Goal: Communication & Community: Answer question/provide support

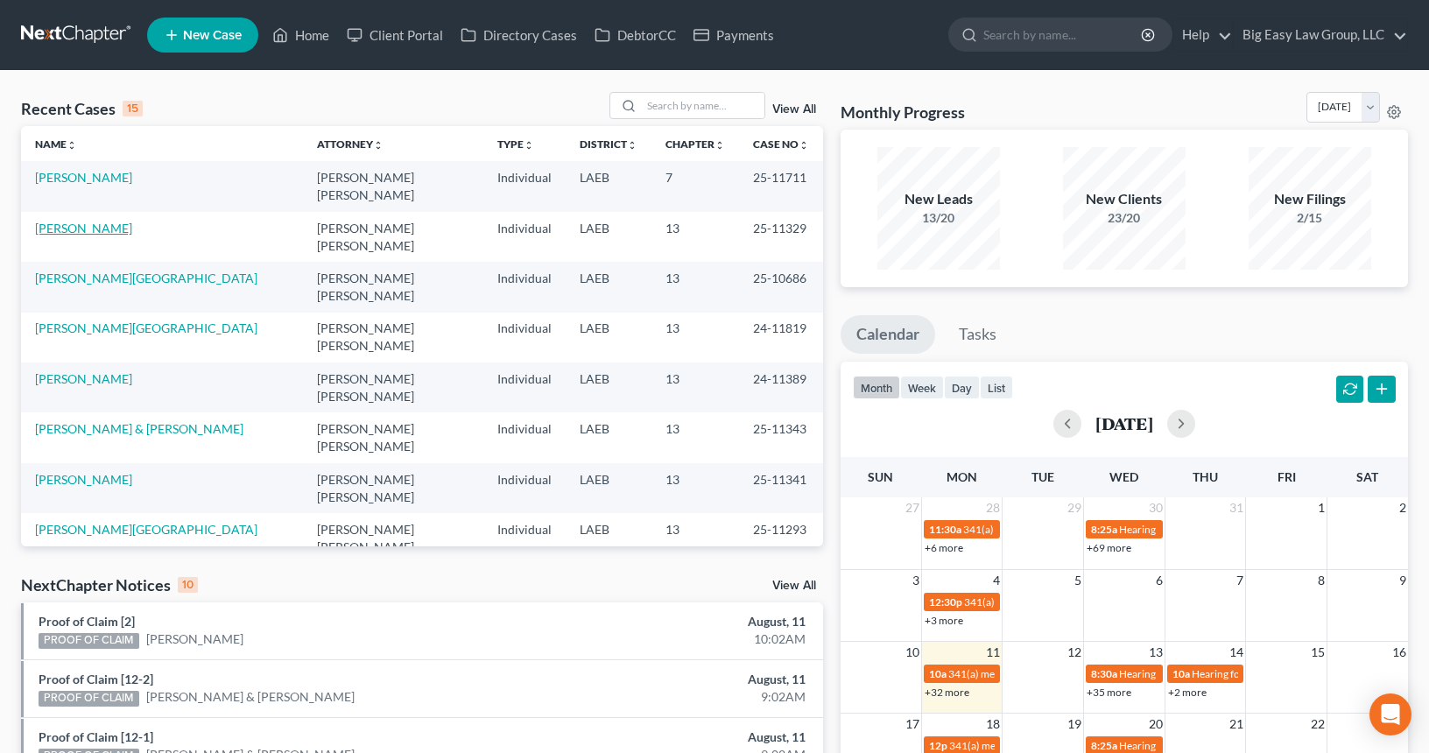
click at [80, 221] on link "[PERSON_NAME]" at bounding box center [83, 228] width 97 height 15
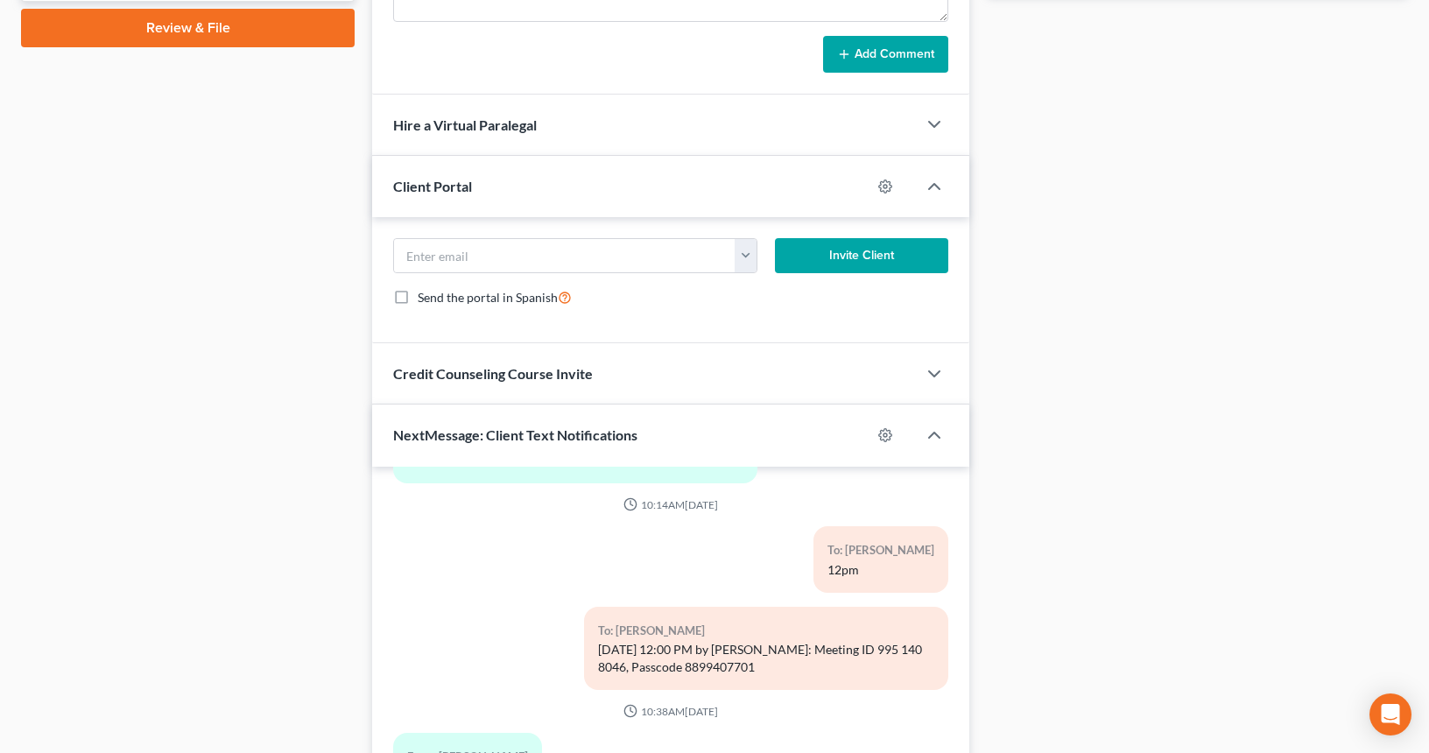
scroll to position [1084, 0]
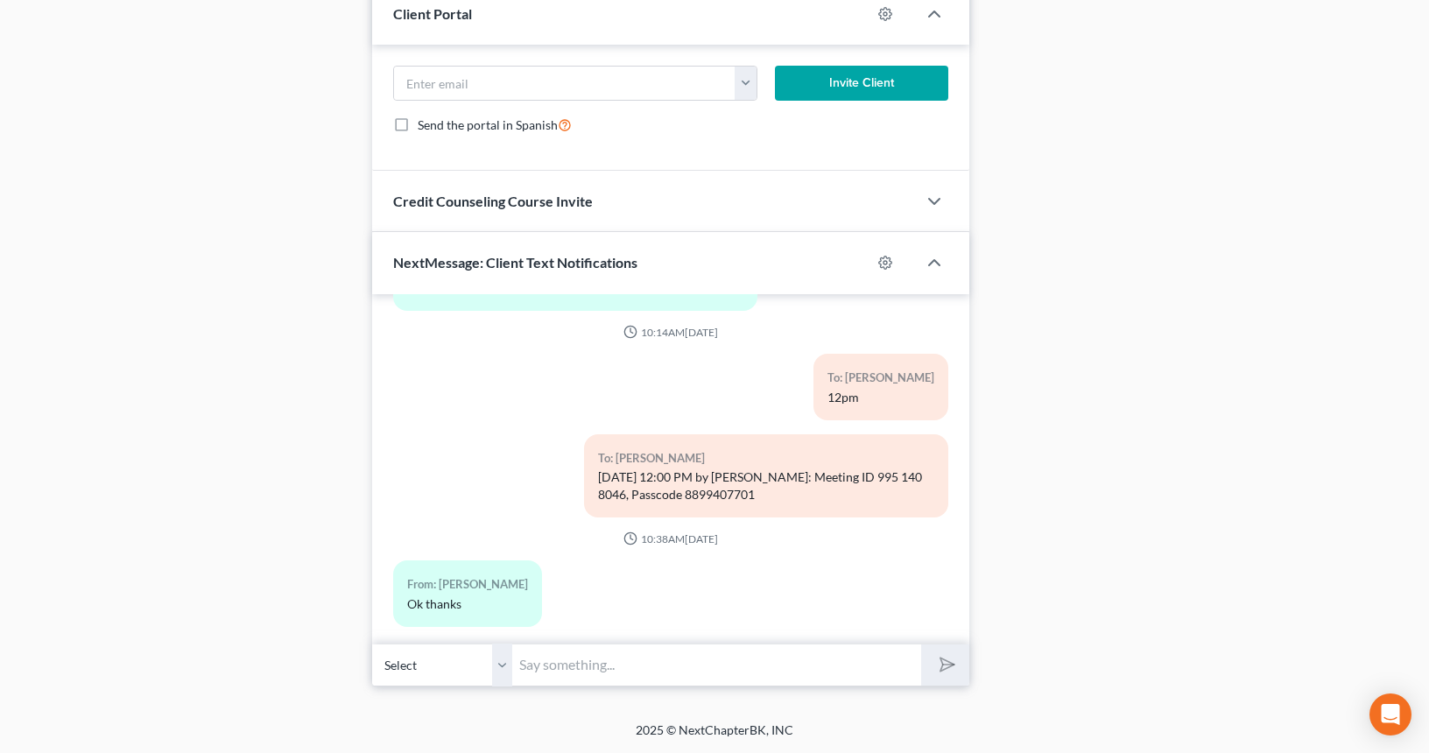
click at [756, 665] on input "text" at bounding box center [716, 665] width 409 height 43
drag, startPoint x: 701, startPoint y: 658, endPoint x: 758, endPoint y: 638, distance: 61.2
click at [701, 658] on input "Ok [PERSON_NAME] - test meeting id is852 4877 4576" at bounding box center [716, 665] width 409 height 43
type input "Ok [PERSON_NAME] - test meeting id is 852 4877 4576"
click at [948, 680] on button "submit" at bounding box center [945, 665] width 48 height 41
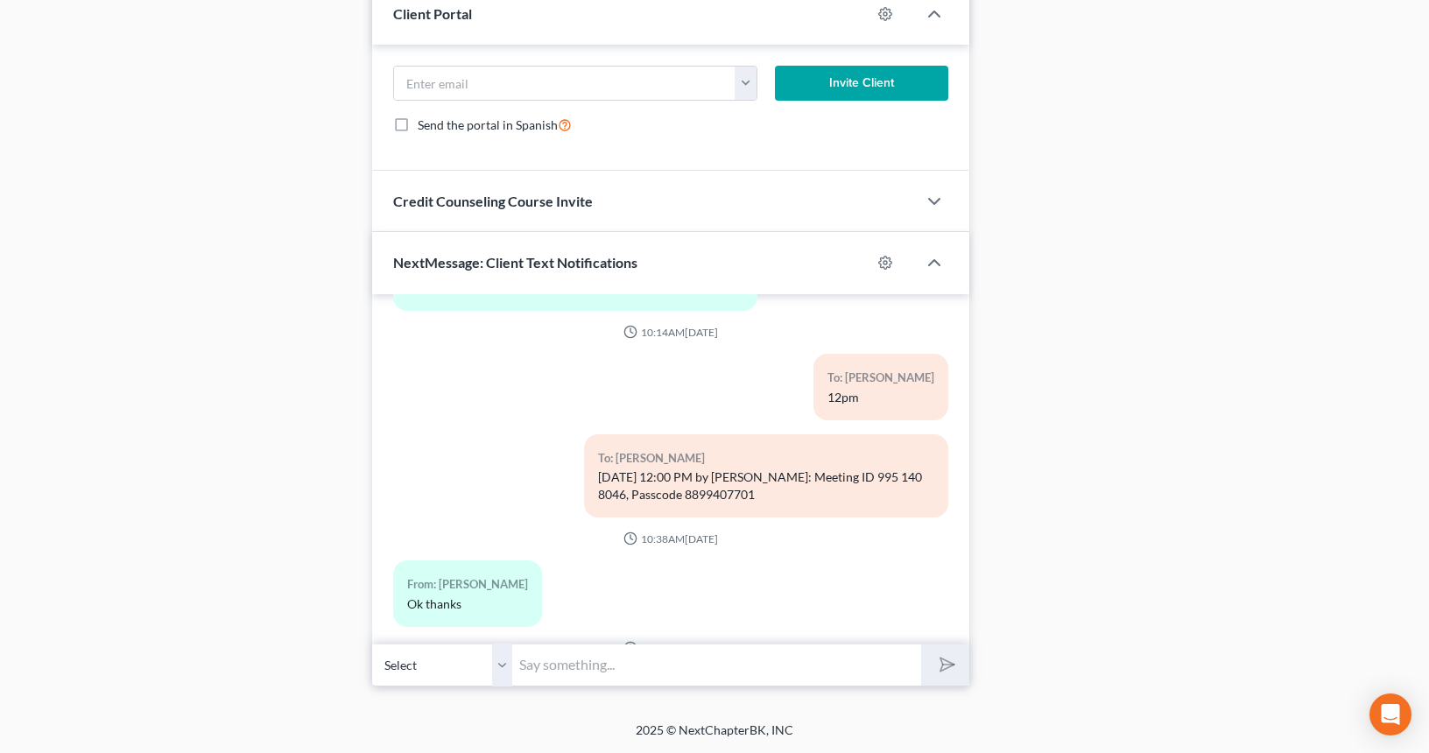
click at [764, 664] on input "text" at bounding box center [716, 665] width 409 height 43
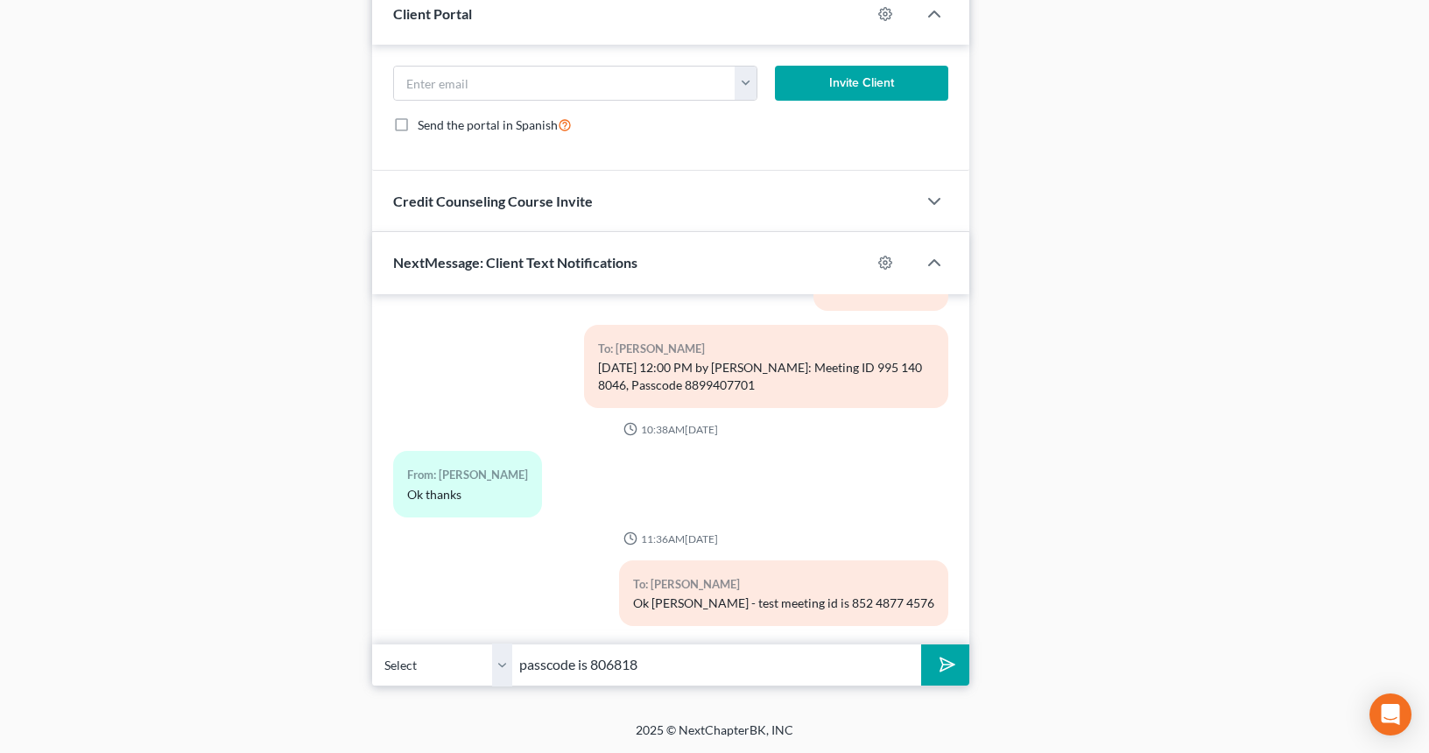
type input "passcode is 806818"
click at [921, 645] on button "submit" at bounding box center [945, 665] width 48 height 41
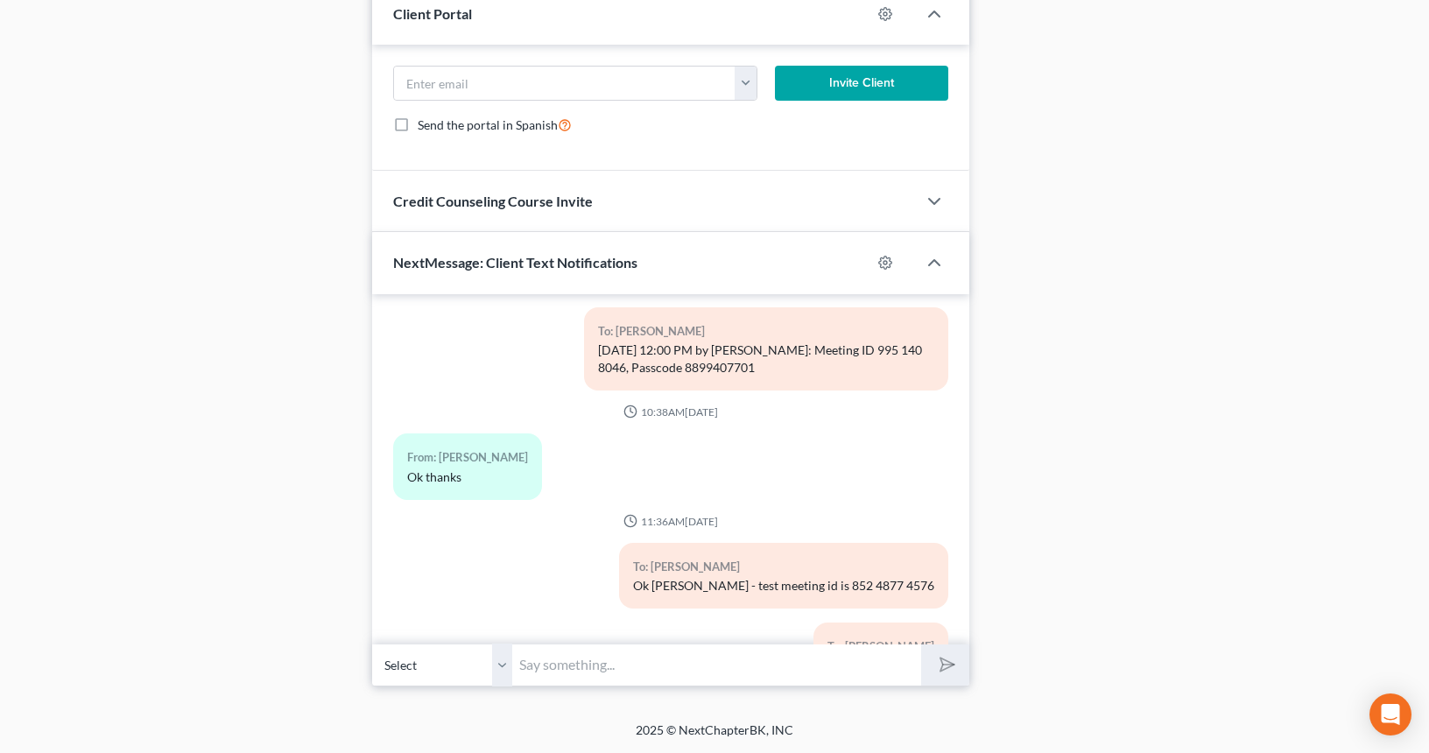
scroll to position [3153, 0]
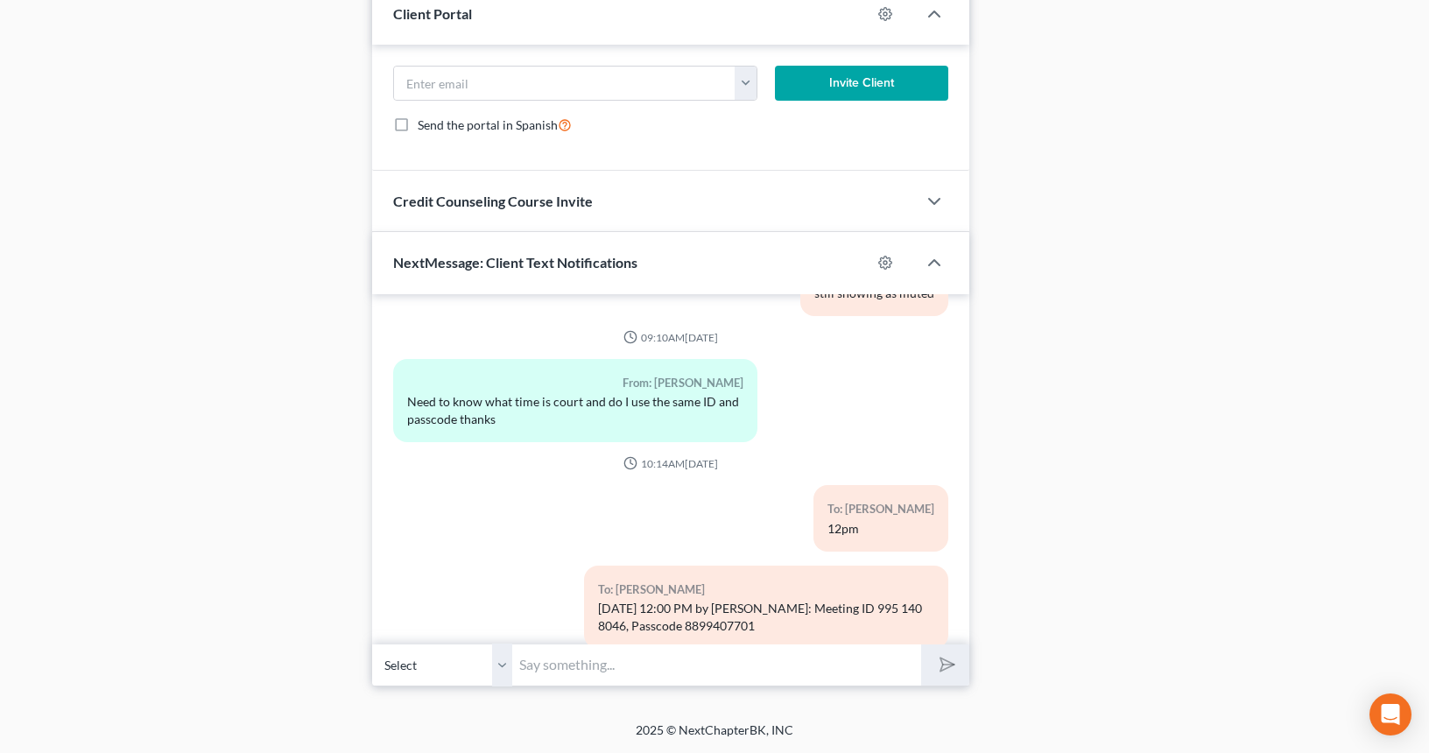
drag, startPoint x: 807, startPoint y: 608, endPoint x: 587, endPoint y: 594, distance: 221.1
click at [587, 594] on div "To: [PERSON_NAME] [DATE] 12:00 PM by [PERSON_NAME]: Meeting ID 995 140 8046, Pa…" at bounding box center [766, 607] width 364 height 83
copy div "[DATE] 12:00 PM by [PERSON_NAME]: Meeting ID 995 140 8046, Passcode 8899407701"
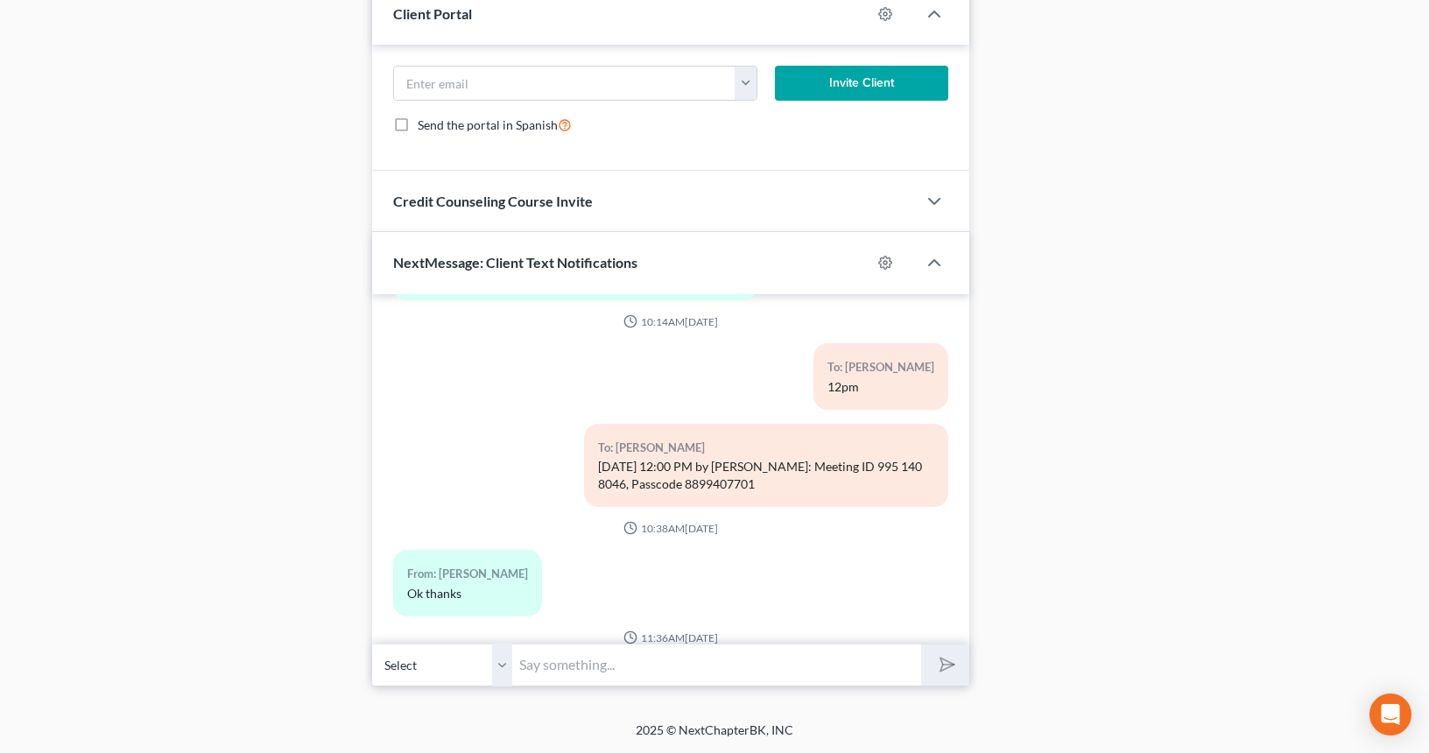
scroll to position [3474, 0]
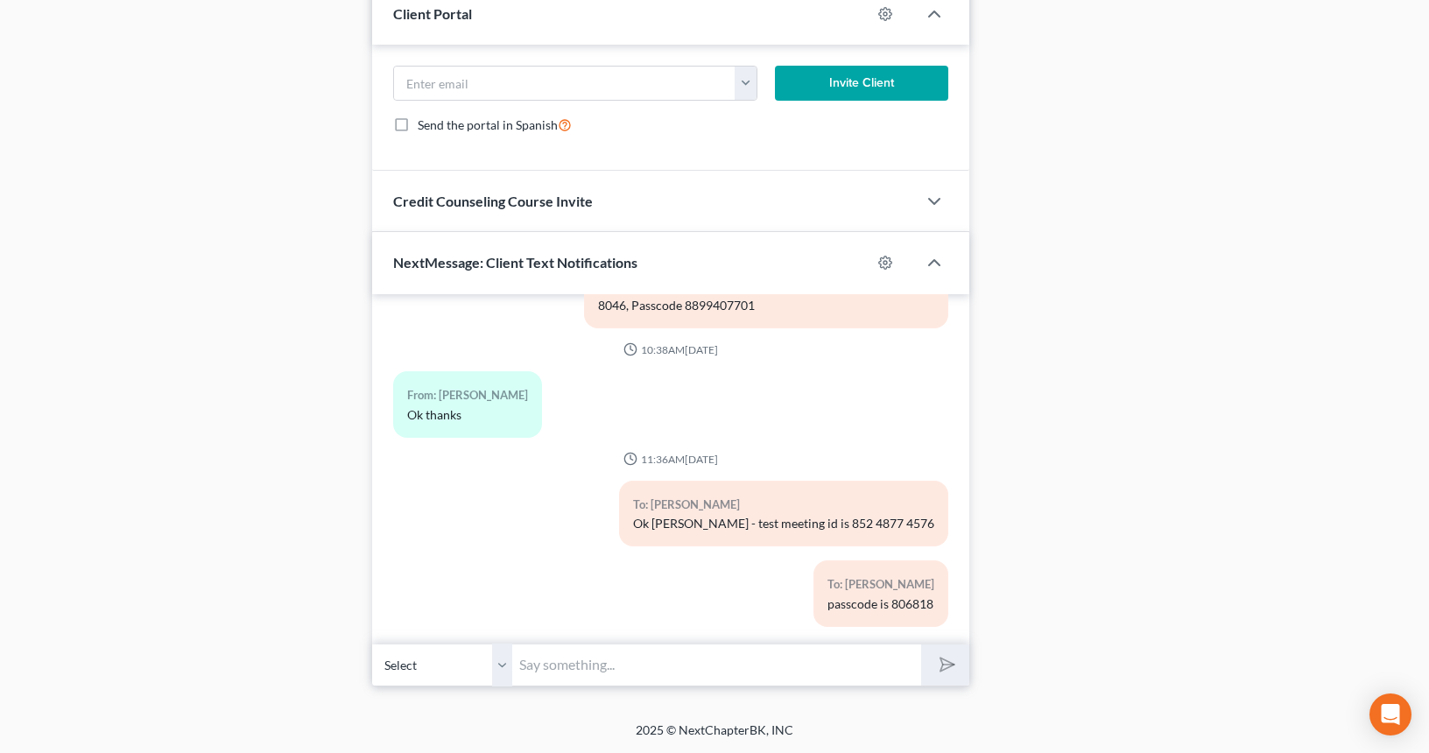
click at [722, 660] on input "text" at bounding box center [716, 665] width 409 height 43
paste input "[DATE] 12:00 PM by [PERSON_NAME]: Meeting ID 995 140 8046, Passcode 8899407701"
type input "[DATE] 12:00 PM by [PERSON_NAME]: Meeting ID 995 140 8046, Passcode 8899407701"
click at [945, 657] on icon "submit" at bounding box center [943, 664] width 25 height 25
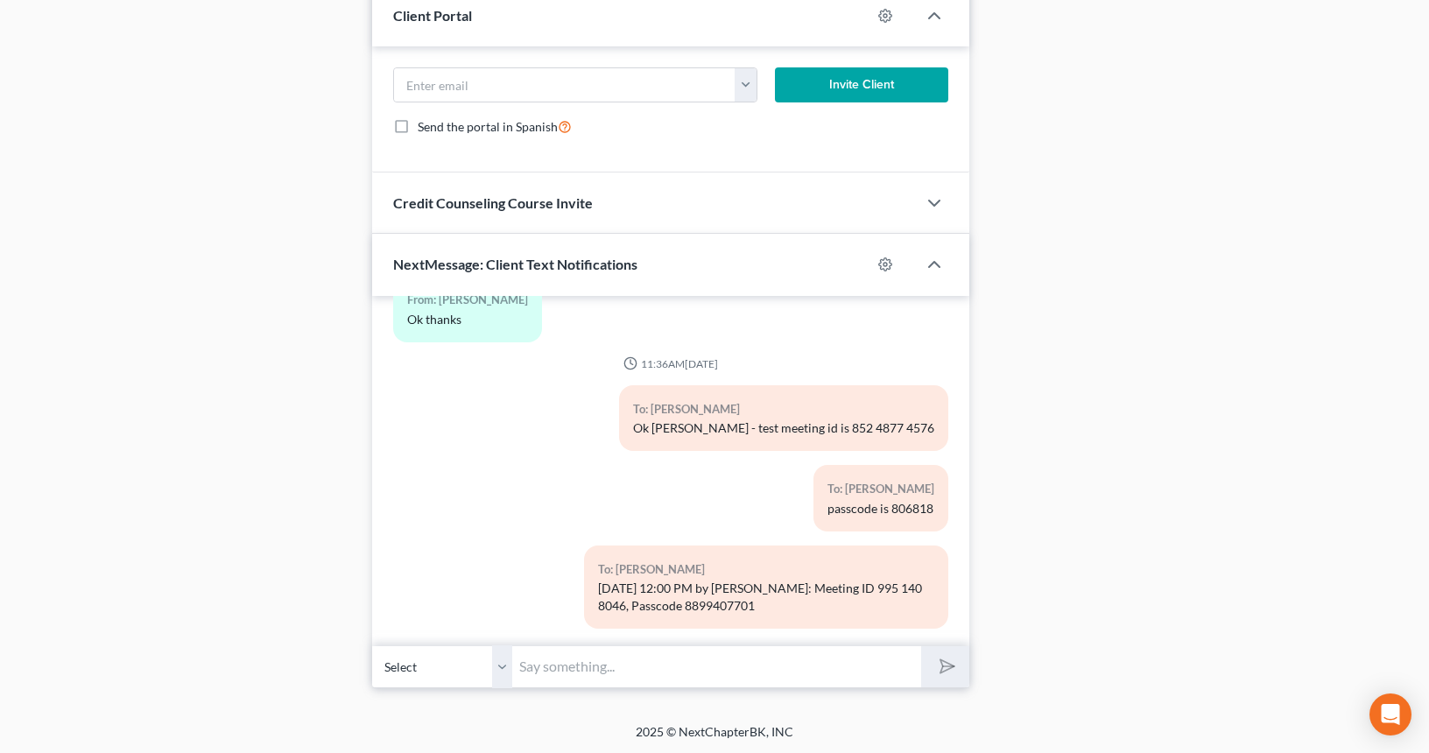
scroll to position [1084, 0]
click at [624, 668] on input "text" at bounding box center [716, 665] width 409 height 43
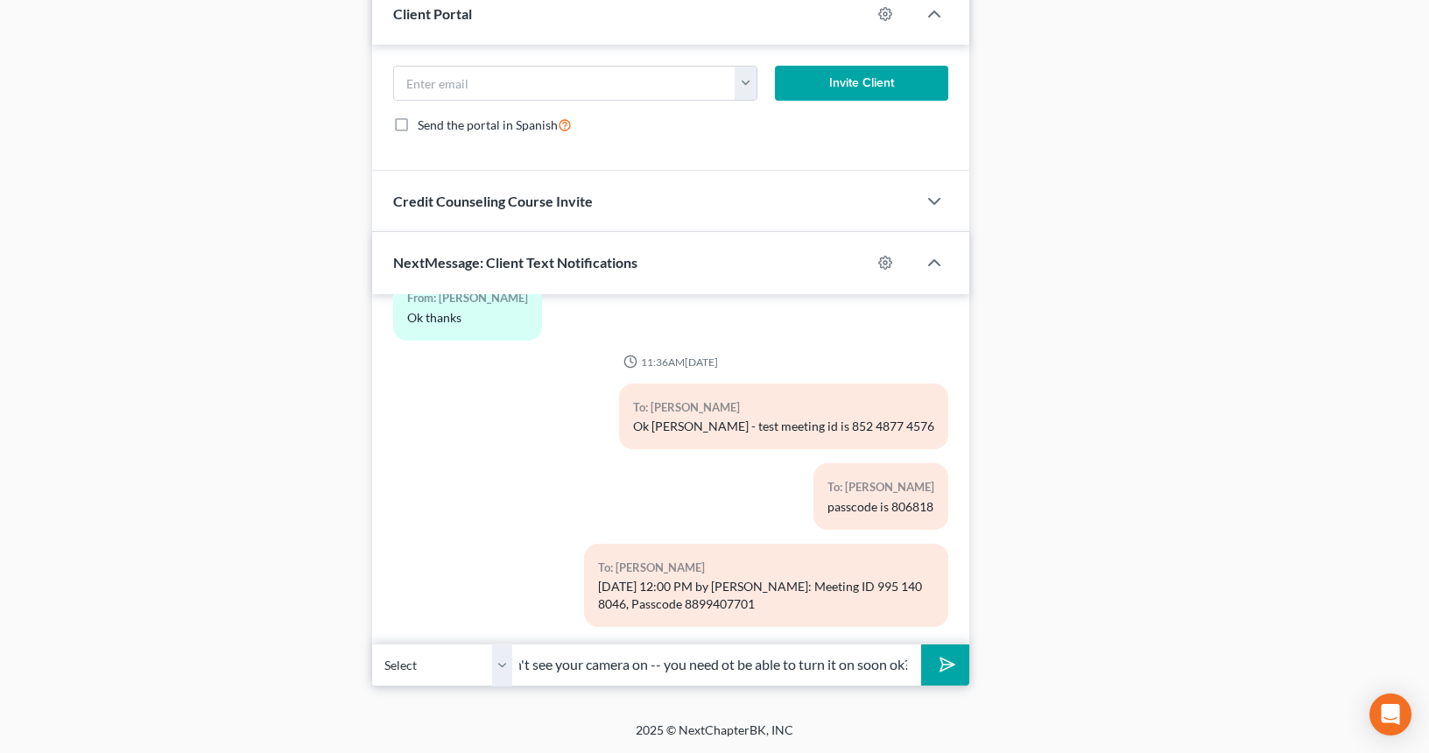
scroll to position [0, 36]
click at [722, 664] on input "I don't see your camera on -- you need ot be able to turn it on soon ok?" at bounding box center [716, 665] width 409 height 43
drag, startPoint x: 728, startPoint y: 666, endPoint x: 922, endPoint y: 659, distance: 194.5
click at [729, 666] on input "I don't see your camera on -- you need t be able to turn it on soon ok?" at bounding box center [716, 665] width 409 height 43
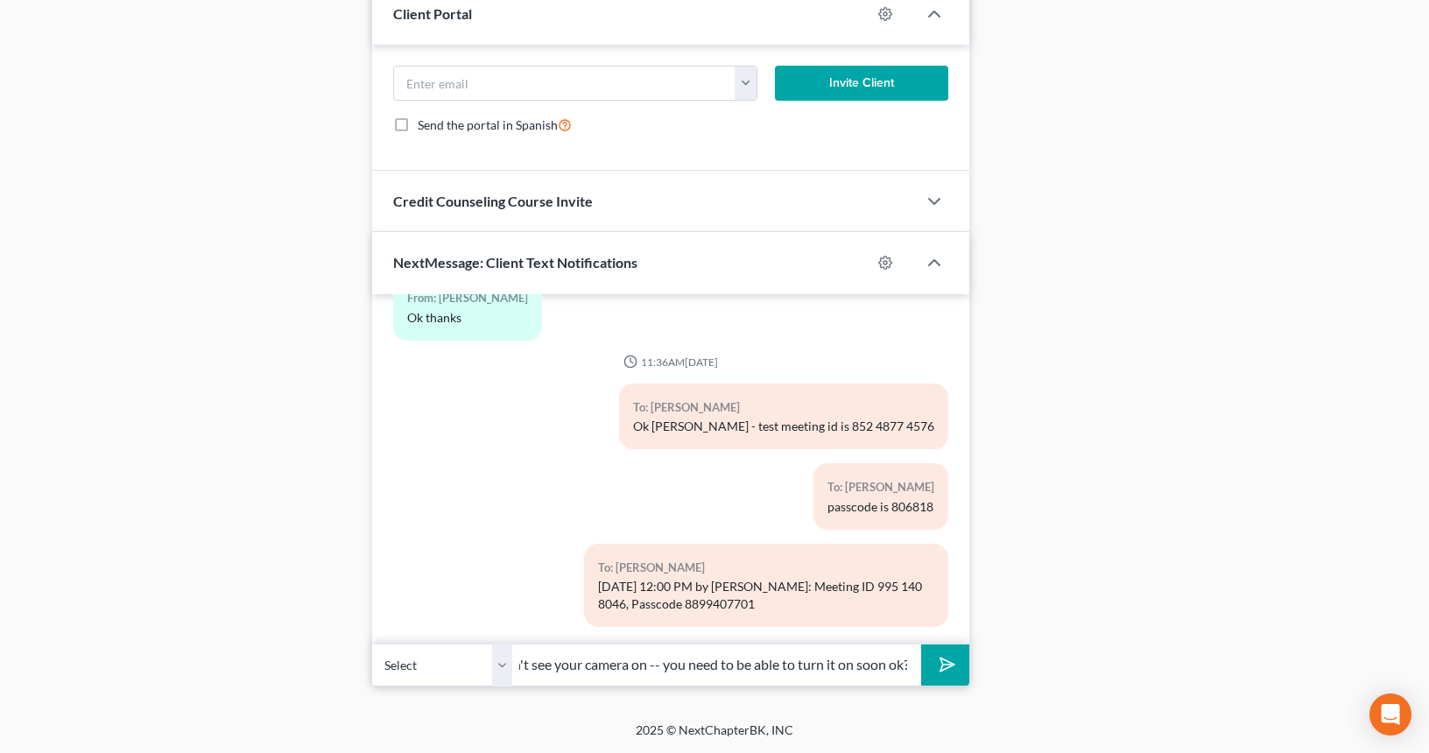
type input "I don't see your camera on -- you need to be able to turn it on soon ok?"
click at [947, 661] on polygon "submit" at bounding box center [944, 664] width 21 height 21
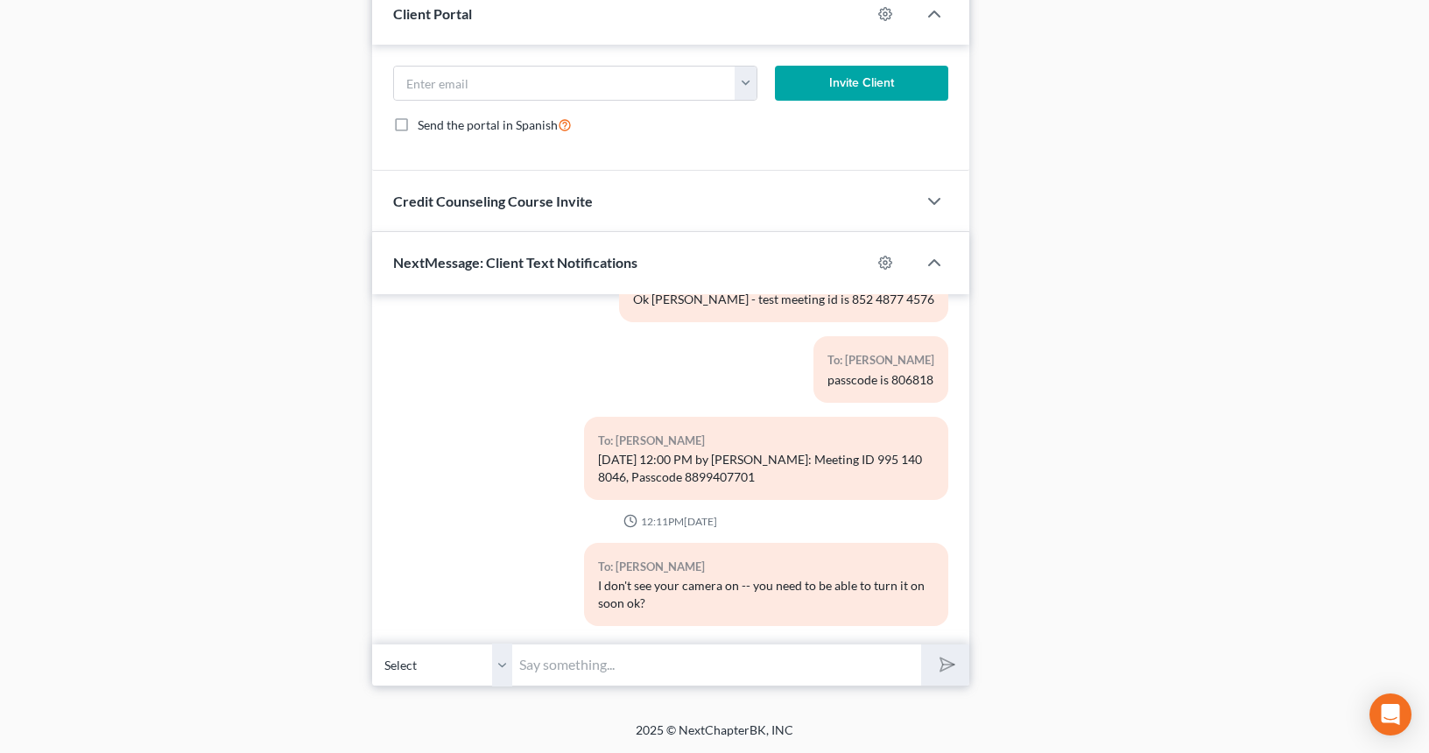
scroll to position [3697, 0]
click at [816, 666] on input "text" at bounding box center [716, 665] width 409 height 43
type input "n"
type input "Maybe try signing out and signing back in?"
click at [921, 645] on button "submit" at bounding box center [945, 665] width 48 height 41
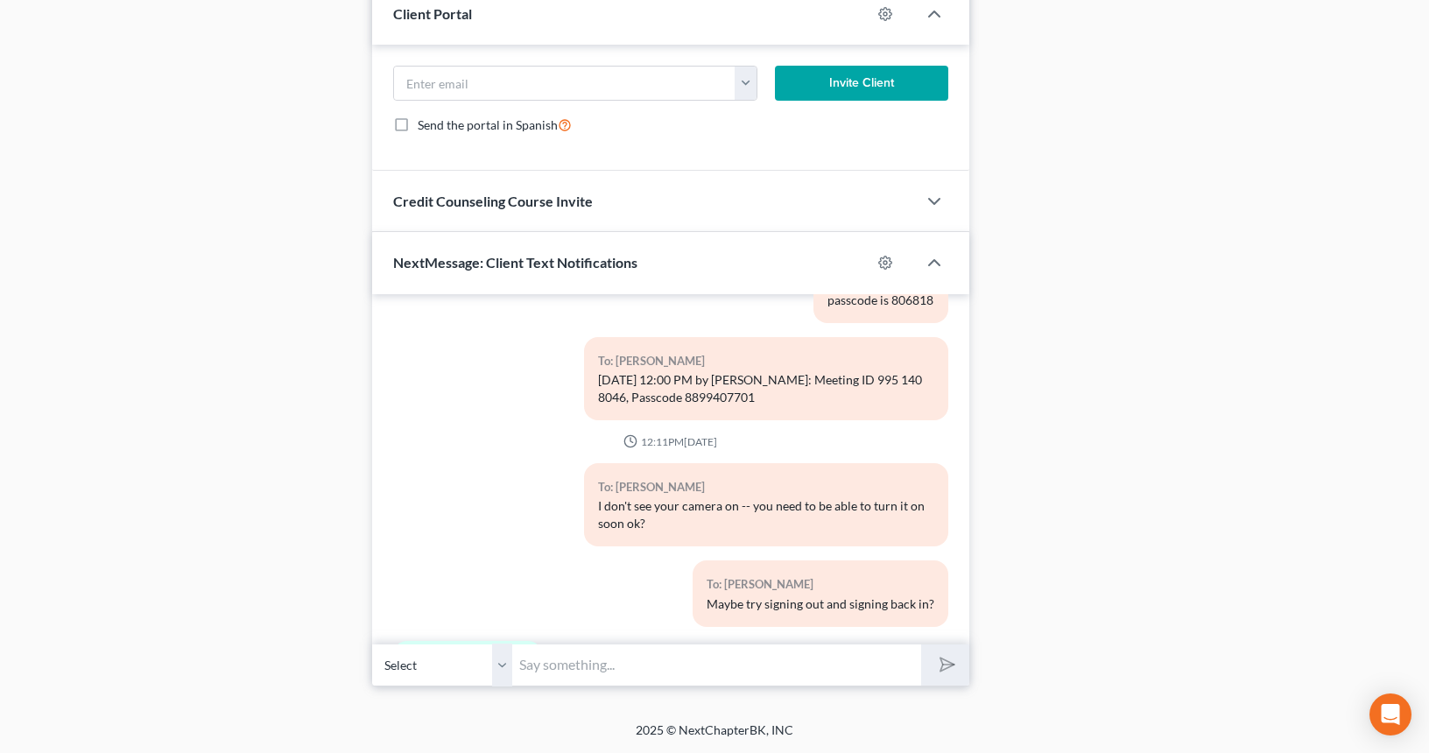
scroll to position [3858, 0]
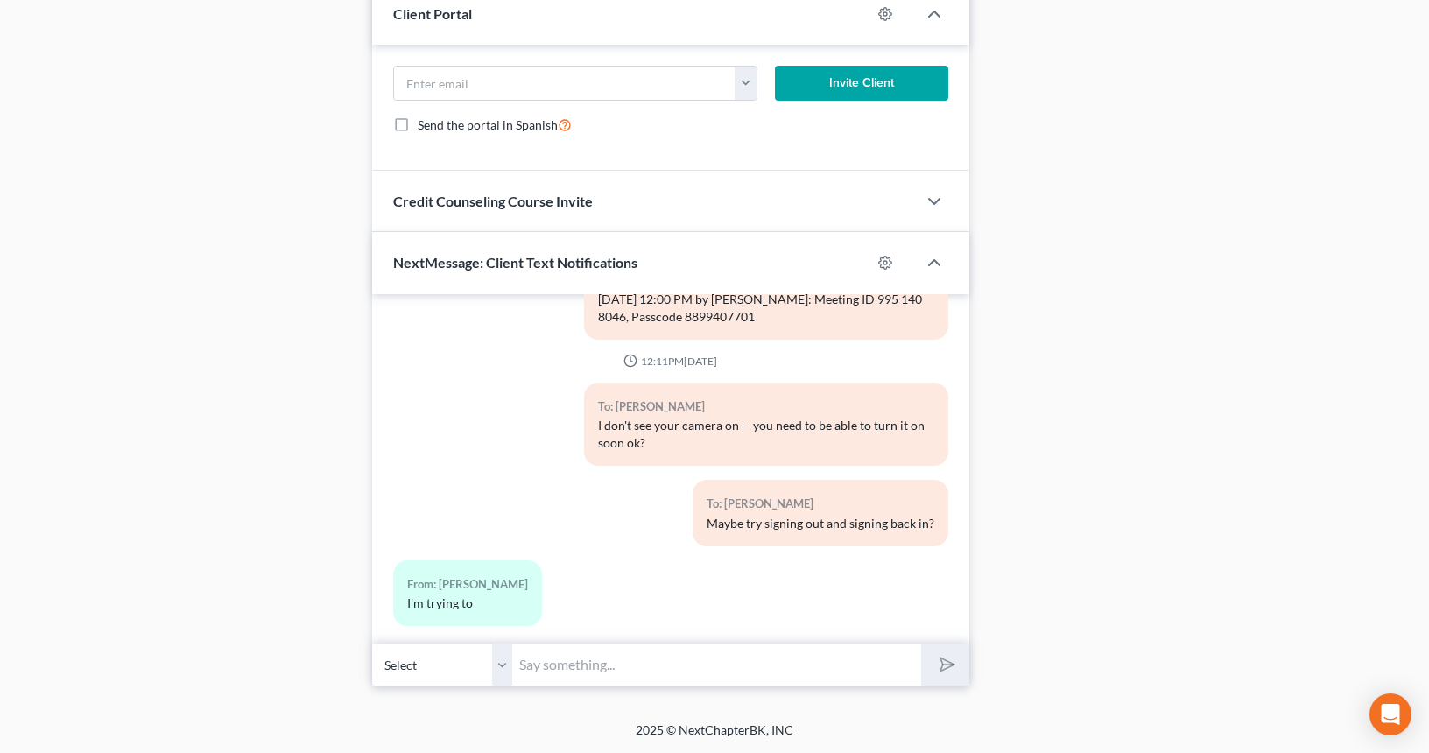
click at [819, 662] on input "text" at bounding box center [716, 665] width 409 height 43
type input "YES!"
click at [921, 645] on button "submit" at bounding box center [945, 665] width 48 height 41
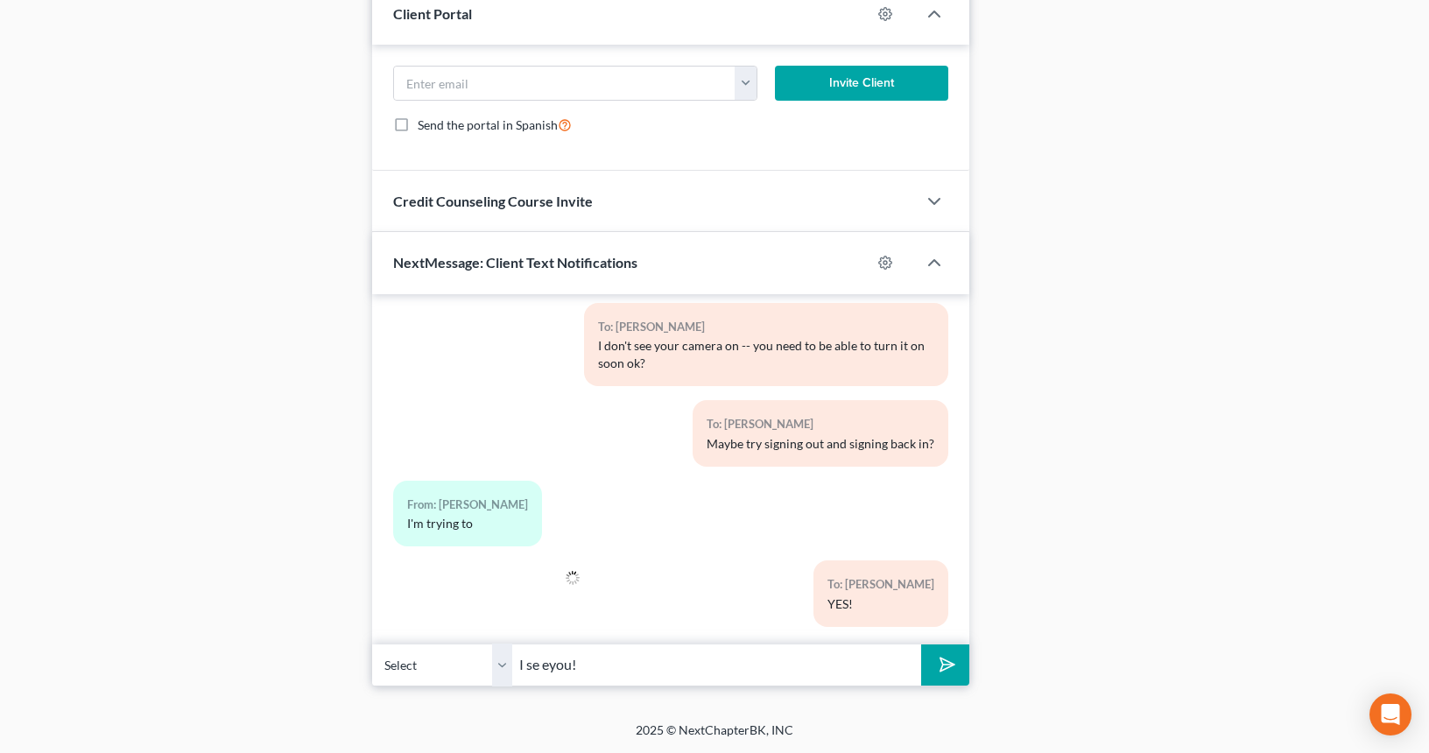
type input "I se eyou!"
click at [921, 645] on button "submit" at bounding box center [945, 665] width 48 height 41
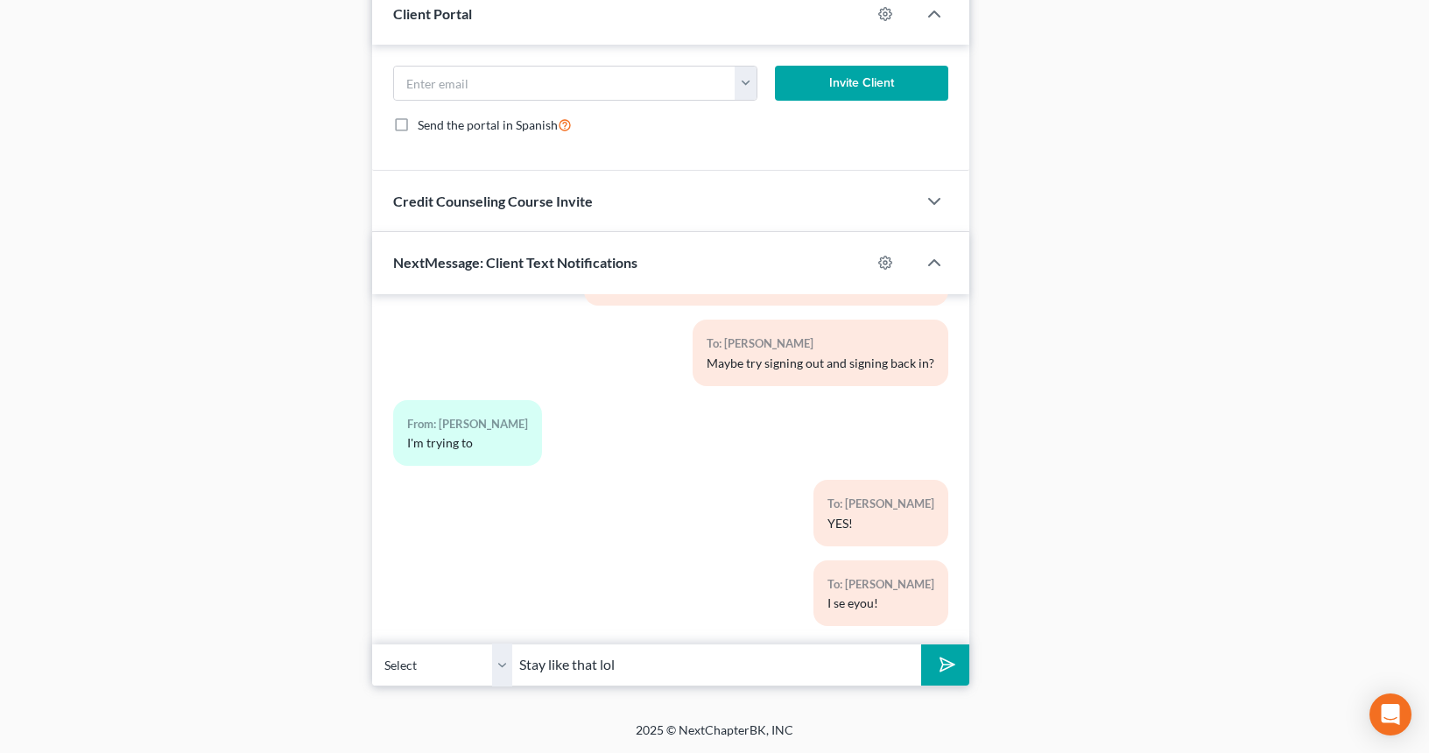
type input "Stay like that lol"
click at [921, 645] on button "submit" at bounding box center [945, 665] width 48 height 41
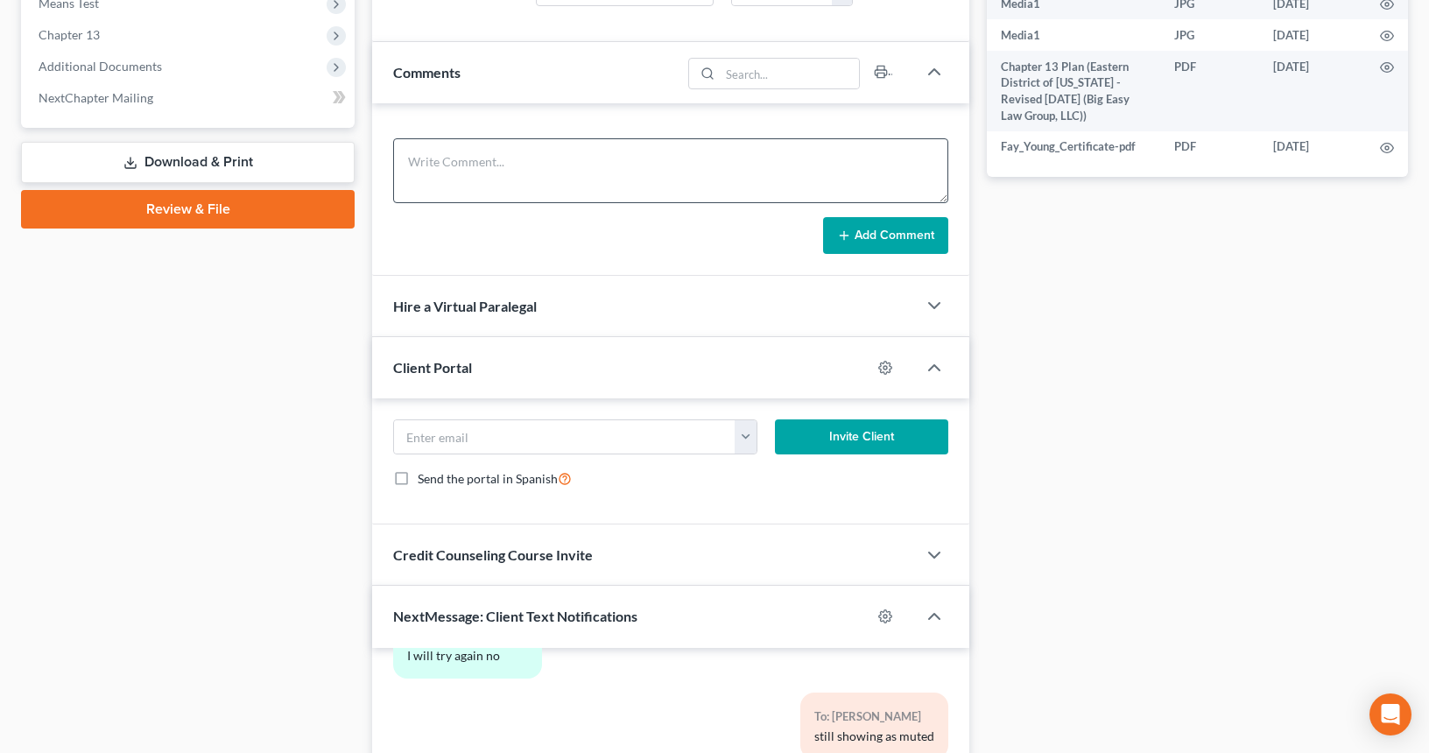
scroll to position [729, 0]
click at [544, 152] on textarea at bounding box center [670, 171] width 555 height 65
type textarea "341- all good"
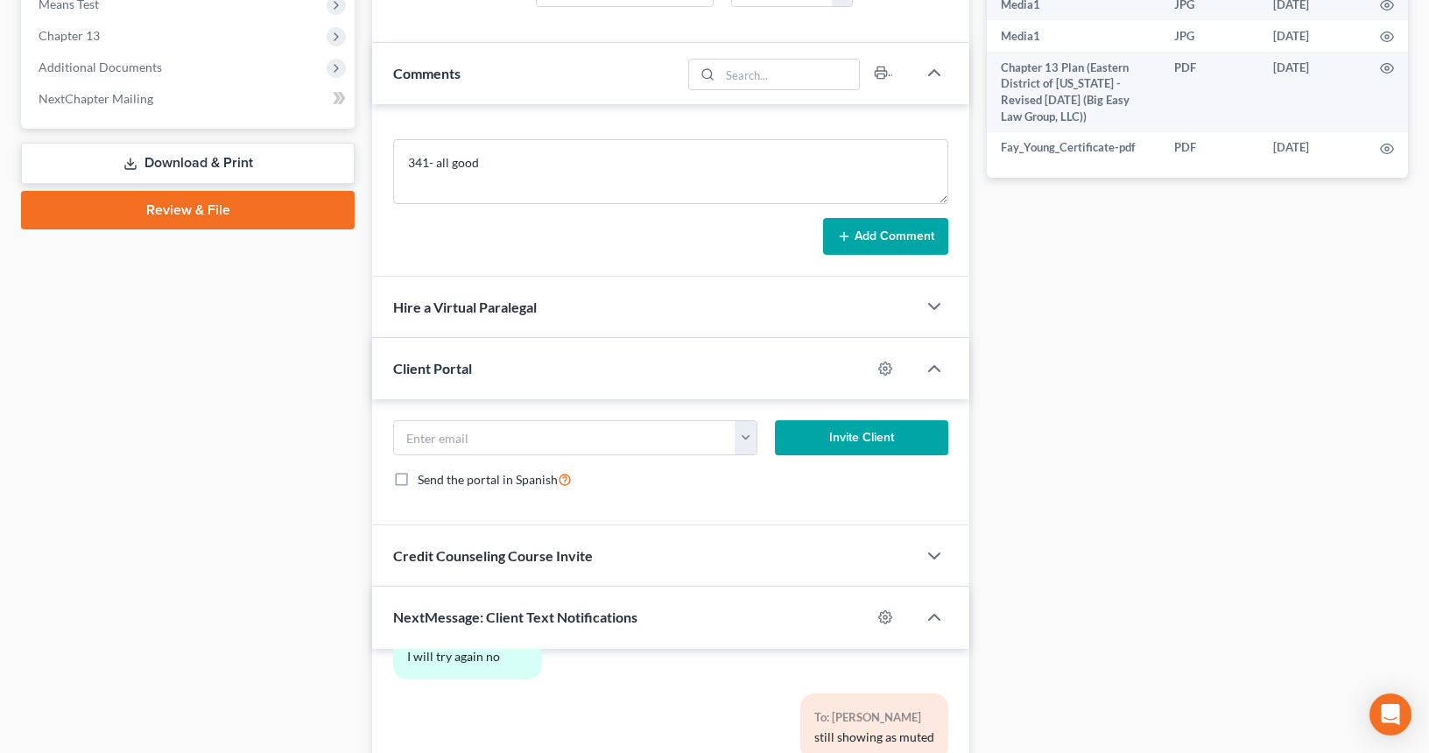
click at [838, 241] on icon at bounding box center [844, 236] width 14 height 14
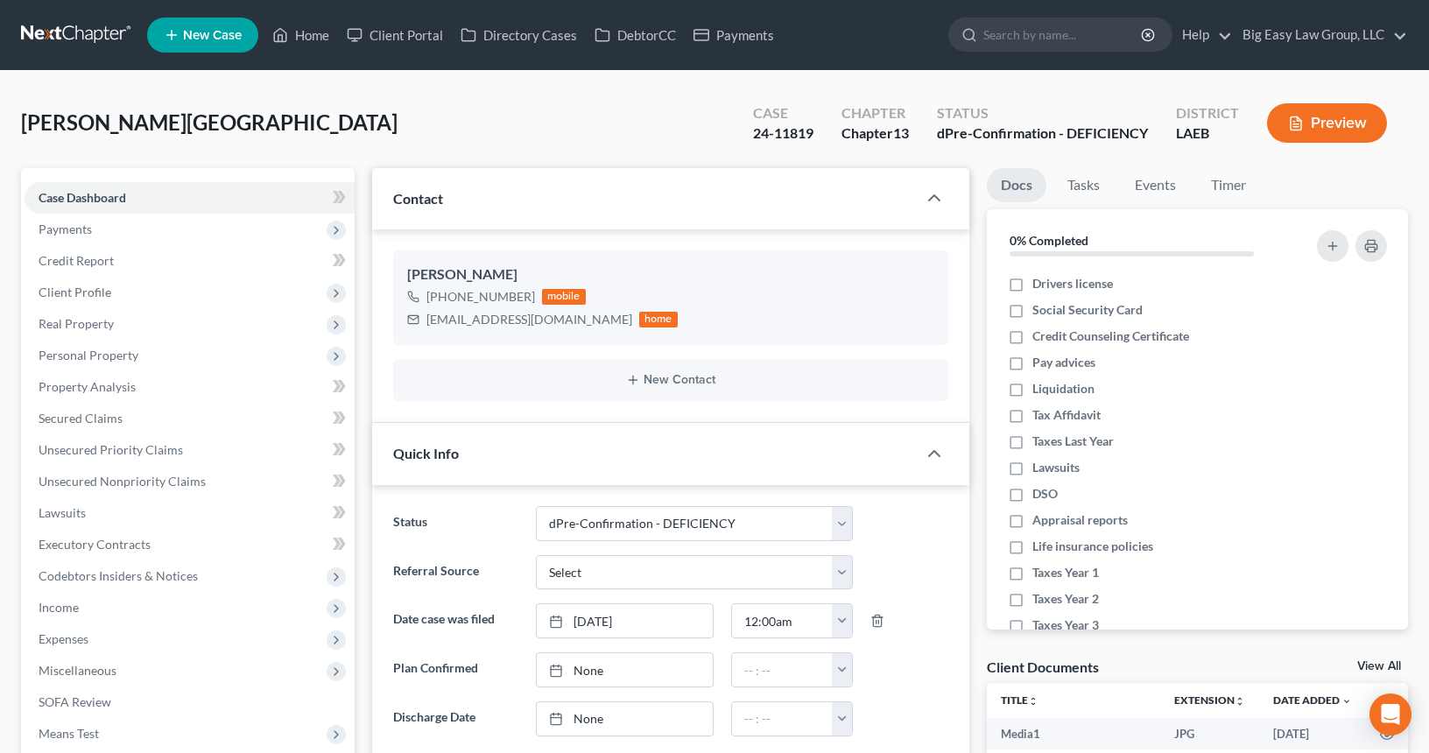
select select "11"
select select "0"
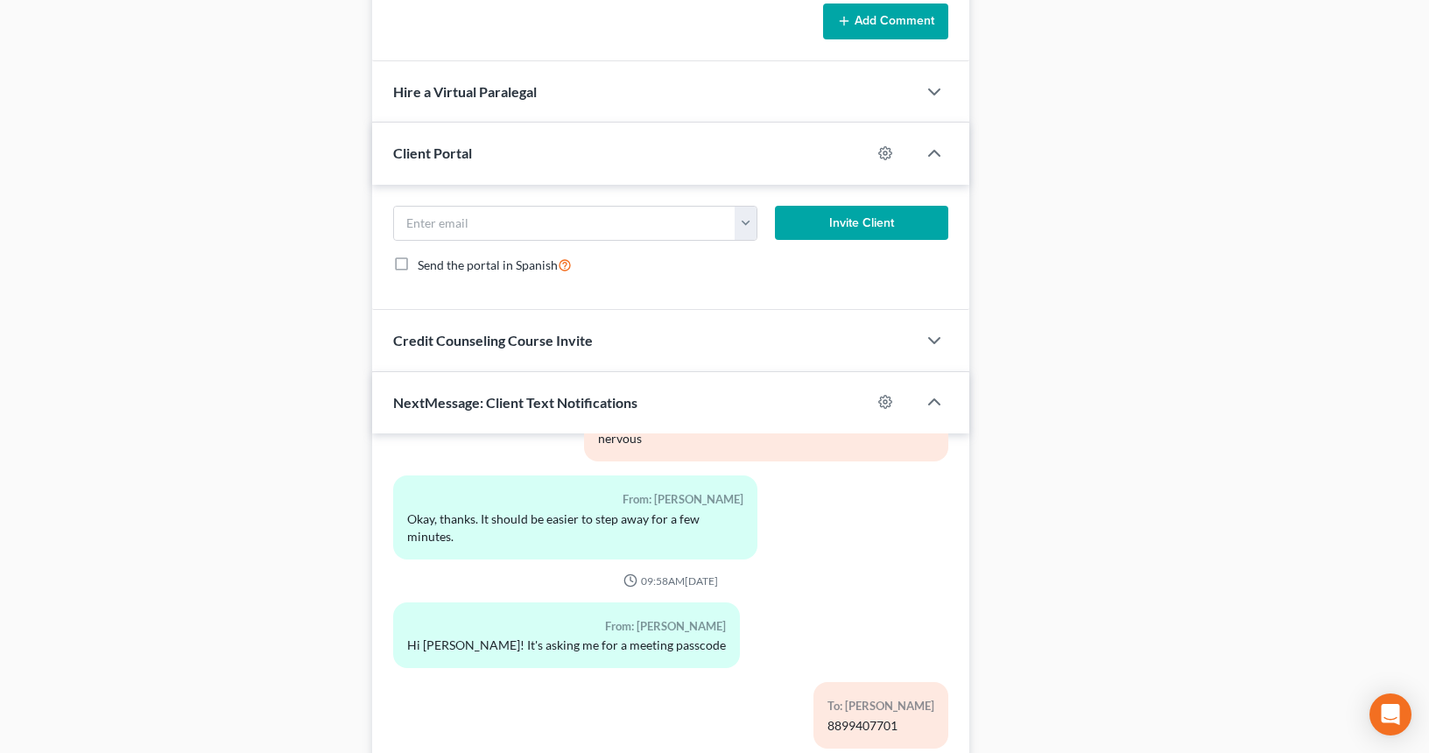
scroll to position [1140, 0]
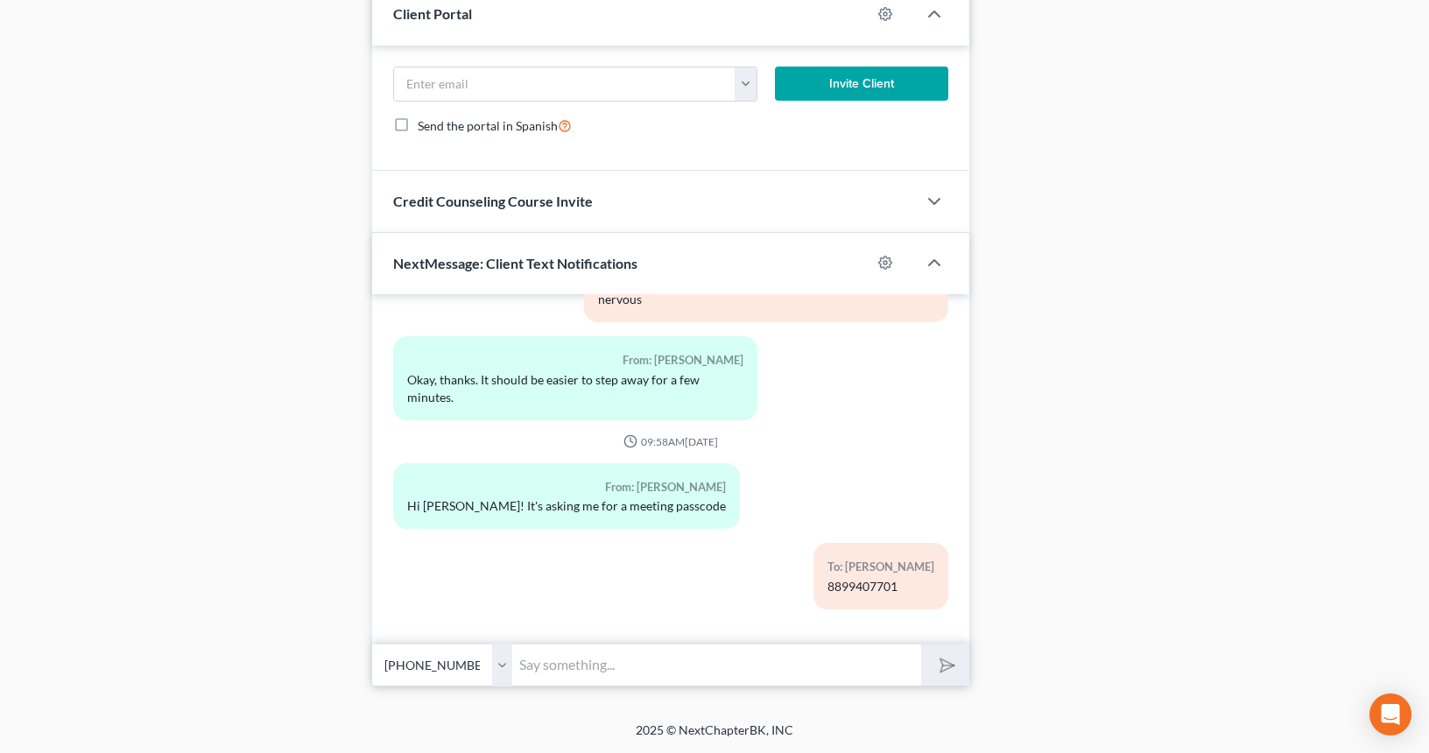
click at [715, 644] on input "text" at bounding box center [716, 665] width 409 height 43
click at [568, 671] on input "text" at bounding box center [716, 665] width 409 height 43
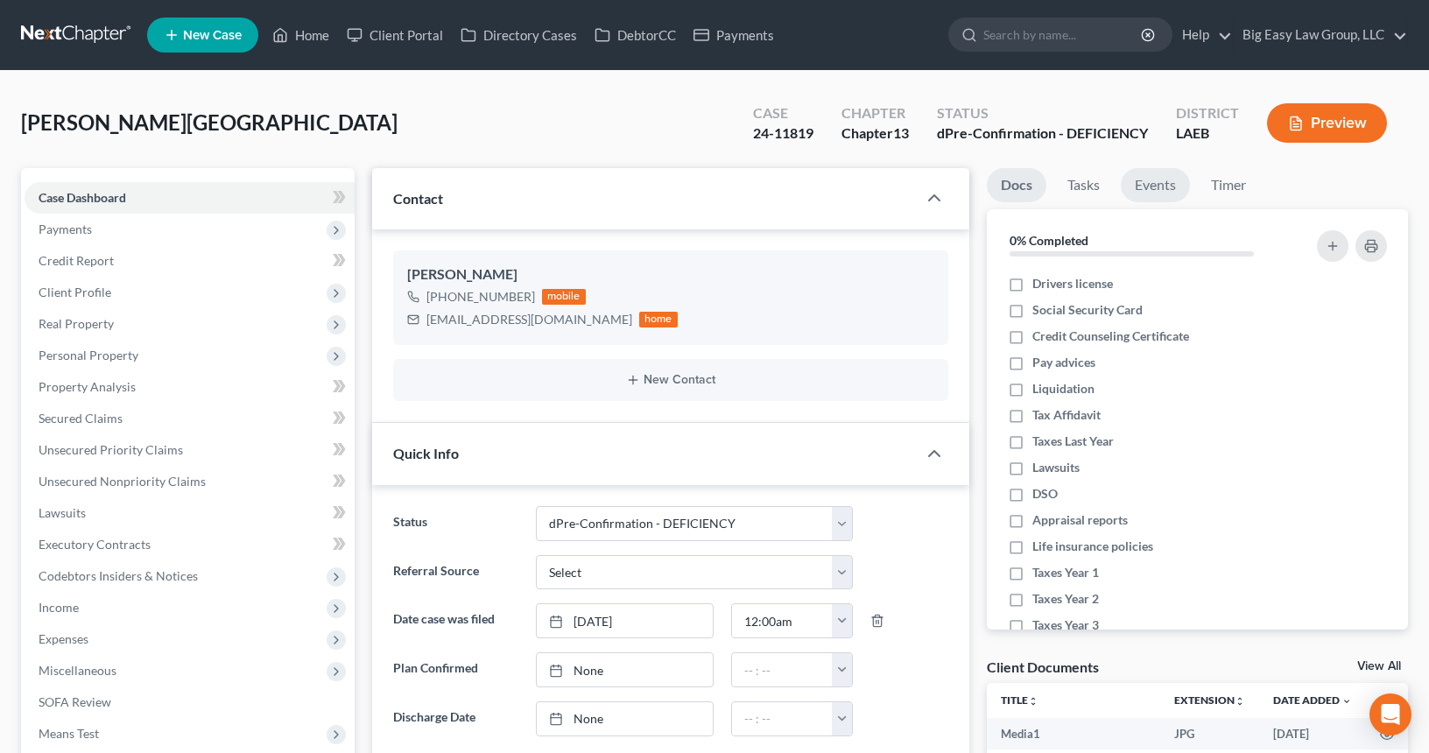
scroll to position [0, 0]
drag, startPoint x: 1162, startPoint y: 189, endPoint x: 1161, endPoint y: 174, distance: 14.9
click at [1162, 189] on link "Events" at bounding box center [1155, 185] width 69 height 34
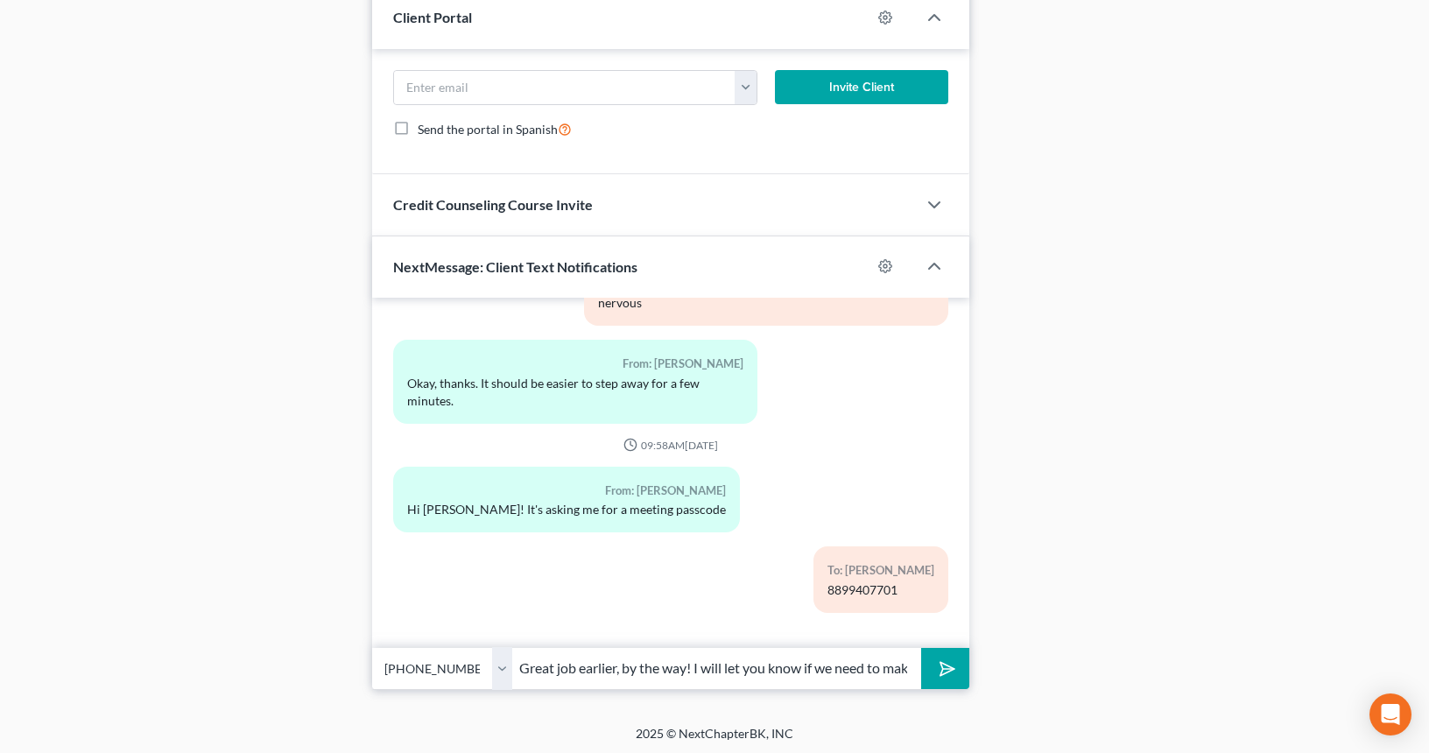
scroll to position [1140, 0]
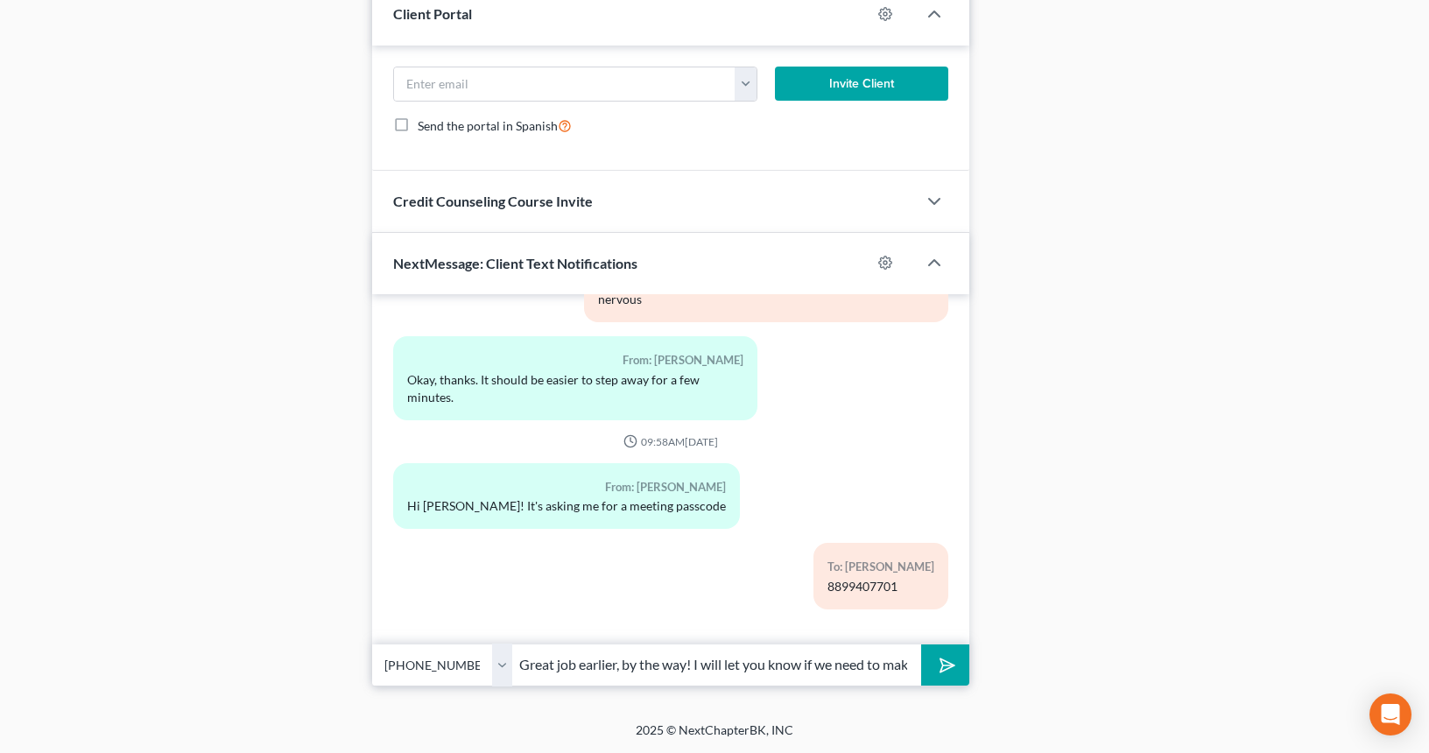
click at [856, 660] on input "Great job earlier, by the way! I will let you know if we need to make any adjus…" at bounding box center [716, 665] width 409 height 43
click at [751, 667] on input "Great job earlier, by the way! I will let you know if we need to make any adjus…" at bounding box center [716, 665] width 409 height 43
drag, startPoint x: 698, startPoint y: 665, endPoint x: 1075, endPoint y: 680, distance: 376.9
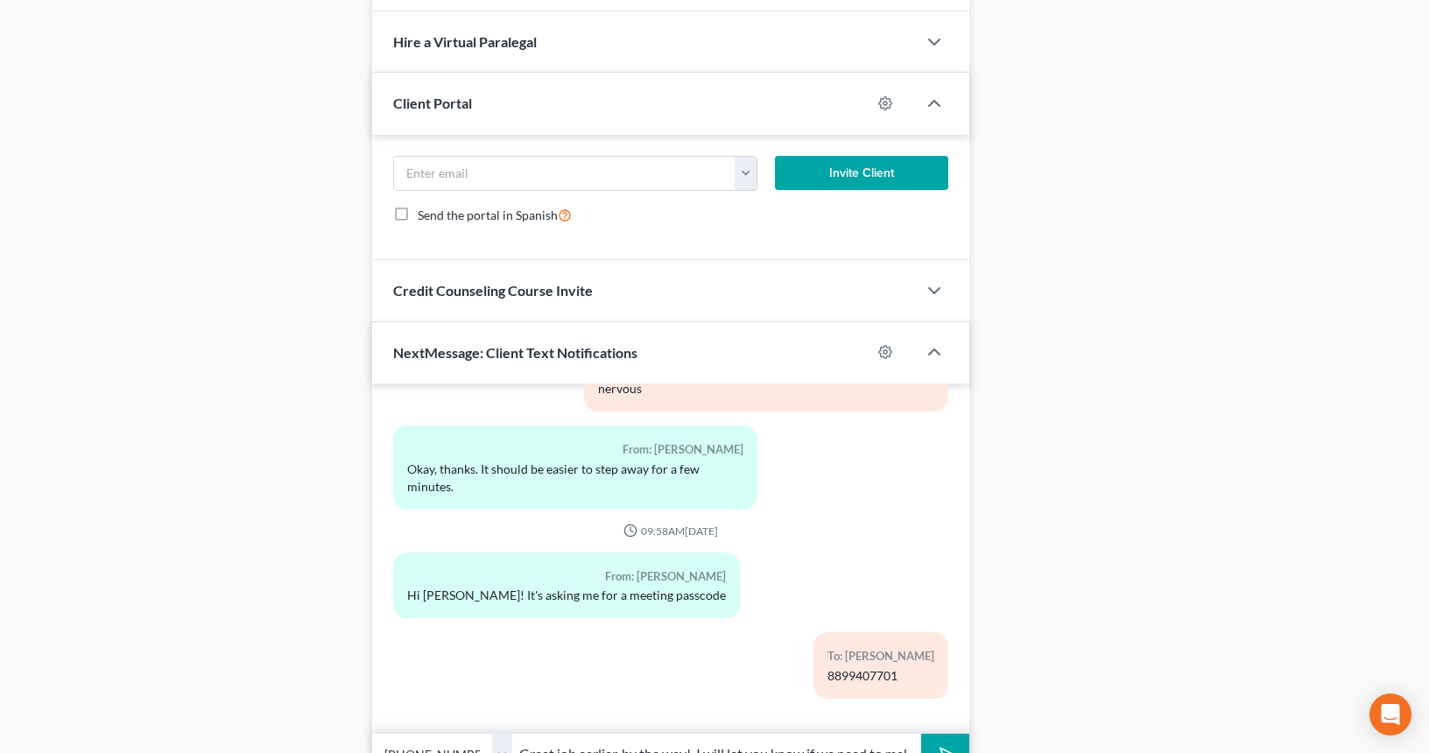
scroll to position [1140, 0]
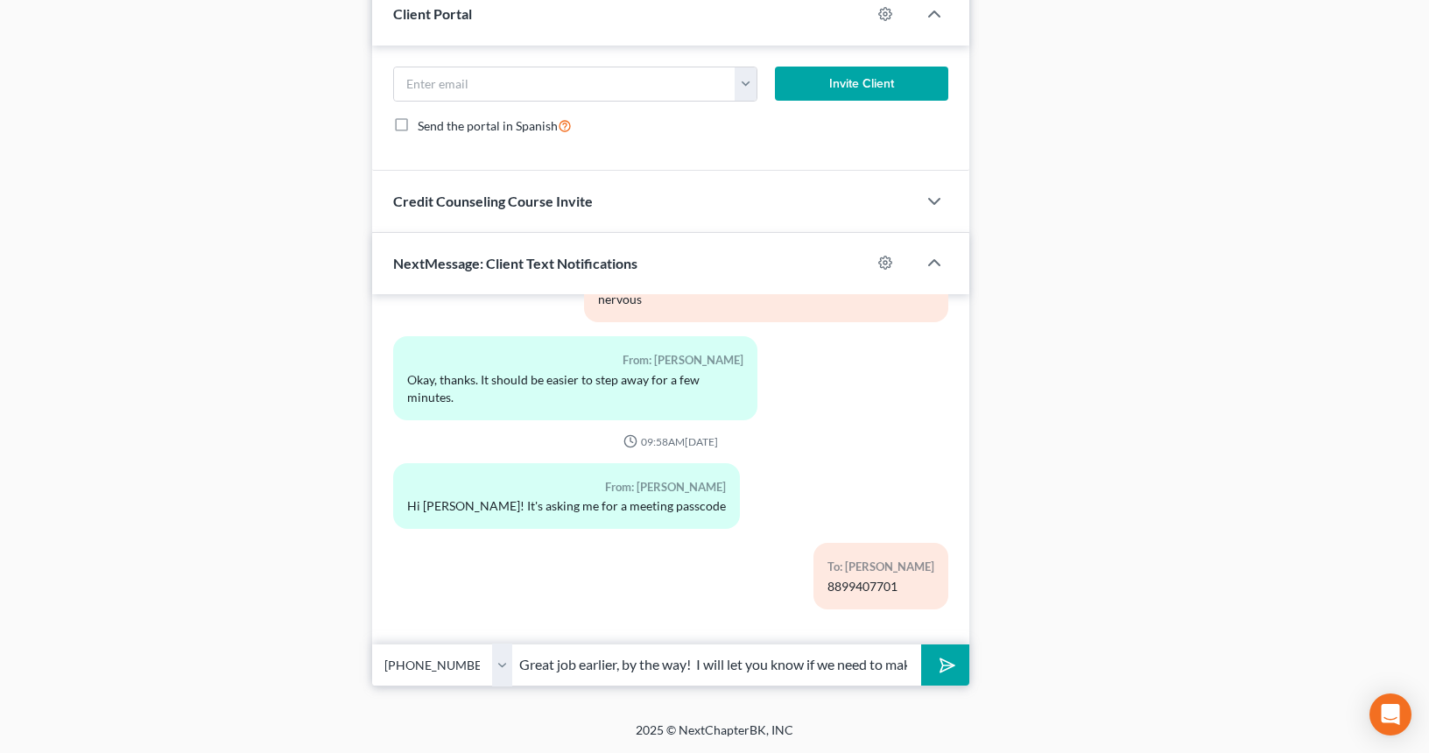
click at [755, 657] on input "Great job earlier, by the way! I will let you know if we need to make ant plan …" at bounding box center [716, 665] width 409 height 43
click at [792, 666] on input "Great job earlier, by the way! I will let you know if we need to make ant plan …" at bounding box center [716, 665] width 409 height 43
click at [752, 675] on input "Great job earlier, by the way! I will let you know if we need to make any plan …" at bounding box center [716, 665] width 409 height 43
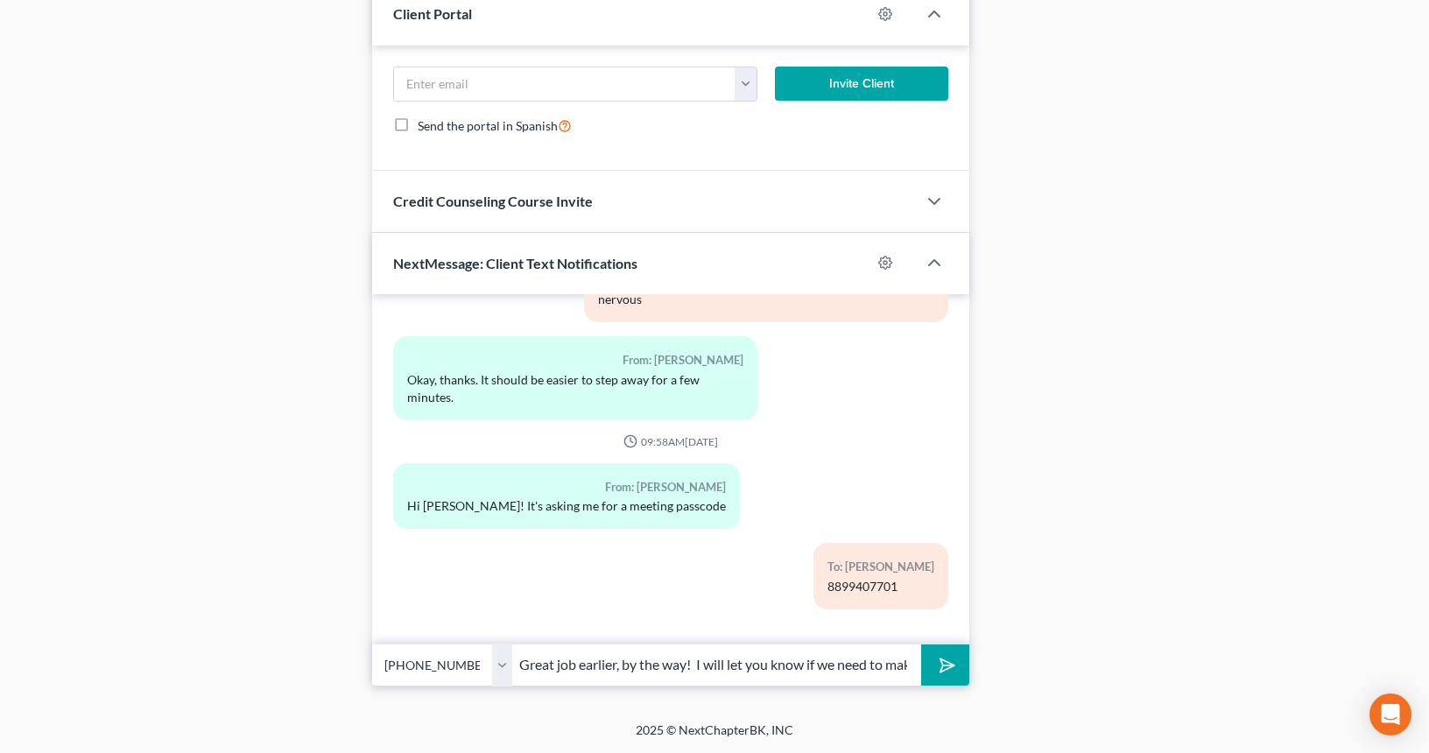
click at [680, 676] on input "Great job earlier, by the way! I will let you know if we need to make any plan …" at bounding box center [716, 665] width 409 height 43
click at [684, 666] on input "Great job earlier, by the way! I will let you know if we need to make any plan …" at bounding box center [716, 665] width 409 height 43
type input "Great job earlier, by the way! I will let you know if we need to make any plan …"
click at [921, 645] on button "submit" at bounding box center [945, 665] width 48 height 41
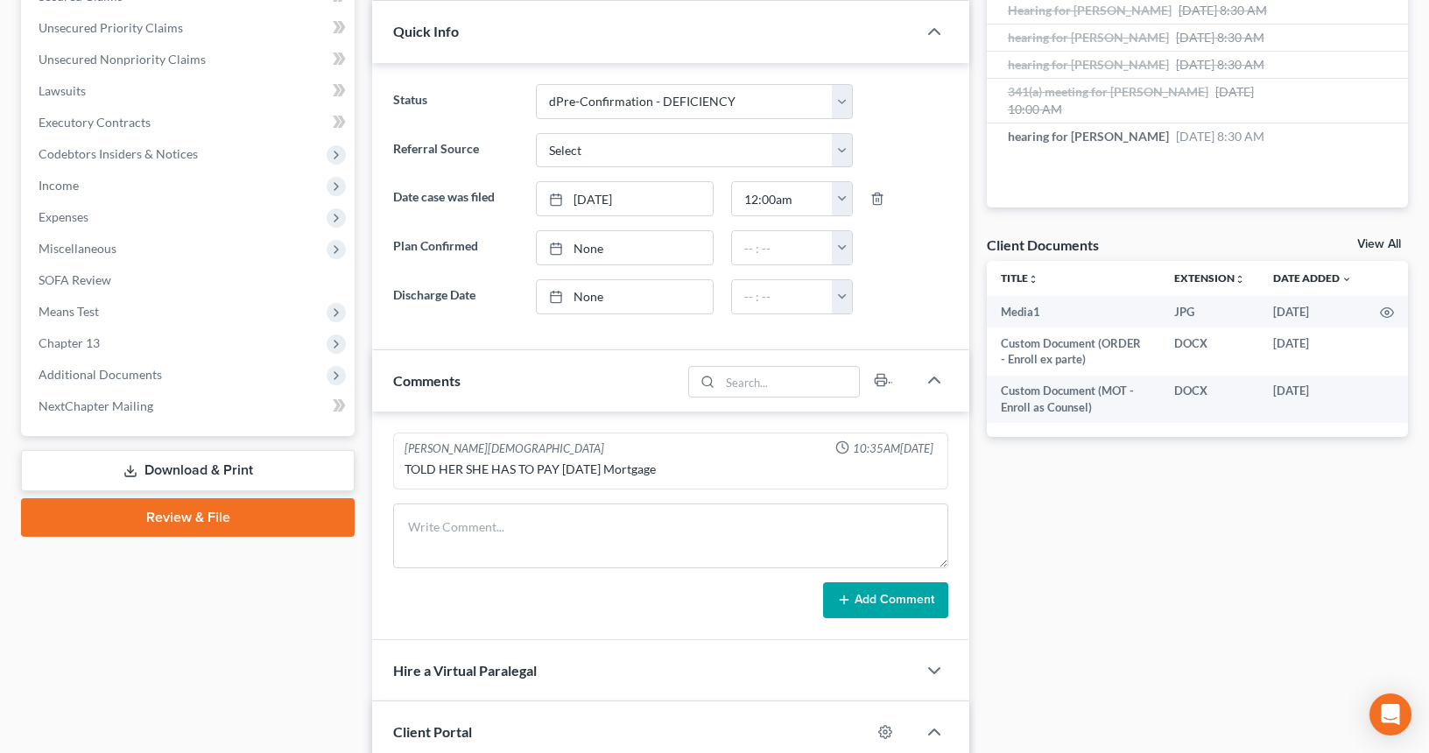
scroll to position [532, 0]
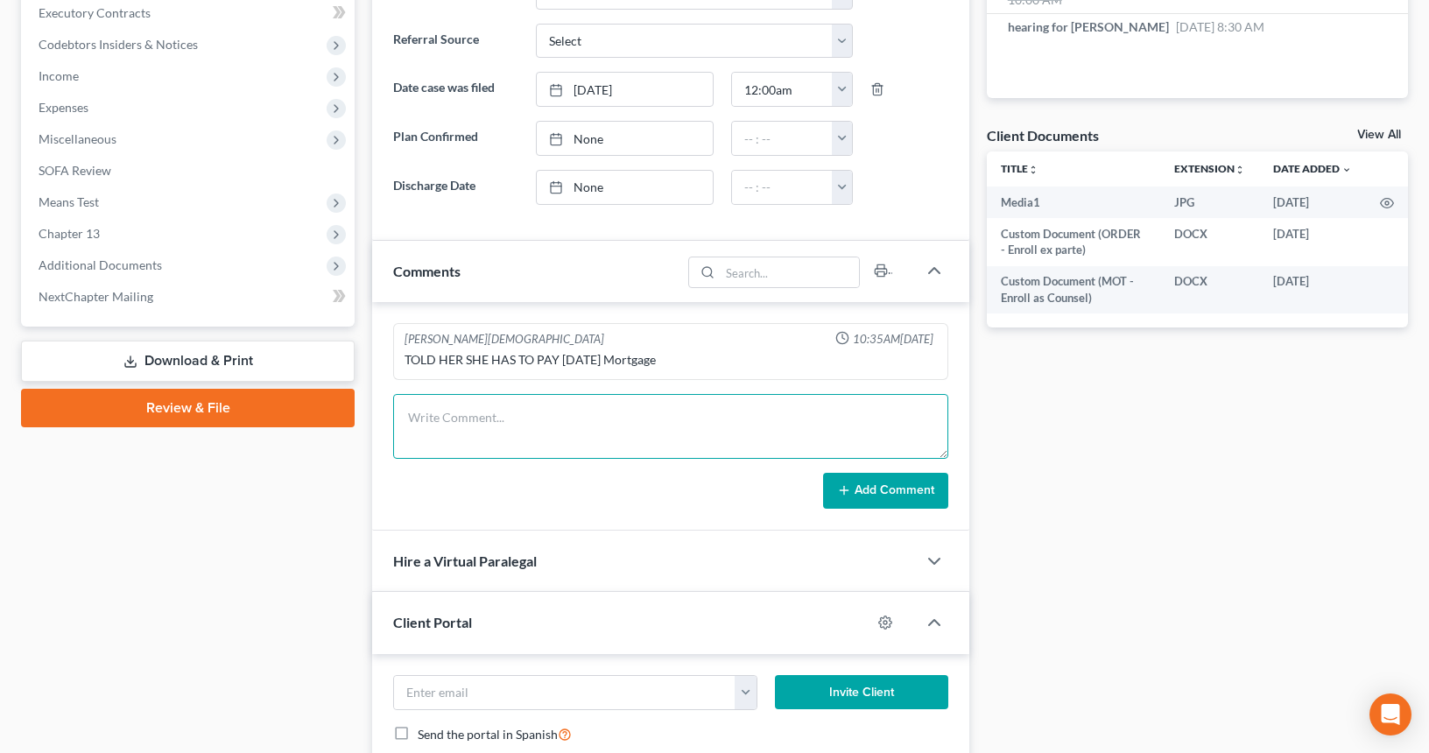
click at [659, 446] on textarea at bounding box center [670, 426] width 555 height 65
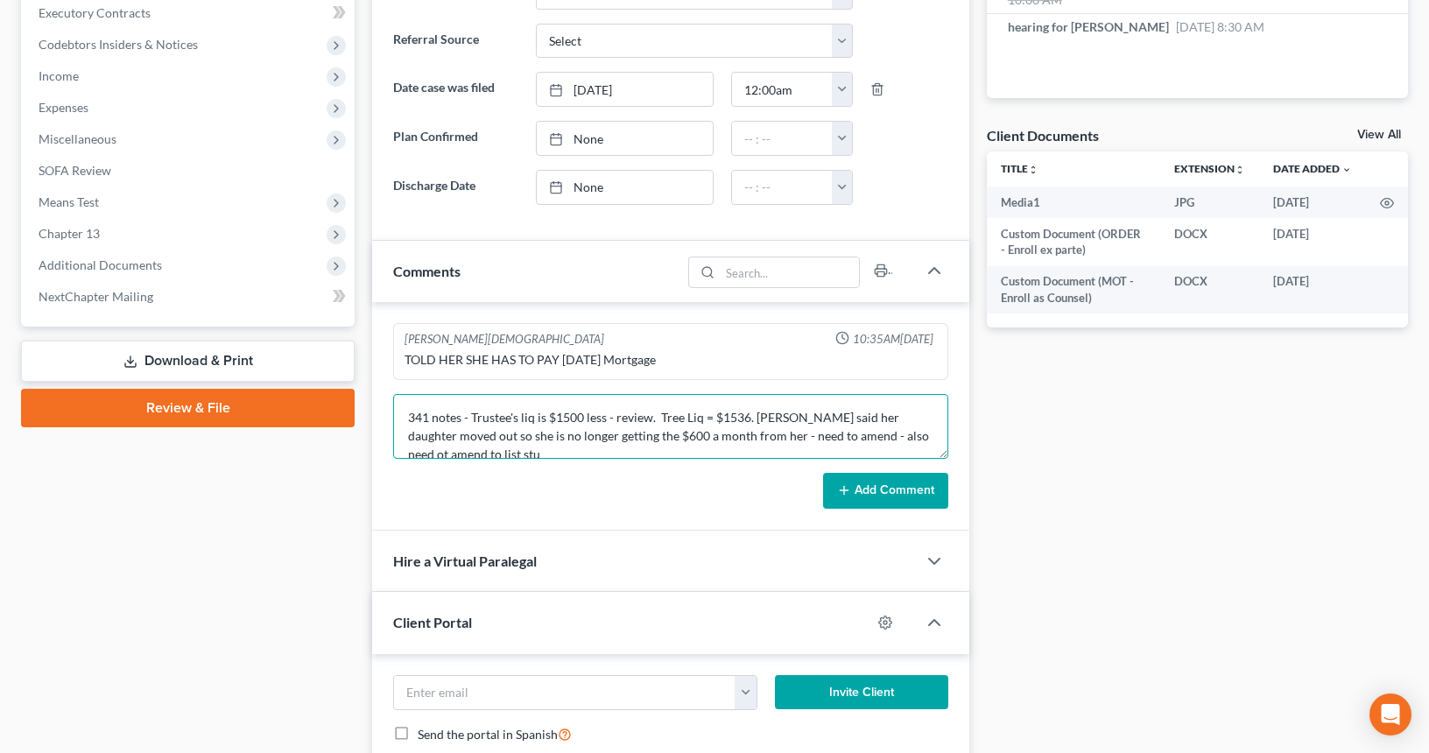
scroll to position [4, 0]
click at [866, 431] on textarea "341 notes - Trustee's liq is $1500 less - review. Tree Liq = $1536. DL said her…" at bounding box center [670, 426] width 555 height 65
type textarea "341 notes - Trustee's liq is $1500 less - review. Tree Liq = $1536. DL said her…"
click at [885, 483] on button "Add Comment" at bounding box center [885, 491] width 125 height 37
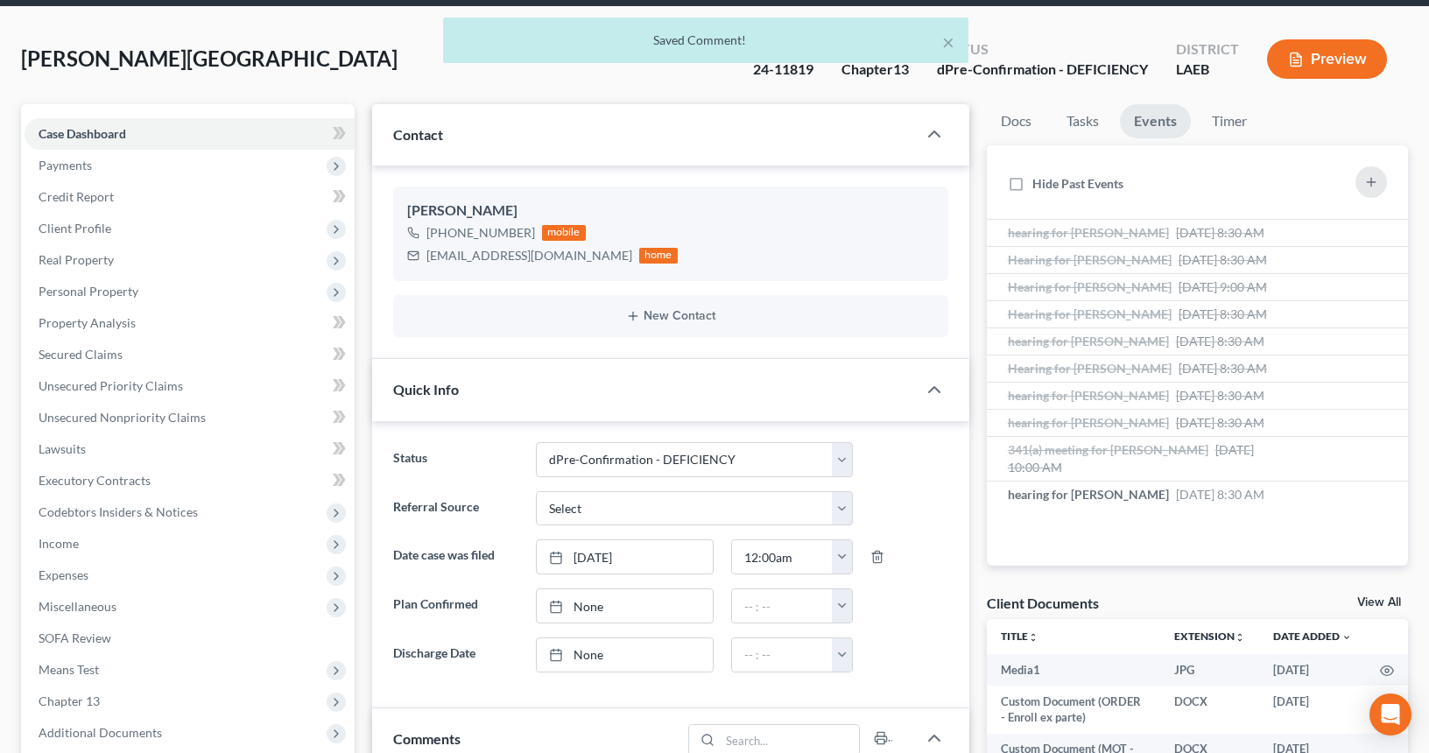
scroll to position [0, 0]
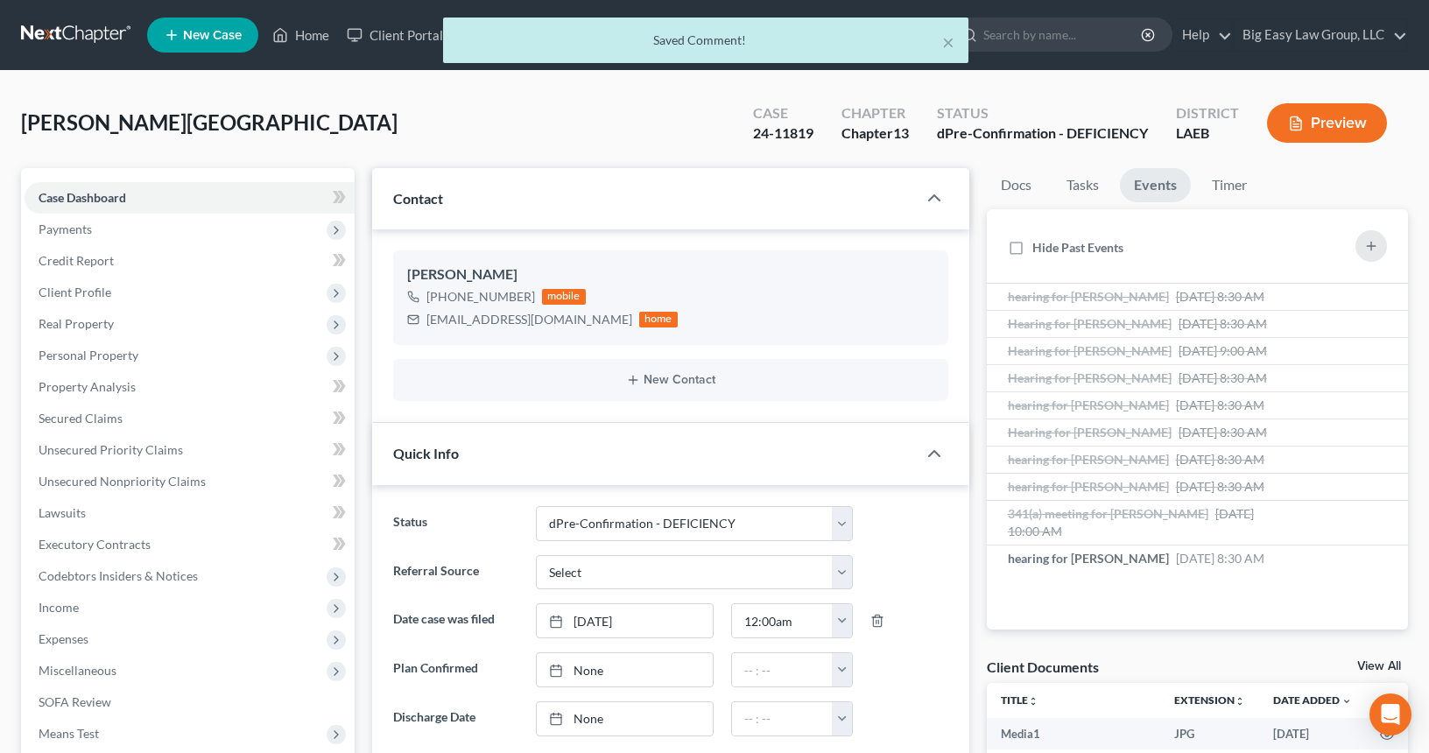
click at [298, 34] on div "× Saved Comment!" at bounding box center [705, 45] width 1429 height 54
drag, startPoint x: 944, startPoint y: 43, endPoint x: 912, endPoint y: 46, distance: 32.6
click at [944, 42] on button "×" at bounding box center [948, 42] width 12 height 21
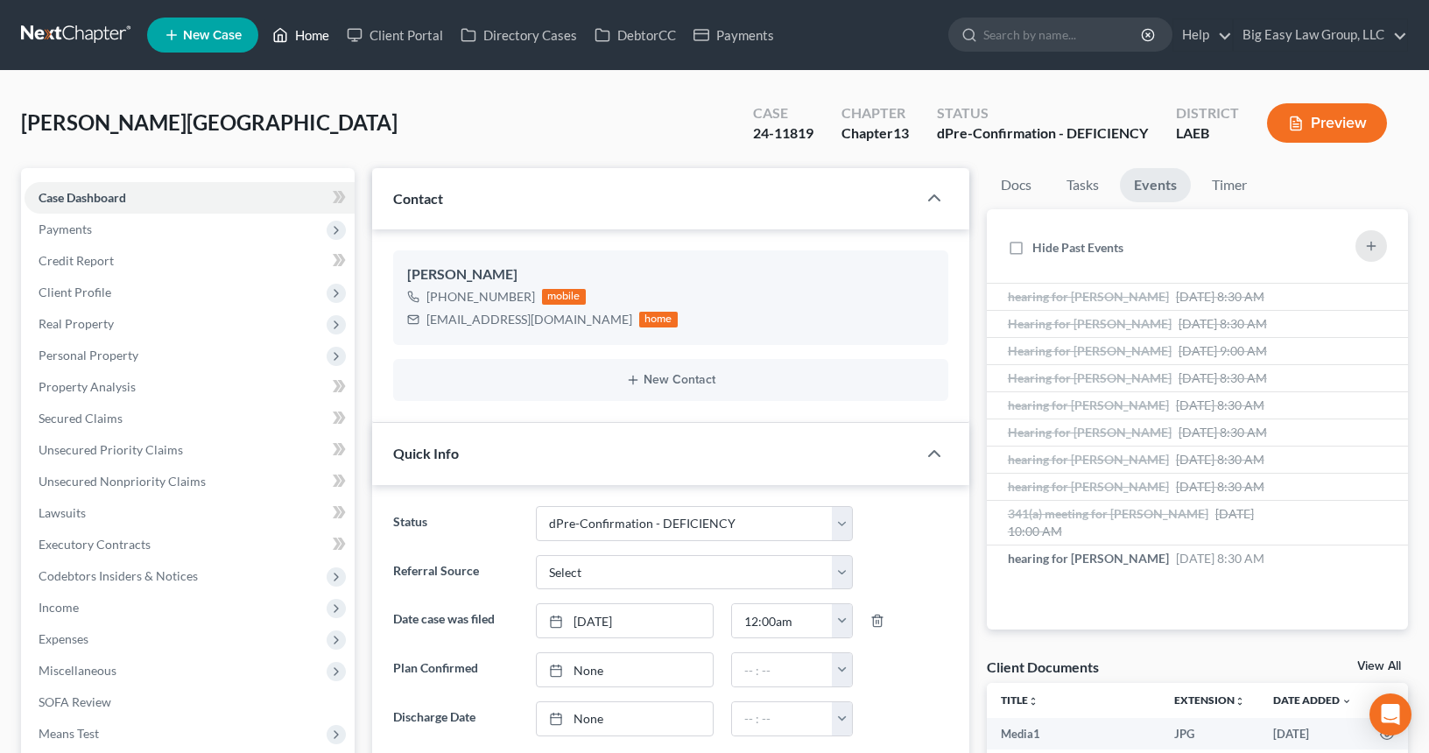
click at [328, 36] on link "Home" at bounding box center [301, 35] width 74 height 32
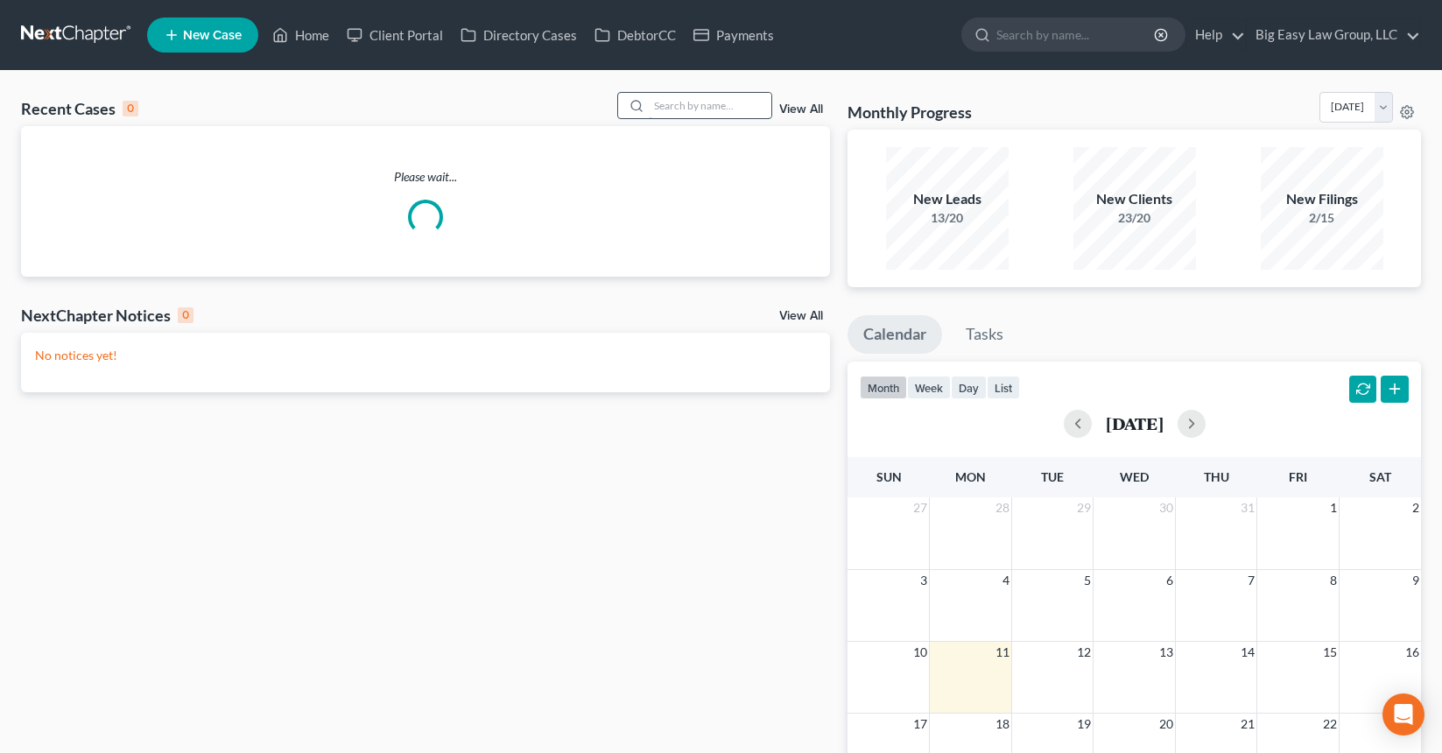
click at [666, 111] on input "search" at bounding box center [710, 105] width 123 height 25
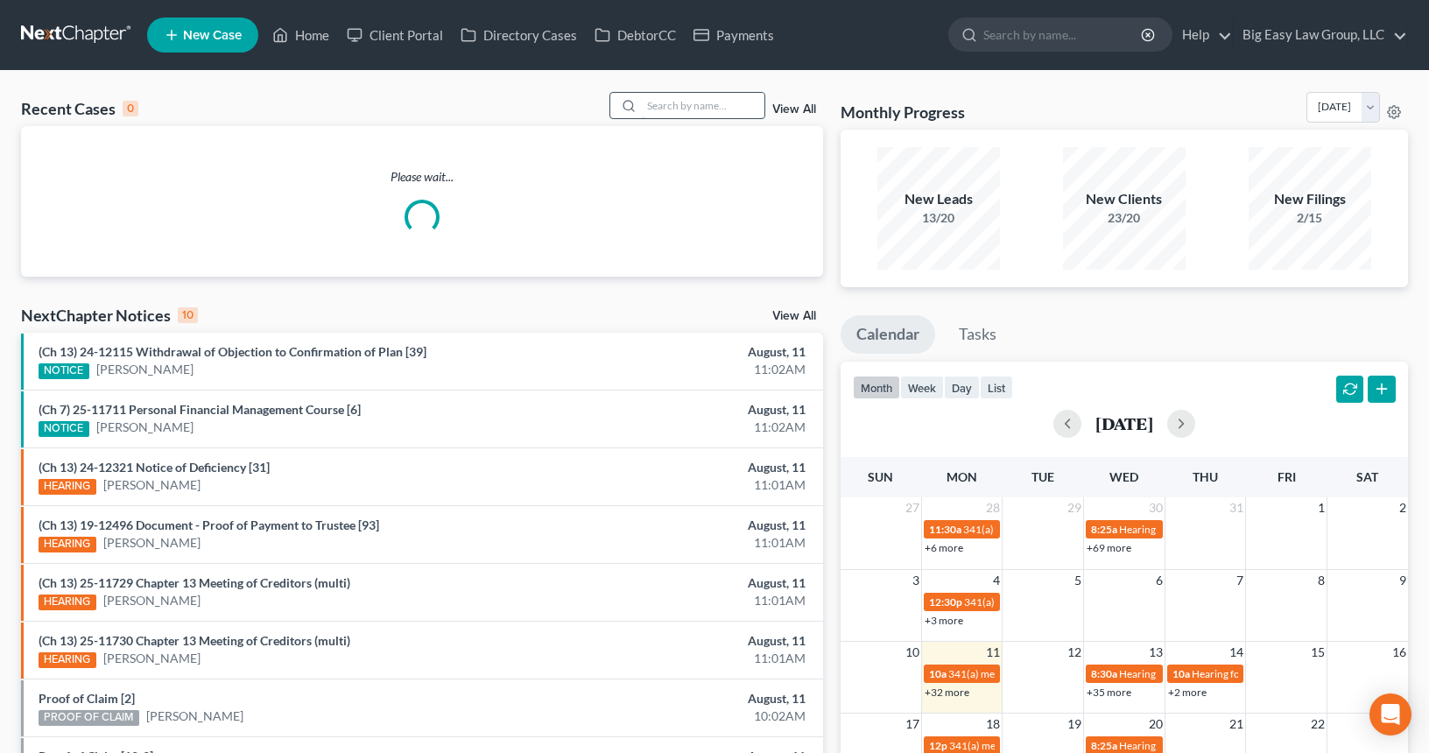
click at [659, 104] on input "search" at bounding box center [703, 105] width 123 height 25
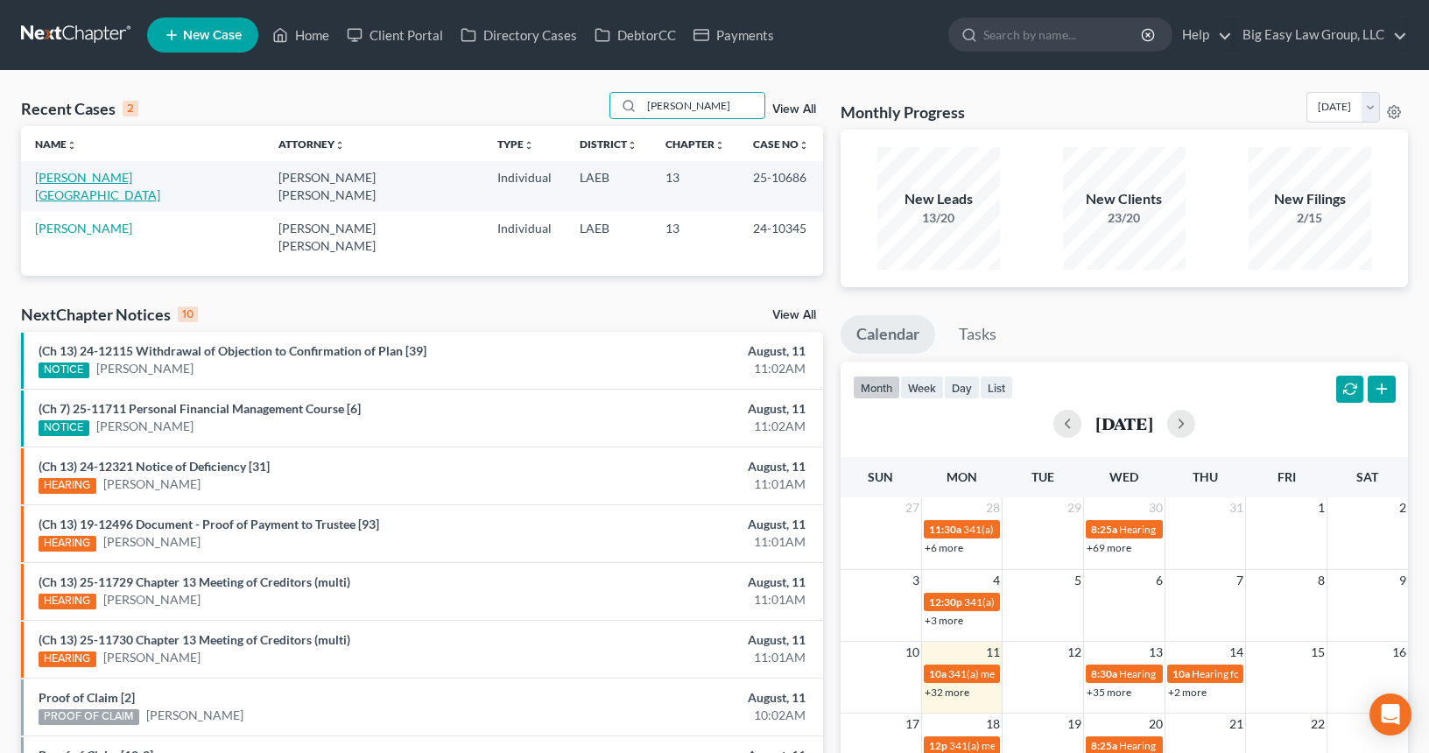
type input "griffin"
click at [63, 176] on link "[PERSON_NAME][GEOGRAPHIC_DATA]" at bounding box center [97, 186] width 125 height 32
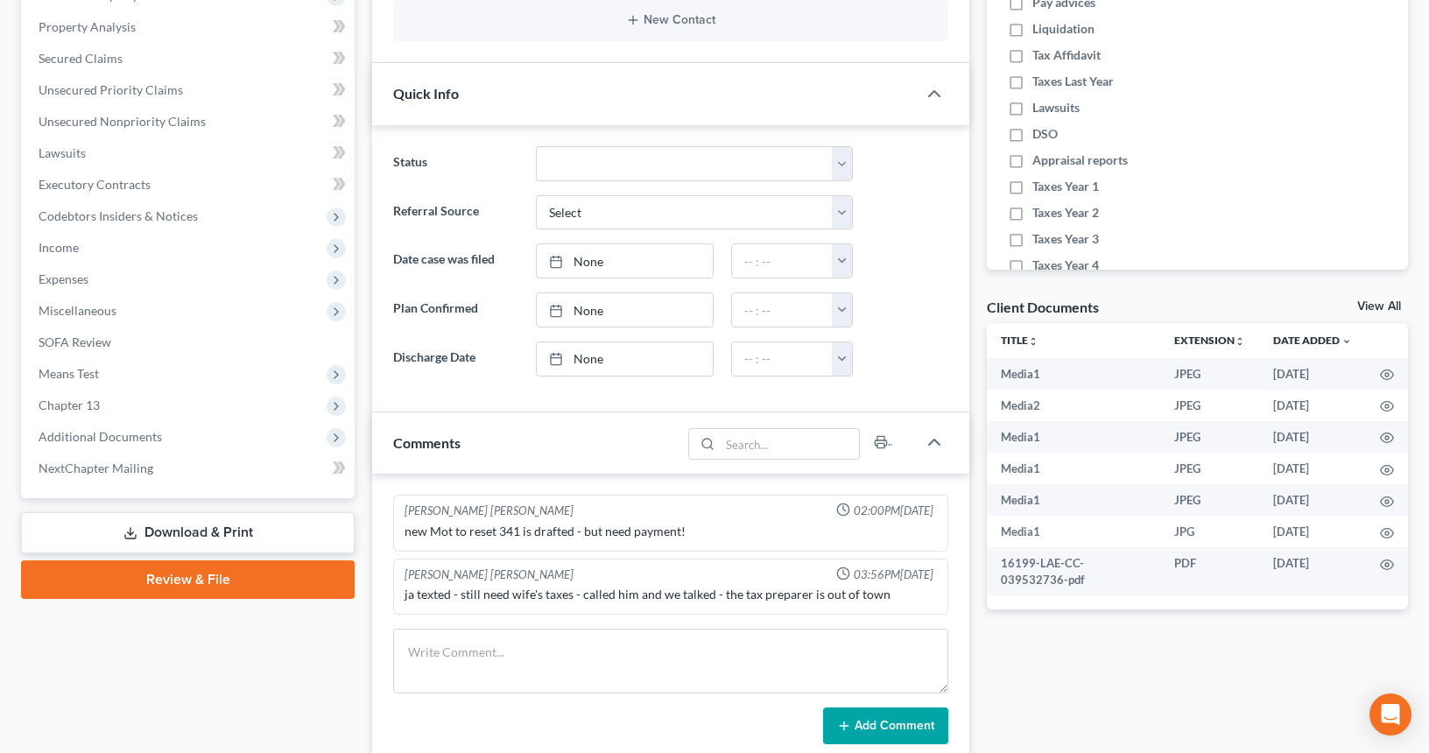
scroll to position [426, 0]
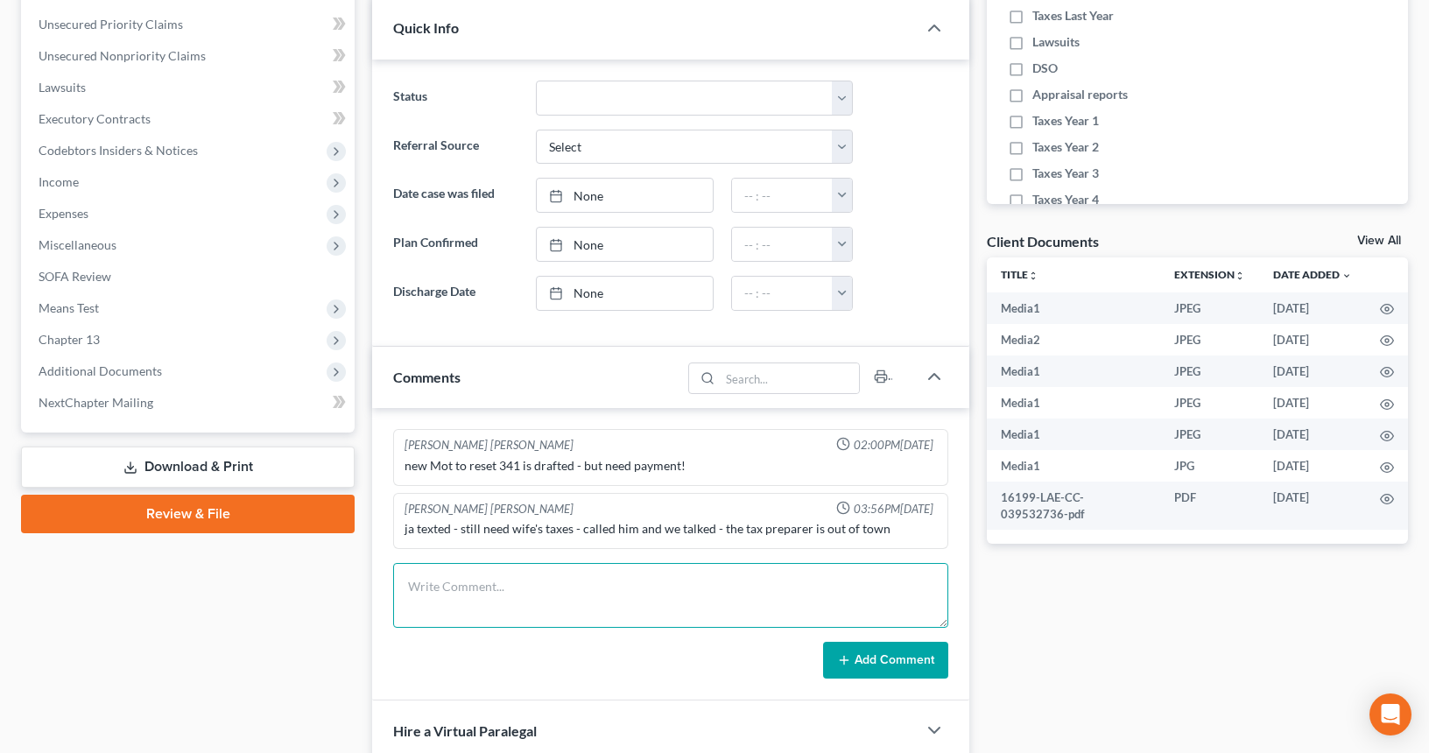
click at [563, 581] on textarea at bounding box center [670, 595] width 555 height 65
click at [908, 588] on textarea "341 note s- need him to give us all new income since 4/2025 so we can review. T…" at bounding box center [670, 595] width 555 height 65
click at [649, 601] on textarea "341 note s- need him to give us all new income since 4/2025 so we can review. T…" at bounding box center [670, 595] width 555 height 65
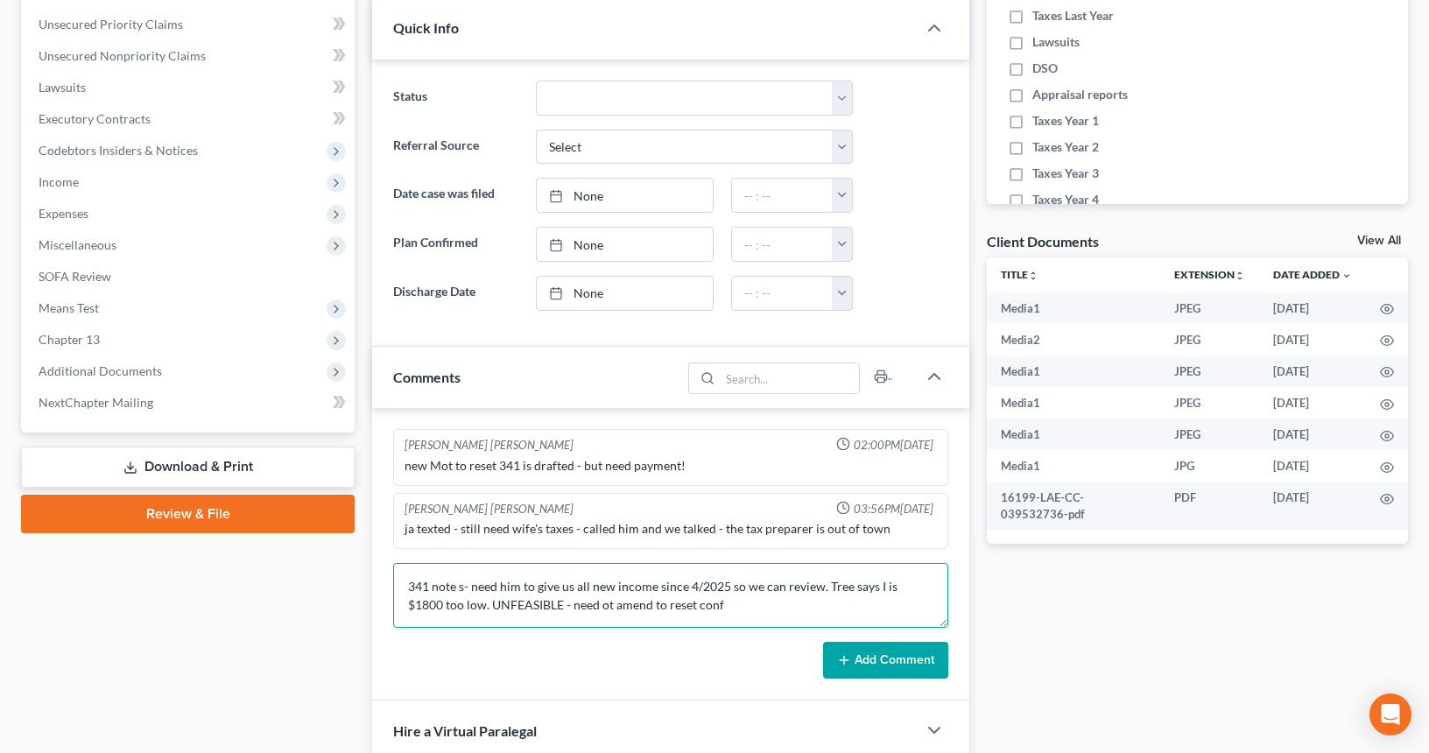
click at [571, 605] on textarea "341 note s- need him to give us all new income since 4/2025 so we can review. T…" at bounding box center [670, 595] width 555 height 65
type textarea "341 note s- need him to give us all new income since 4/2025 so we can review. T…"
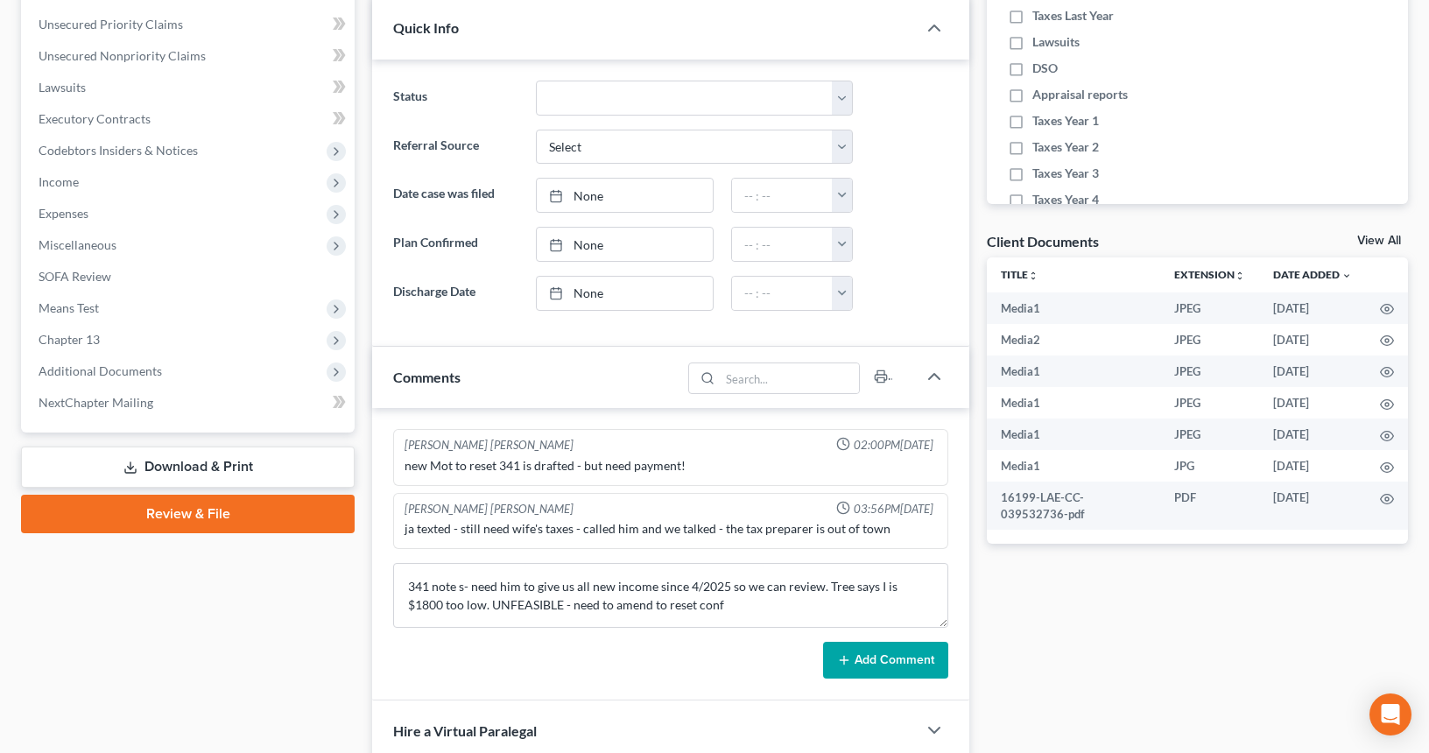
click at [884, 658] on button "Add Comment" at bounding box center [885, 660] width 125 height 37
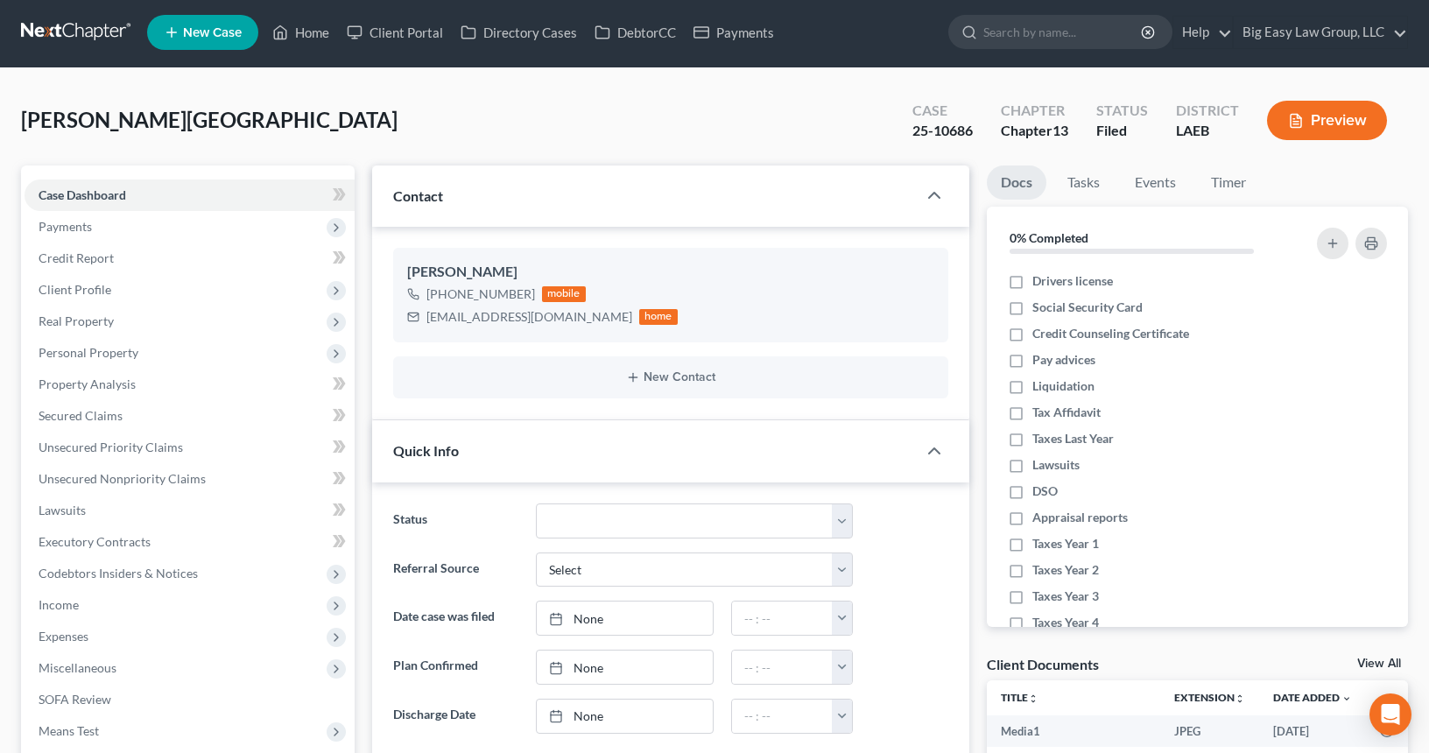
scroll to position [0, 0]
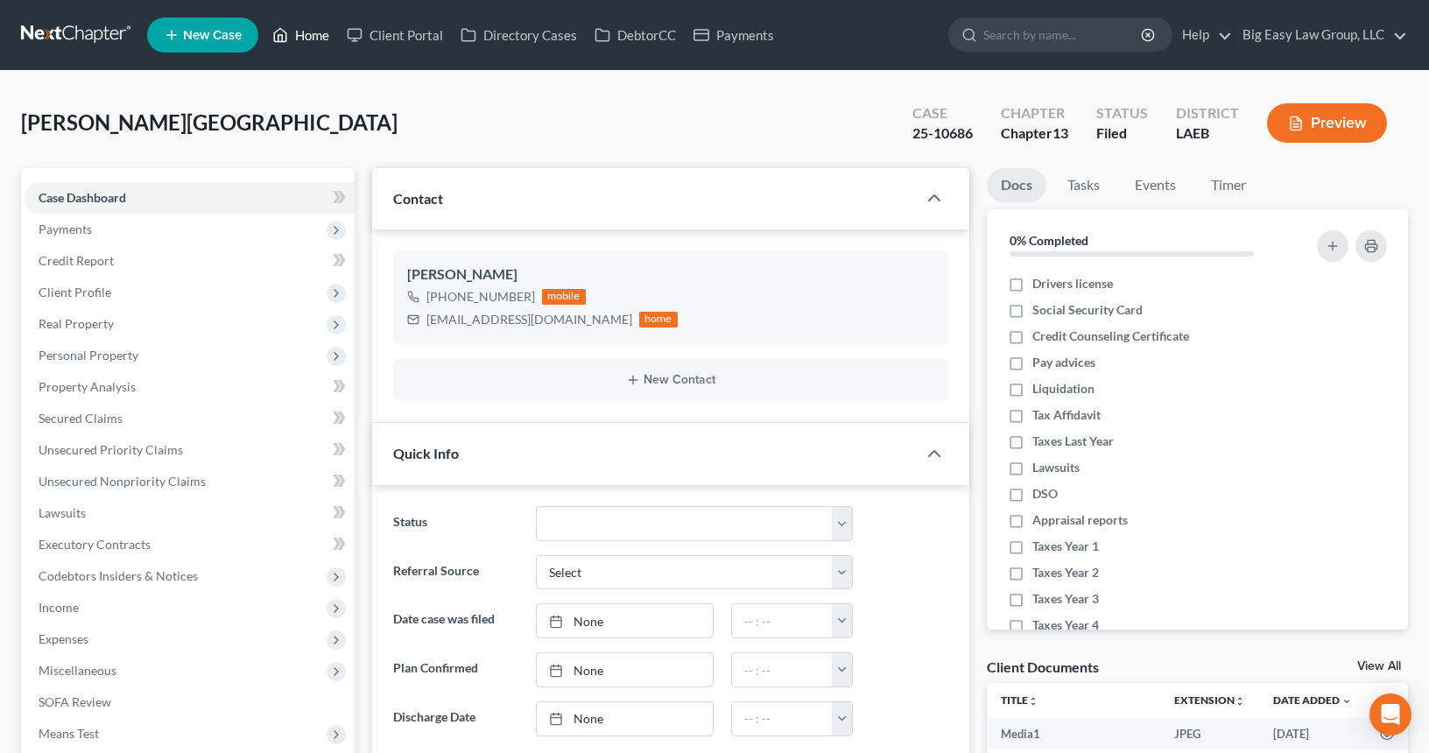
click at [298, 39] on link "Home" at bounding box center [301, 35] width 74 height 32
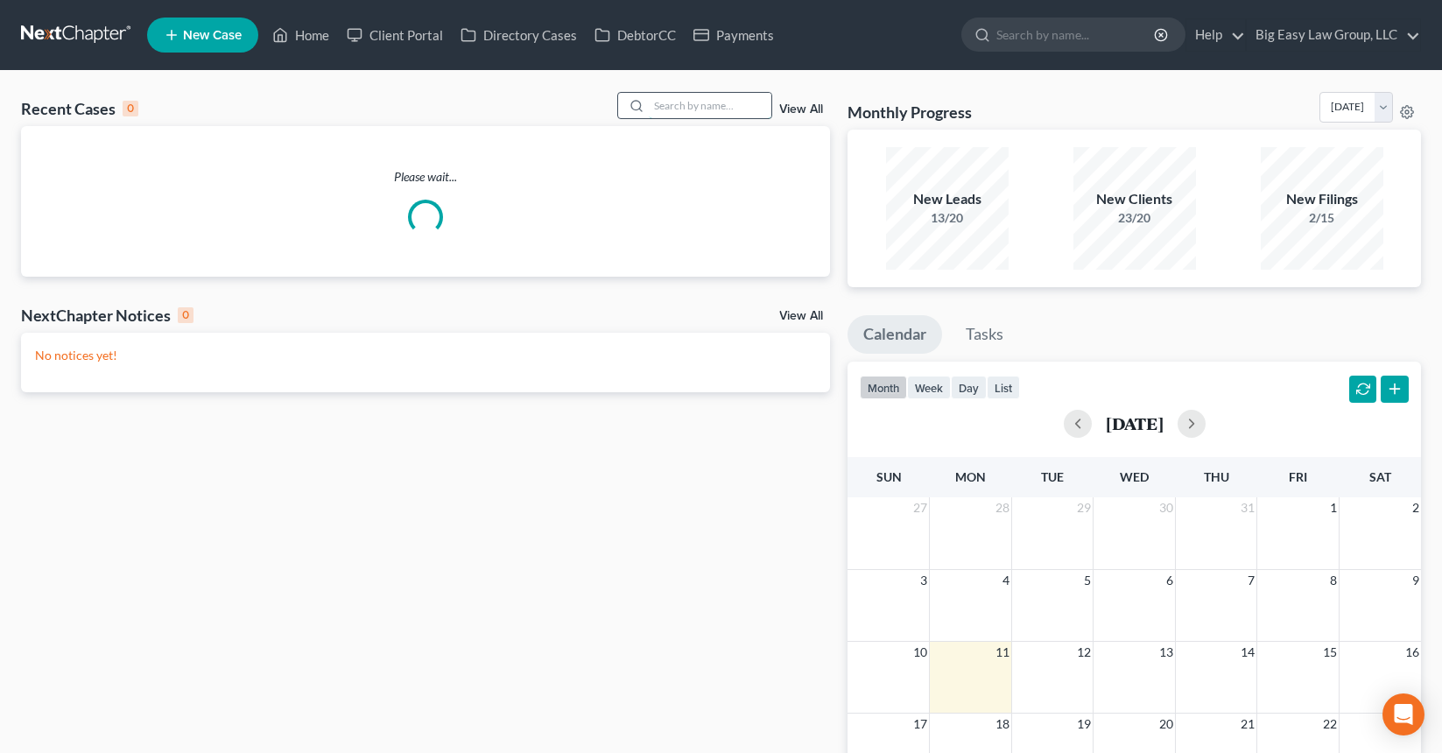
click at [729, 107] on input "search" at bounding box center [710, 105] width 123 height 25
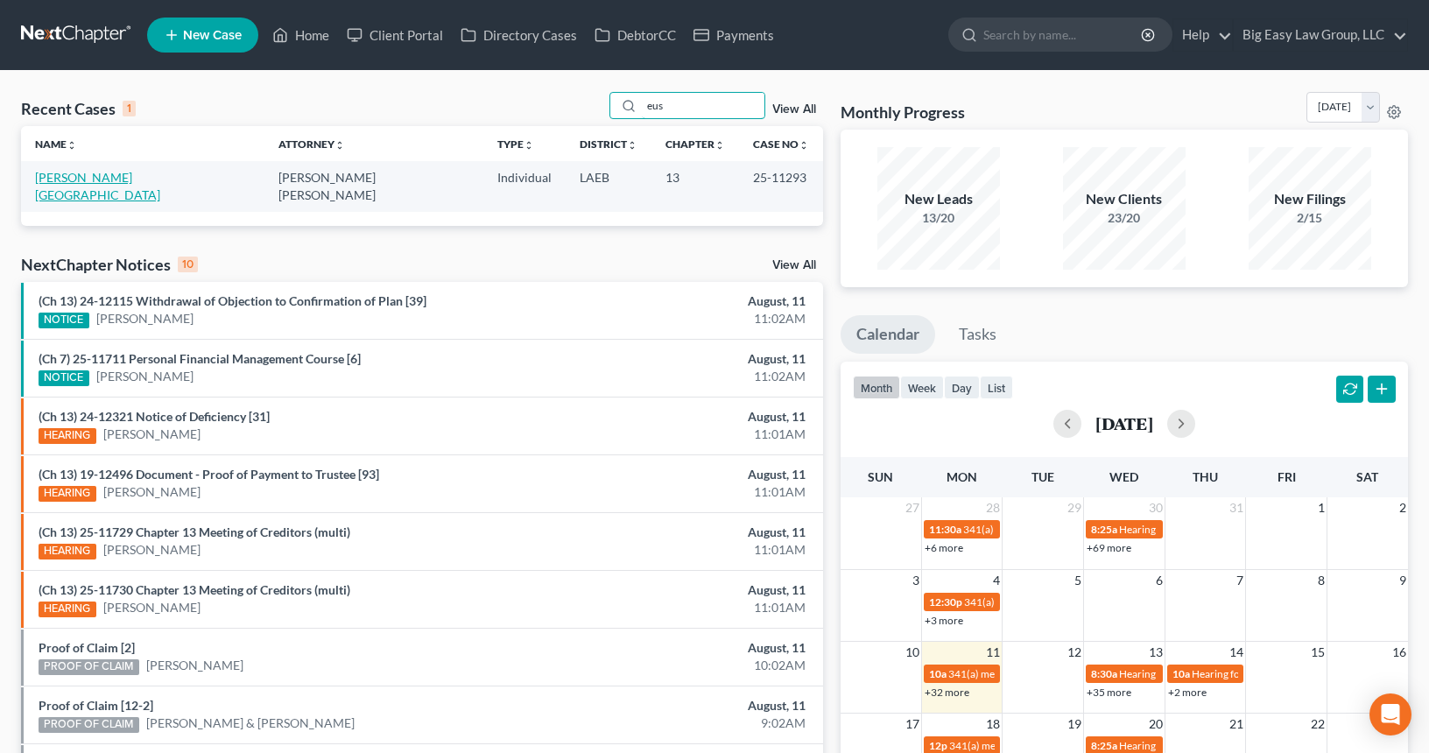
type input "eus"
click at [74, 177] on link "[PERSON_NAME][GEOGRAPHIC_DATA]" at bounding box center [97, 186] width 125 height 32
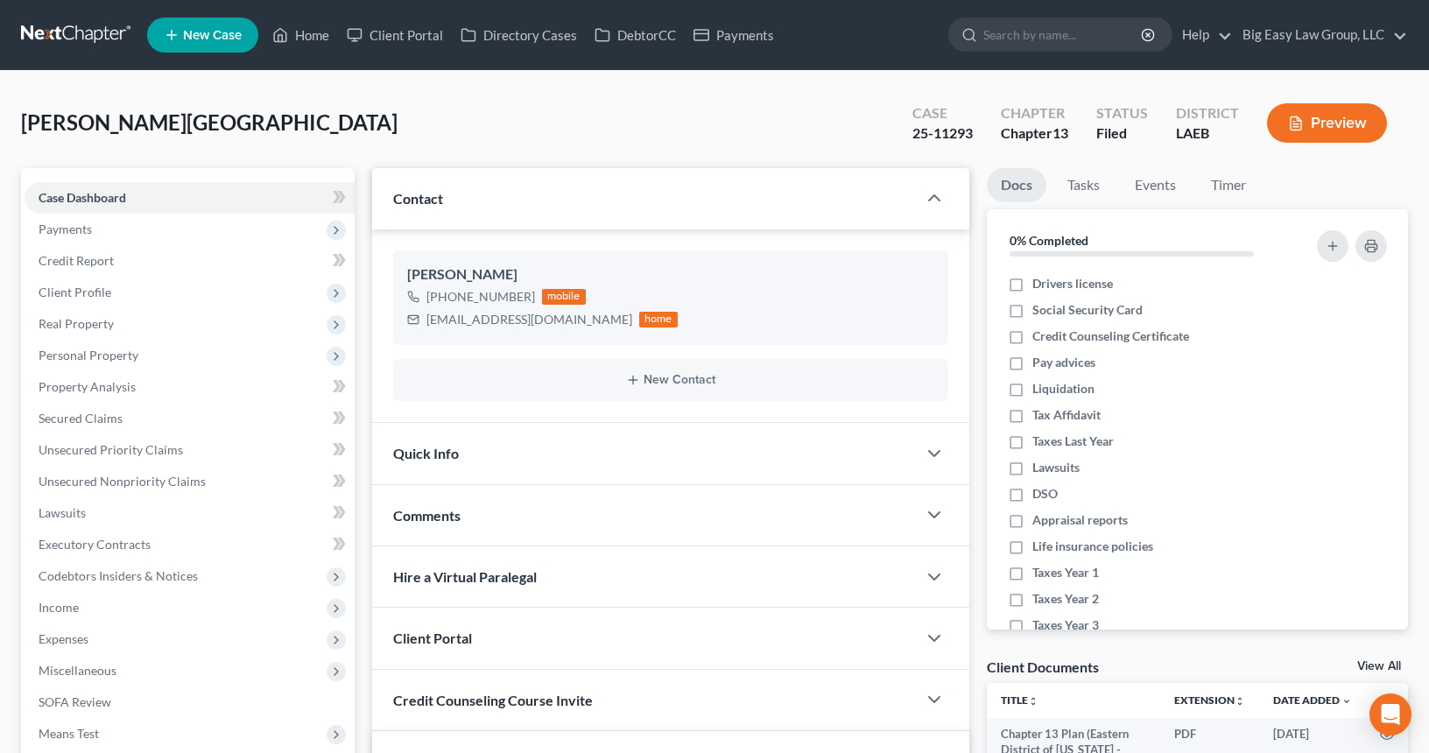
scroll to position [498, 0]
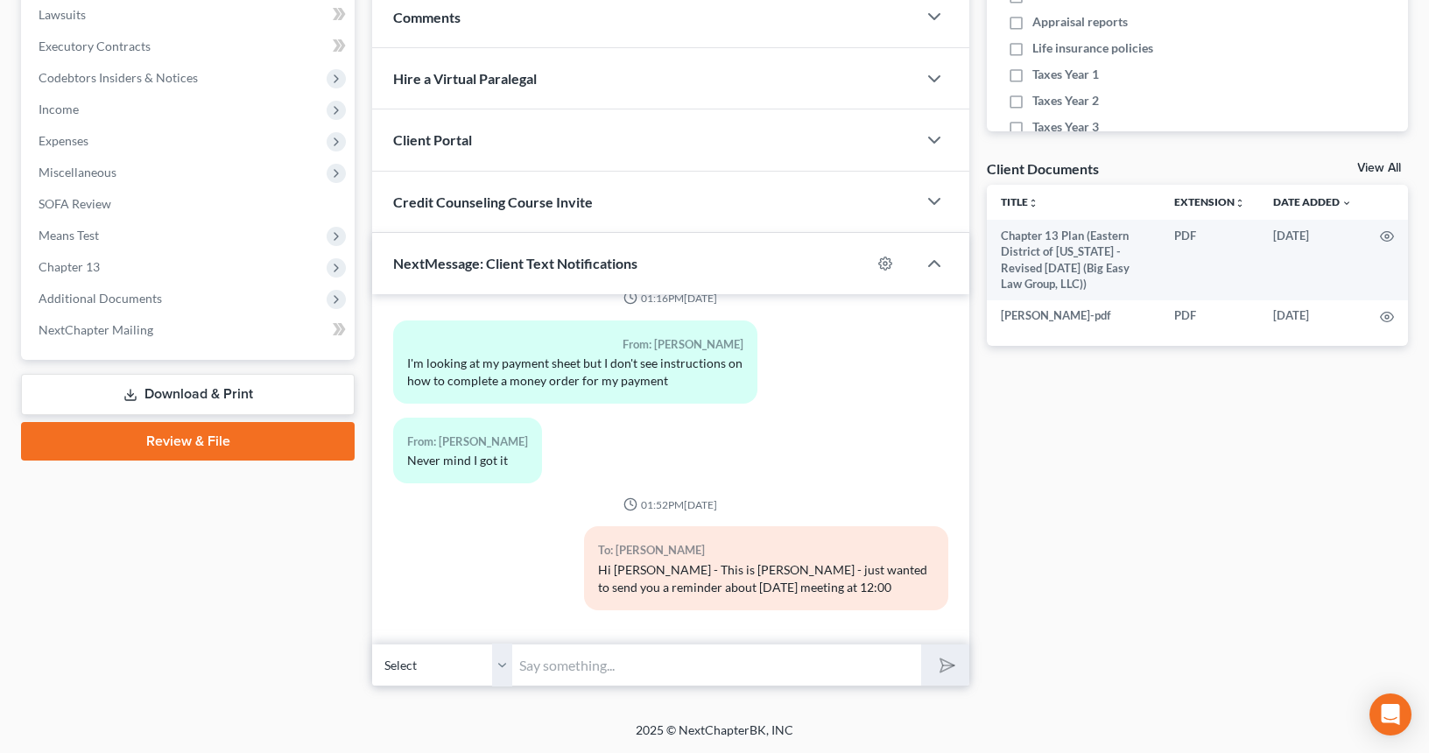
click at [679, 661] on input "text" at bounding box center [716, 665] width 409 height 43
click at [543, 669] on input "Areyou on the call?" at bounding box center [716, 665] width 409 height 43
click at [669, 658] on input "Are you on the call?" at bounding box center [716, 665] width 409 height 43
type input "Are you on the call?"
click at [921, 645] on button "submit" at bounding box center [945, 665] width 48 height 41
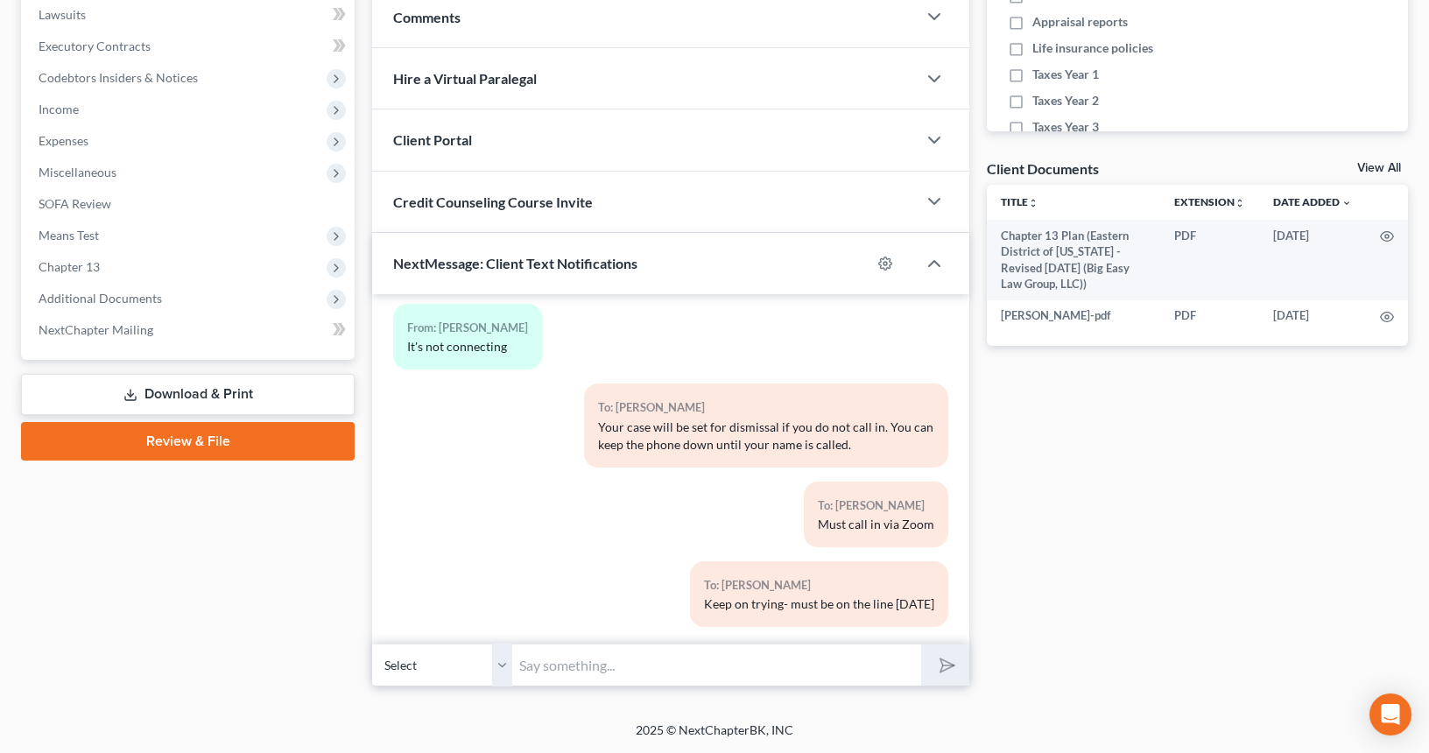
scroll to position [3943, 0]
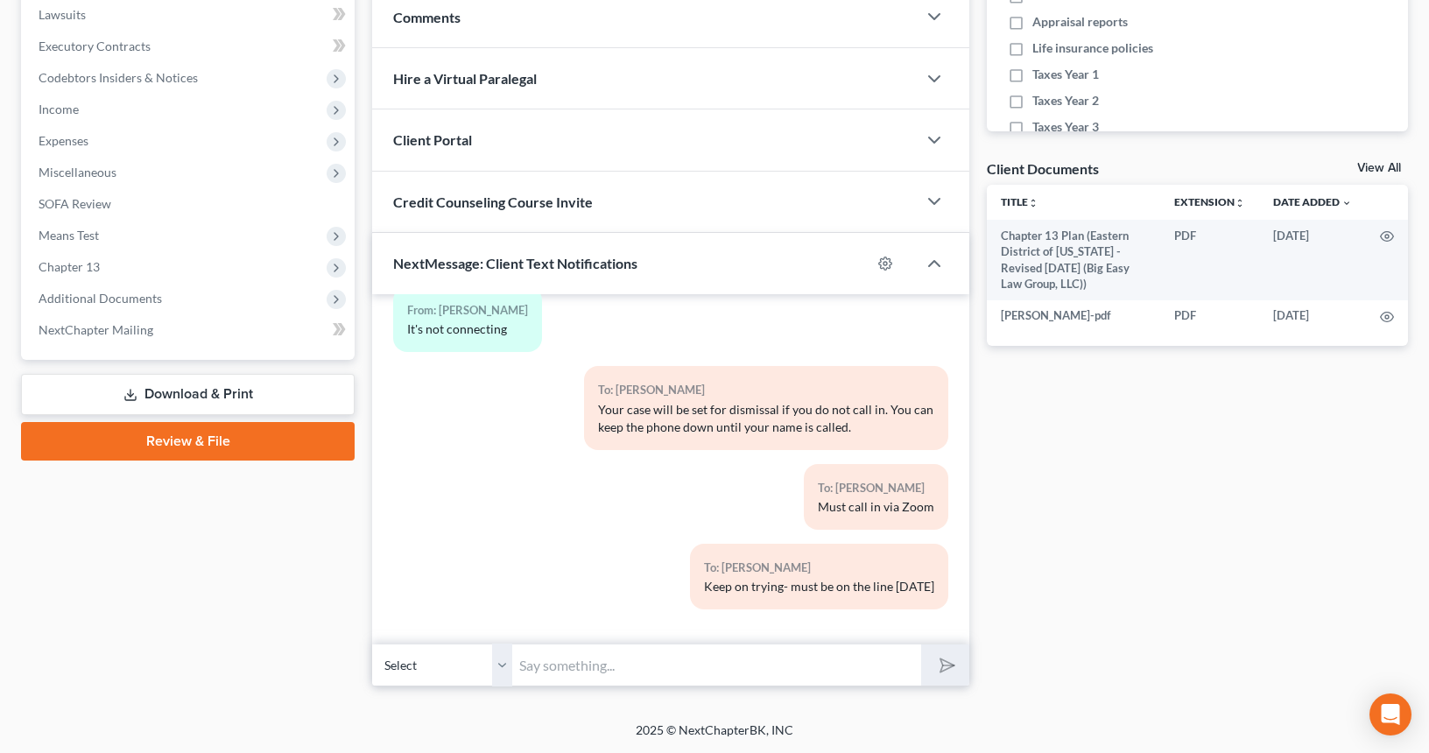
click at [617, 670] on input "text" at bounding box center [716, 665] width 409 height 43
type input "is it saying oyu are in the waiting room?"
click at [921, 645] on button "submit" at bounding box center [945, 665] width 48 height 41
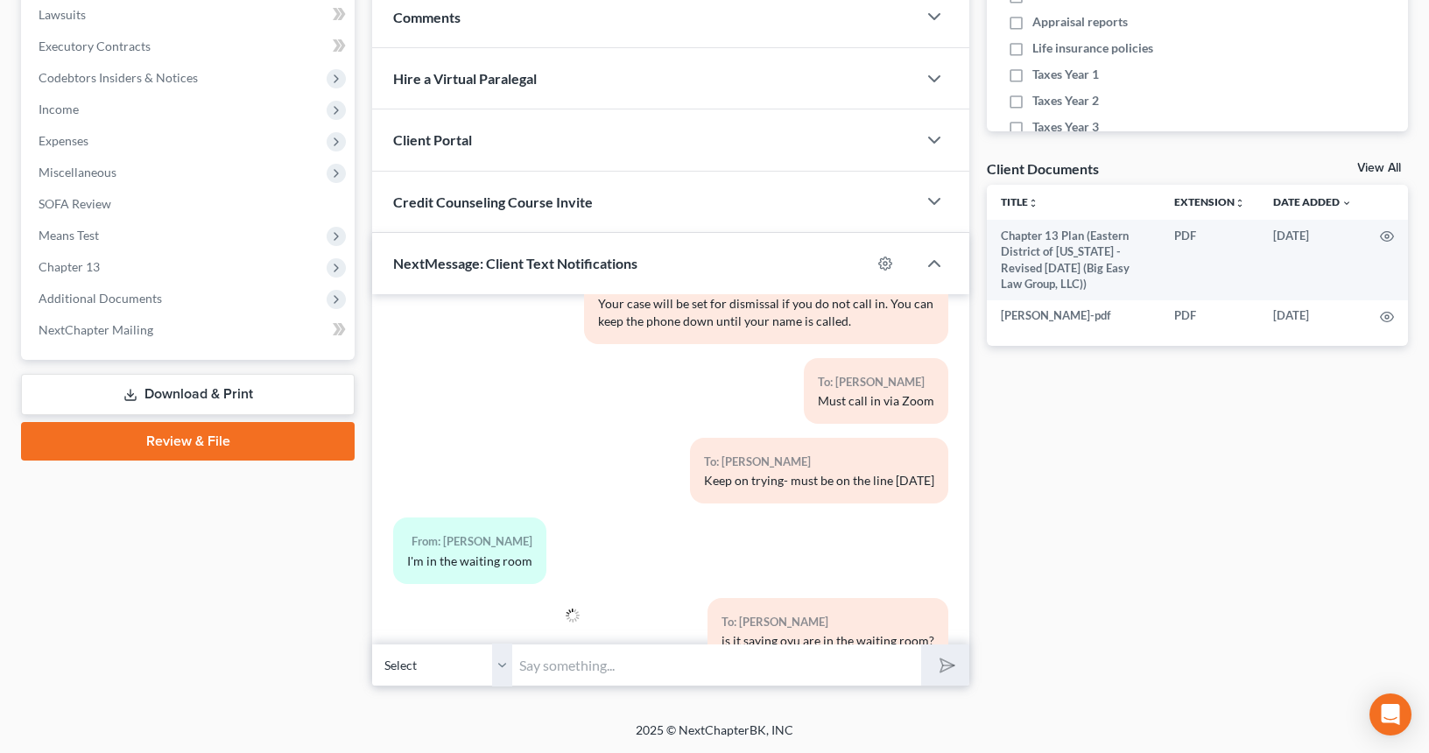
scroll to position [4104, 0]
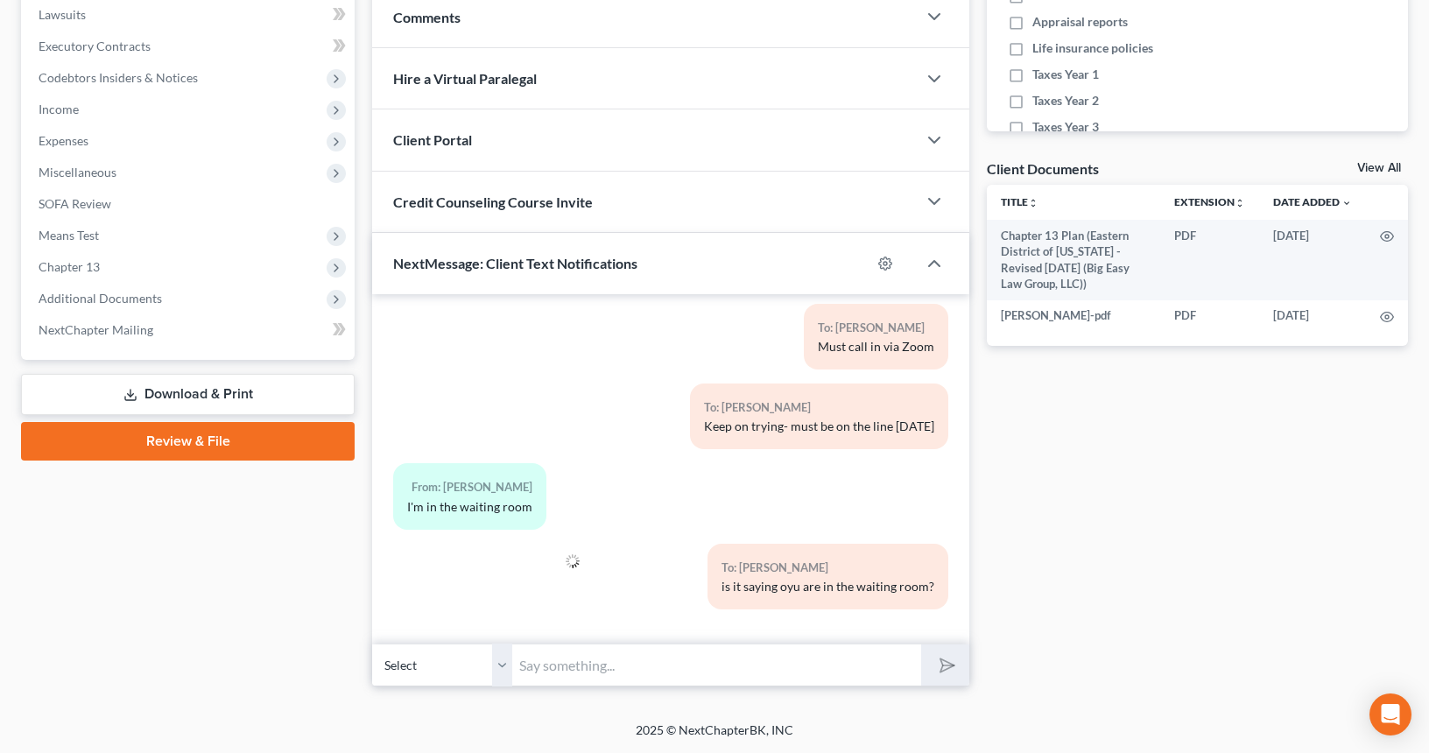
click at [769, 674] on input "text" at bounding box center [716, 665] width 409 height 43
type input "ok waiting room is the right place"
click at [921, 645] on button "submit" at bounding box center [945, 665] width 48 height 41
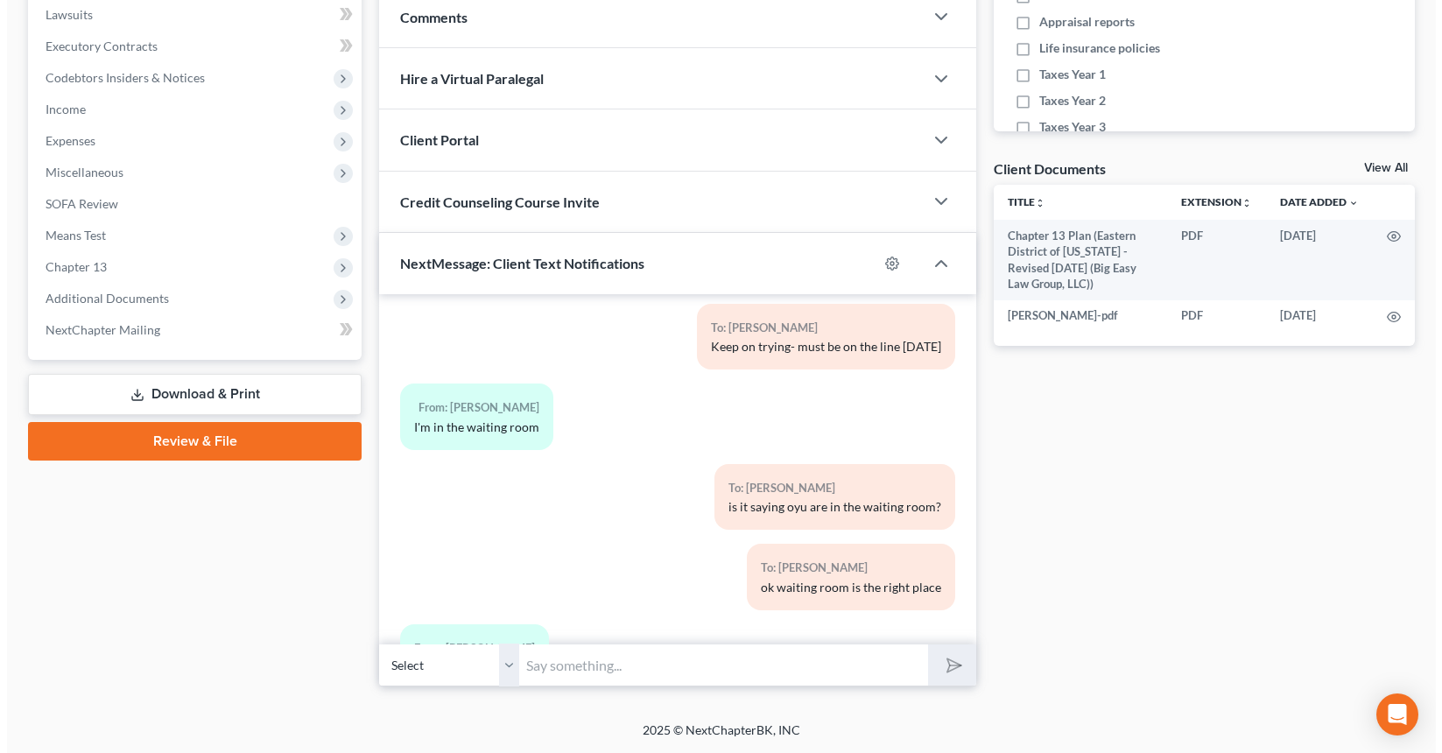
scroll to position [4264, 0]
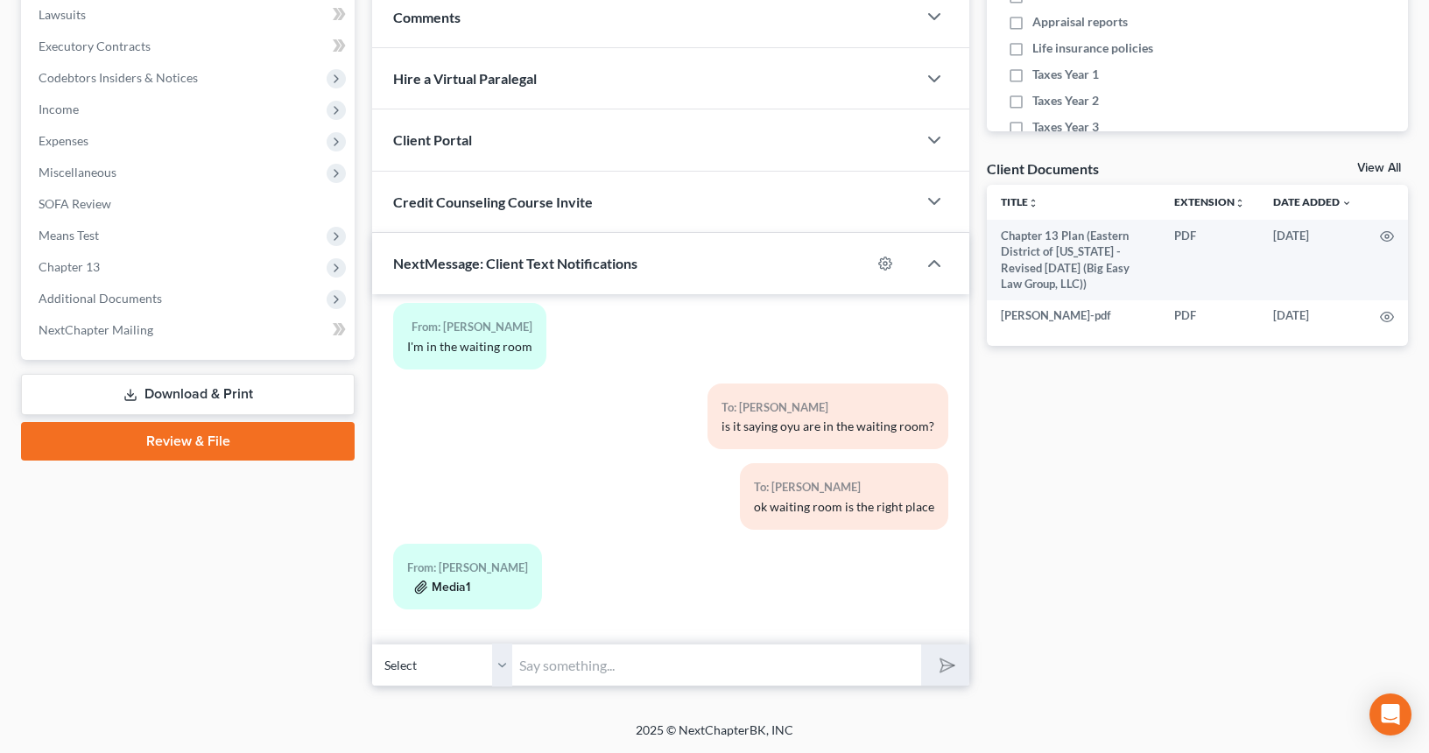
click at [452, 586] on button "Media1" at bounding box center [442, 588] width 56 height 14
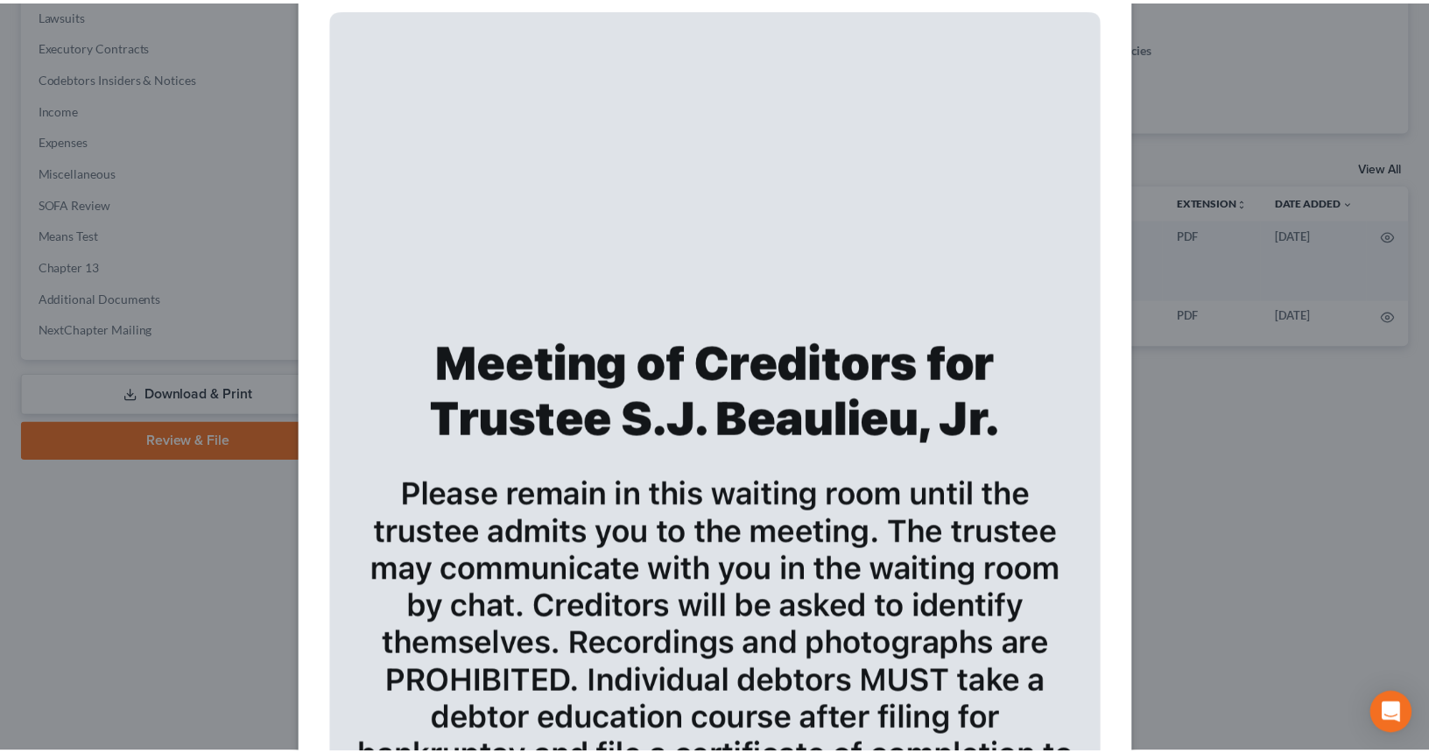
scroll to position [0, 0]
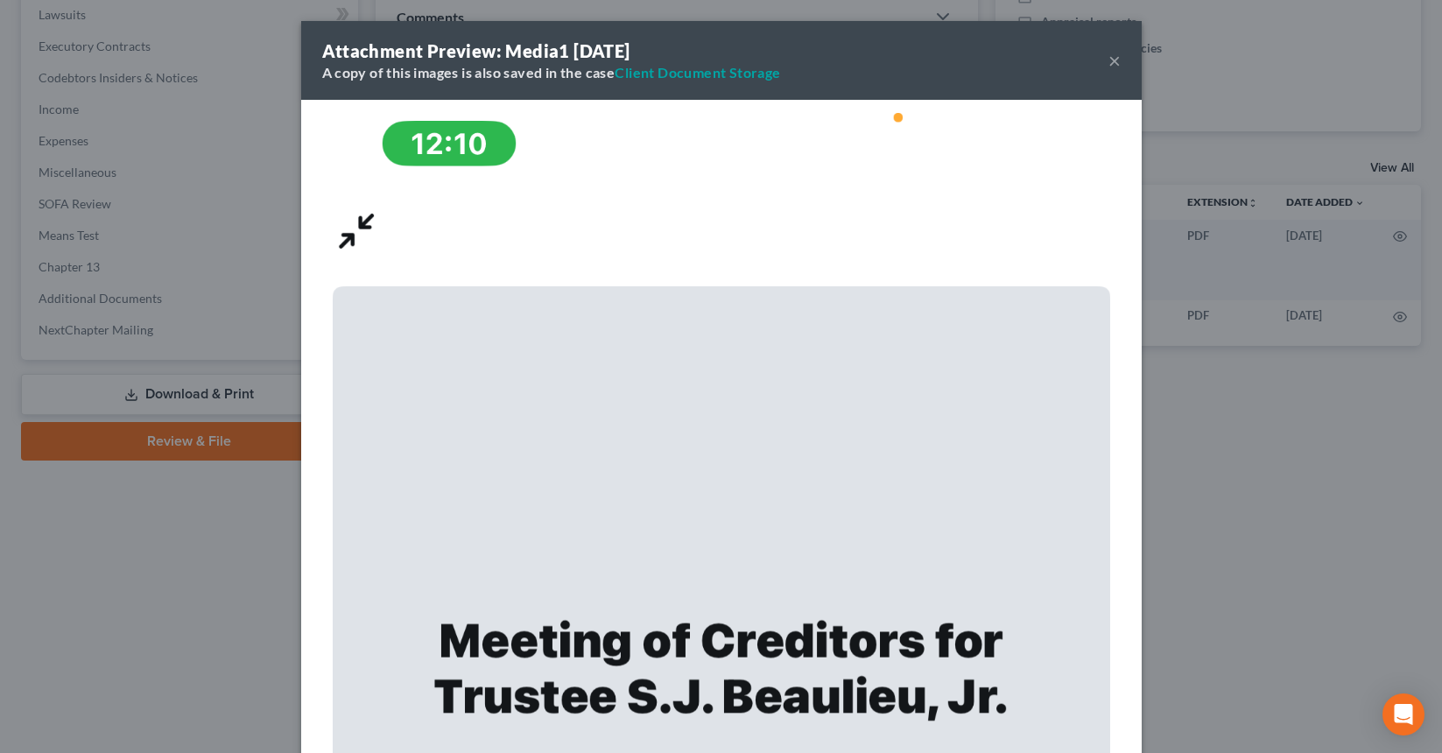
click at [1109, 60] on button "×" at bounding box center [1115, 60] width 12 height 21
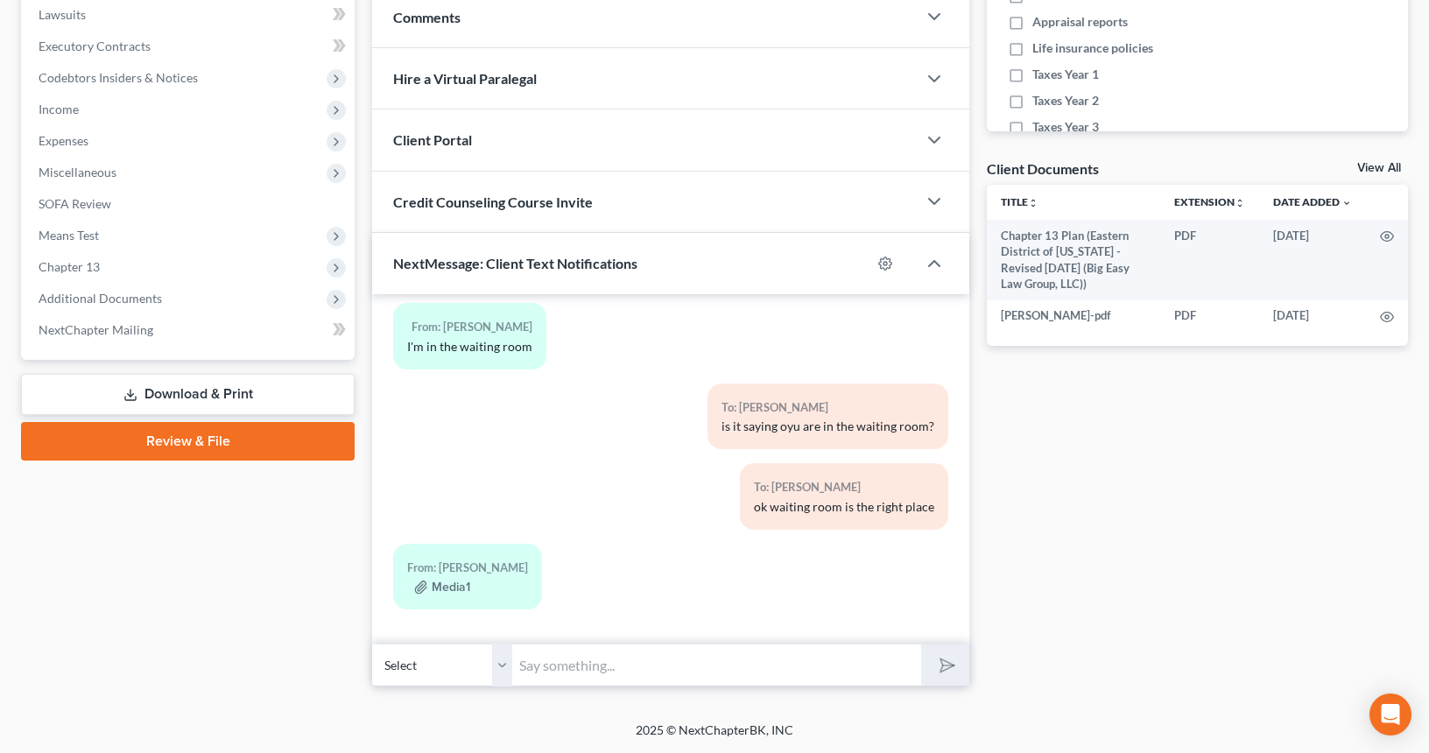
click at [610, 657] on input "text" at bounding box center [716, 665] width 409 height 43
click at [652, 660] on input "text" at bounding box center [716, 665] width 409 height 43
type input "Trustee says you disconnected - please try to log back in"
click at [921, 645] on button "submit" at bounding box center [945, 665] width 48 height 41
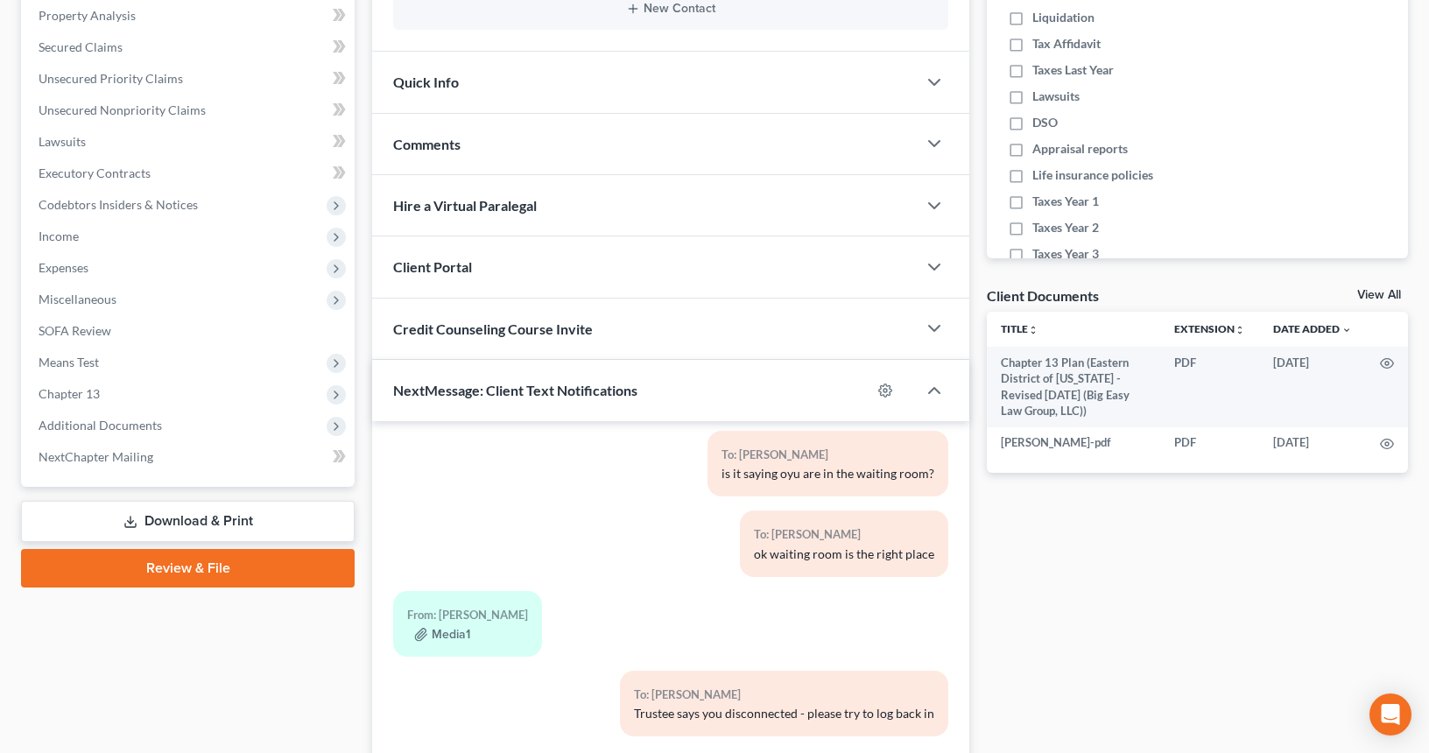
scroll to position [365, 0]
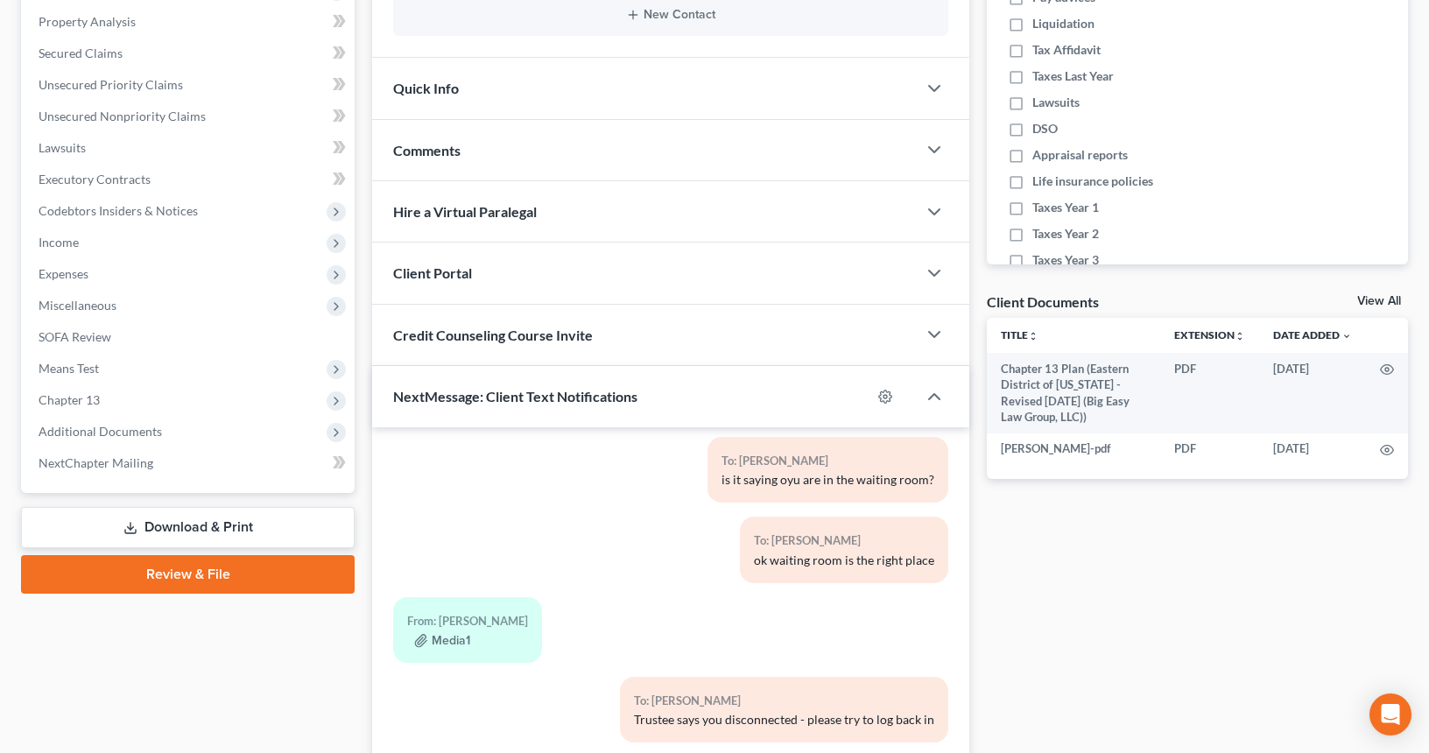
click at [651, 160] on div "Comments" at bounding box center [644, 150] width 545 height 60
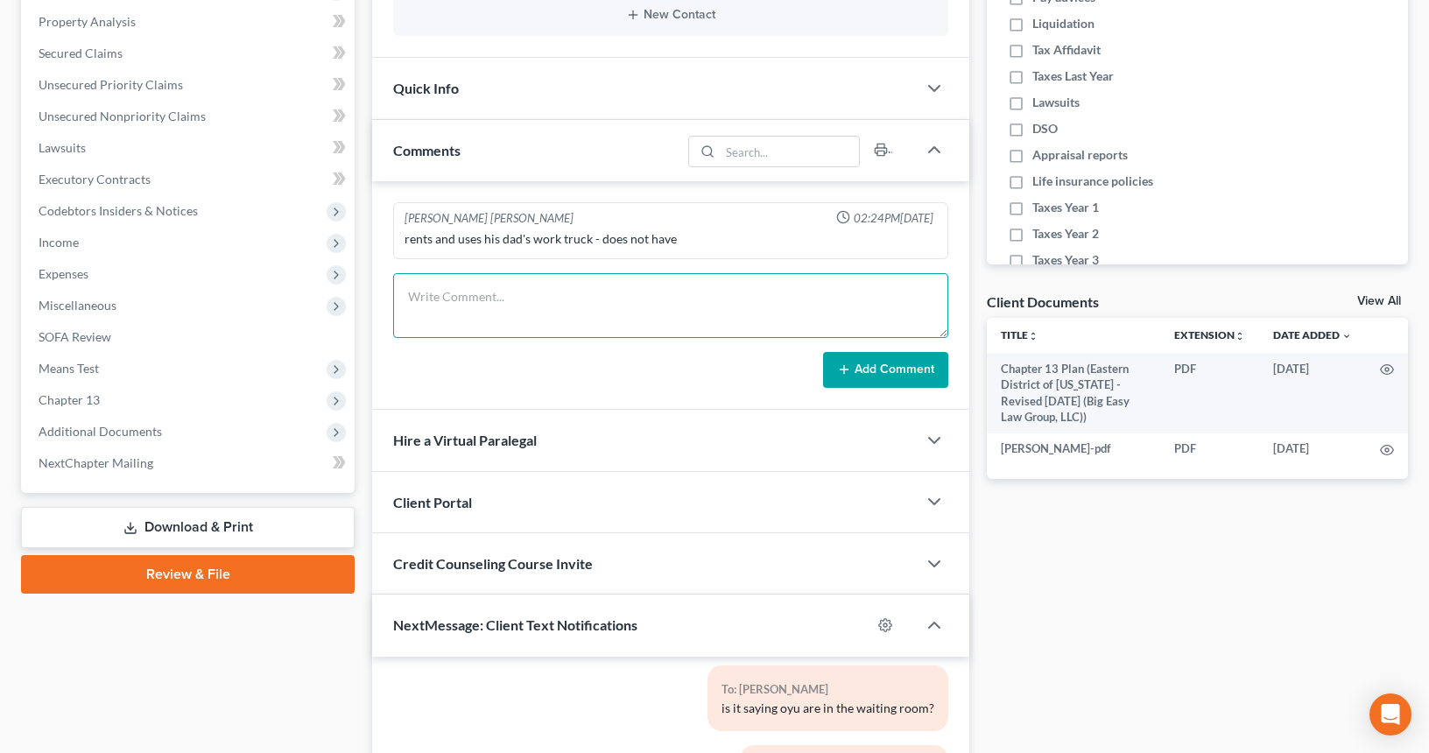
click at [701, 296] on textarea at bounding box center [670, 305] width 555 height 65
type textarea "last name pronounced U-say"
click at [874, 373] on button "Add Comment" at bounding box center [885, 370] width 125 height 37
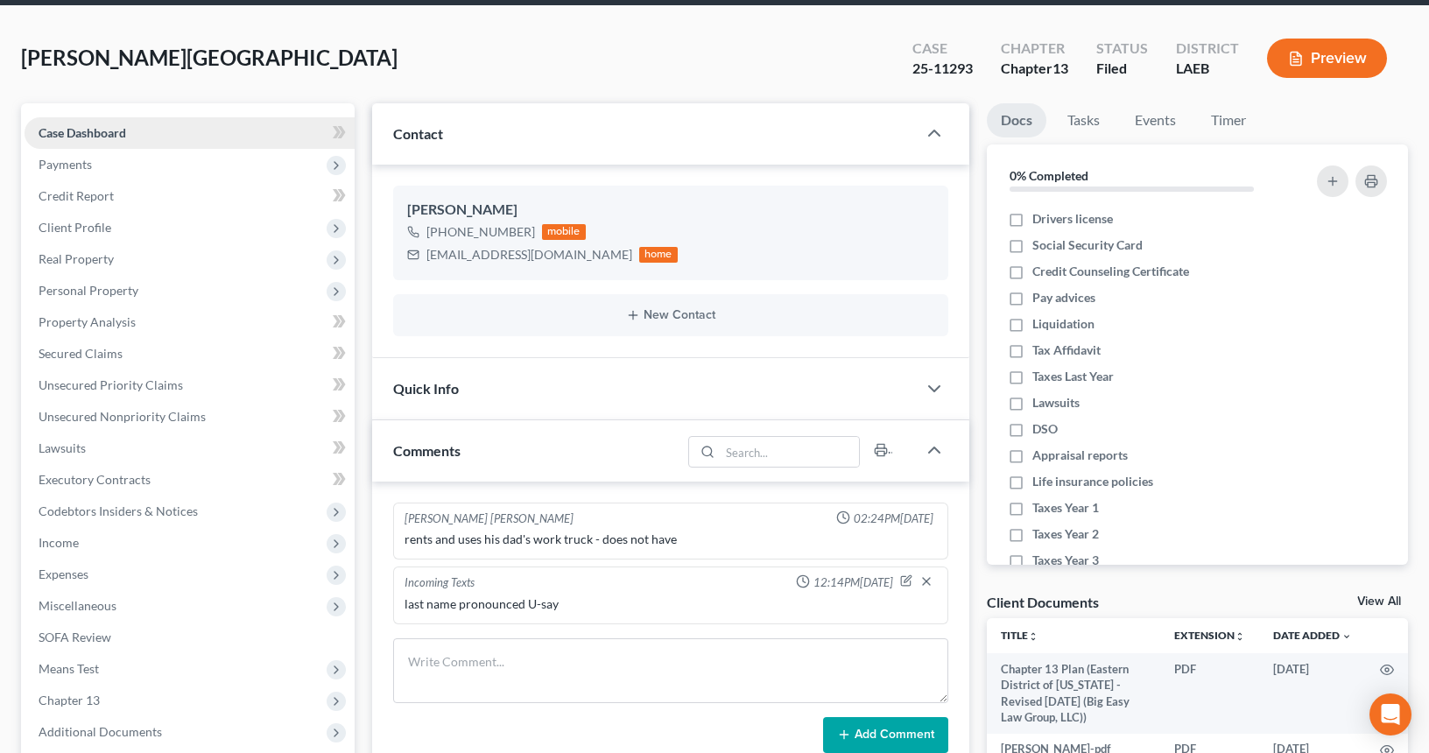
scroll to position [0, 0]
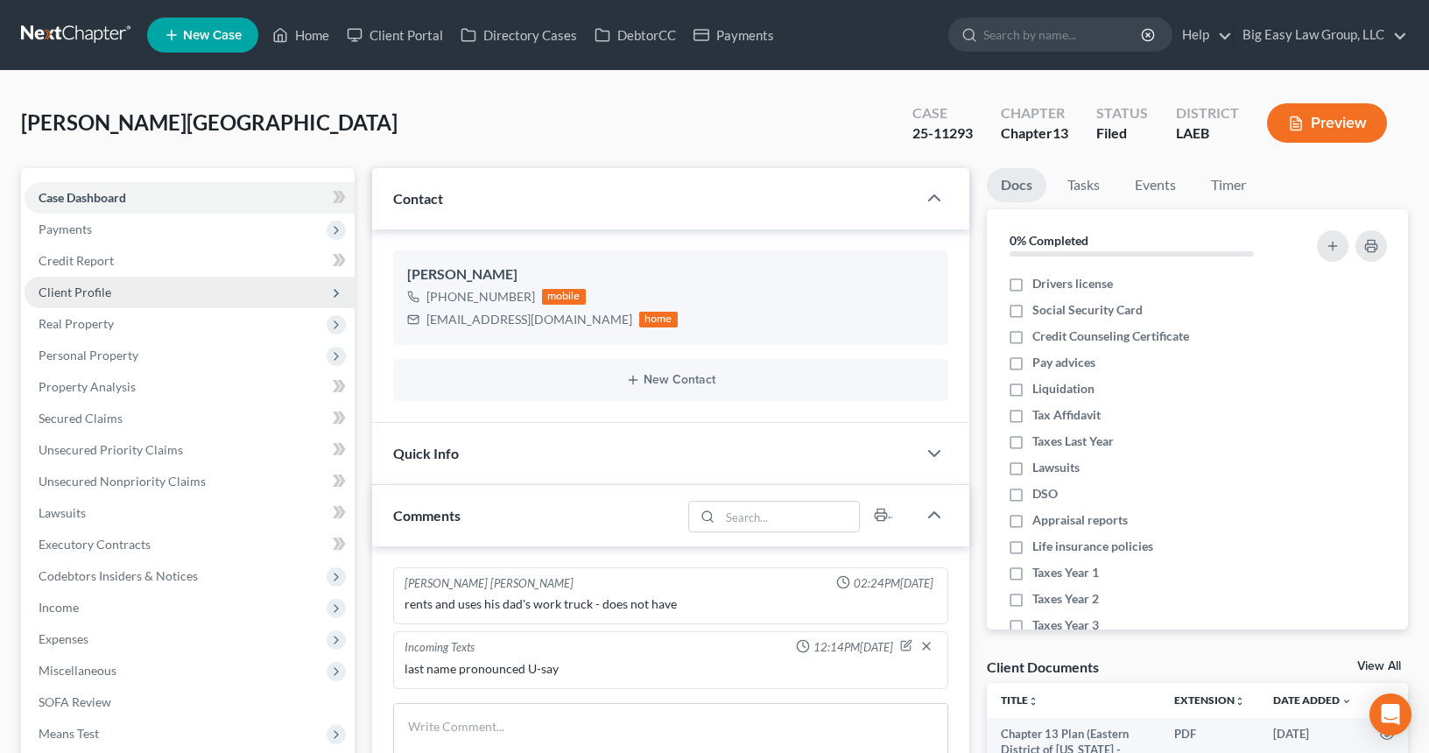
click at [150, 293] on span "Client Profile" at bounding box center [190, 293] width 330 height 32
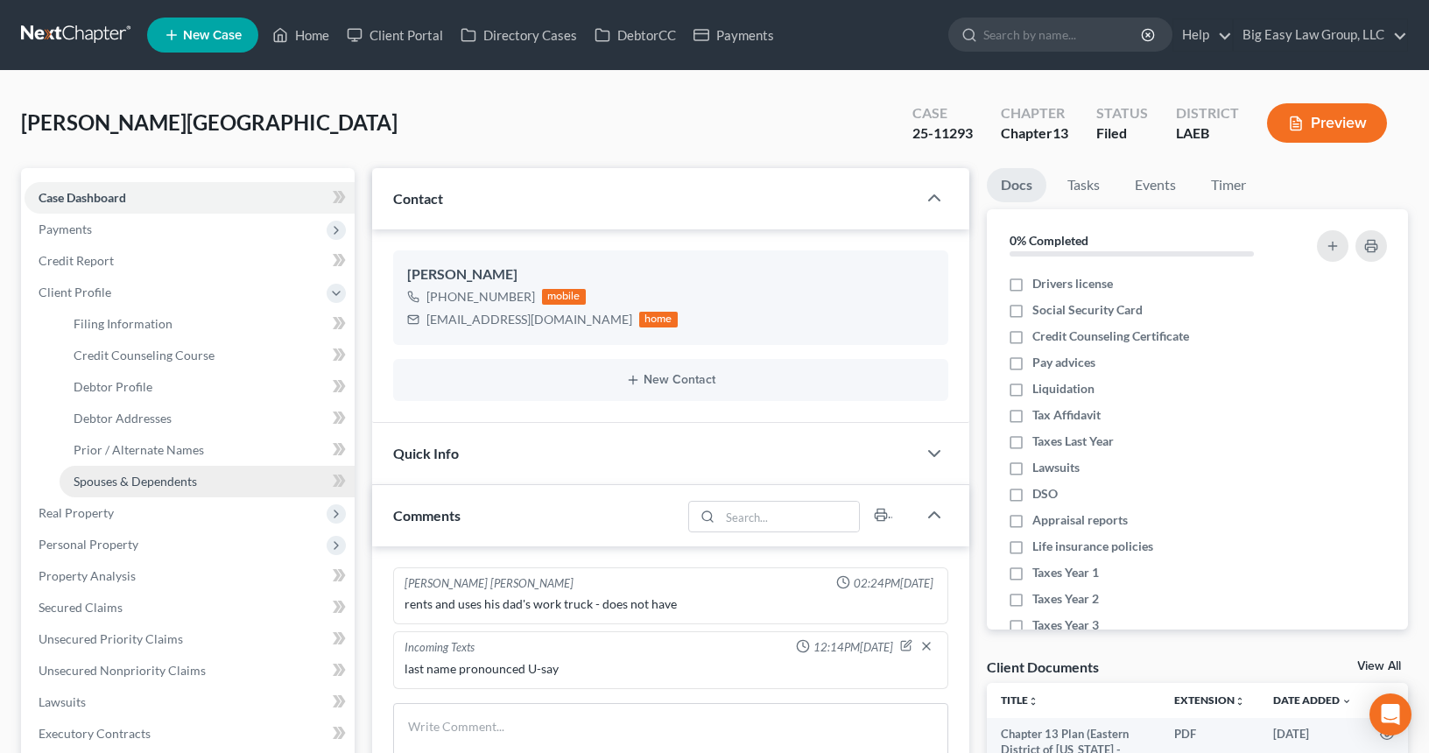
click at [188, 483] on span "Spouses & Dependents" at bounding box center [135, 481] width 123 height 15
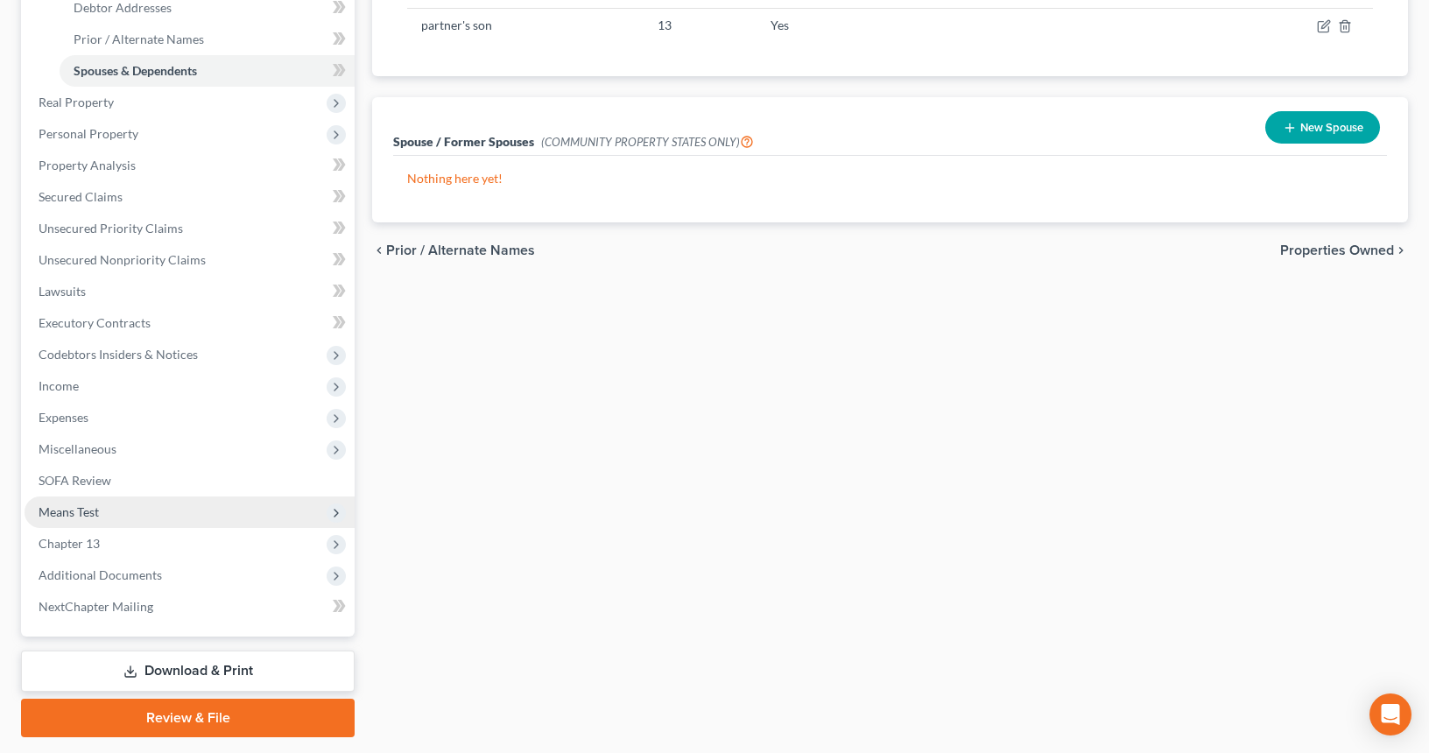
click at [236, 510] on span "Means Test" at bounding box center [190, 513] width 330 height 32
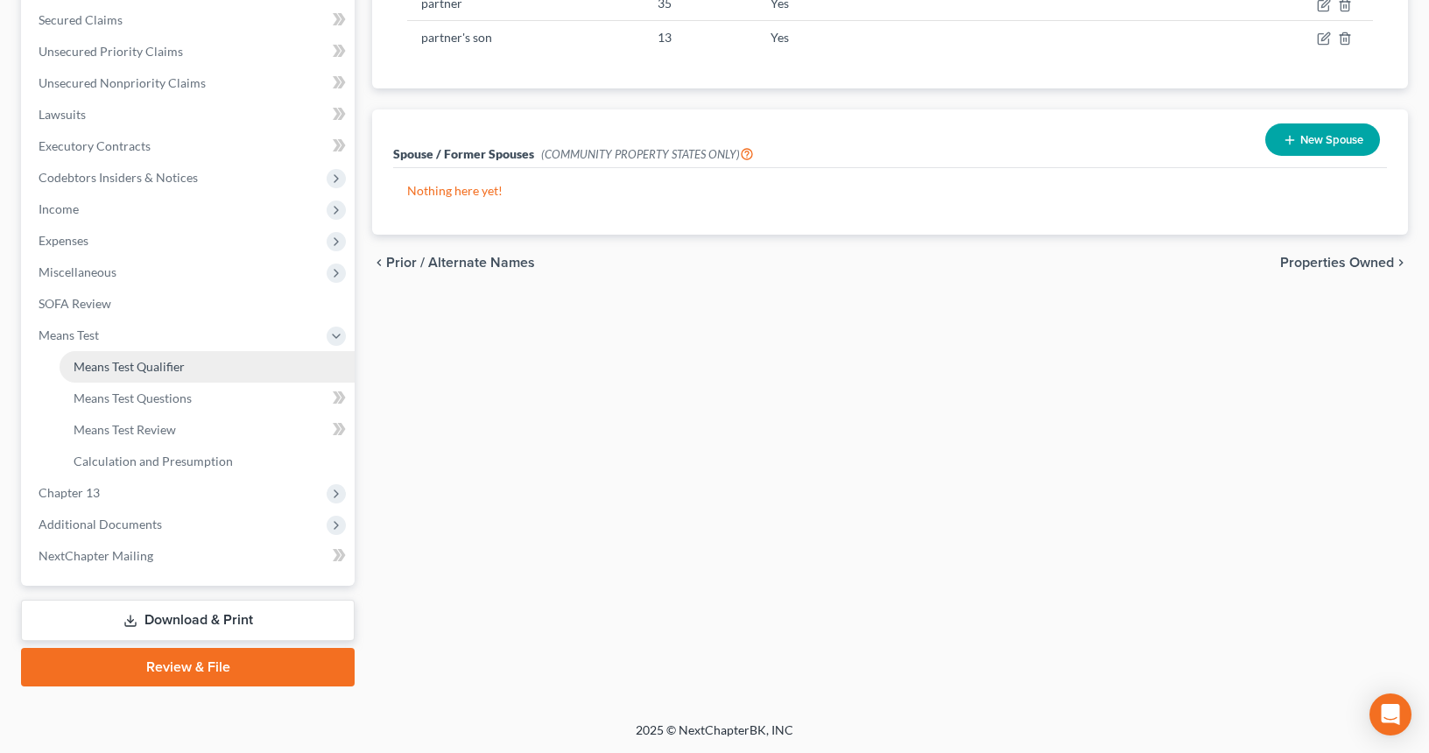
drag, startPoint x: 224, startPoint y: 362, endPoint x: 441, endPoint y: 308, distance: 223.7
click at [224, 362] on link "Means Test Qualifier" at bounding box center [207, 367] width 295 height 32
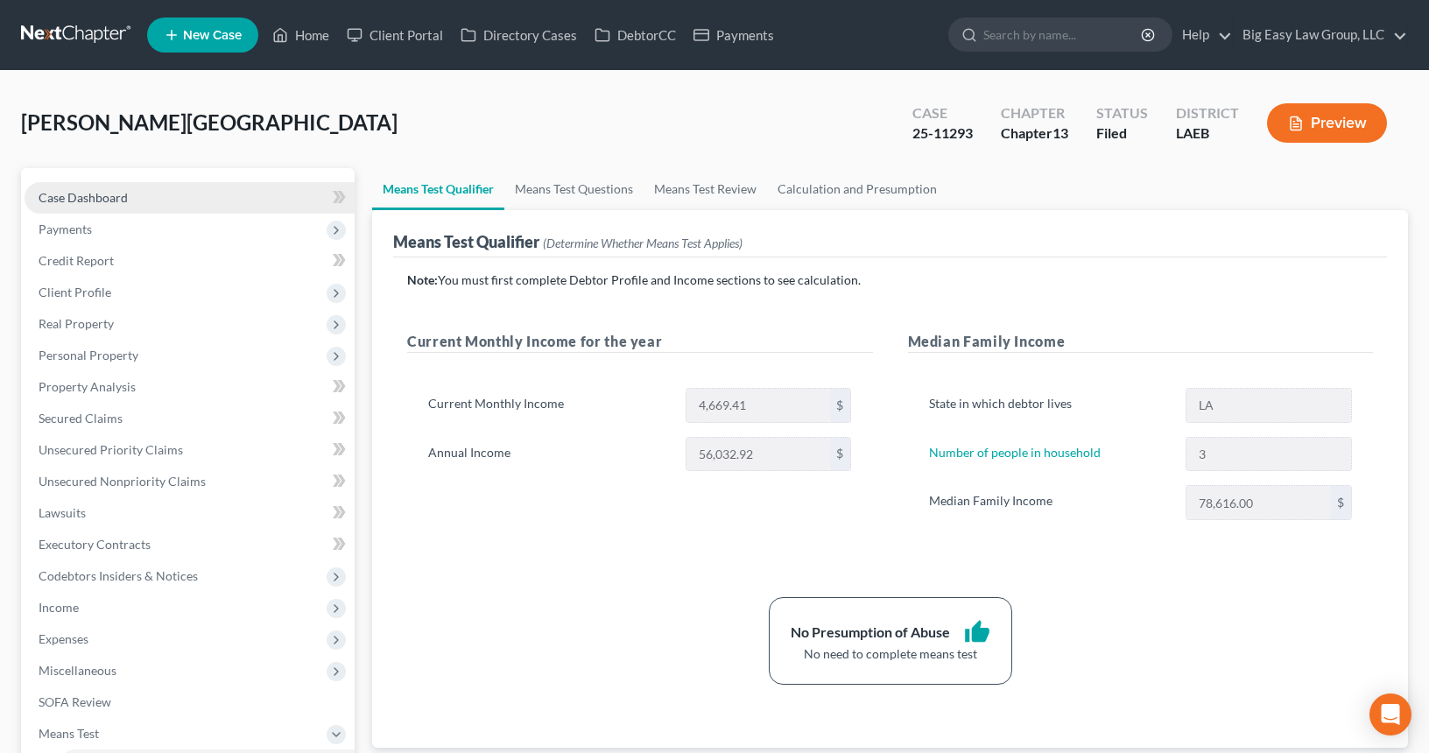
click at [167, 201] on link "Case Dashboard" at bounding box center [190, 198] width 330 height 32
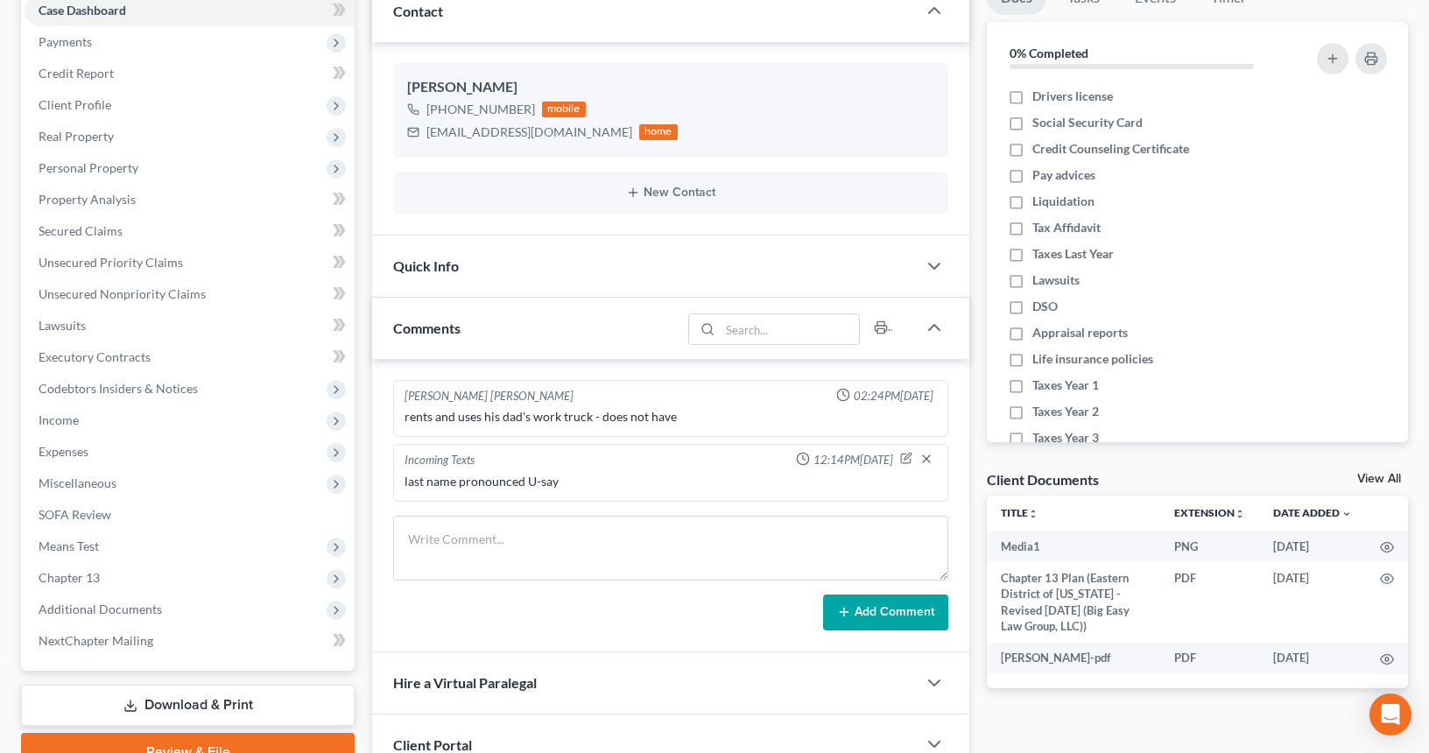
scroll to position [264, 0]
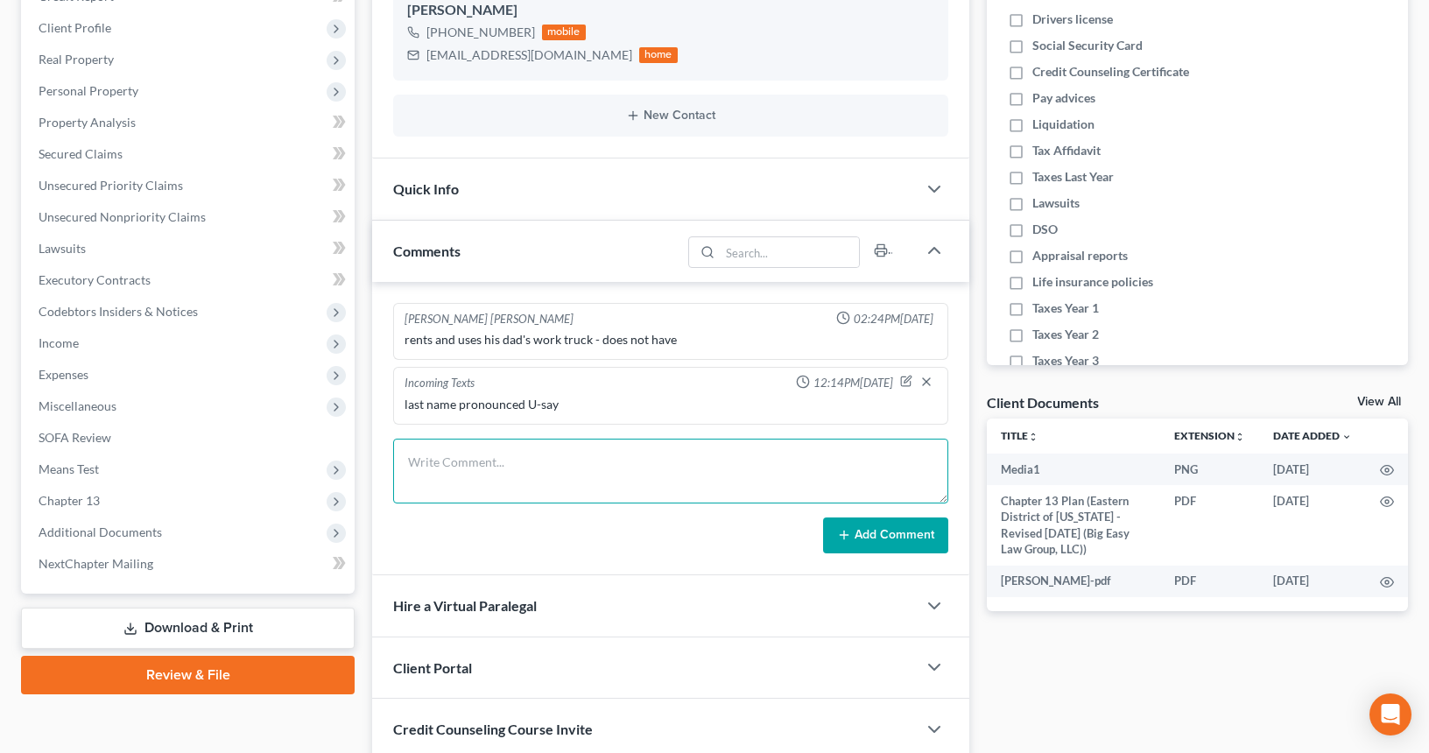
drag, startPoint x: 566, startPoint y: 457, endPoint x: 962, endPoint y: 370, distance: 406.3
click at [566, 458] on textarea at bounding box center [670, 471] width 555 height 65
type textarea "341 - all good"
click at [874, 526] on button "Add Comment" at bounding box center [885, 536] width 125 height 37
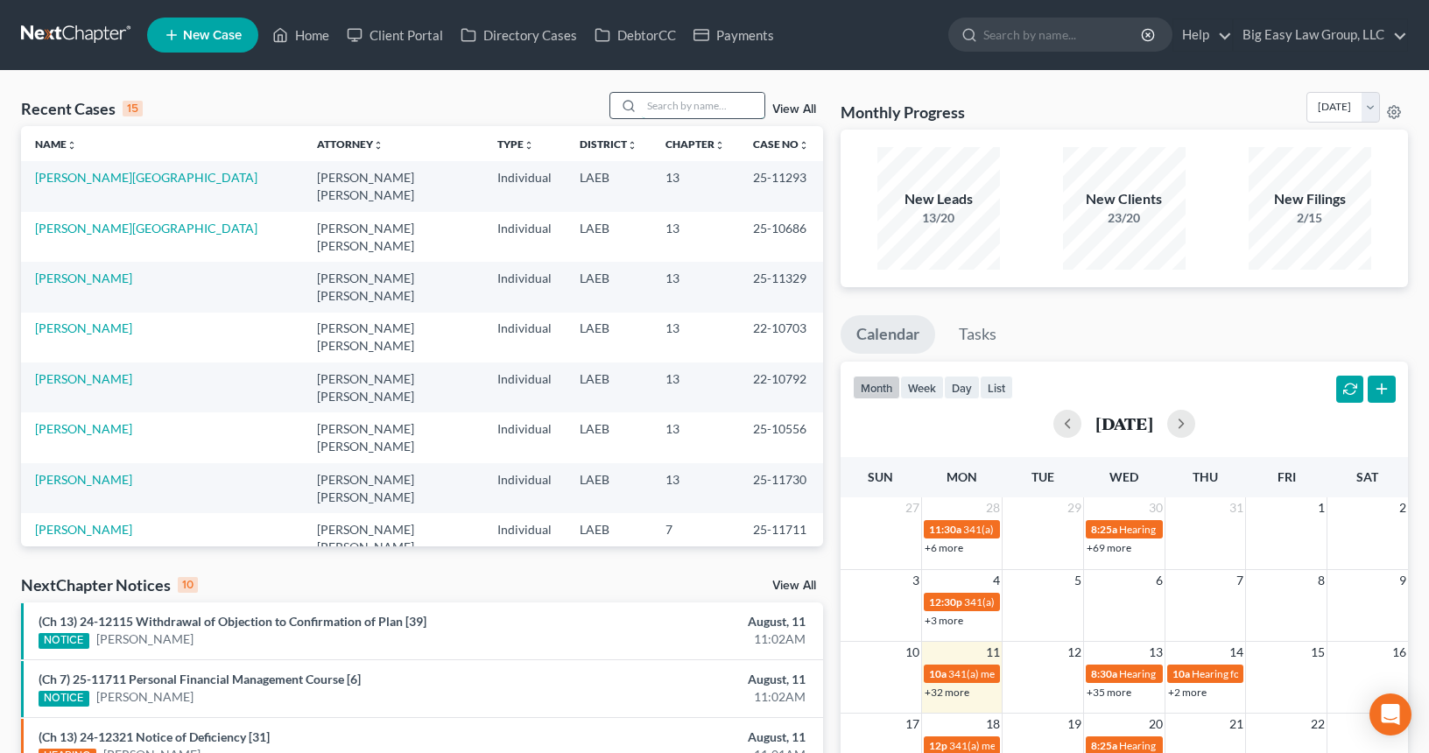
click at [665, 114] on input "search" at bounding box center [703, 105] width 123 height 25
type input "johnson"
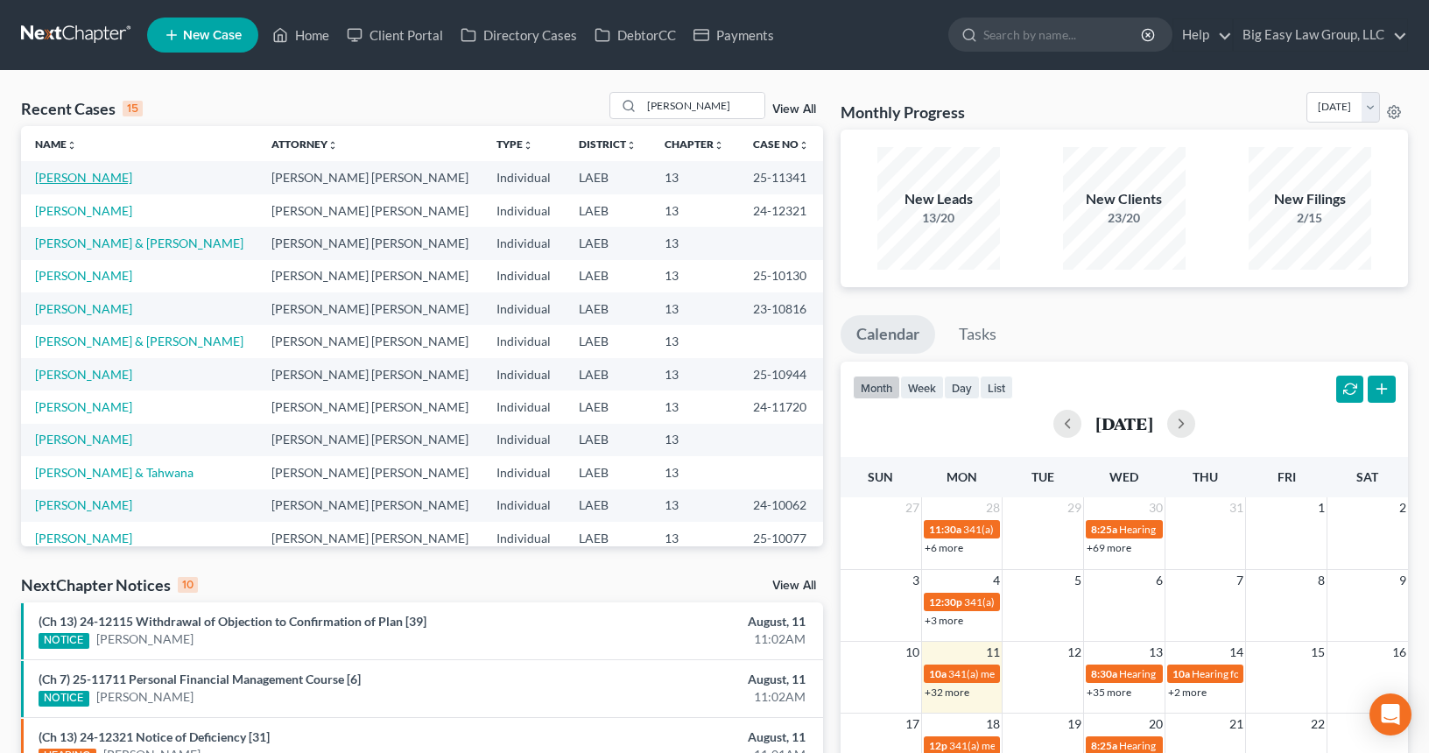
click at [75, 176] on link "[PERSON_NAME]" at bounding box center [83, 177] width 97 height 15
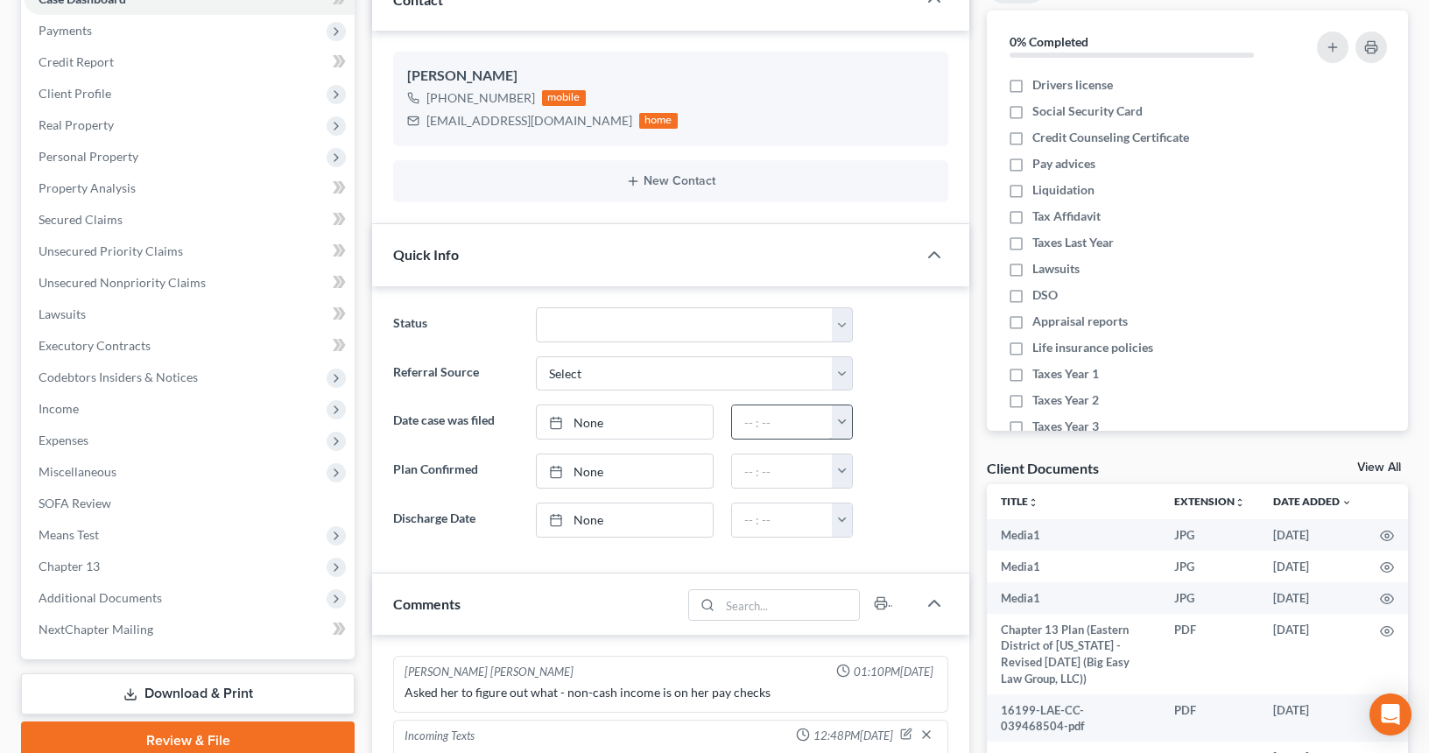
scroll to position [332, 0]
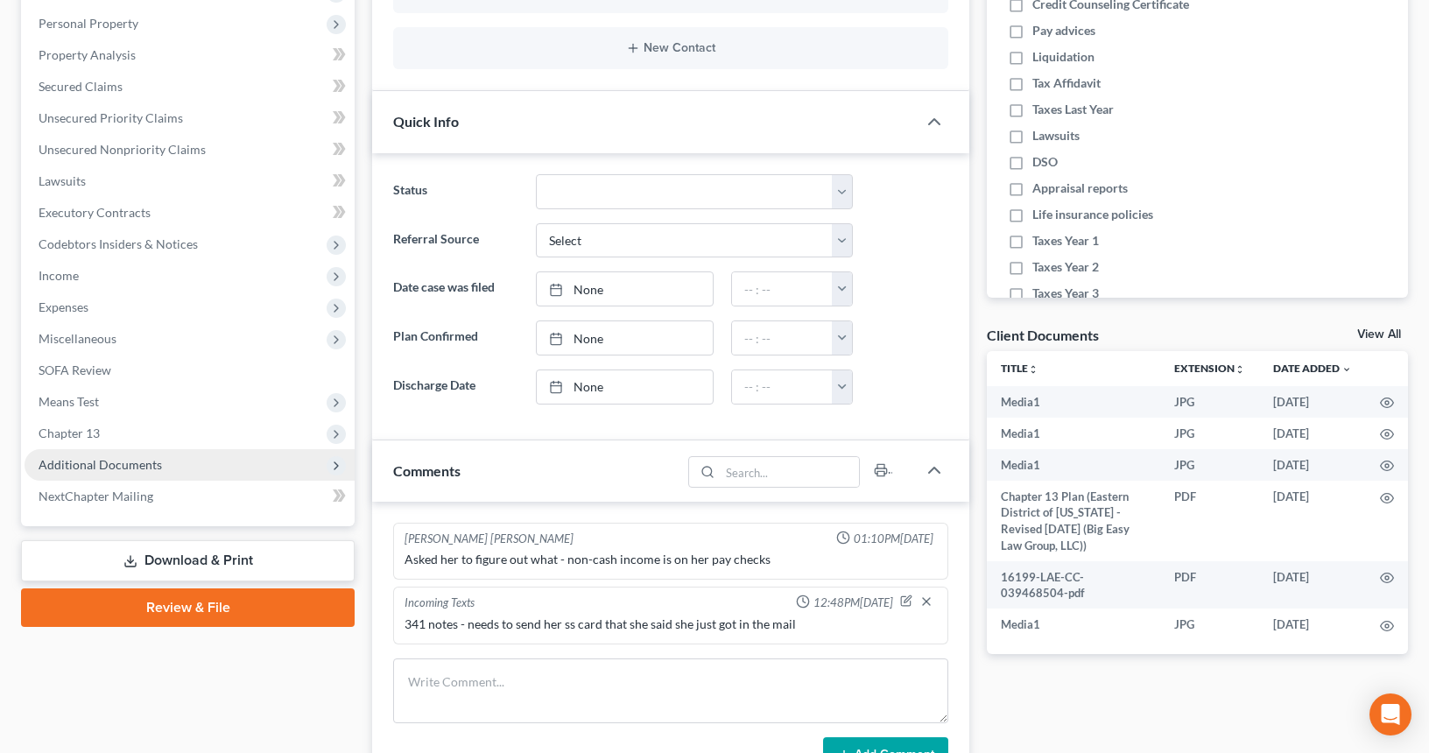
click at [220, 469] on span "Additional Documents" at bounding box center [190, 465] width 330 height 32
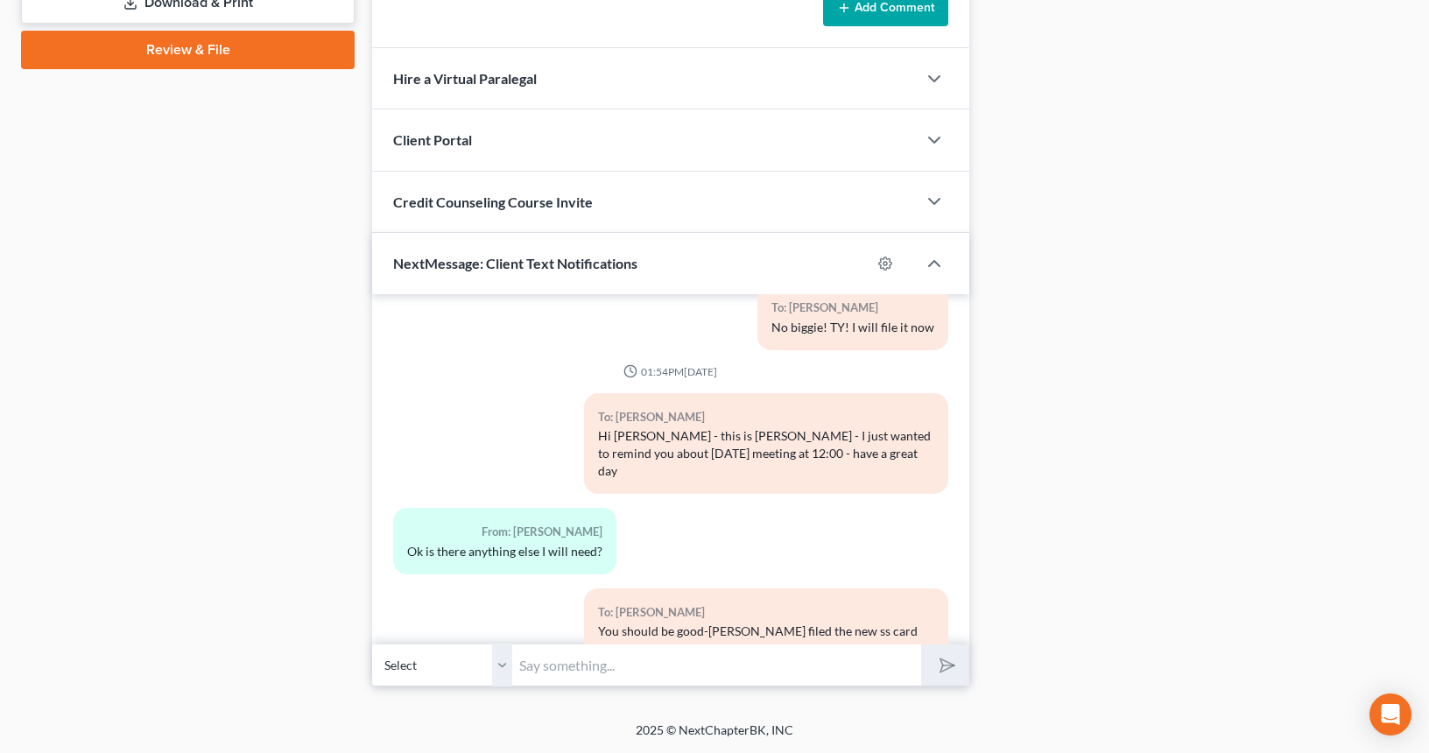
scroll to position [6381, 0]
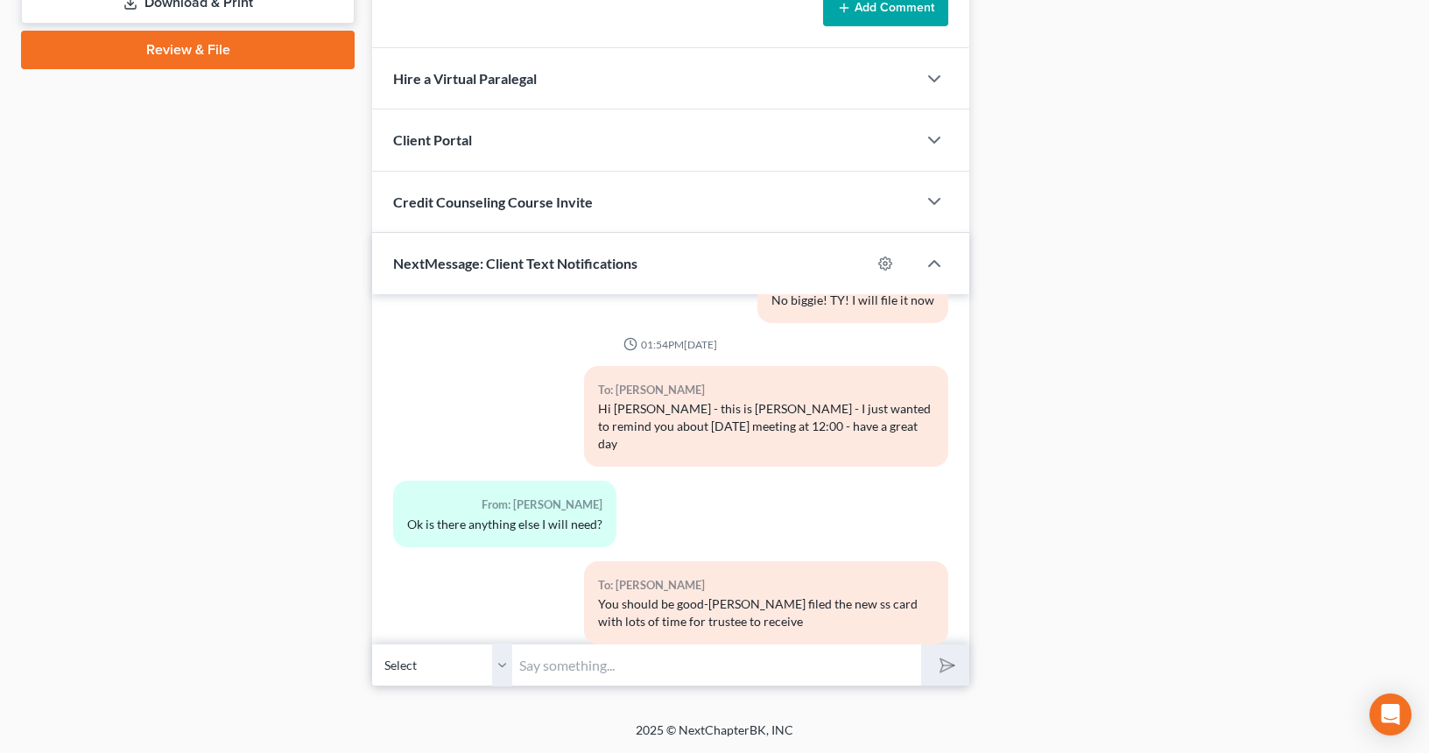
click at [667, 664] on input "text" at bounding box center [716, 665] width 409 height 43
type input "Are you on the call?"
click at [921, 645] on button "submit" at bounding box center [945, 665] width 48 height 41
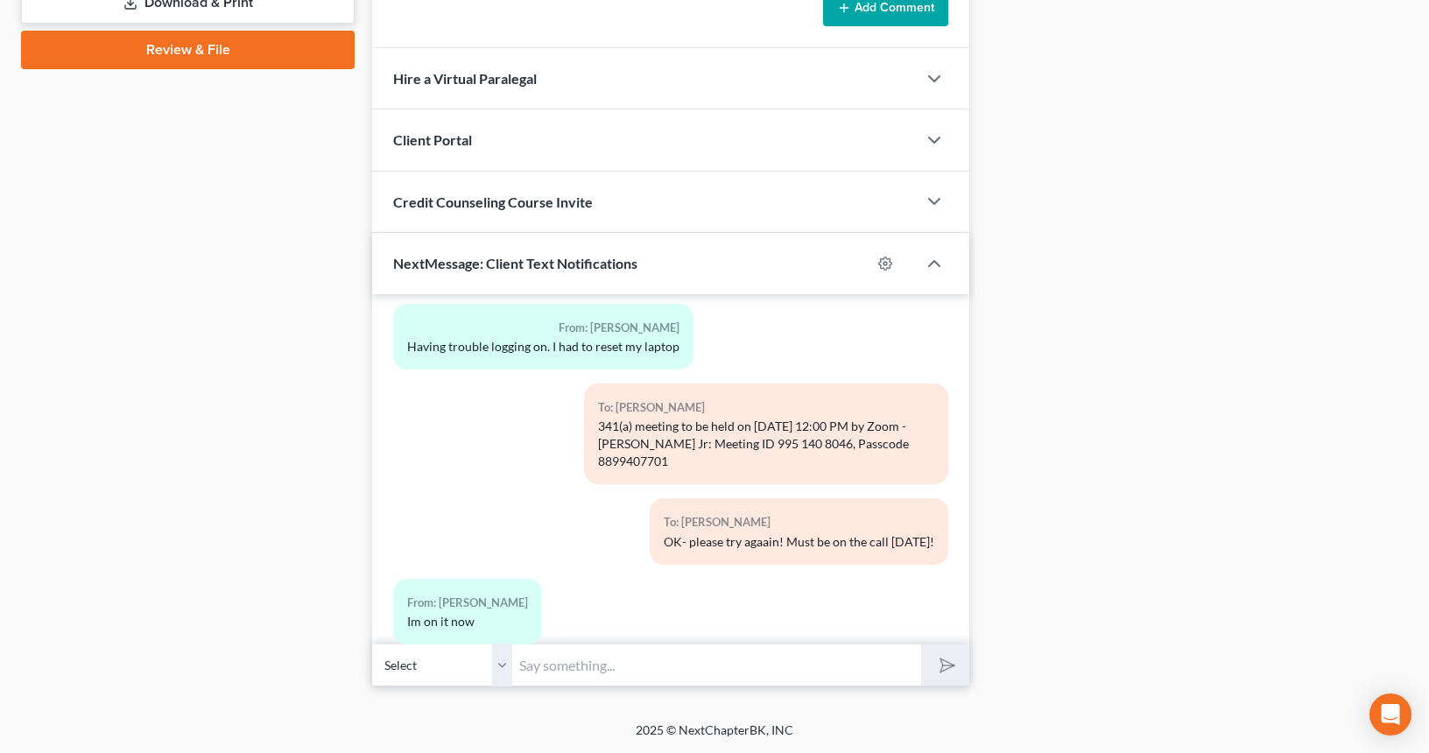
scroll to position [7086, 0]
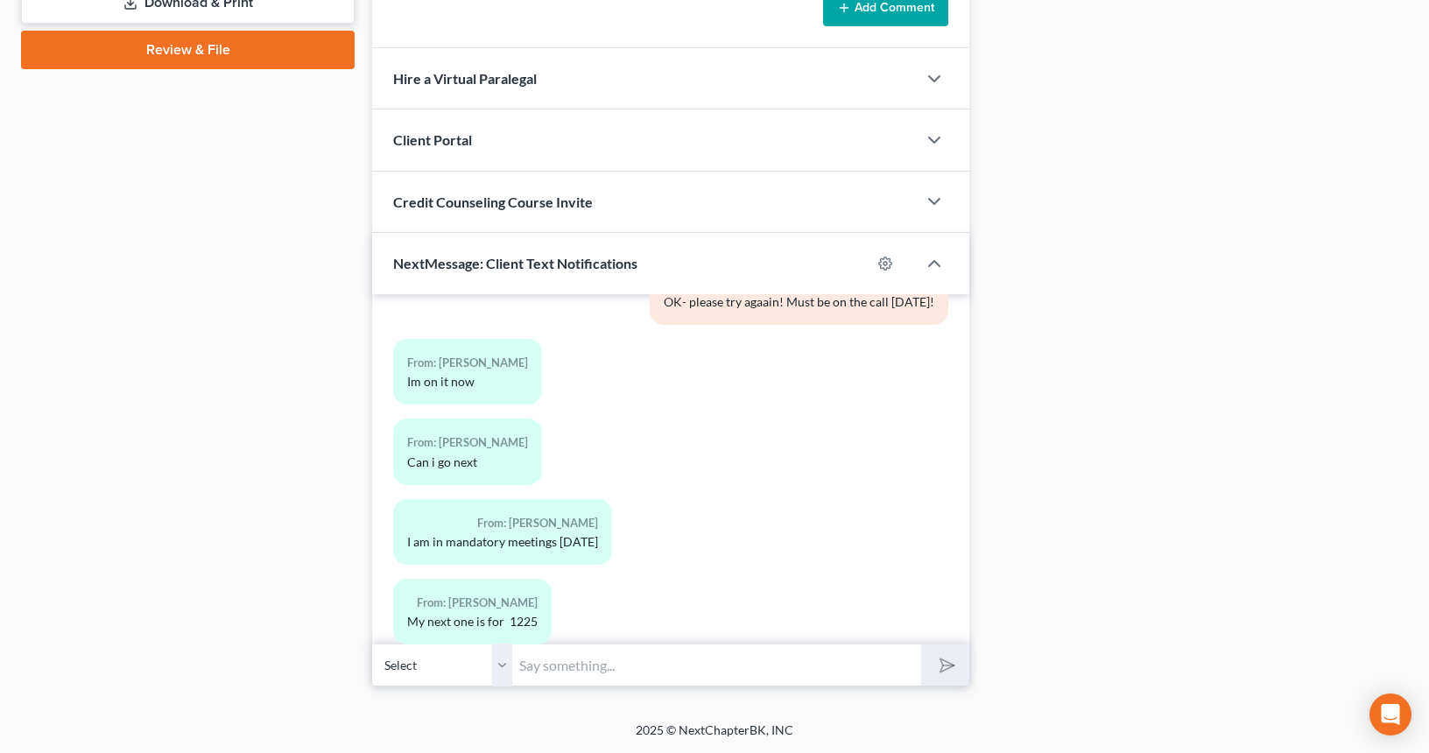
click at [722, 657] on input "text" at bounding box center [716, 665] width 409 height 43
type input "u"
type input "im sorry - he has to go in order"
click at [921, 645] on button "submit" at bounding box center [945, 665] width 48 height 41
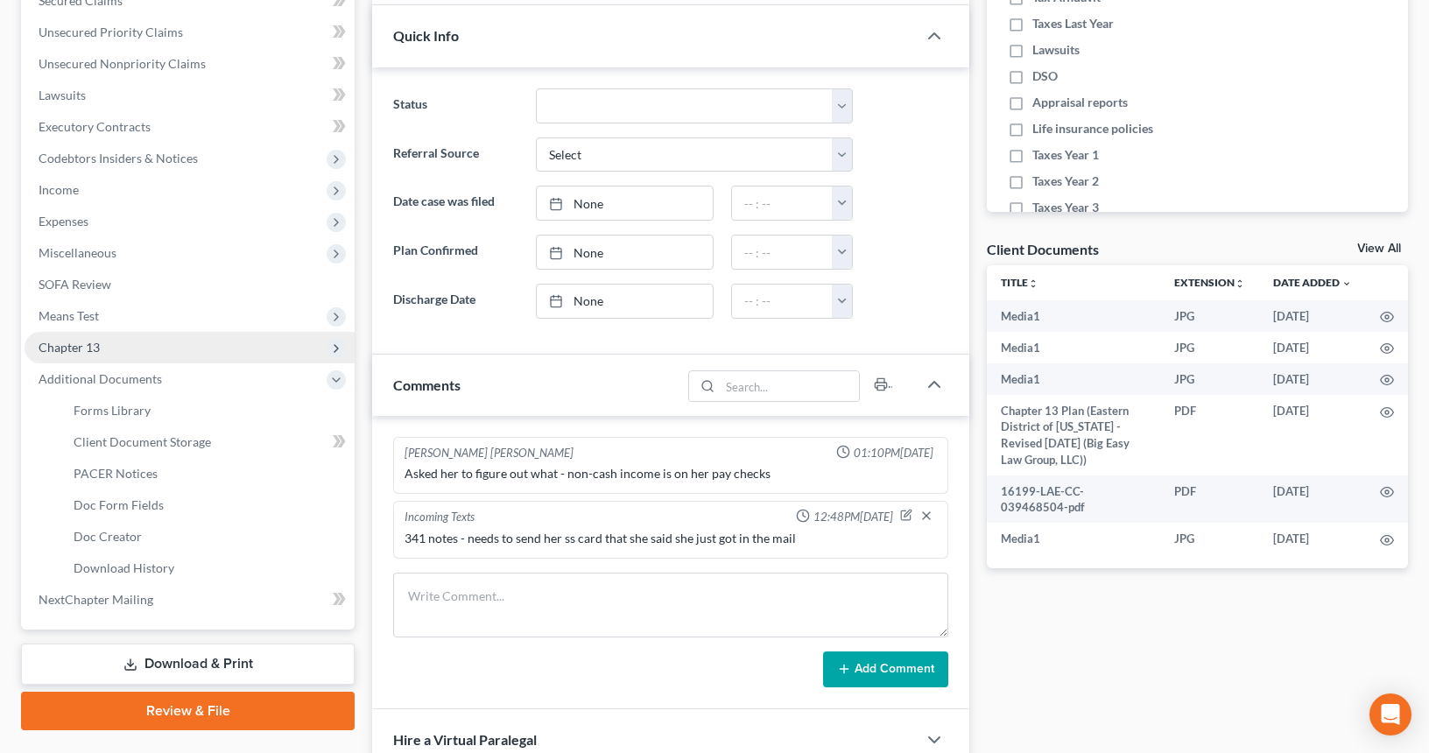
scroll to position [333, 0]
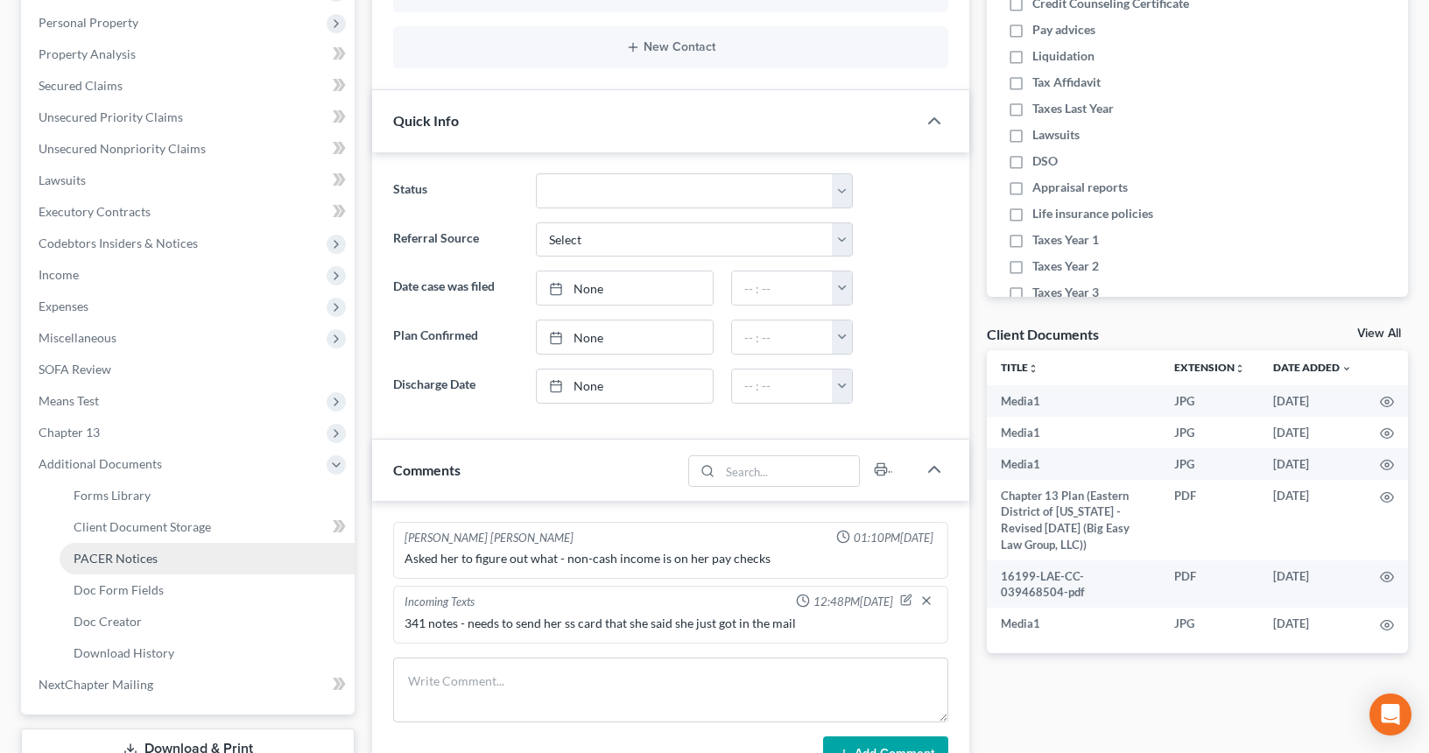
click at [210, 562] on link "PACER Notices" at bounding box center [207, 559] width 295 height 32
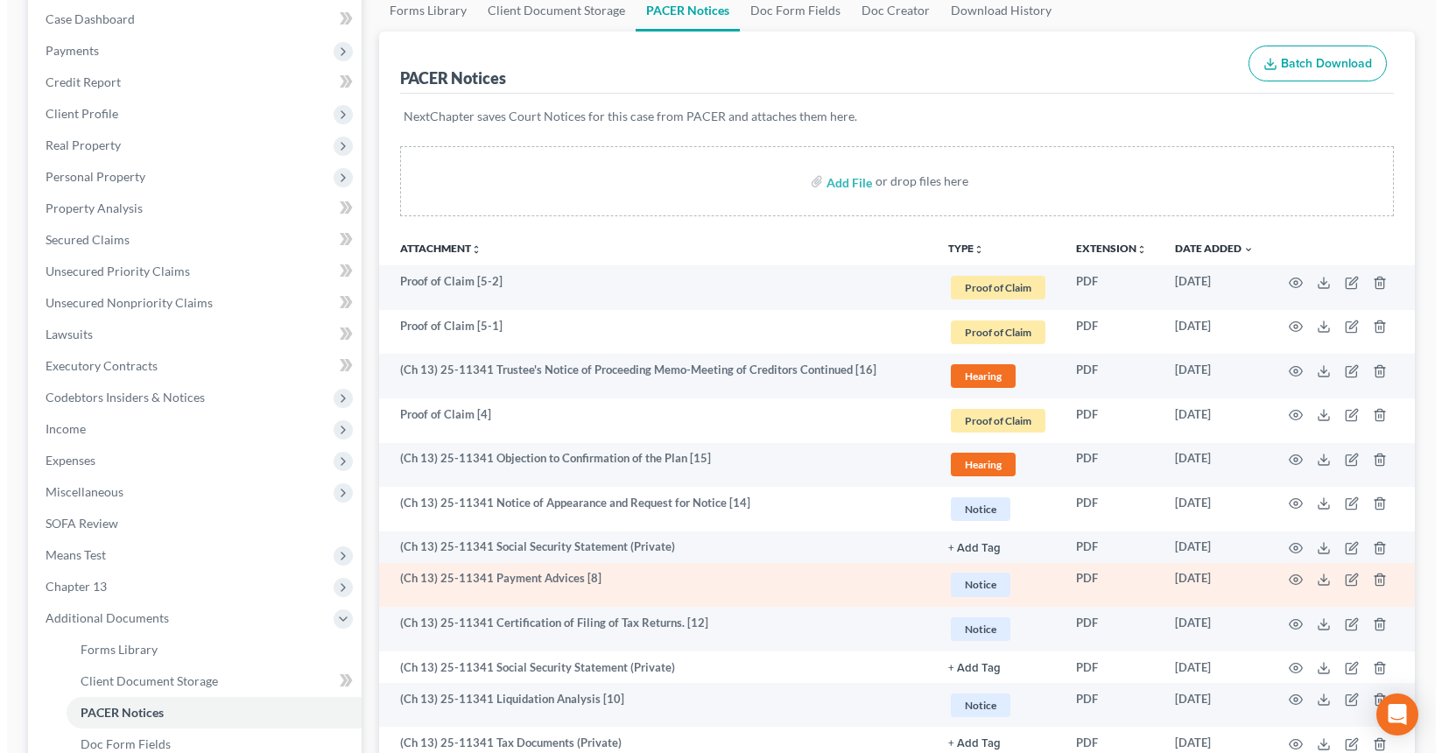
scroll to position [182, 0]
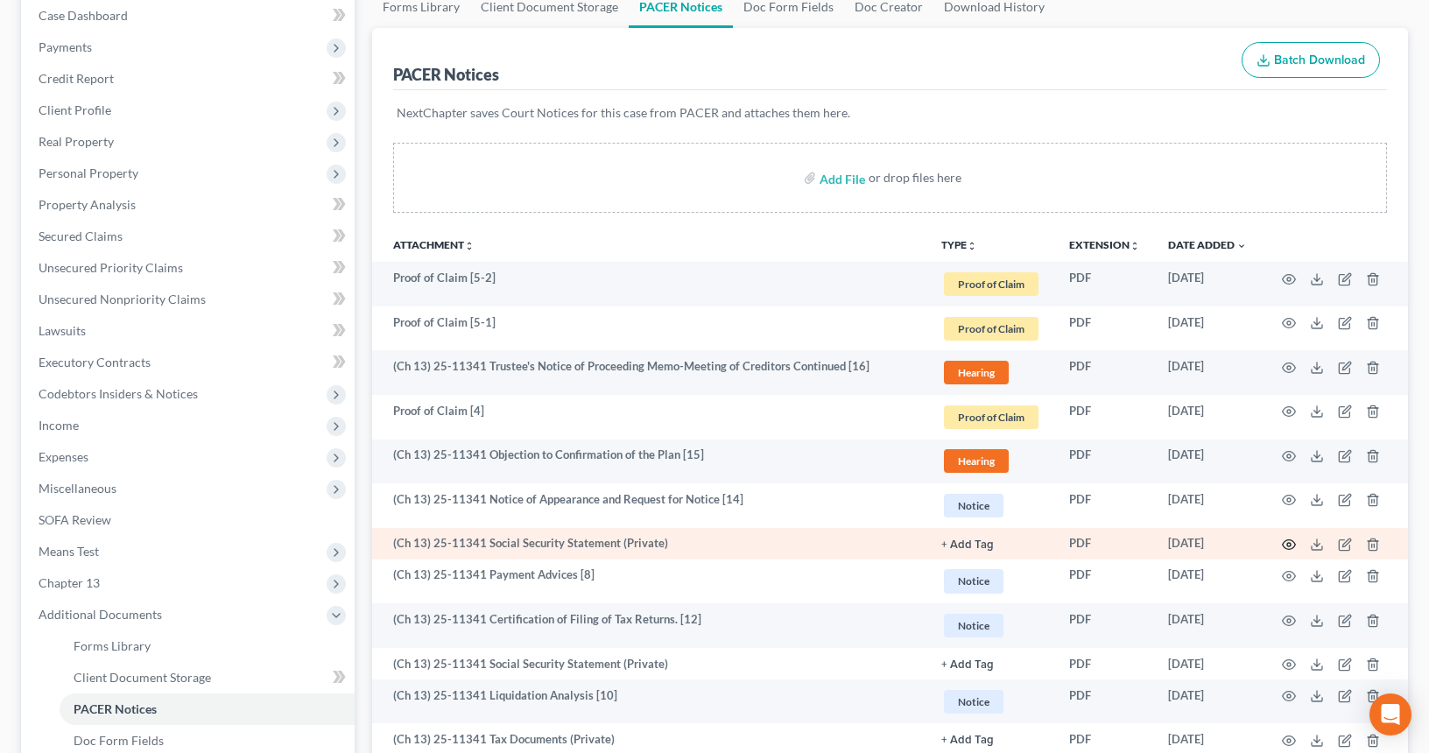
click at [1292, 545] on icon "button" at bounding box center [1289, 545] width 14 height 14
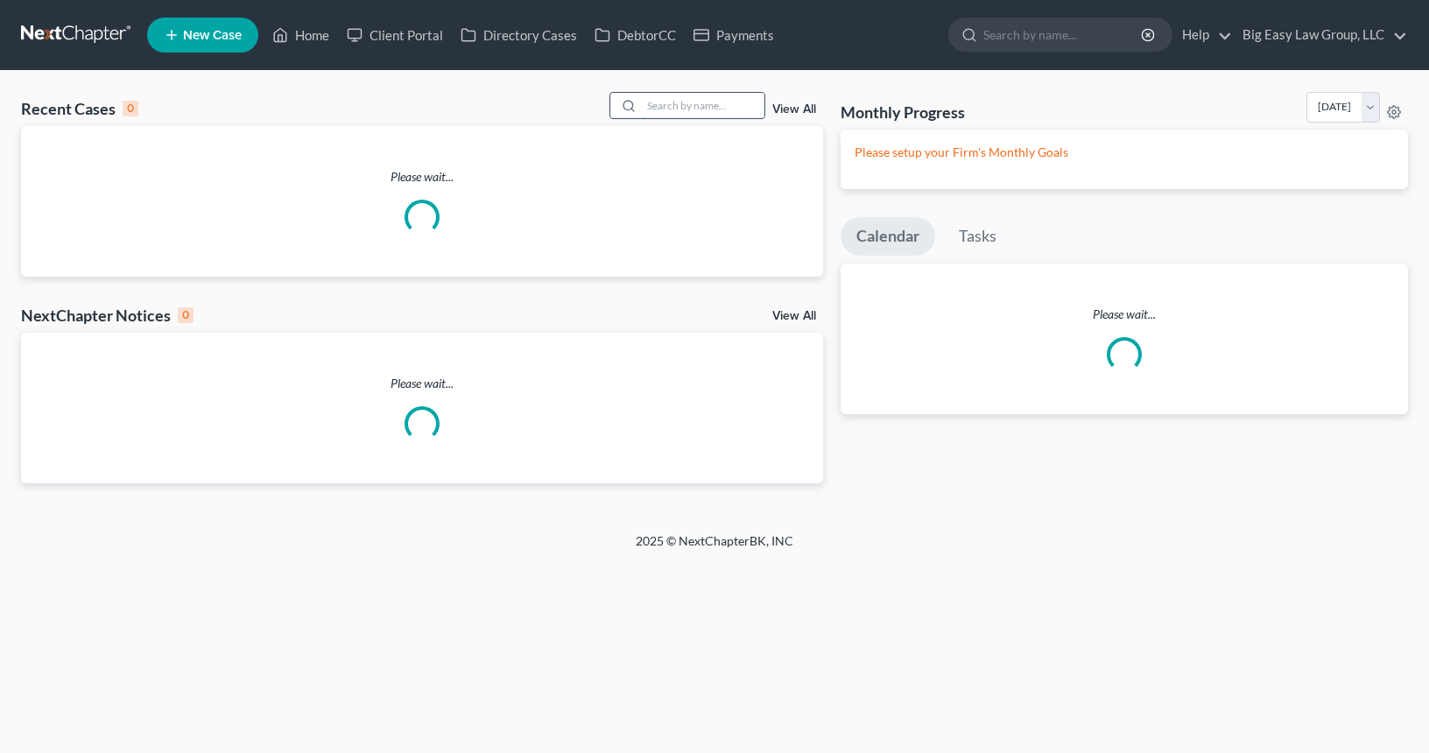
click at [687, 99] on input "search" at bounding box center [703, 105] width 123 height 25
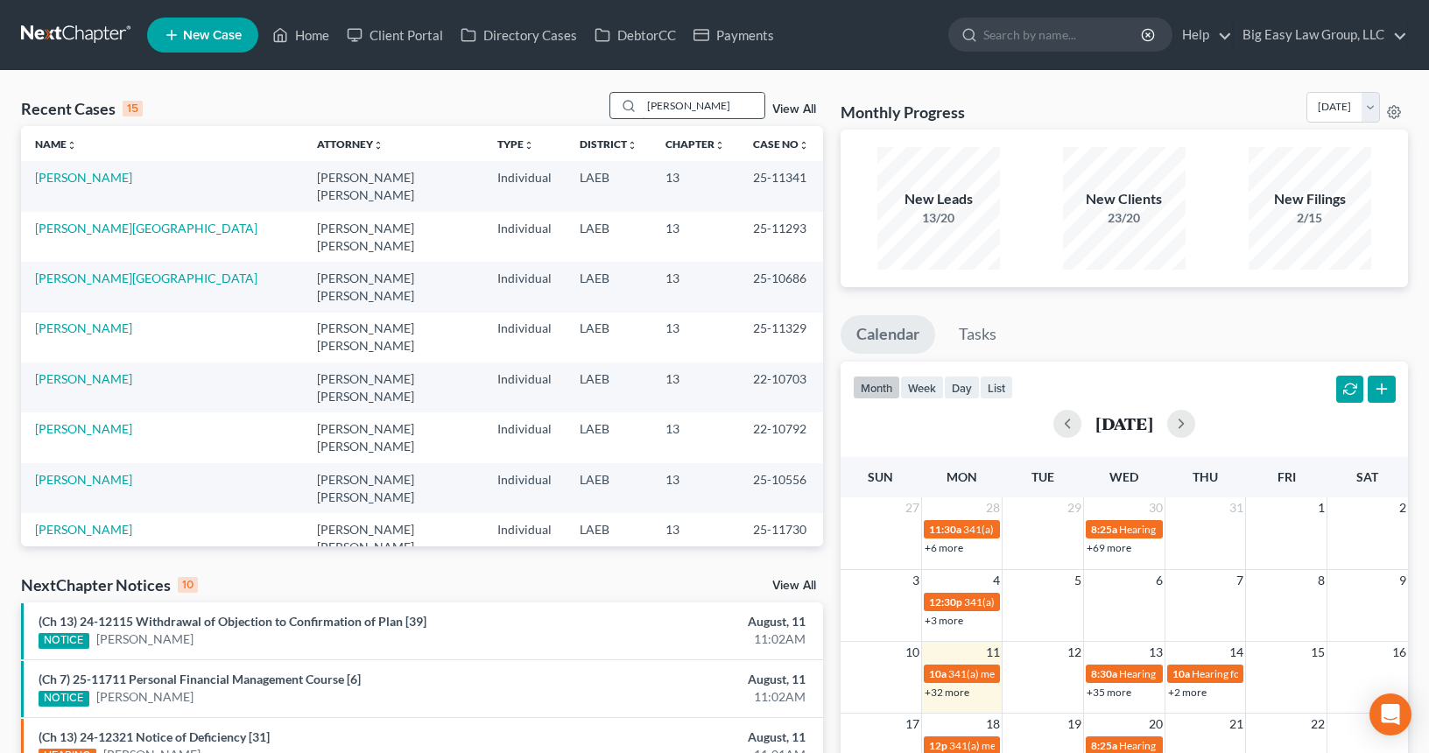
type input "joseph"
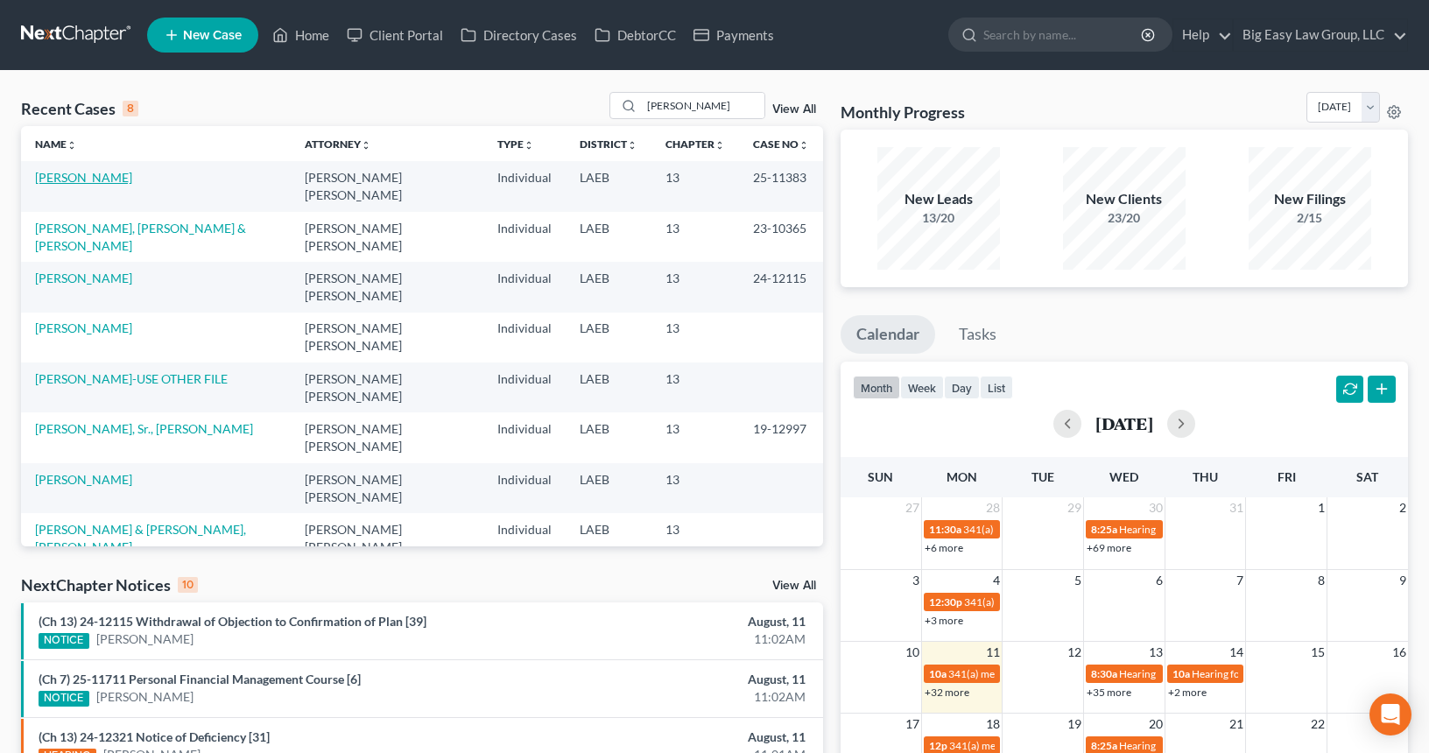
click at [90, 175] on link "Joseph, Wade" at bounding box center [83, 177] width 97 height 15
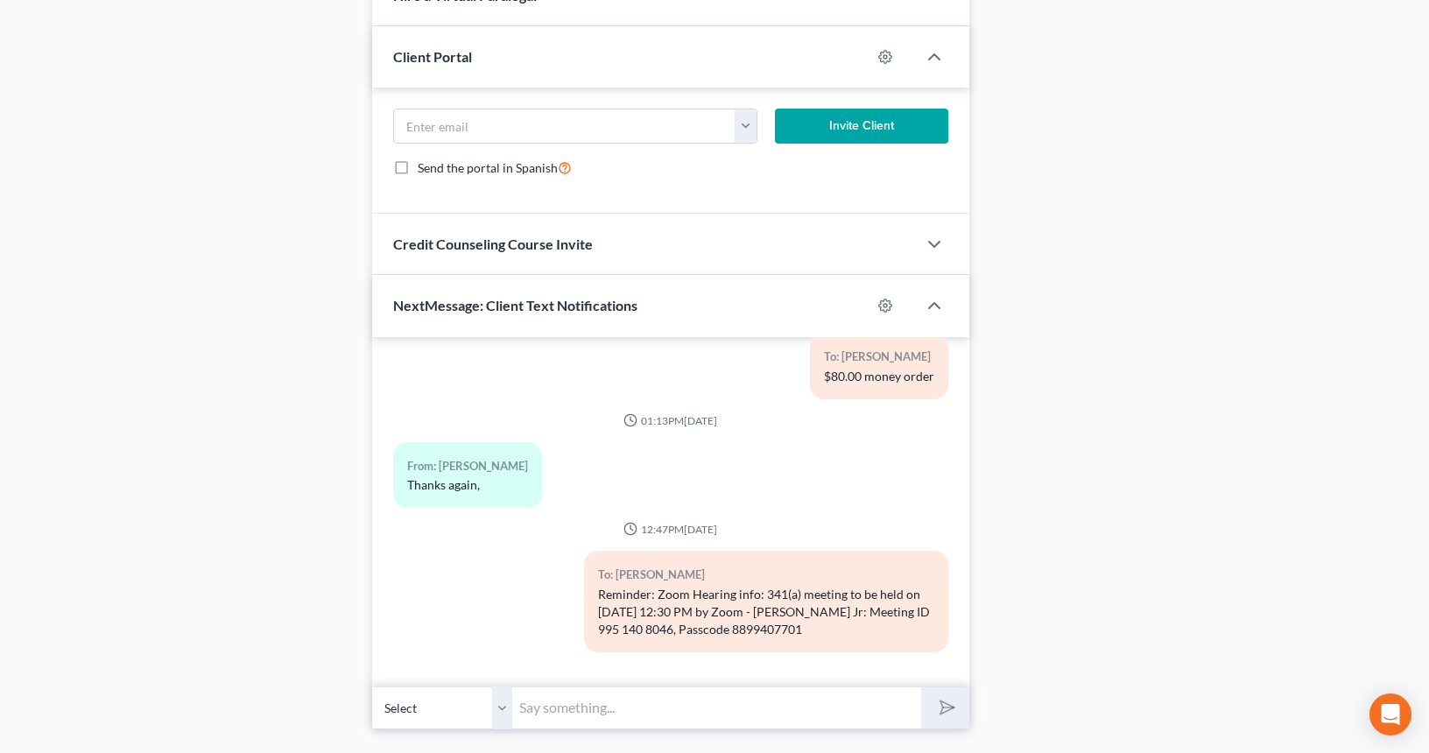
scroll to position [1217, 0]
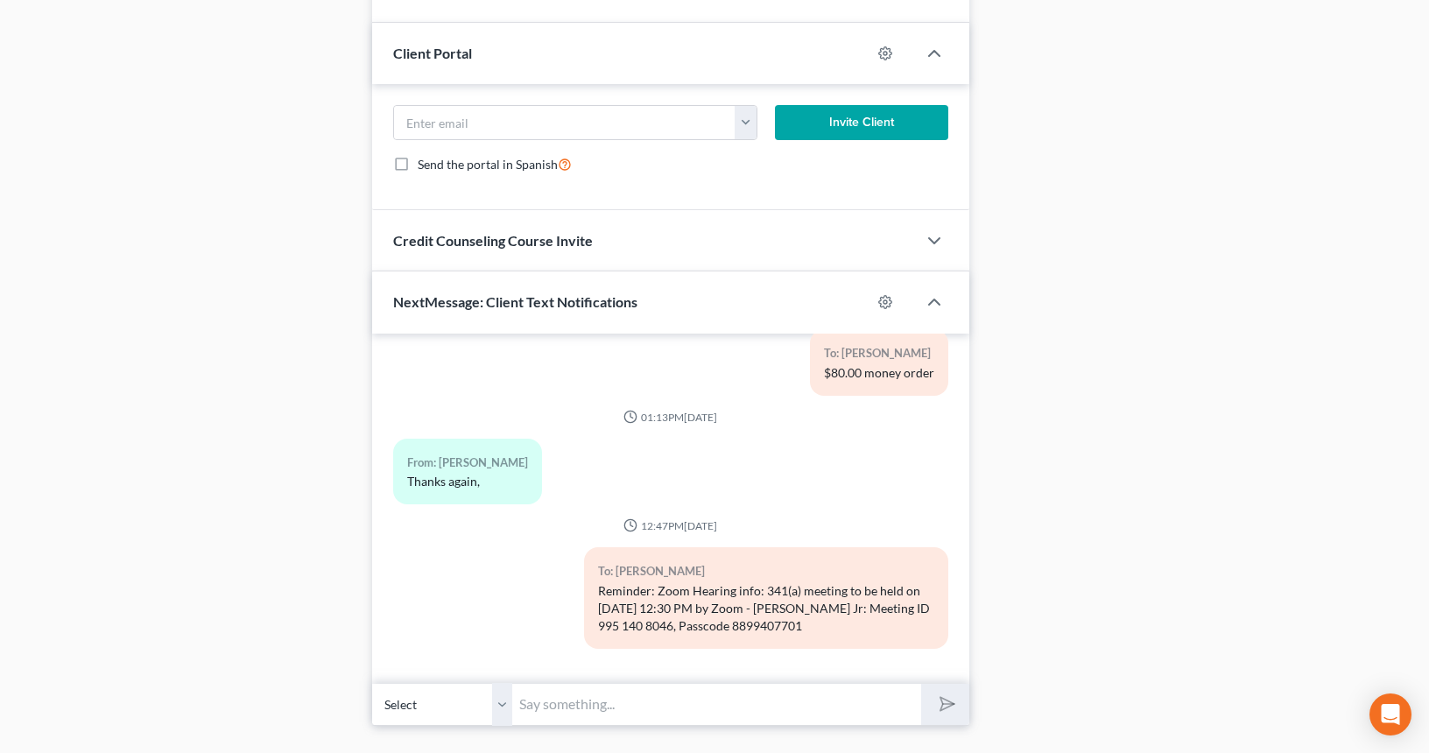
click at [622, 704] on input "text" at bounding box center [716, 704] width 409 height 43
type input "G"
type input "Good Morning - just wanted to check in and remind you of your zoom call at 12:3…"
click at [921, 684] on button "submit" at bounding box center [945, 704] width 48 height 41
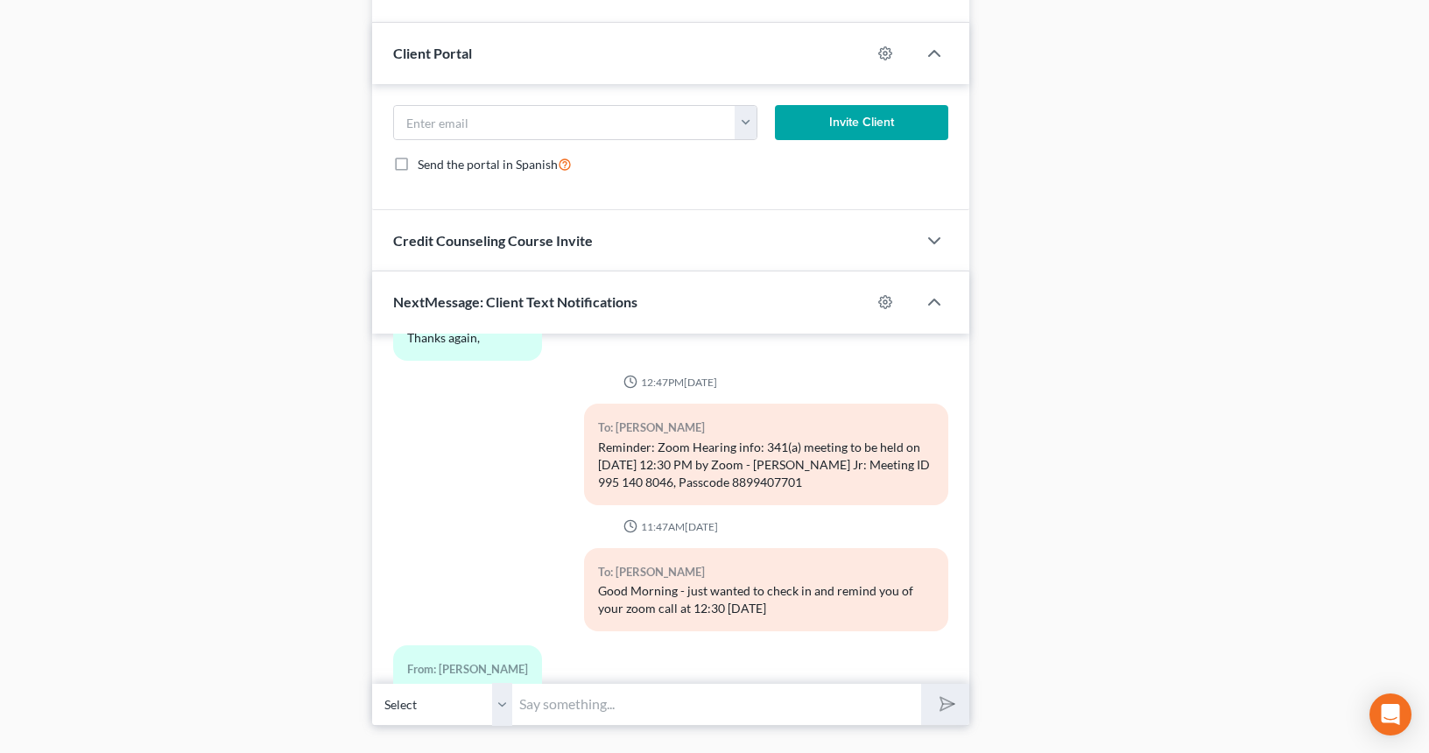
scroll to position [4732, 0]
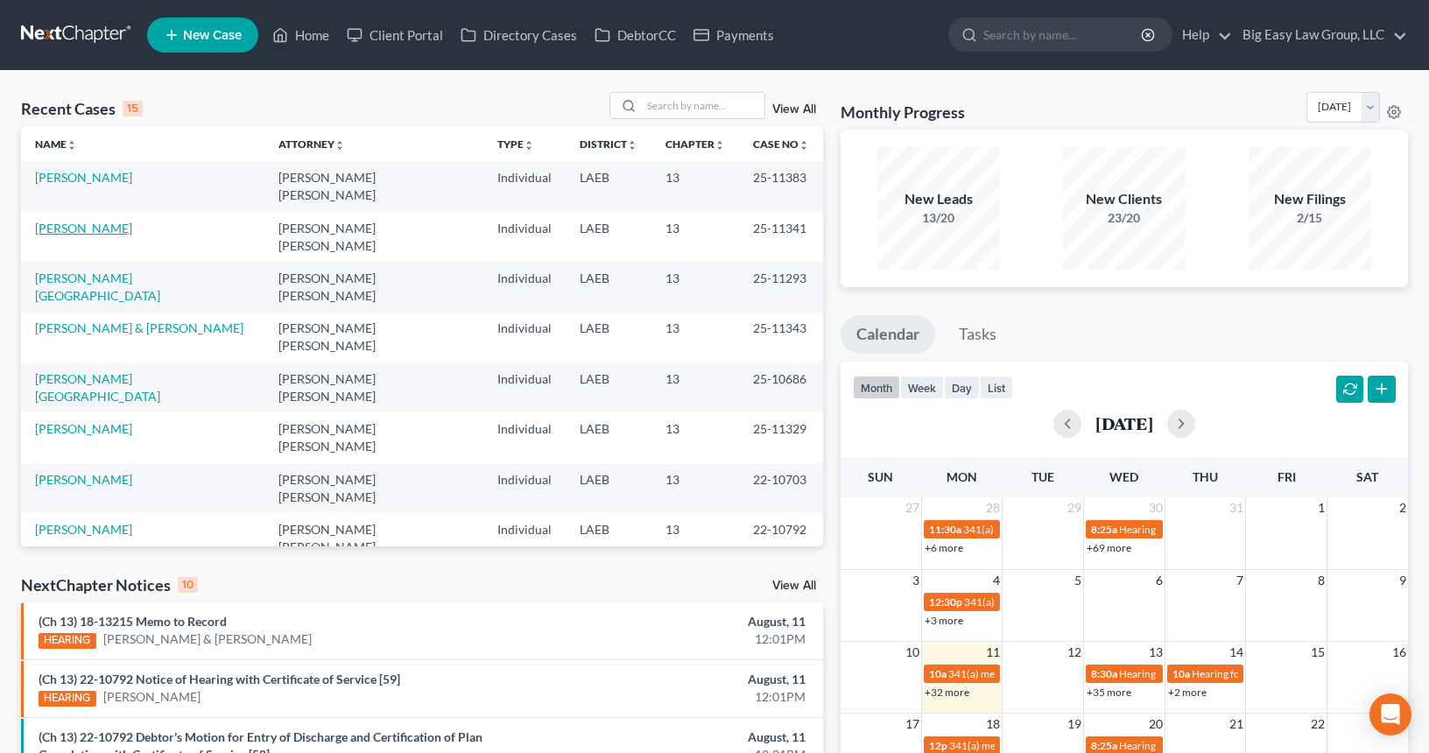
click at [108, 221] on link "[PERSON_NAME]" at bounding box center [83, 228] width 97 height 15
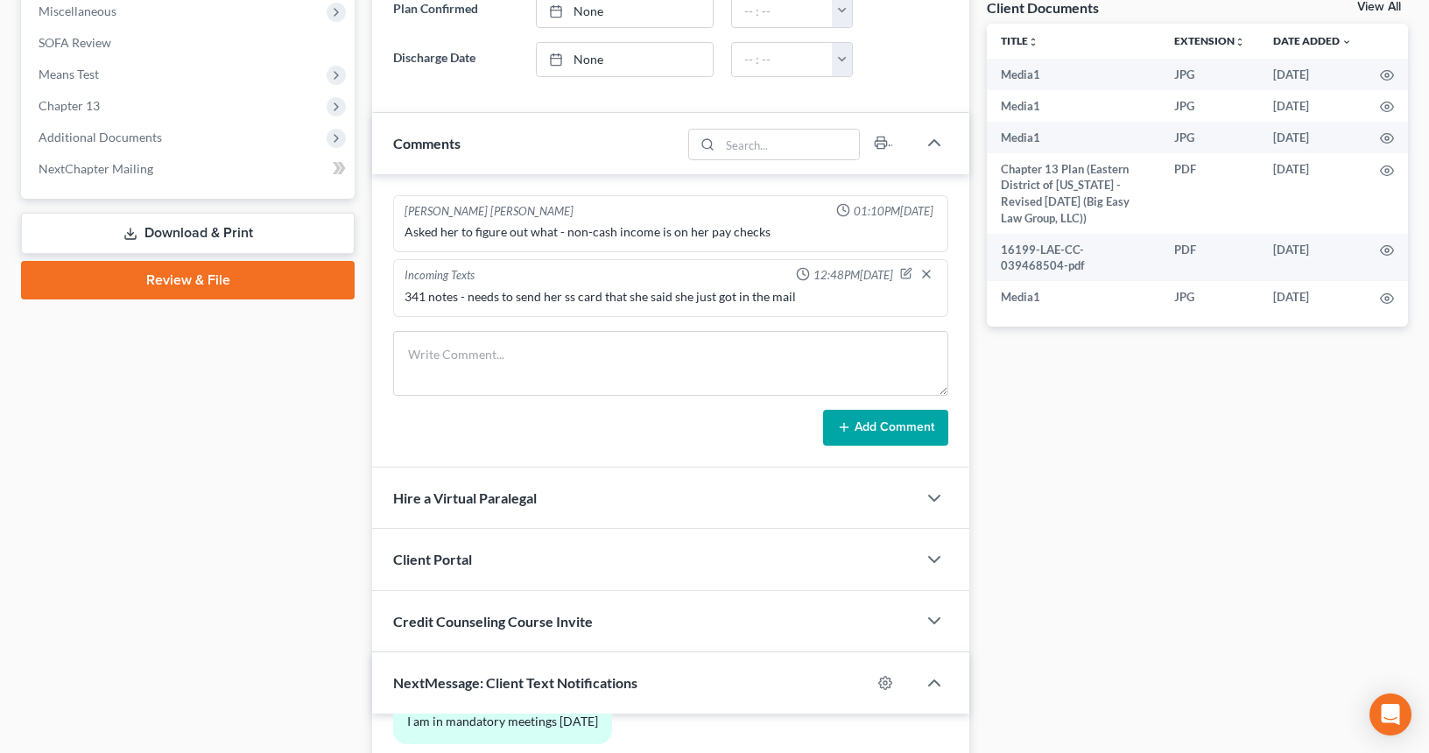
scroll to position [668, 0]
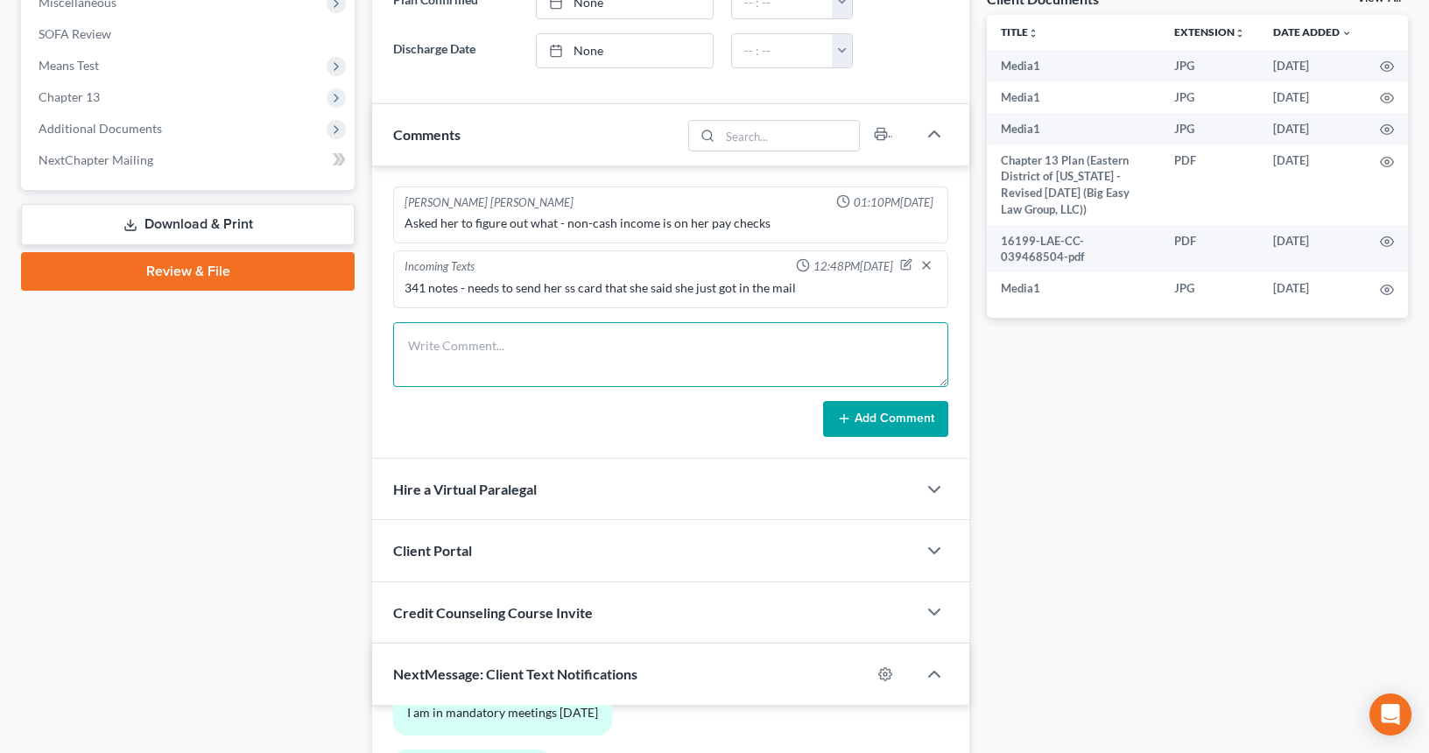
click at [571, 339] on textarea at bounding box center [670, 354] width 555 height 65
click at [1061, 479] on div "Docs Tasks Events Timer 0% Completed Nothing here yet! Drivers license Social S…" at bounding box center [1197, 299] width 439 height 1598
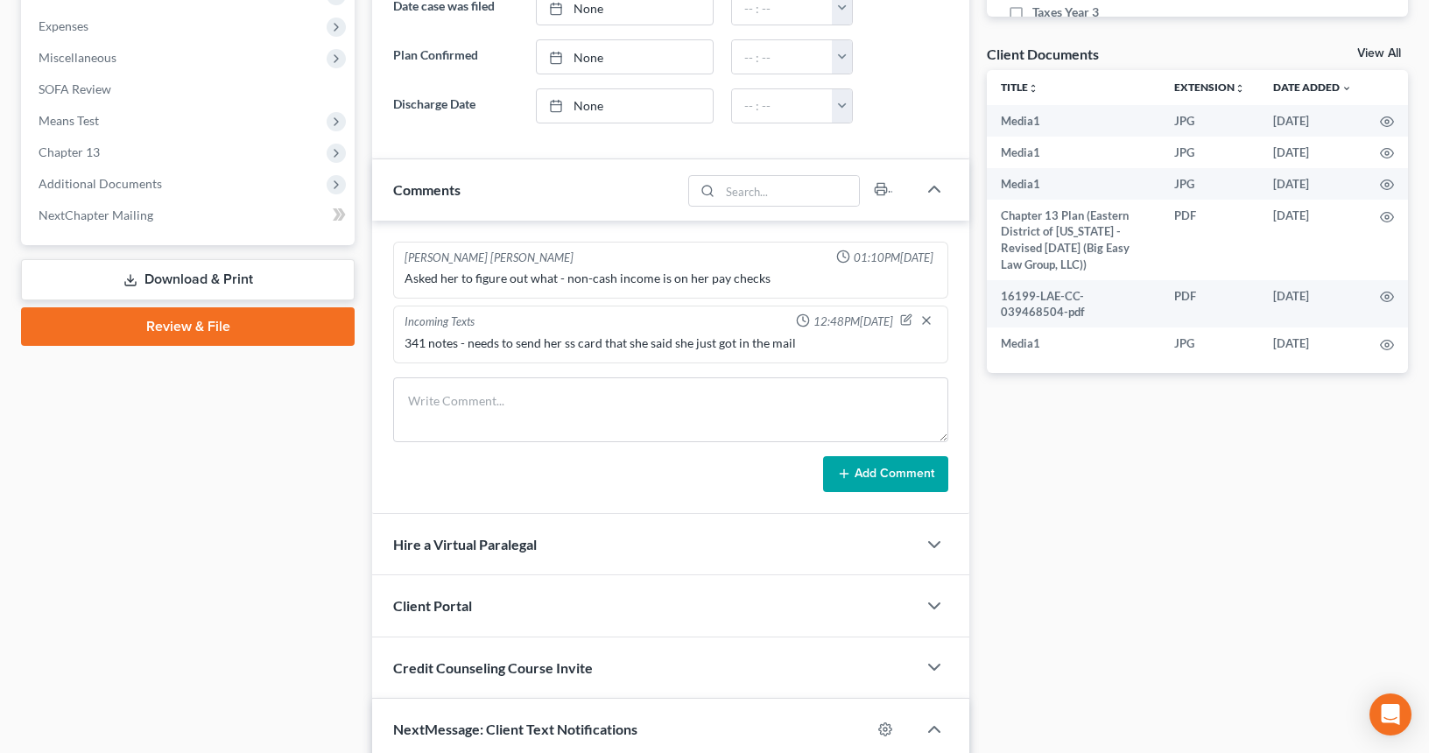
scroll to position [592, 0]
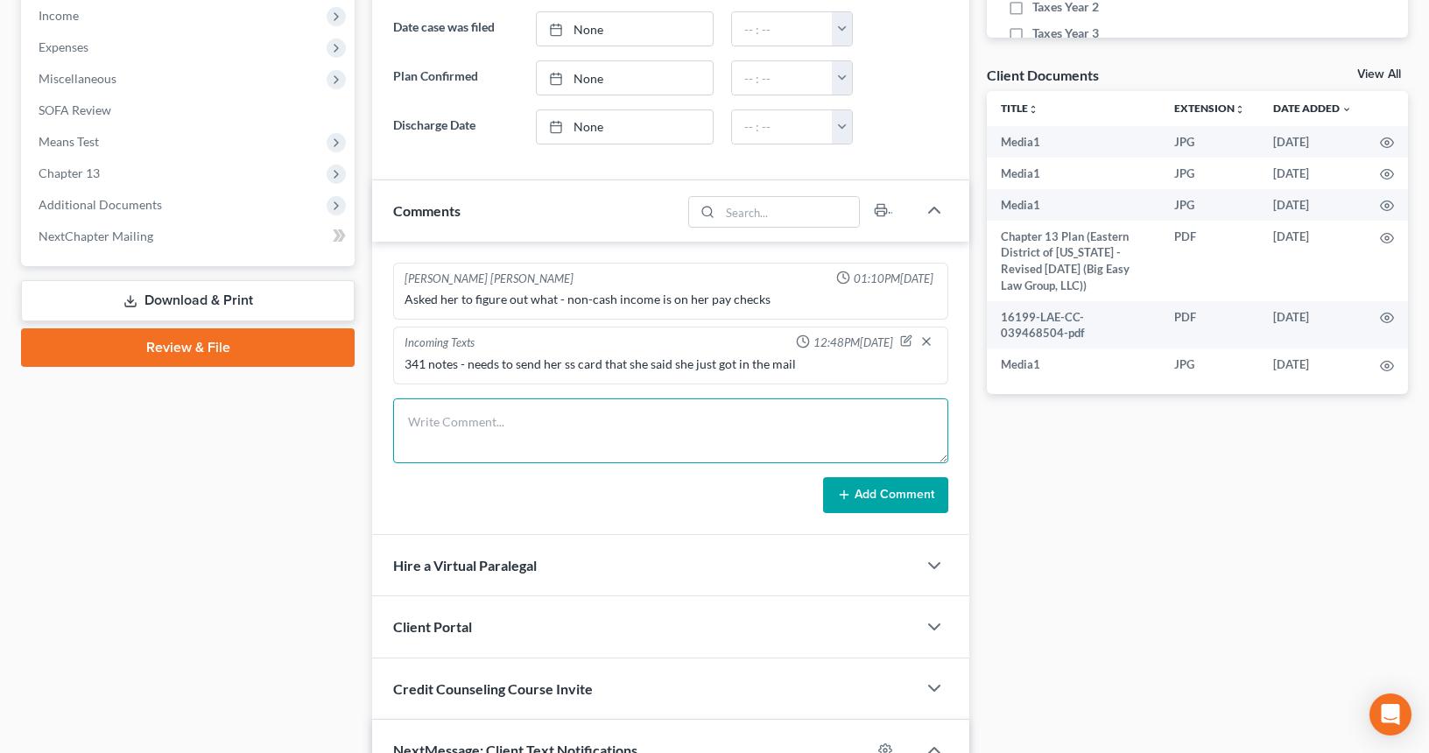
click at [460, 446] on textarea at bounding box center [670, 430] width 555 height 65
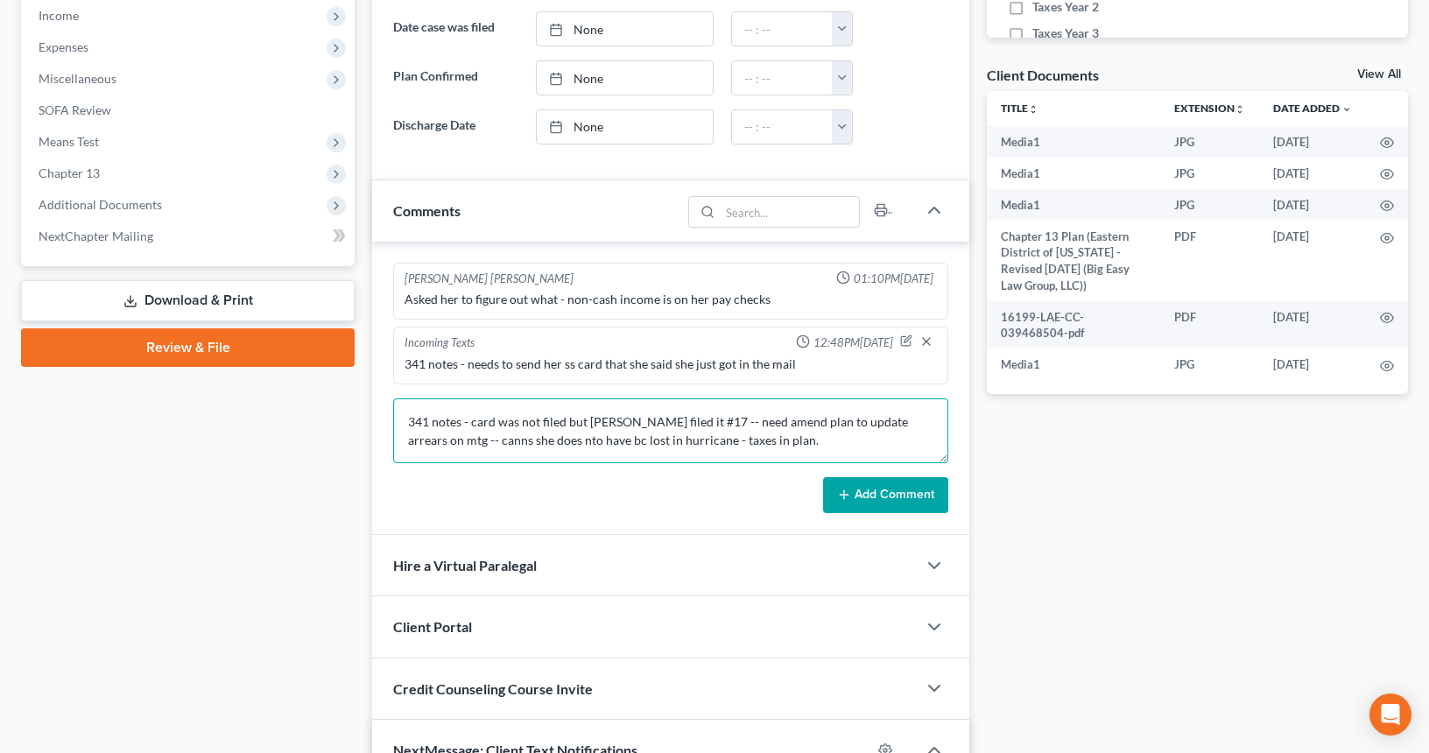
type textarea "341 notes - card was not filed but lauren filed it #17 -- need amend plan to up…"
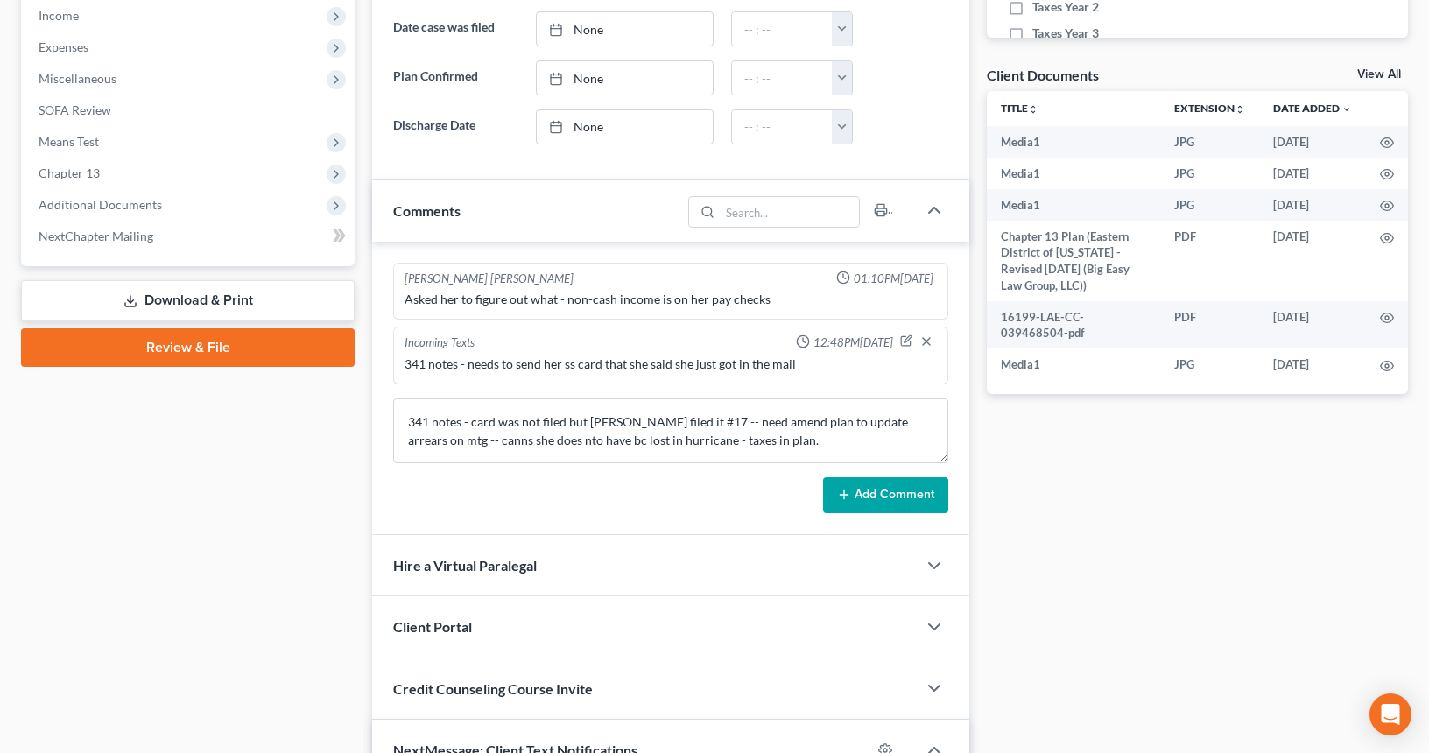
click at [845, 506] on button "Add Comment" at bounding box center [885, 495] width 125 height 37
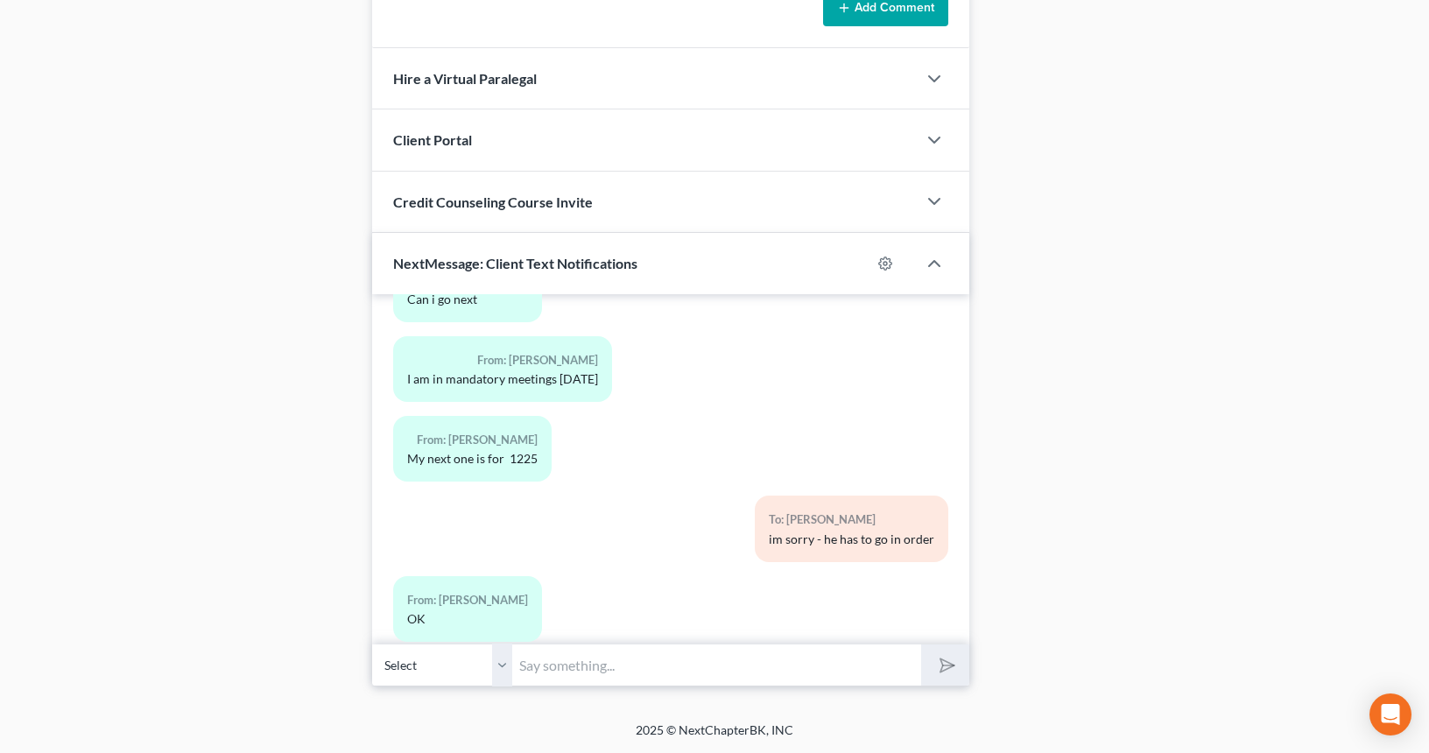
scroll to position [7163, 0]
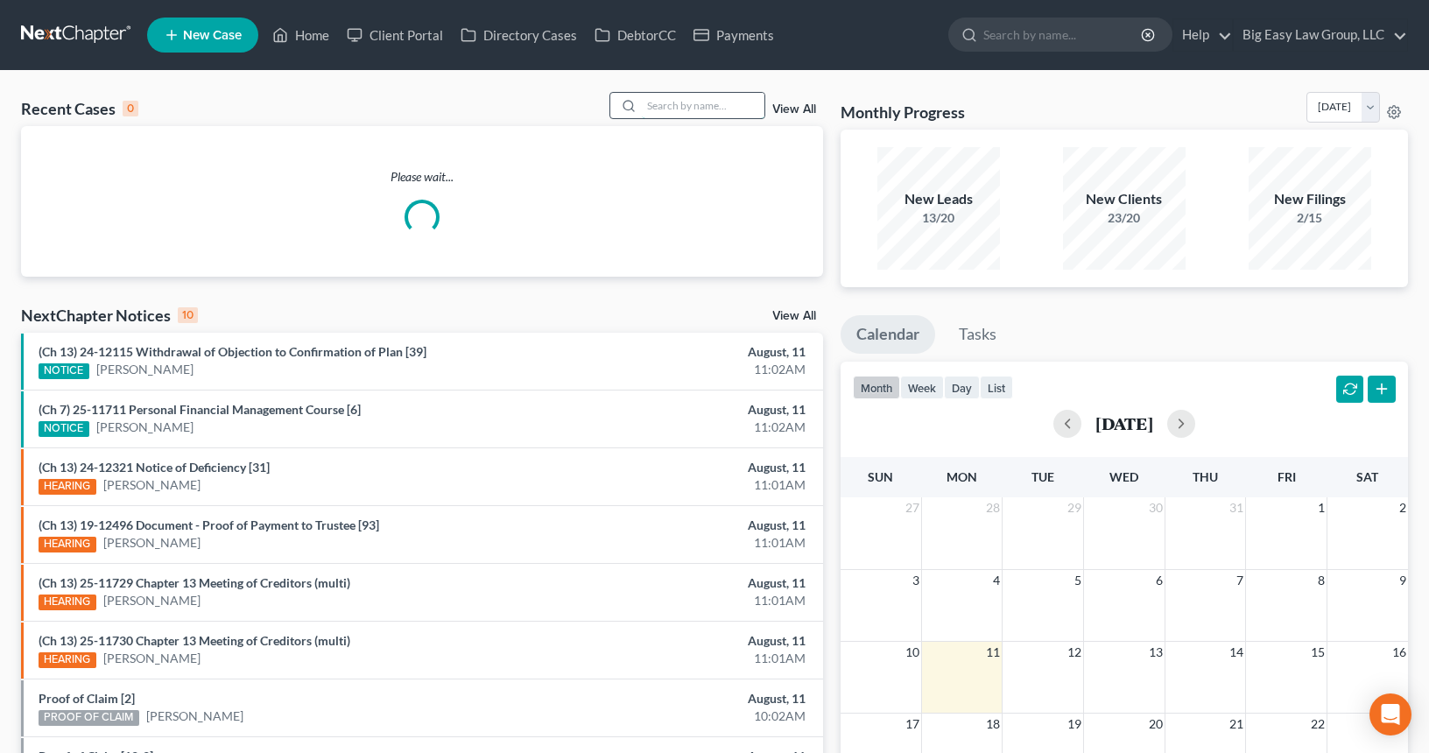
click at [682, 116] on input "search" at bounding box center [703, 105] width 123 height 25
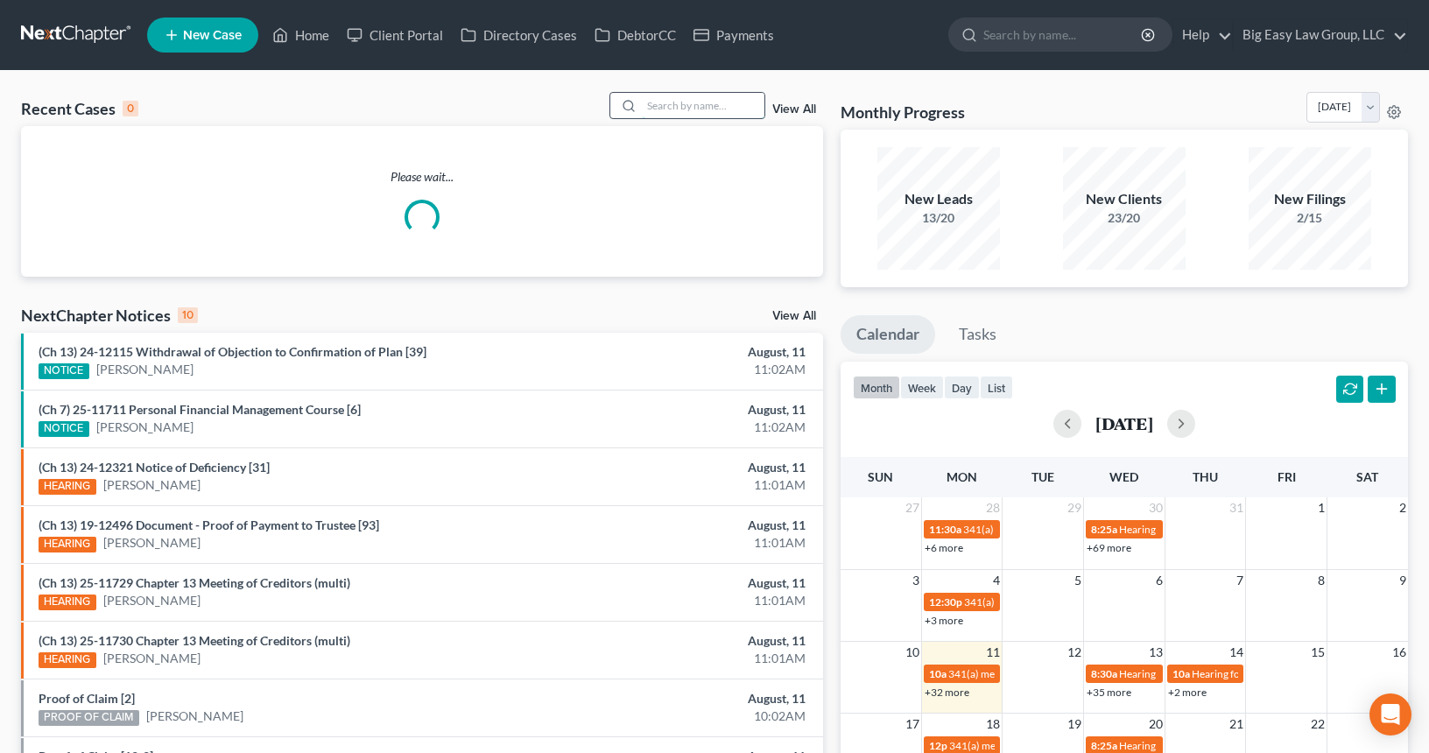
click at [680, 98] on input "search" at bounding box center [703, 105] width 123 height 25
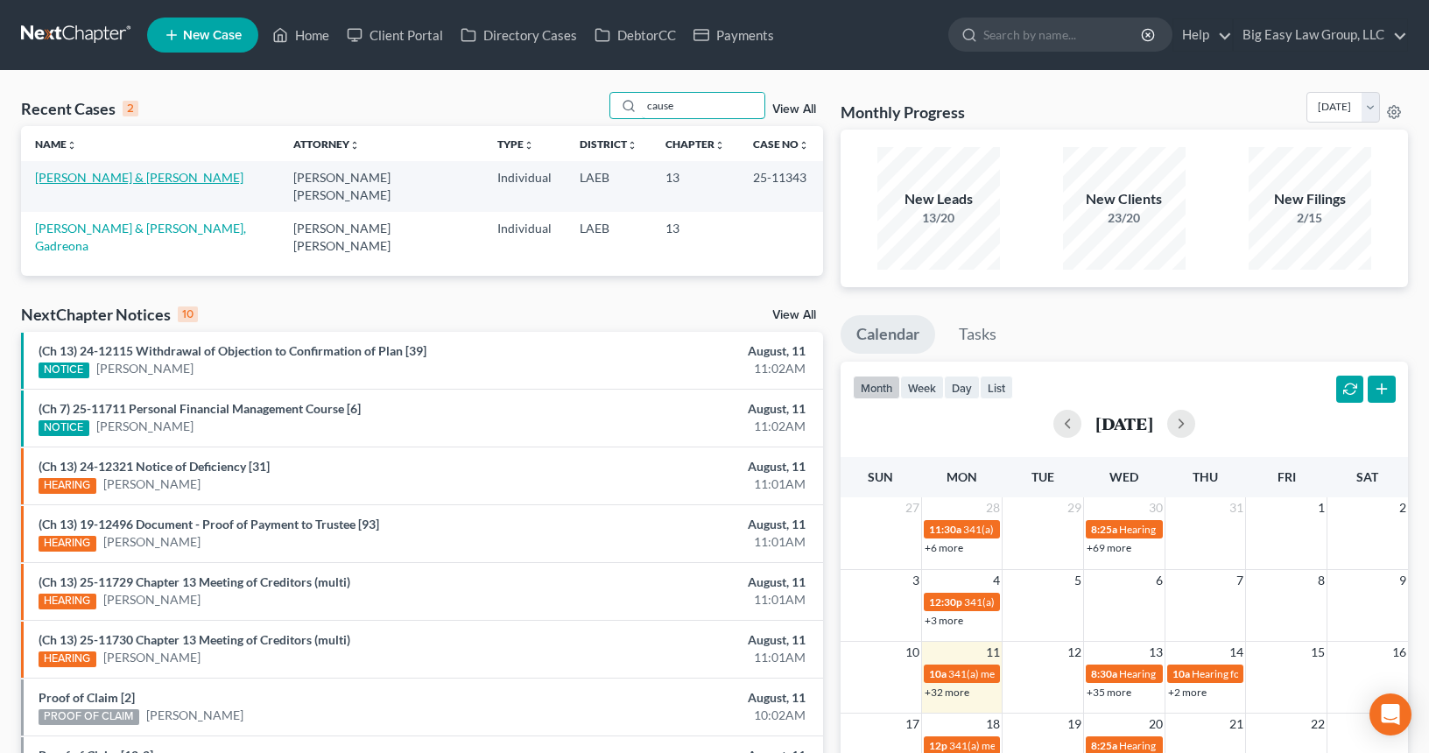
type input "cause"
click at [151, 178] on link "[PERSON_NAME] & [PERSON_NAME]" at bounding box center [139, 177] width 208 height 15
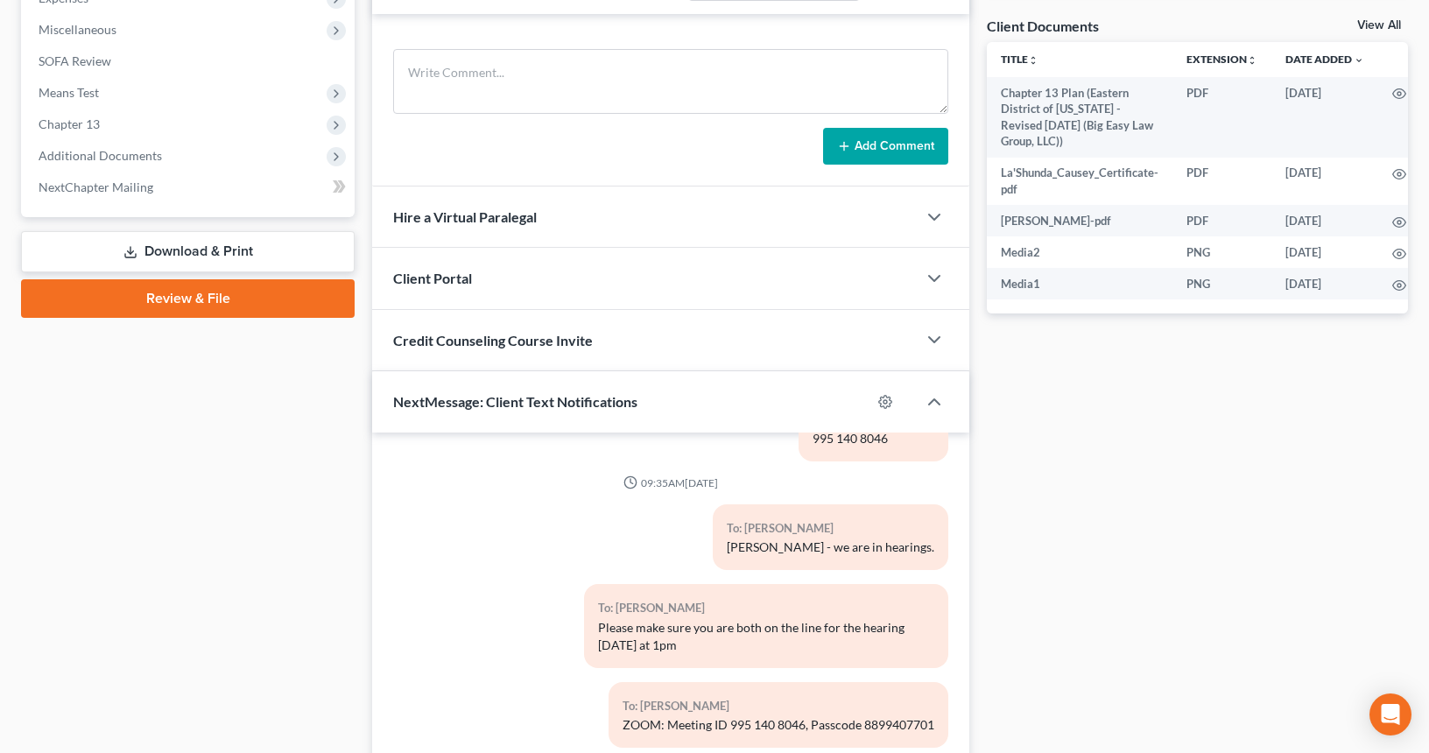
scroll to position [779, 0]
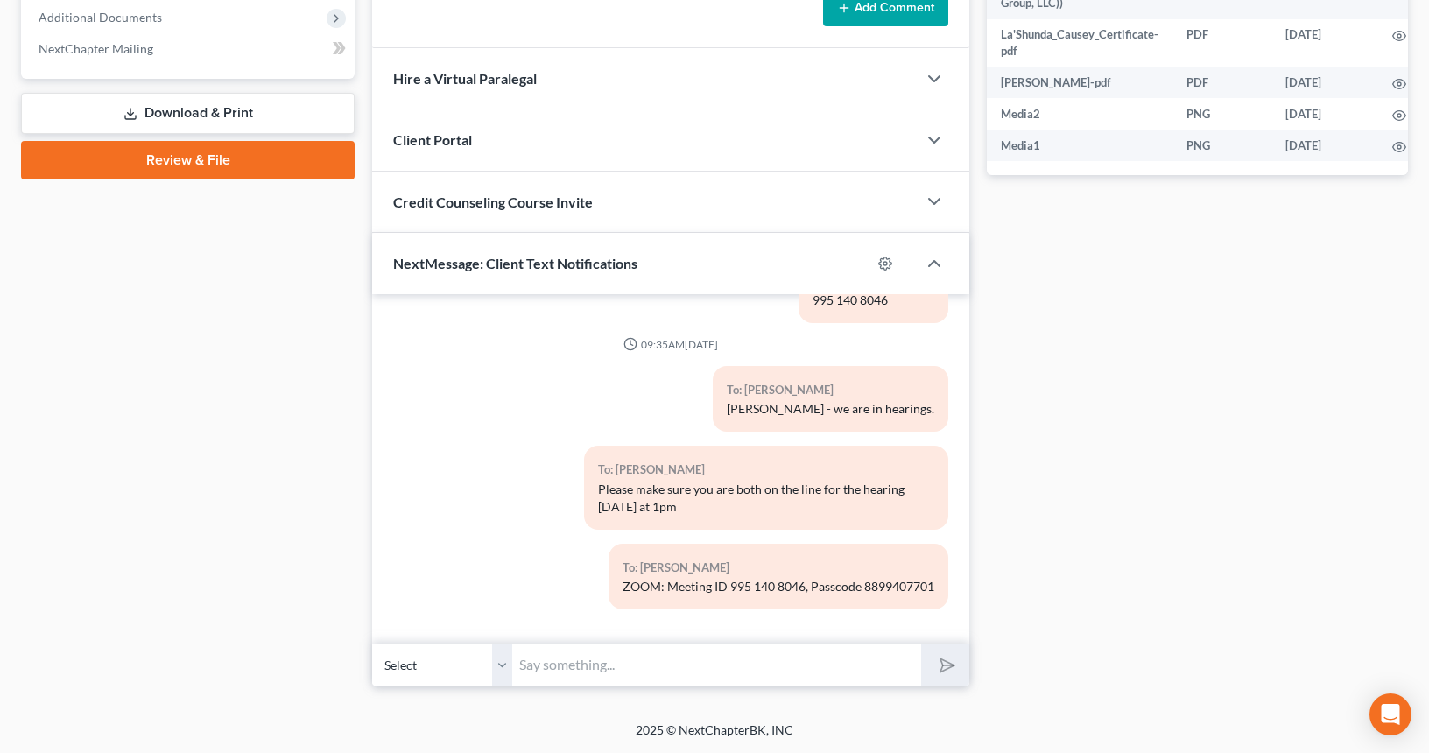
click at [505, 666] on select "Select [PHONE_NUMBER] - [PERSON_NAME] [PHONE_NUMBER] - La'[PERSON_NAME]" at bounding box center [442, 665] width 140 height 43
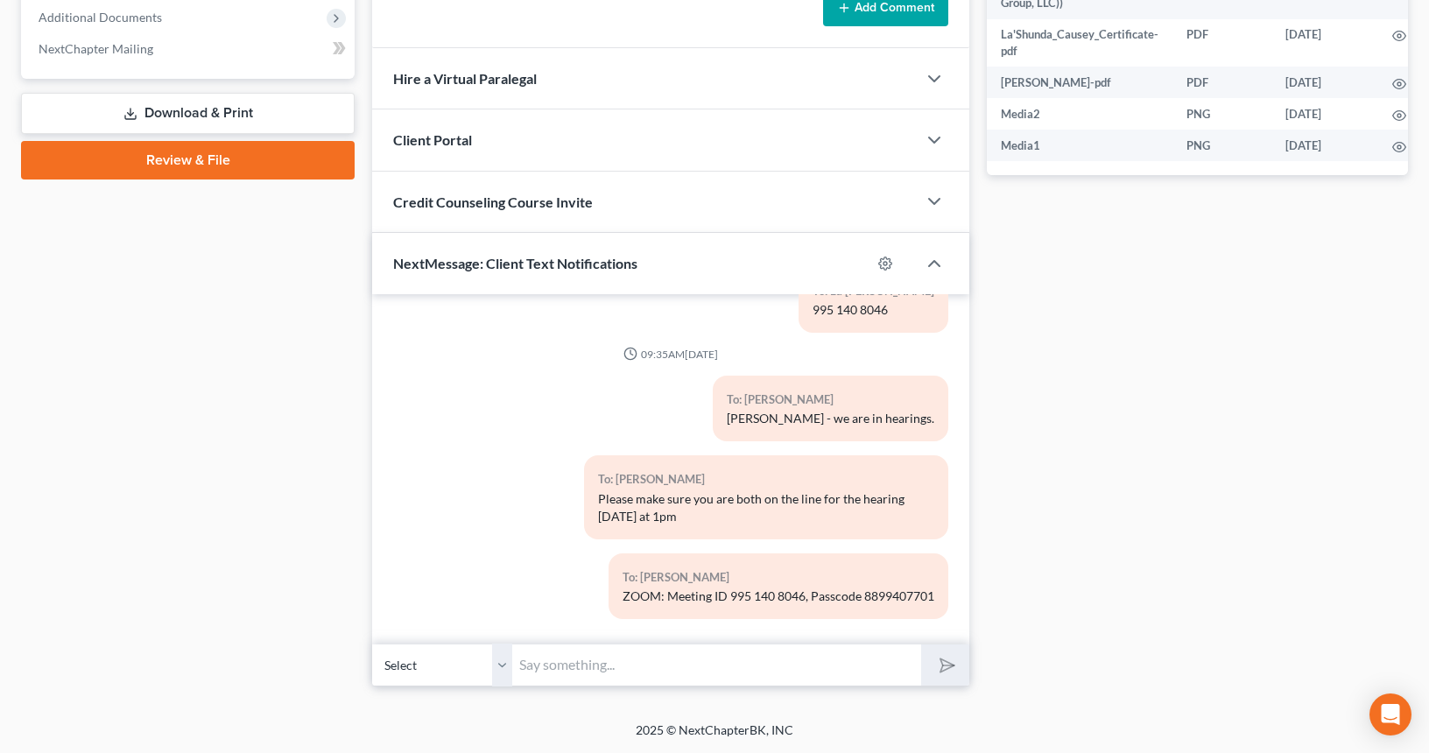
scroll to position [4044, 0]
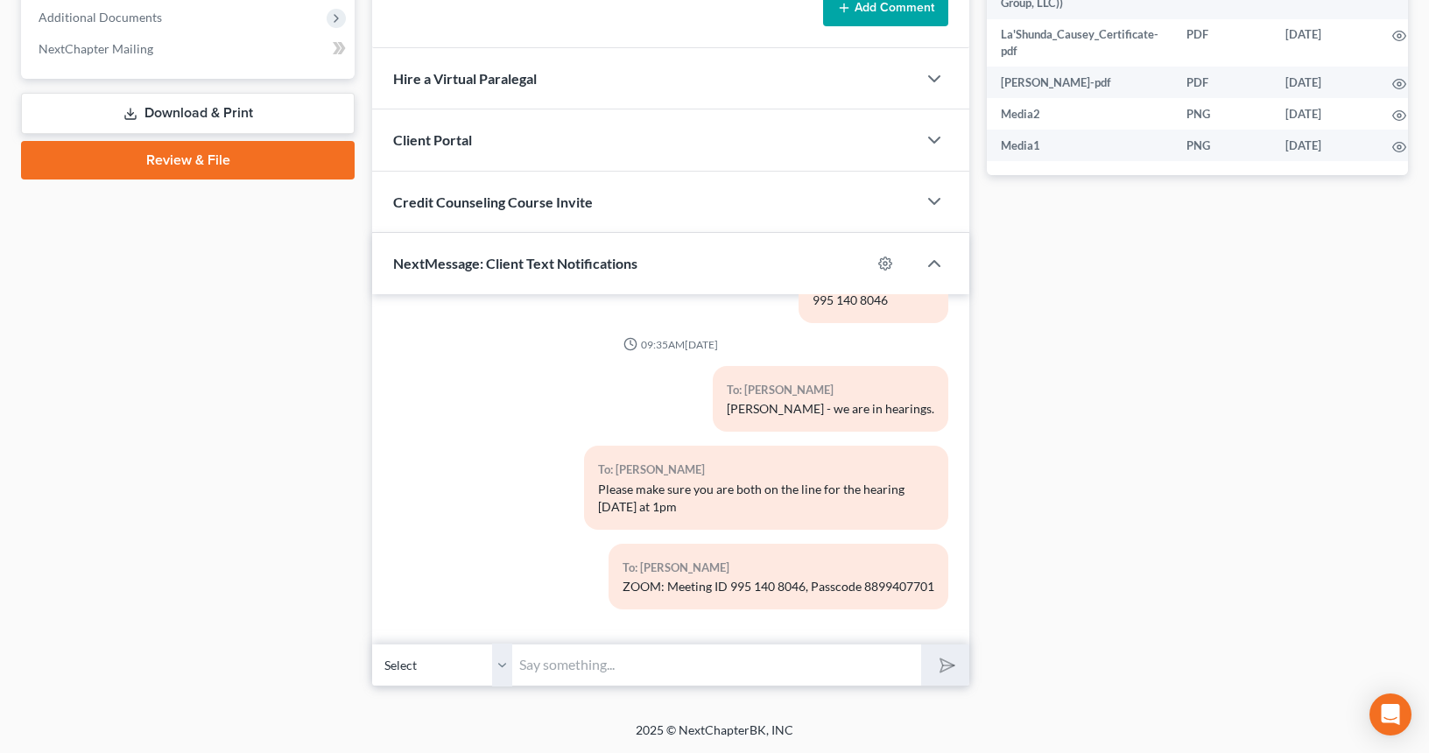
click at [689, 668] on input "text" at bounding box center [716, 665] width 409 height 43
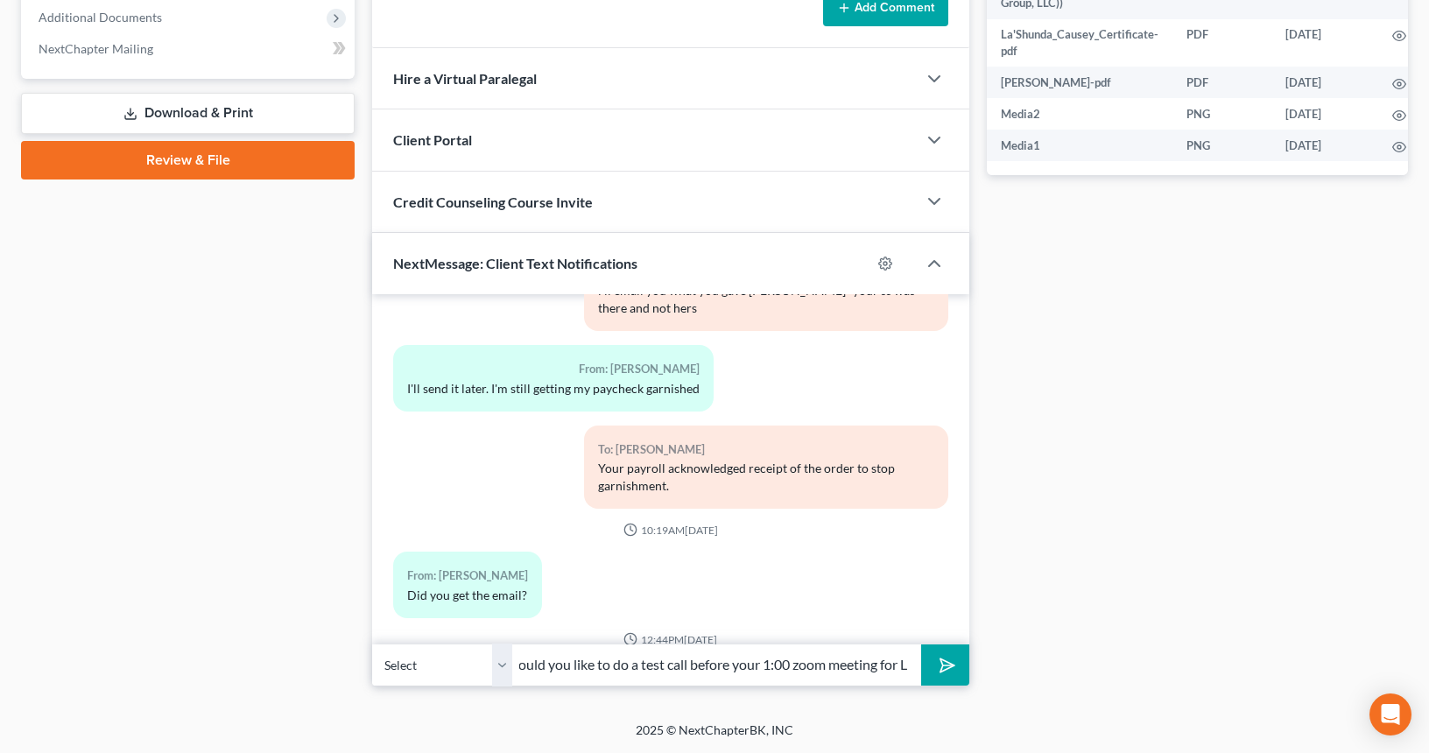
scroll to position [3519, 0]
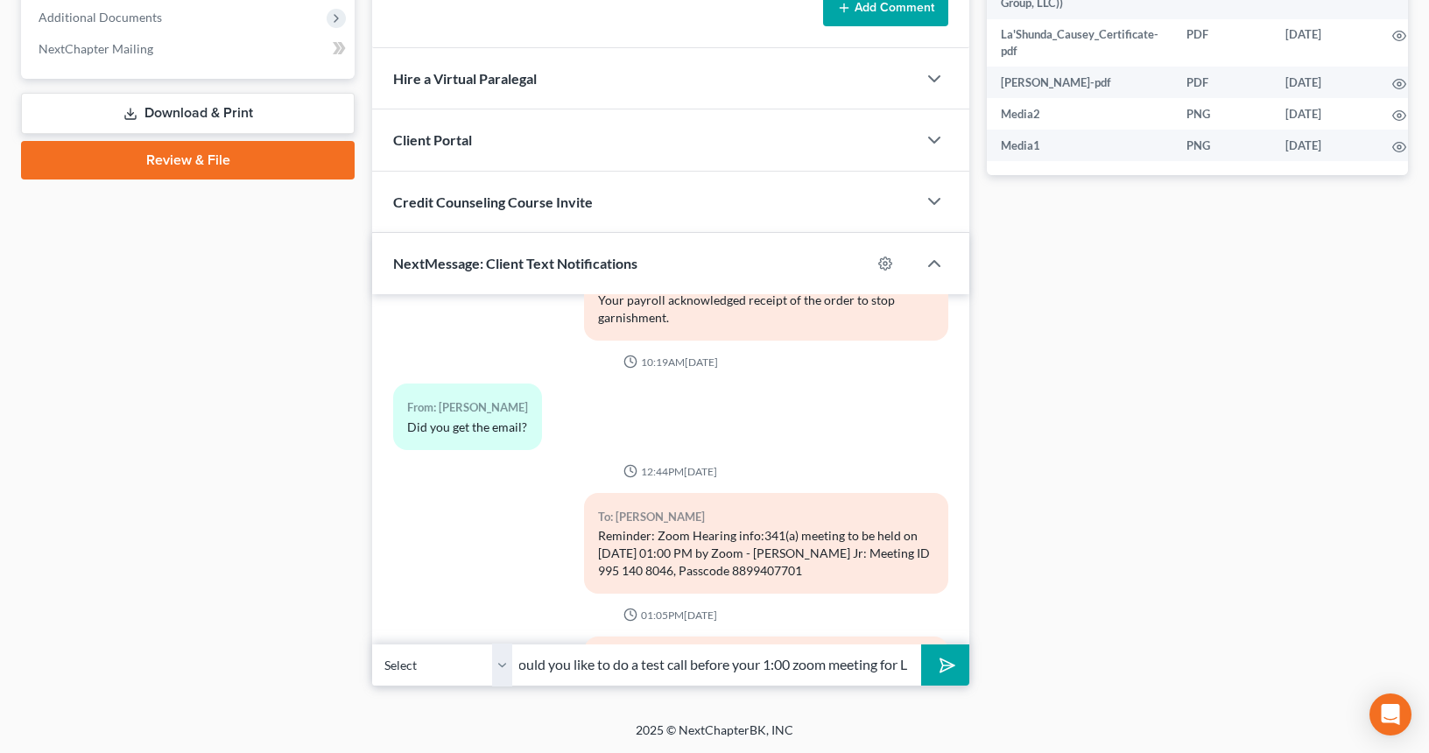
click at [911, 659] on input "Good morning - would you like to do a test call before your 1:00 zoom meeting f…" at bounding box center [716, 665] width 409 height 43
click at [877, 666] on input "Good morning - would you like to do a test call before your 1:00 zoom meeting f…" at bounding box center [716, 665] width 409 height 43
click at [910, 659] on input "Good morning - would you like to do a test call before your 1:00 zoom meeting f…" at bounding box center [716, 665] width 409 height 43
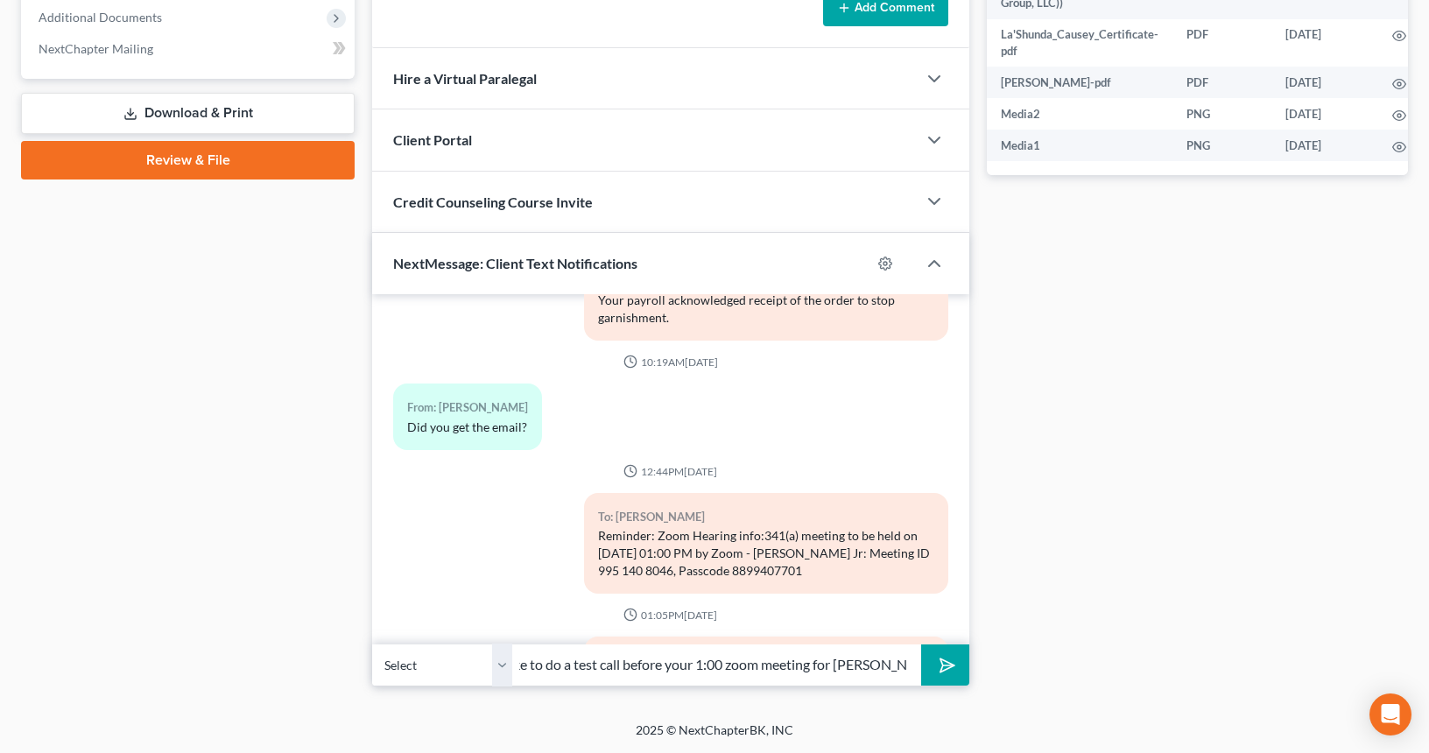
type input "Good morning - would you like to do a test call before your 1:00 zoom meeting f…"
click at [943, 663] on icon "submit" at bounding box center [943, 665] width 25 height 25
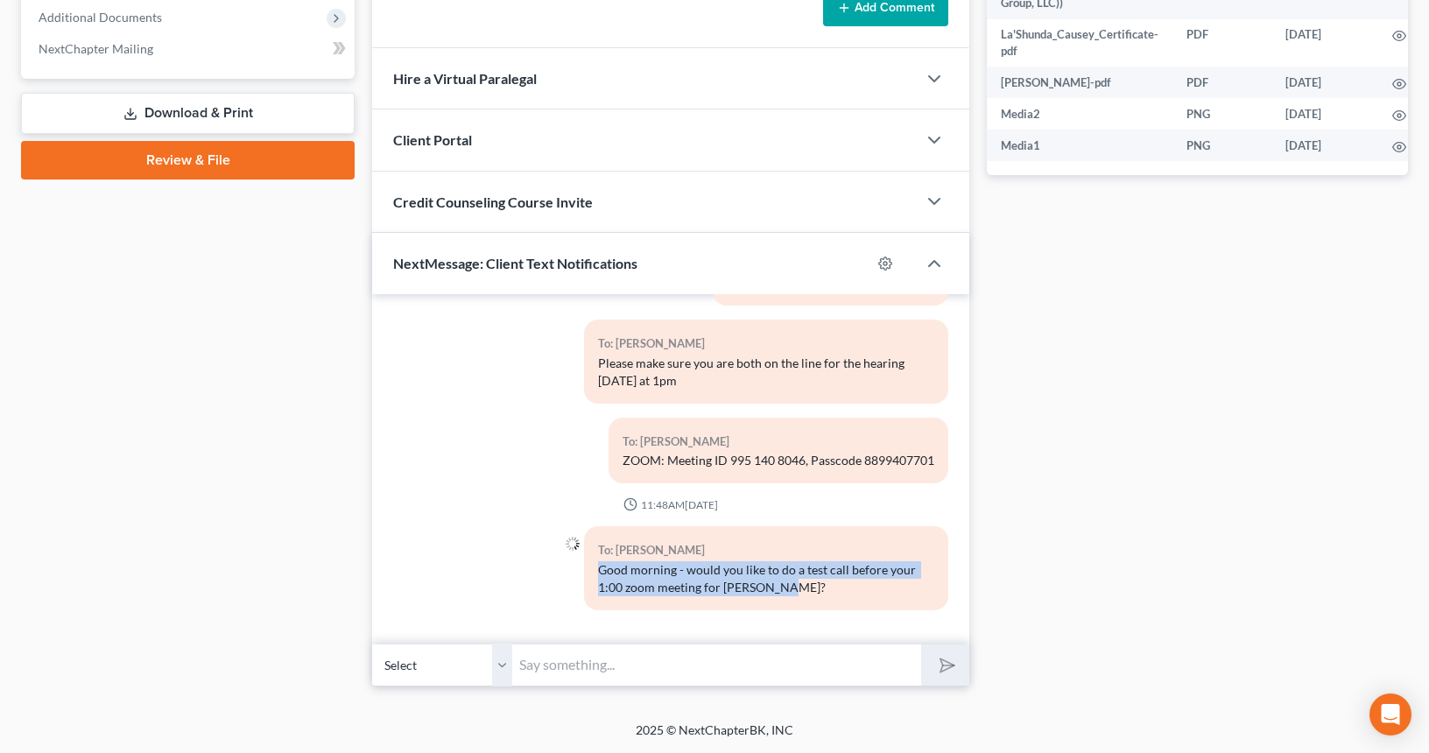
drag, startPoint x: 595, startPoint y: 556, endPoint x: 816, endPoint y: 594, distance: 223.9
click at [816, 594] on div "To: Kevin Causey Good morning - would you like to do a test call before your 1:…" at bounding box center [766, 567] width 364 height 83
copy div "Good morning - would you like to do a test call before your 1:00 zoom meeting f…"
click at [502, 659] on select "Select +1 (985) 515-7328 - Kevin Causey +1 (601) 814-1406 - La'Shunda Causey" at bounding box center [442, 665] width 140 height 43
select select "1"
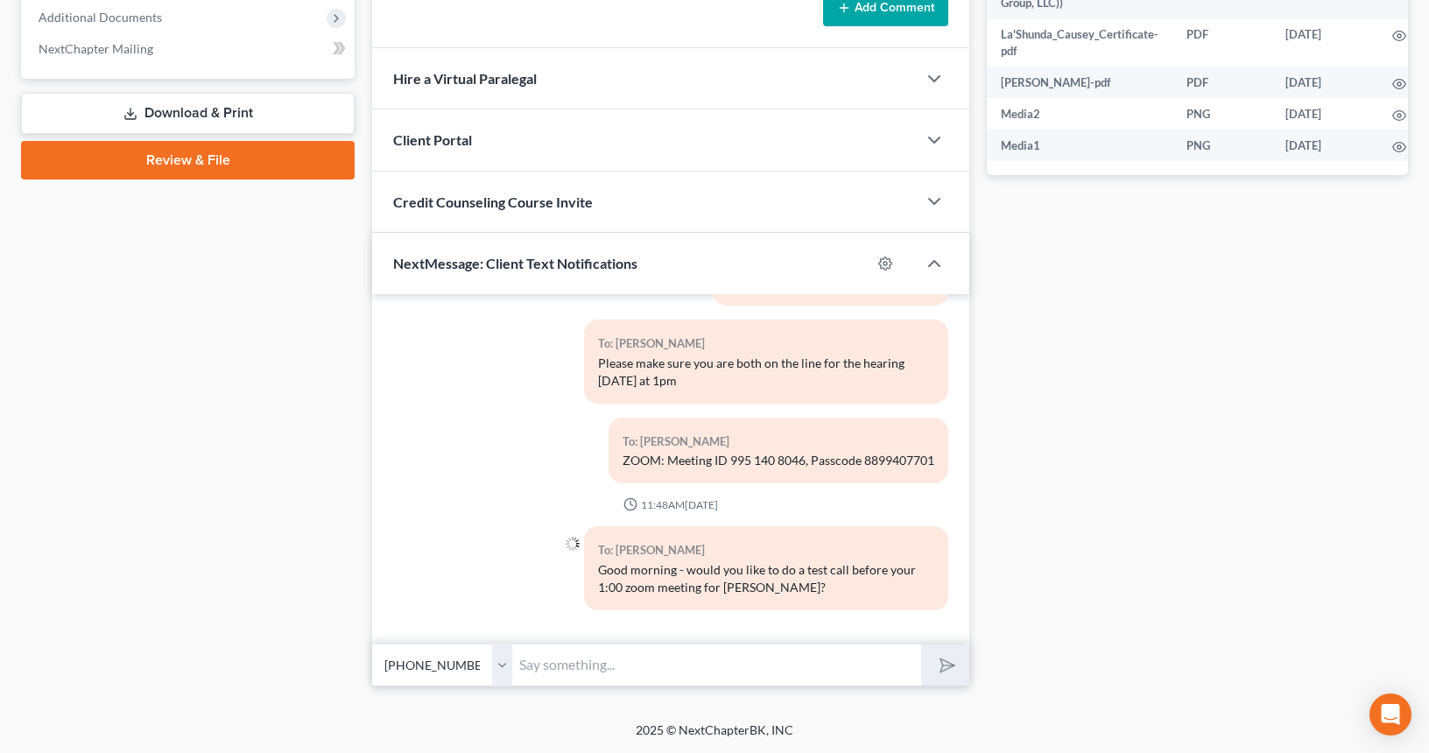
click at [577, 666] on input "text" at bounding box center [716, 665] width 409 height 43
paste input "Good morning - would you like to do a test call before your 1:00 zoom meeting f…"
type input "Good morning - would you like to do a test call before your 1:00 zoom meeting f…"
click at [956, 659] on button "submit" at bounding box center [945, 665] width 48 height 41
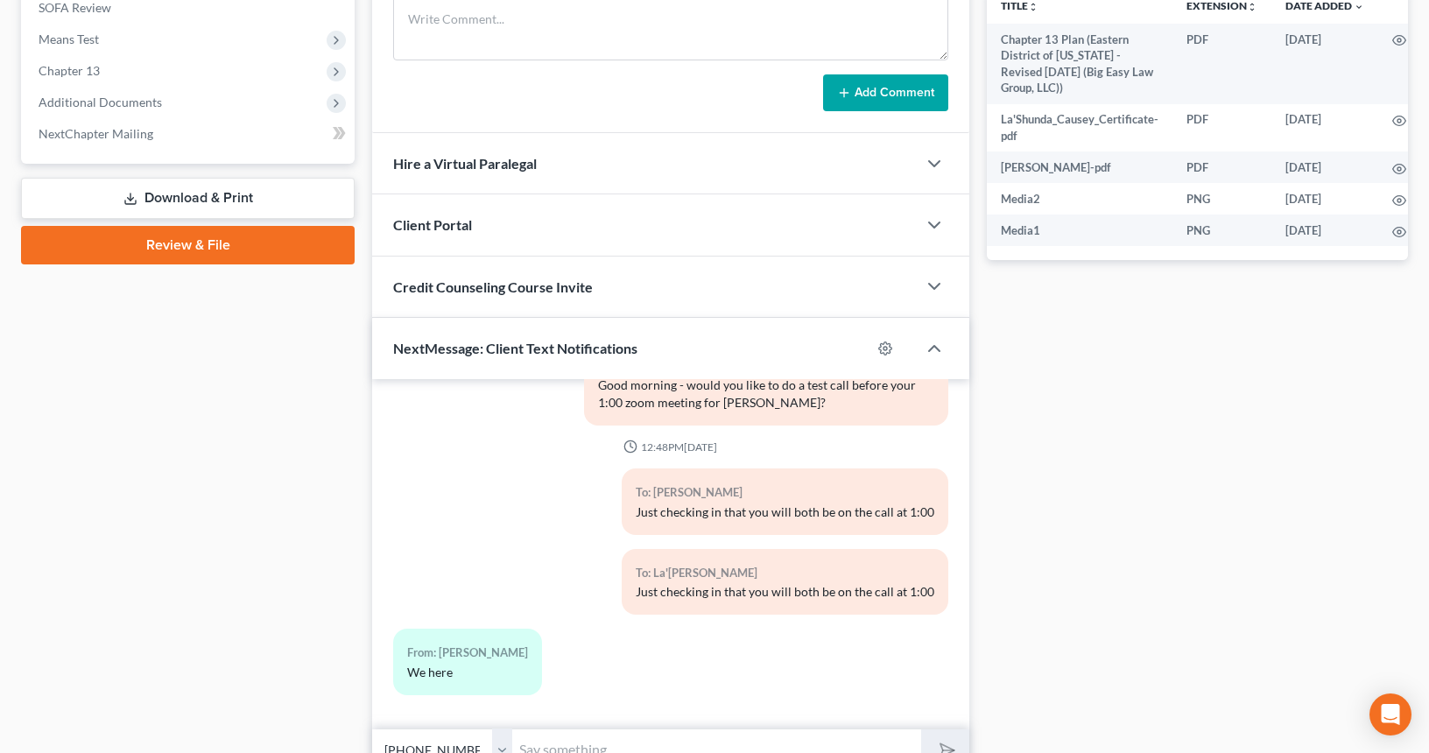
scroll to position [675, 0]
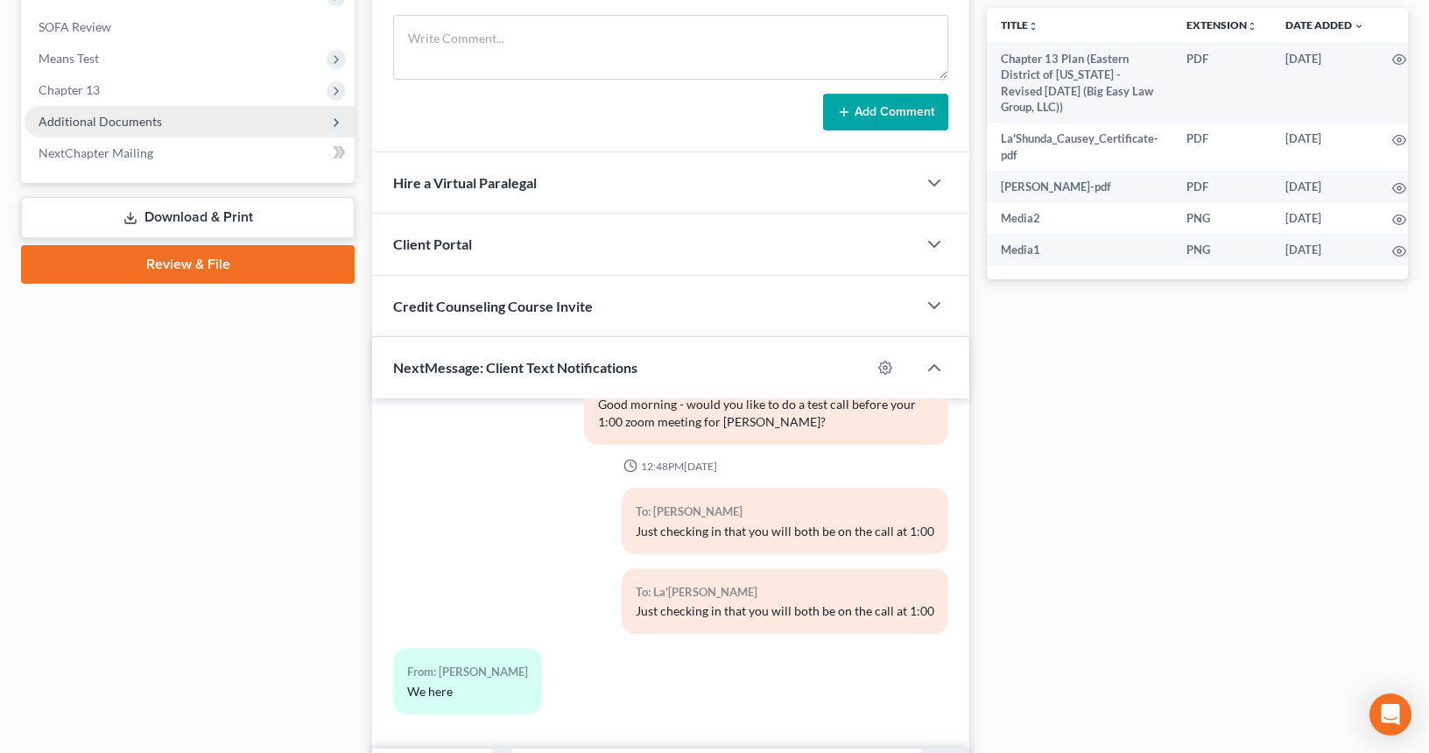
click at [156, 116] on span "Additional Documents" at bounding box center [100, 121] width 123 height 15
click at [166, 125] on span "Additional Documents" at bounding box center [190, 122] width 330 height 32
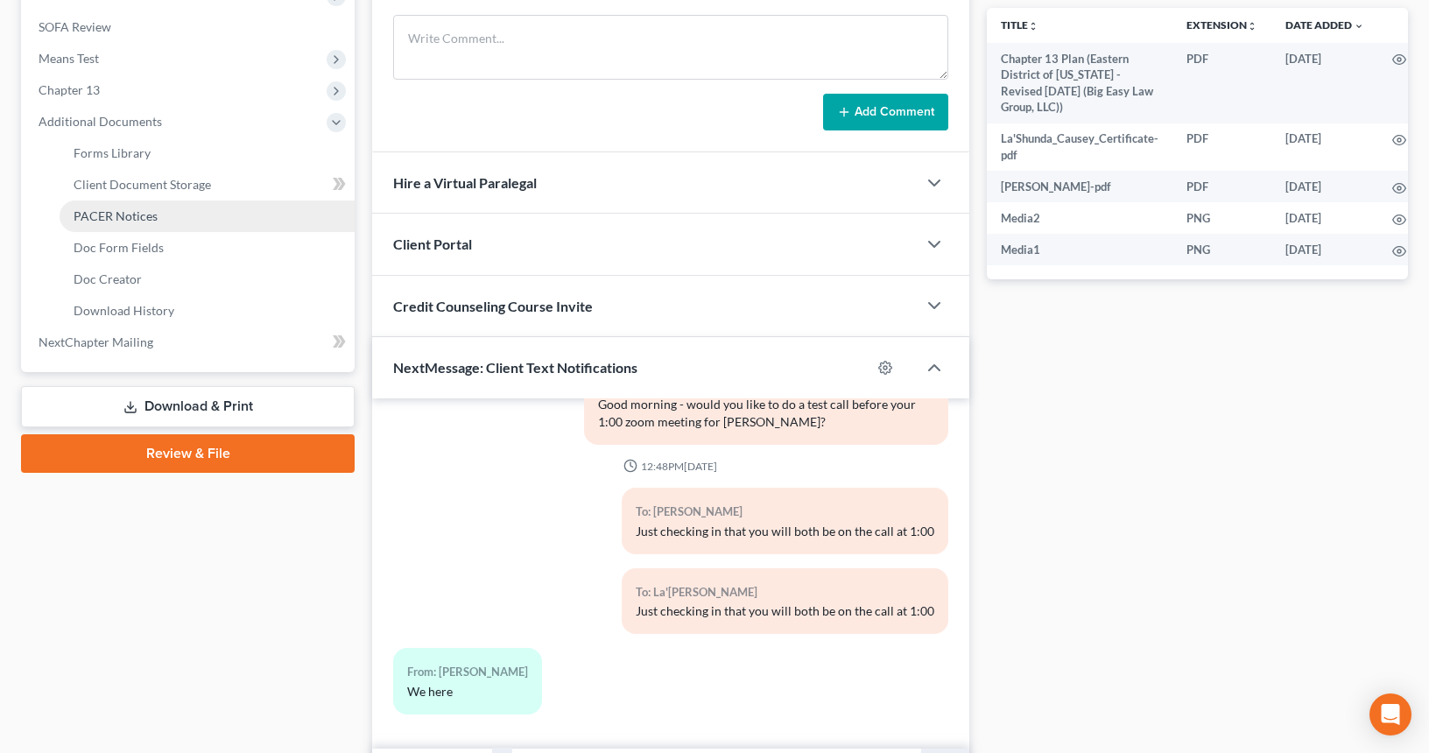
click at [185, 205] on link "PACER Notices" at bounding box center [207, 217] width 295 height 32
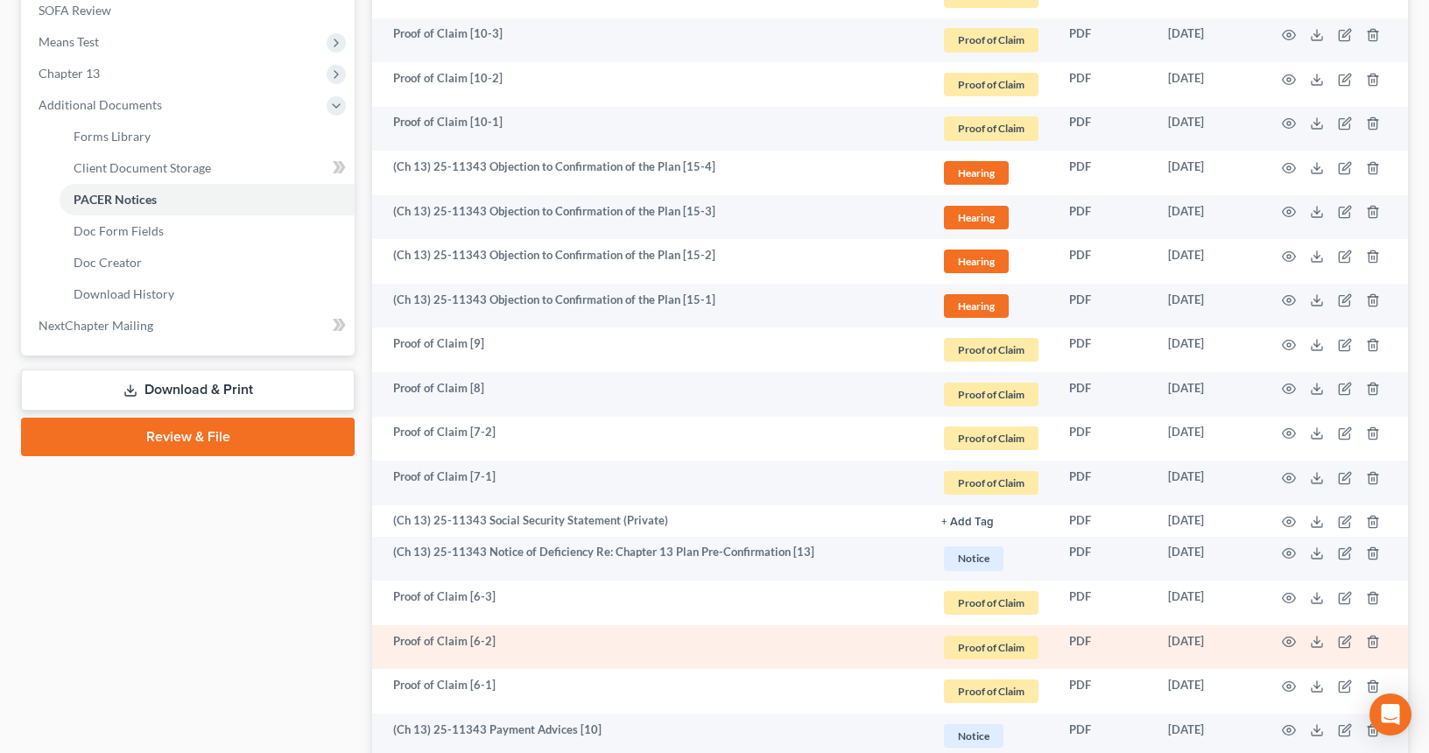
scroll to position [780, 0]
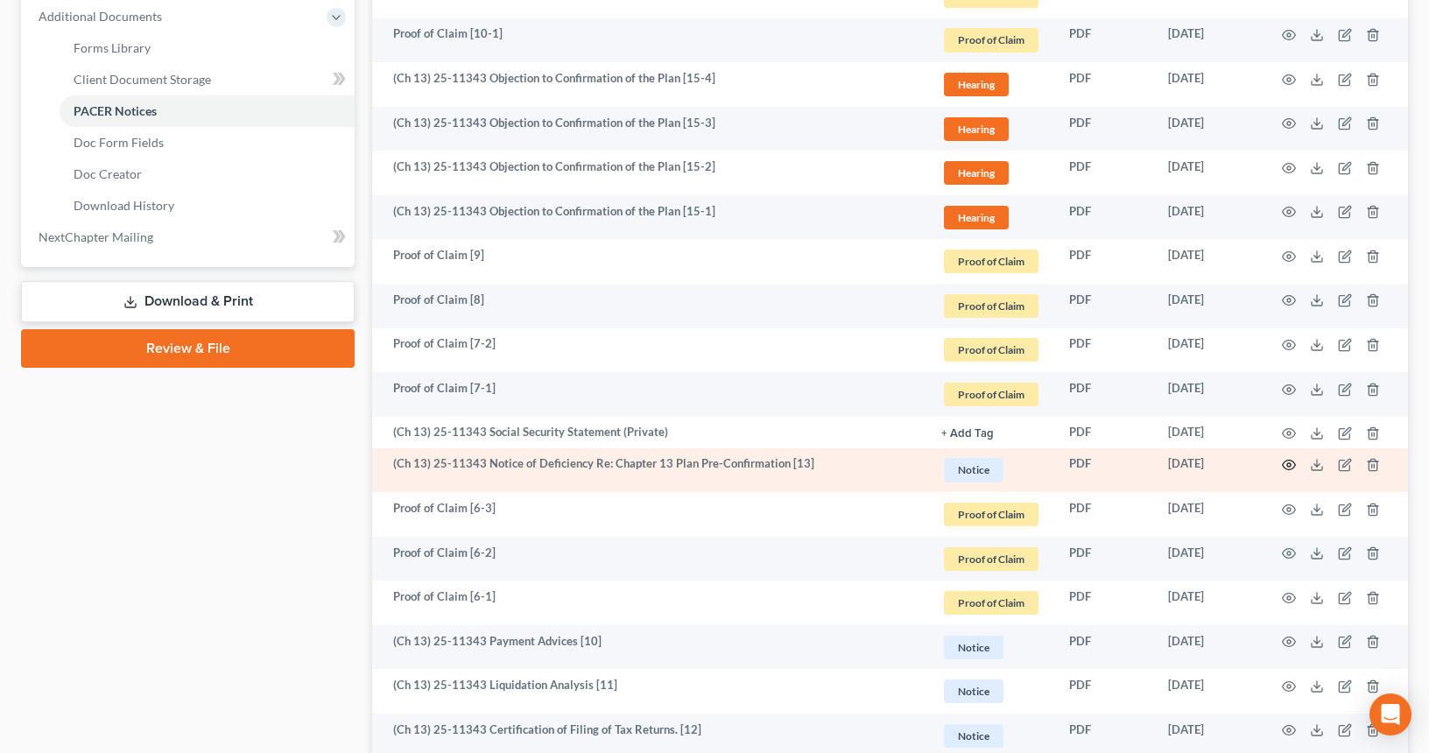
click at [1287, 465] on circle "button" at bounding box center [1289, 465] width 4 height 4
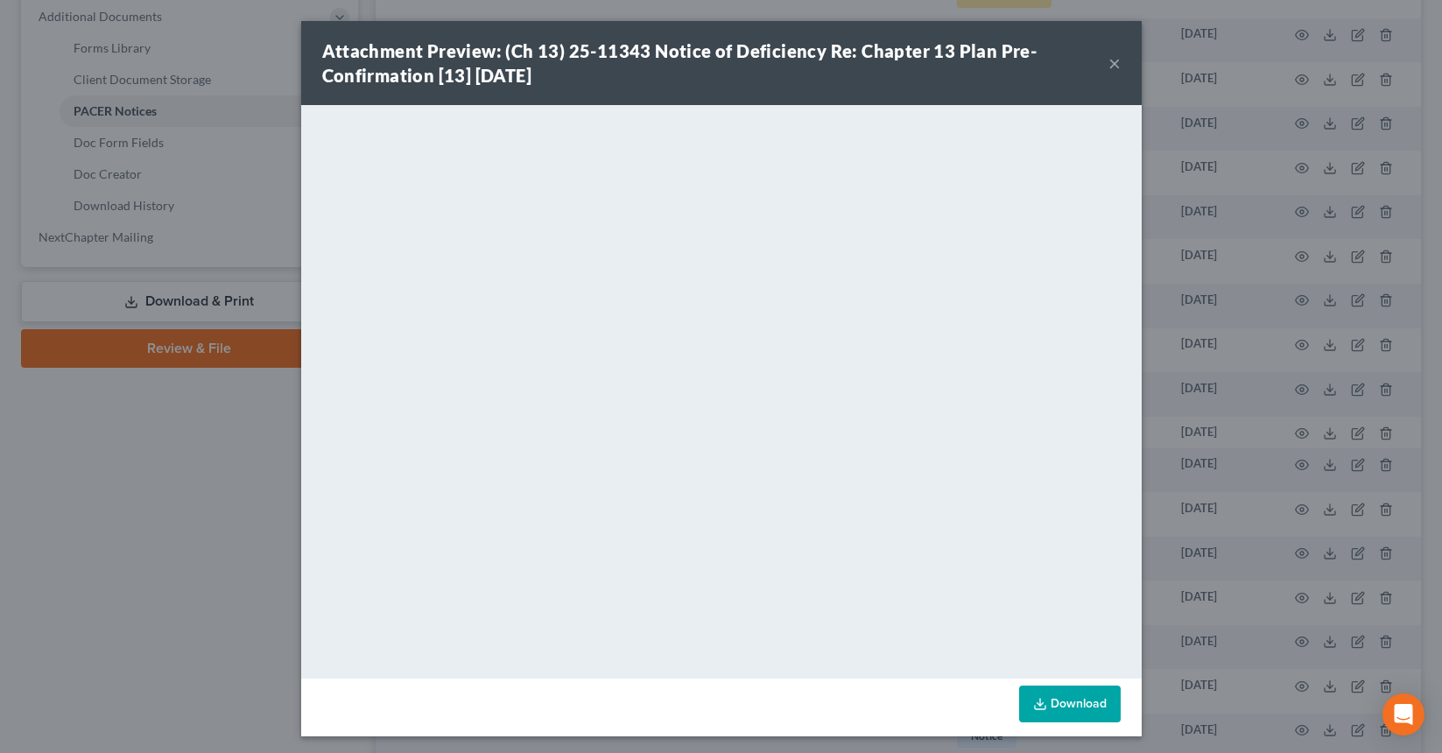
click at [1109, 62] on button "×" at bounding box center [1115, 63] width 12 height 21
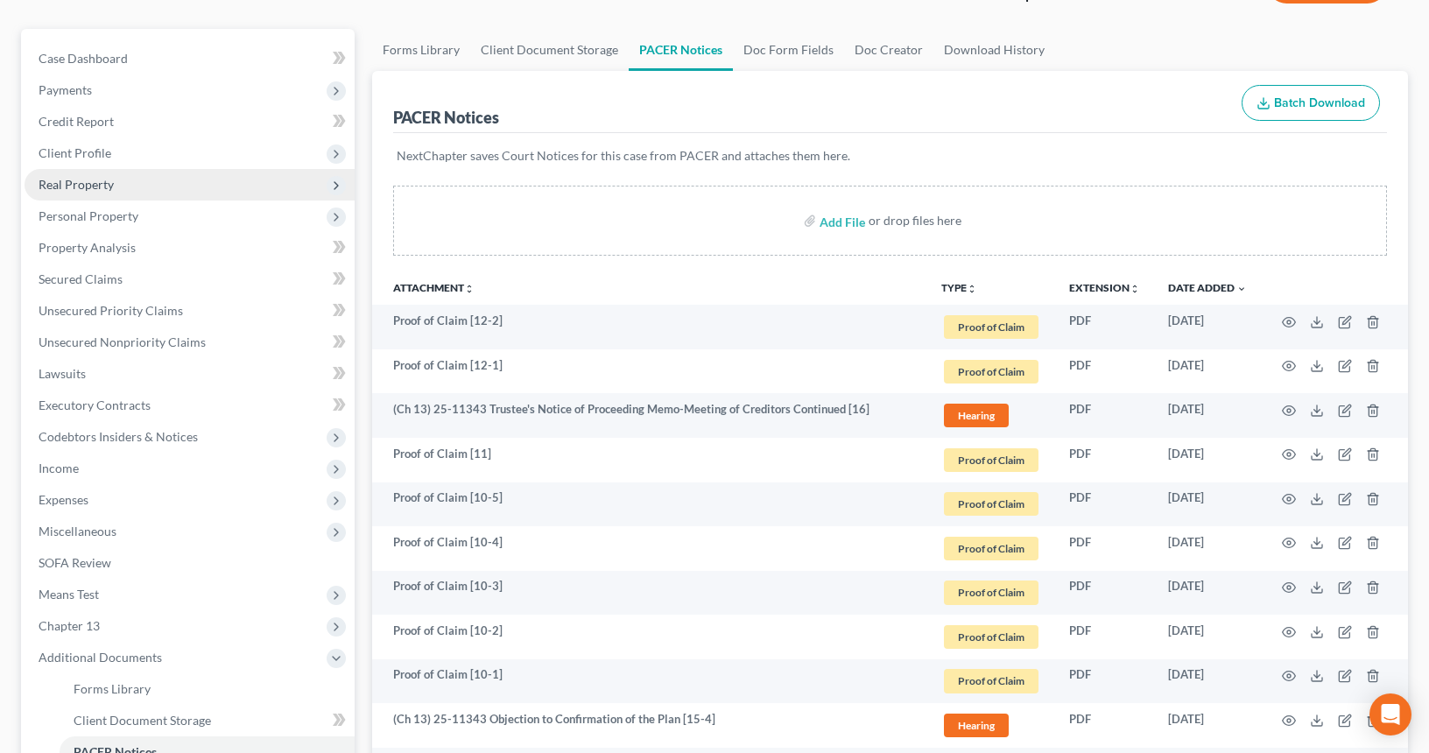
scroll to position [138, 0]
click at [190, 183] on span "Real Property" at bounding box center [190, 186] width 330 height 32
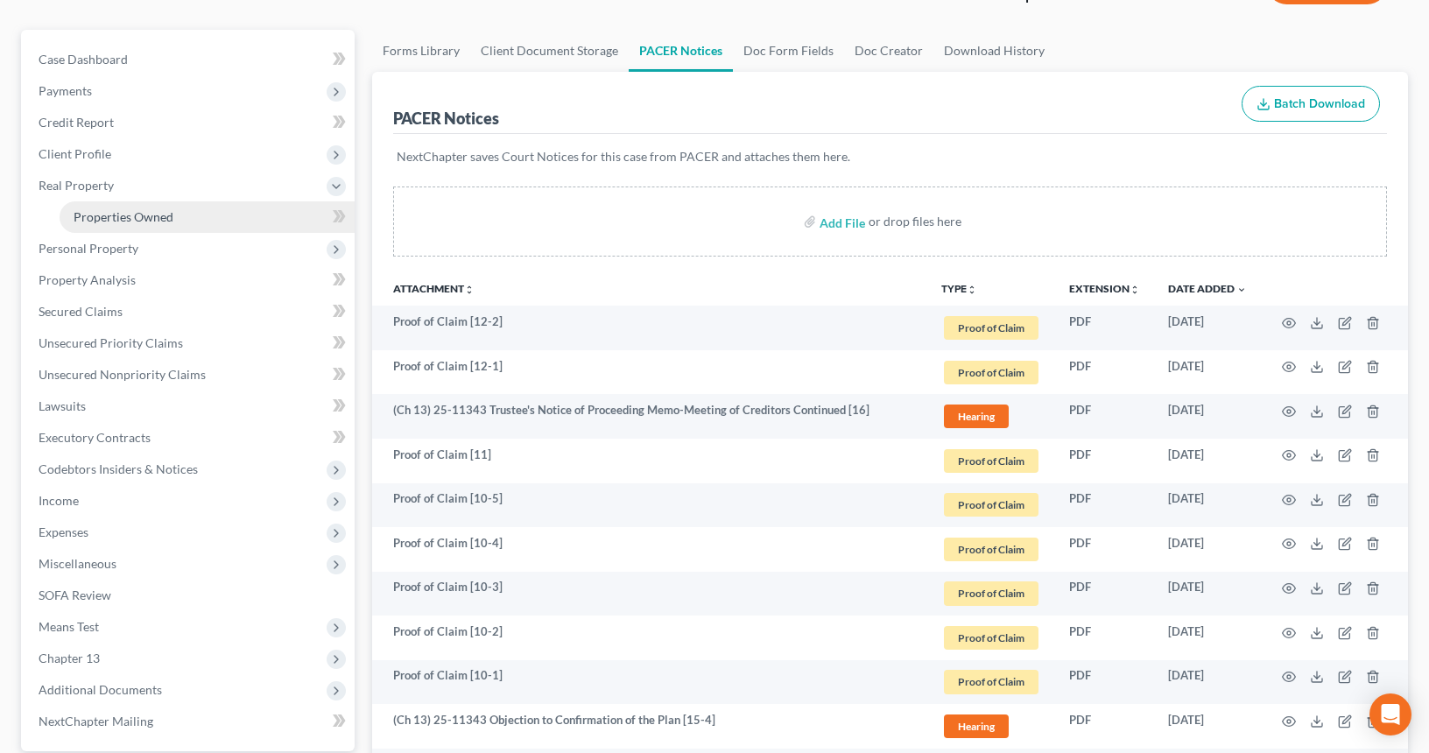
drag, startPoint x: 234, startPoint y: 216, endPoint x: 293, endPoint y: 208, distance: 60.1
click at [234, 216] on link "Properties Owned" at bounding box center [207, 217] width 295 height 32
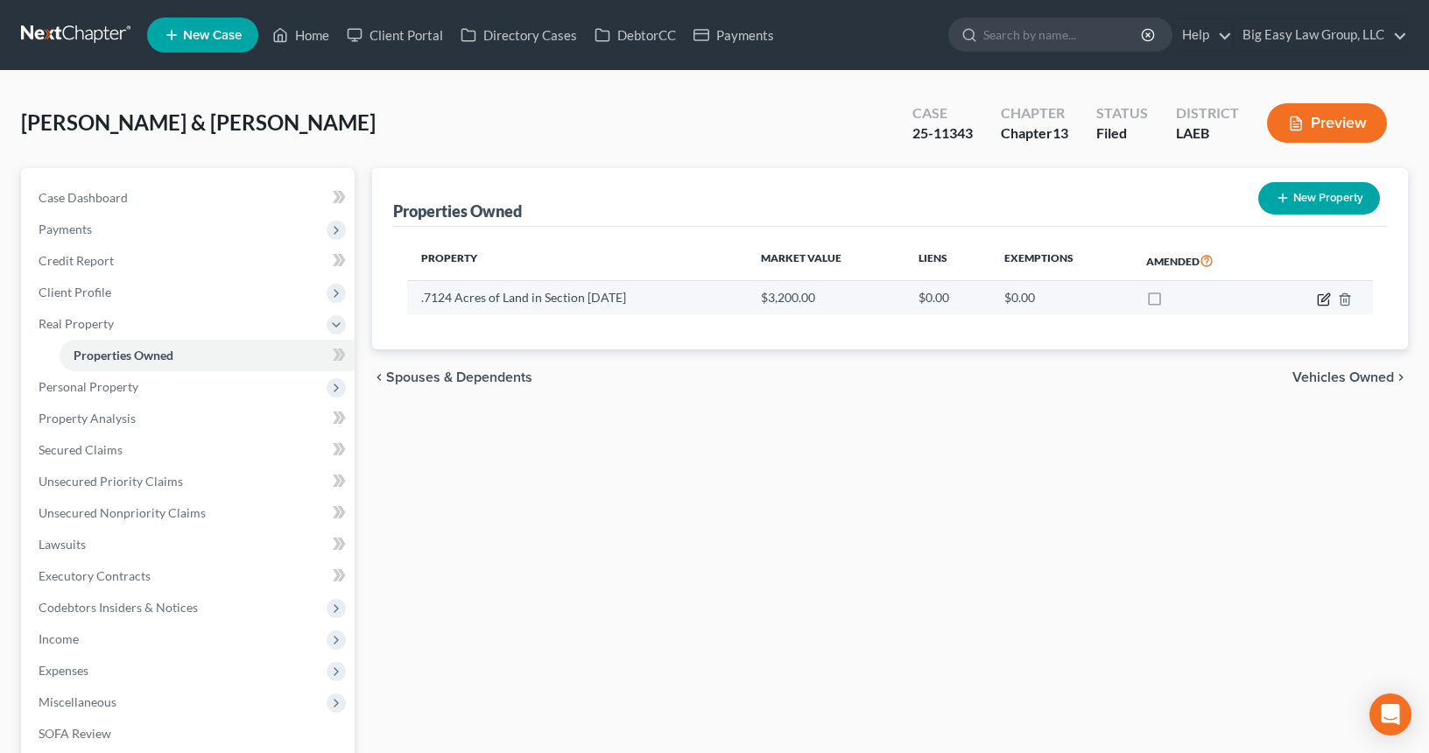
click at [1324, 300] on icon "button" at bounding box center [1325, 297] width 8 height 8
select select "19"
select select "2"
select select "0"
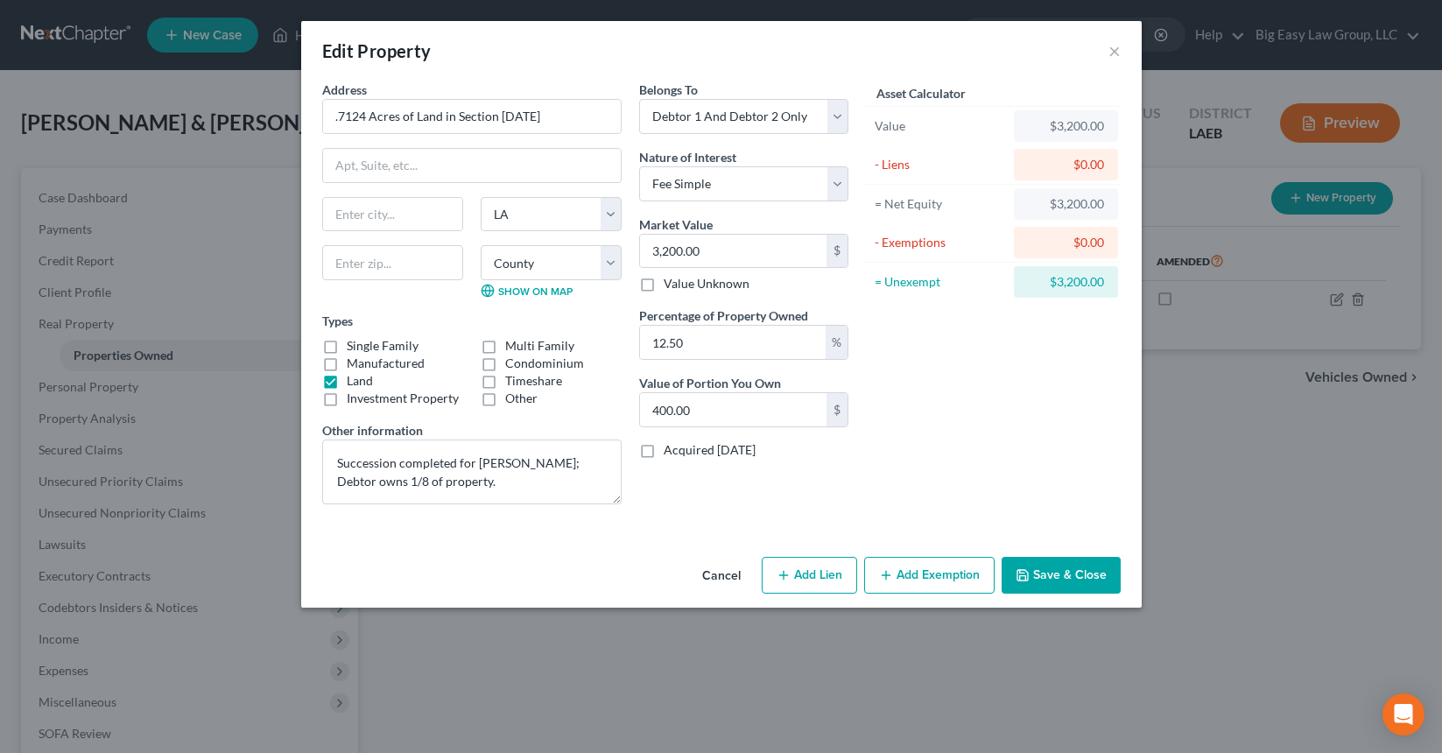
click at [1087, 575] on button "Save & Close" at bounding box center [1061, 575] width 119 height 37
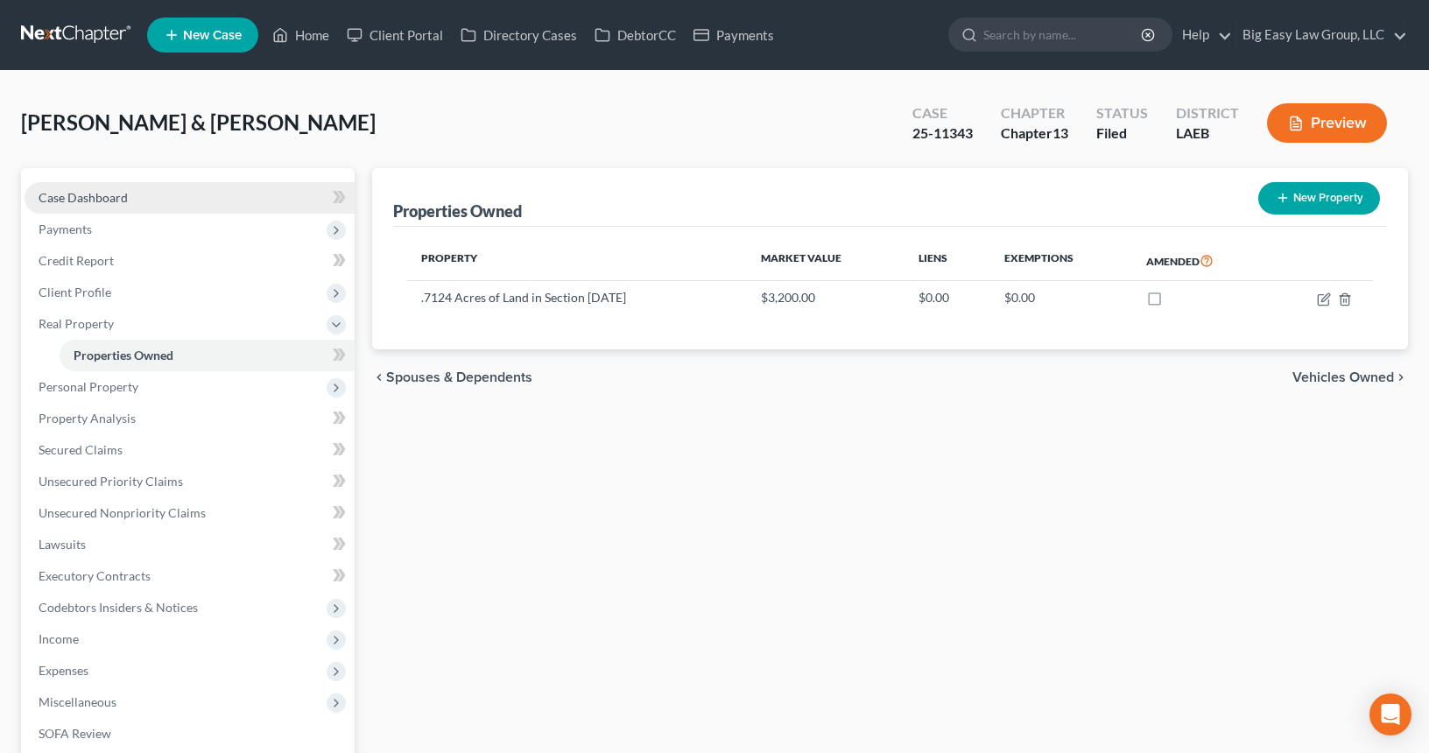
click at [95, 196] on span "Case Dashboard" at bounding box center [83, 197] width 89 height 15
click at [120, 201] on span "Case Dashboard" at bounding box center [83, 197] width 89 height 15
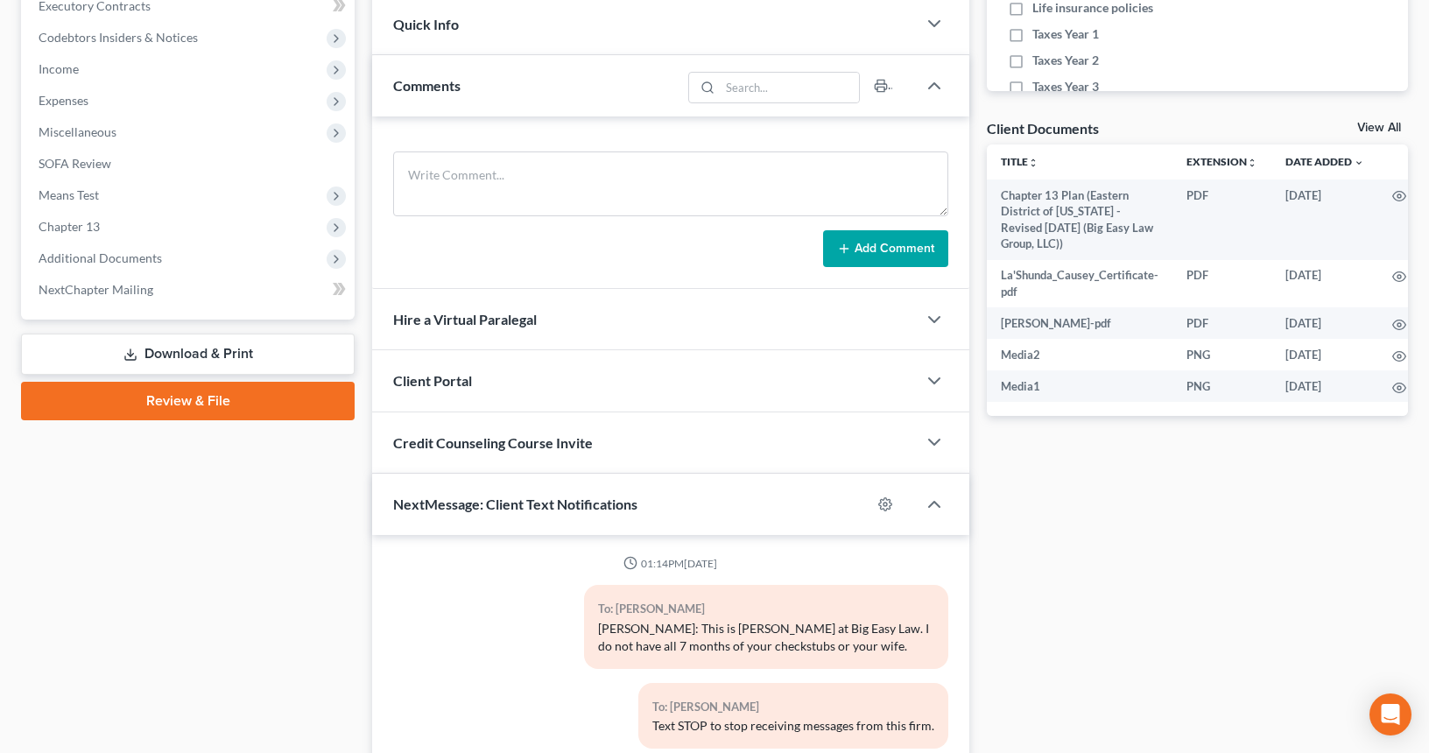
scroll to position [4537, 0]
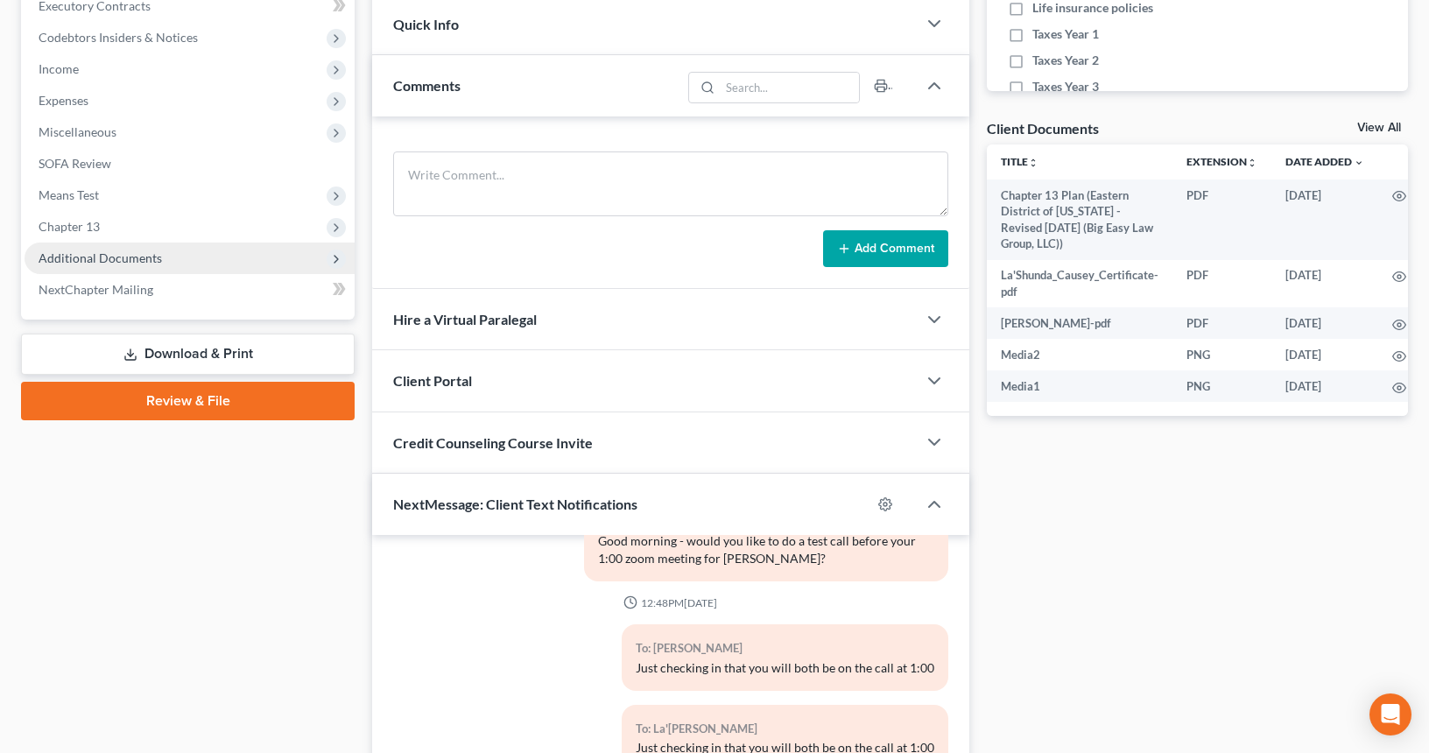
click at [209, 263] on span "Additional Documents" at bounding box center [190, 259] width 330 height 32
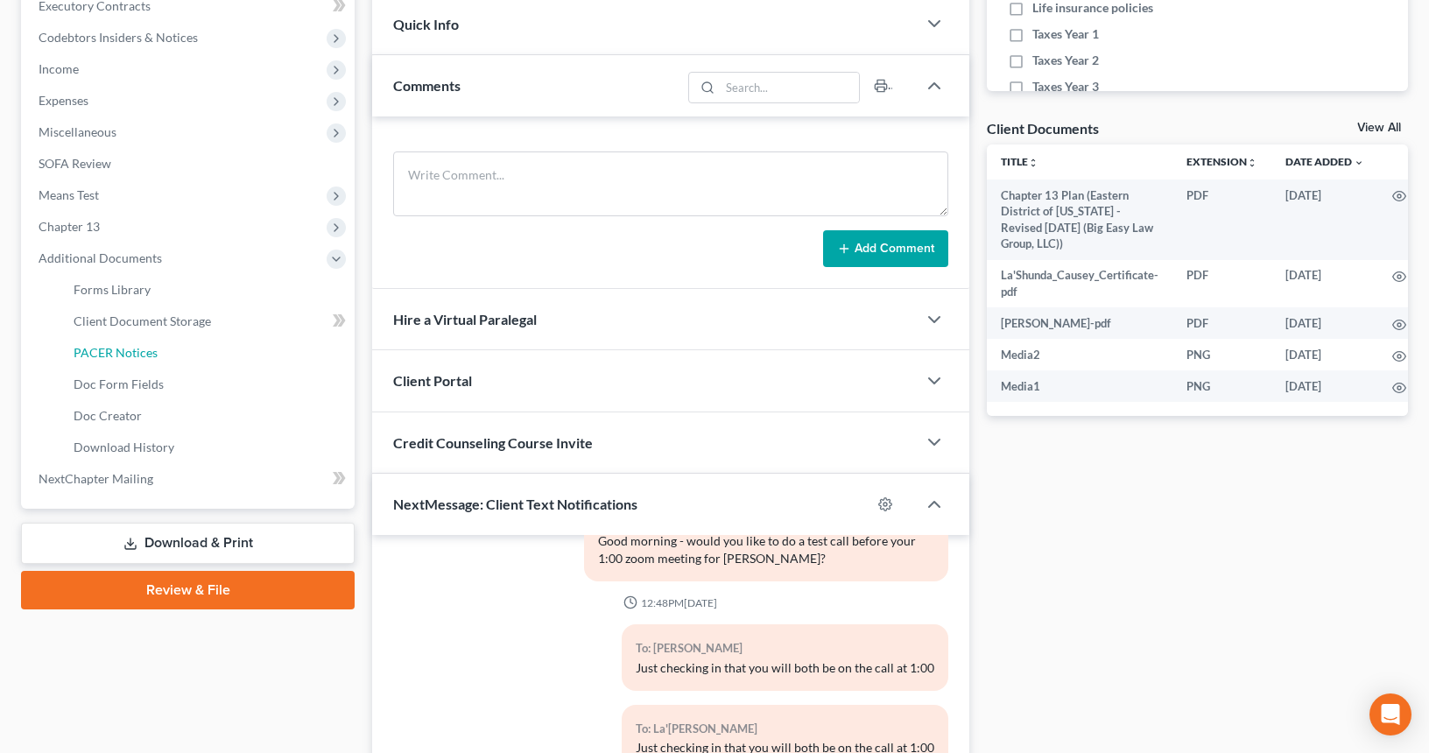
click at [198, 357] on link "PACER Notices" at bounding box center [207, 353] width 295 height 32
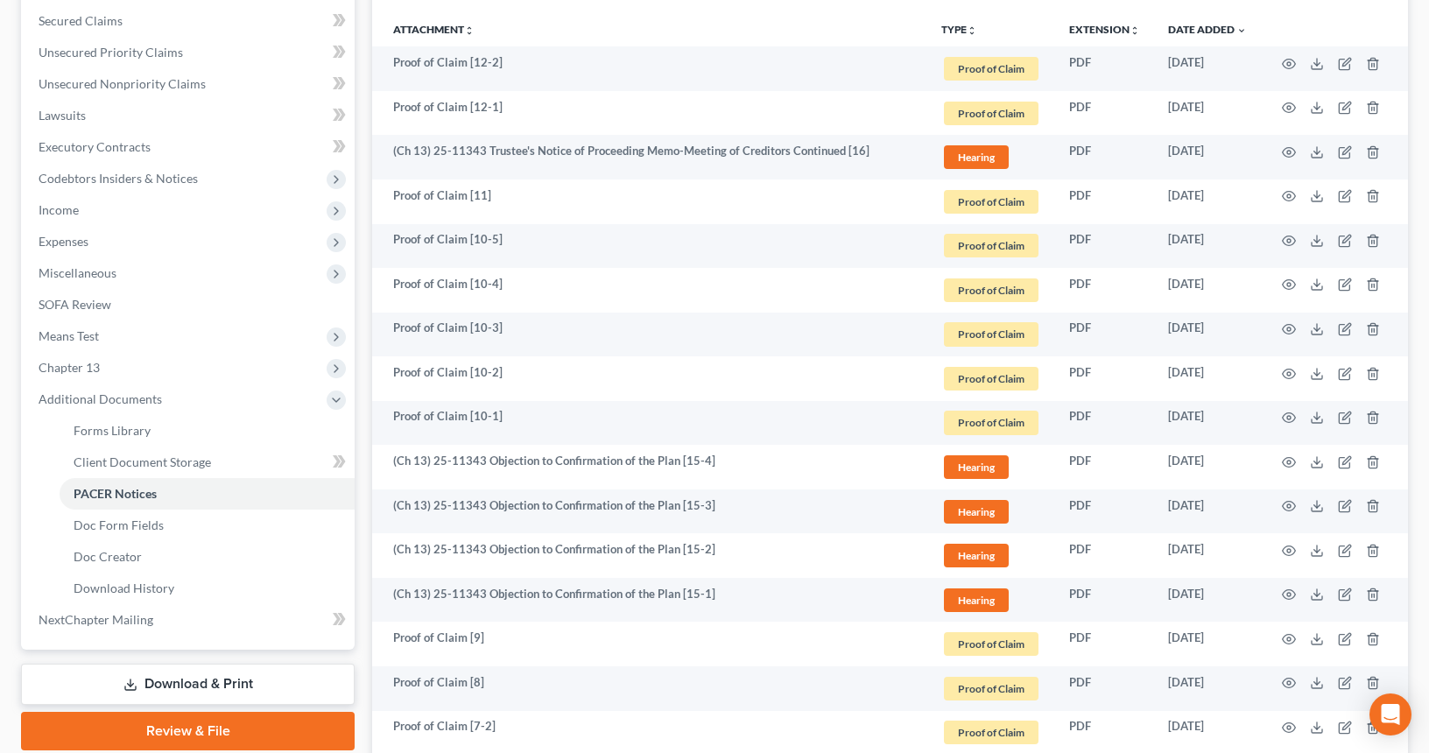
scroll to position [53, 0]
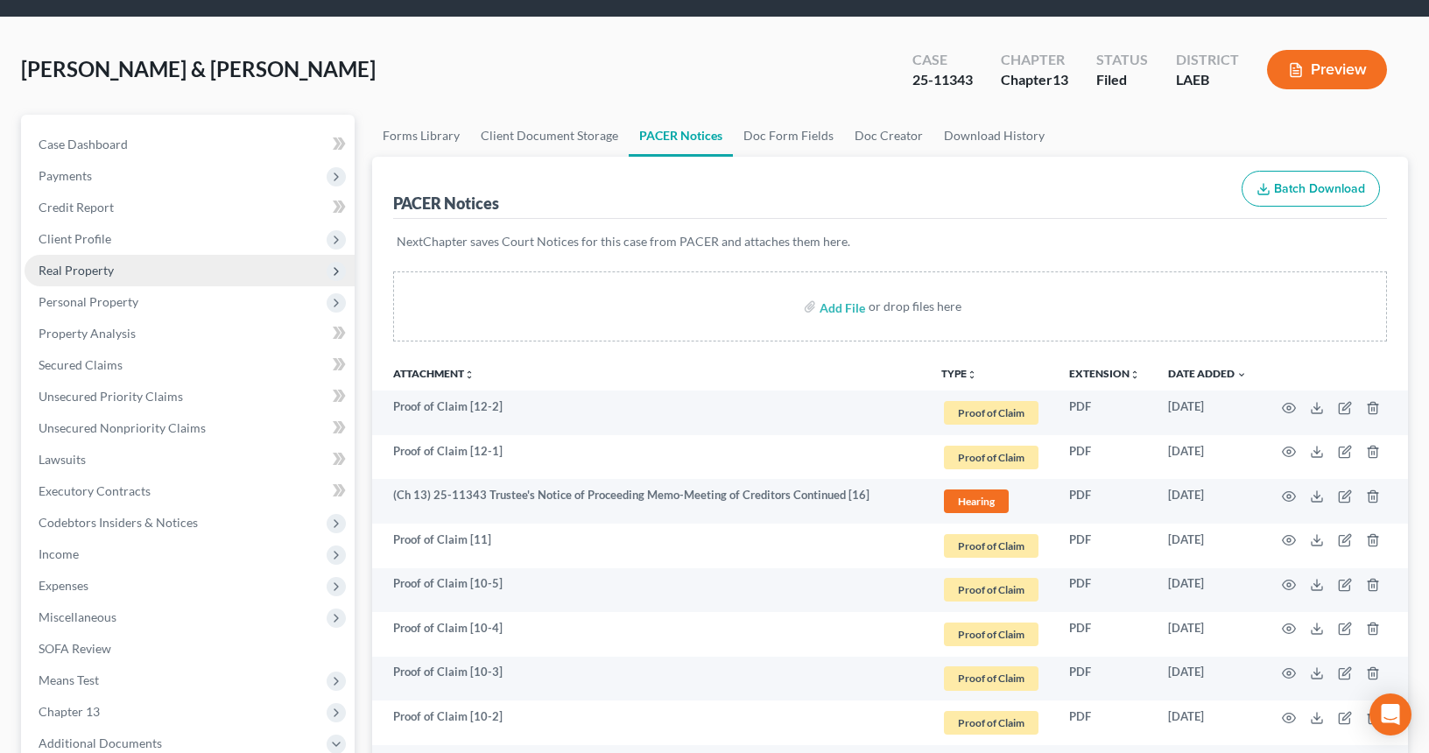
click at [228, 273] on span "Real Property" at bounding box center [190, 271] width 330 height 32
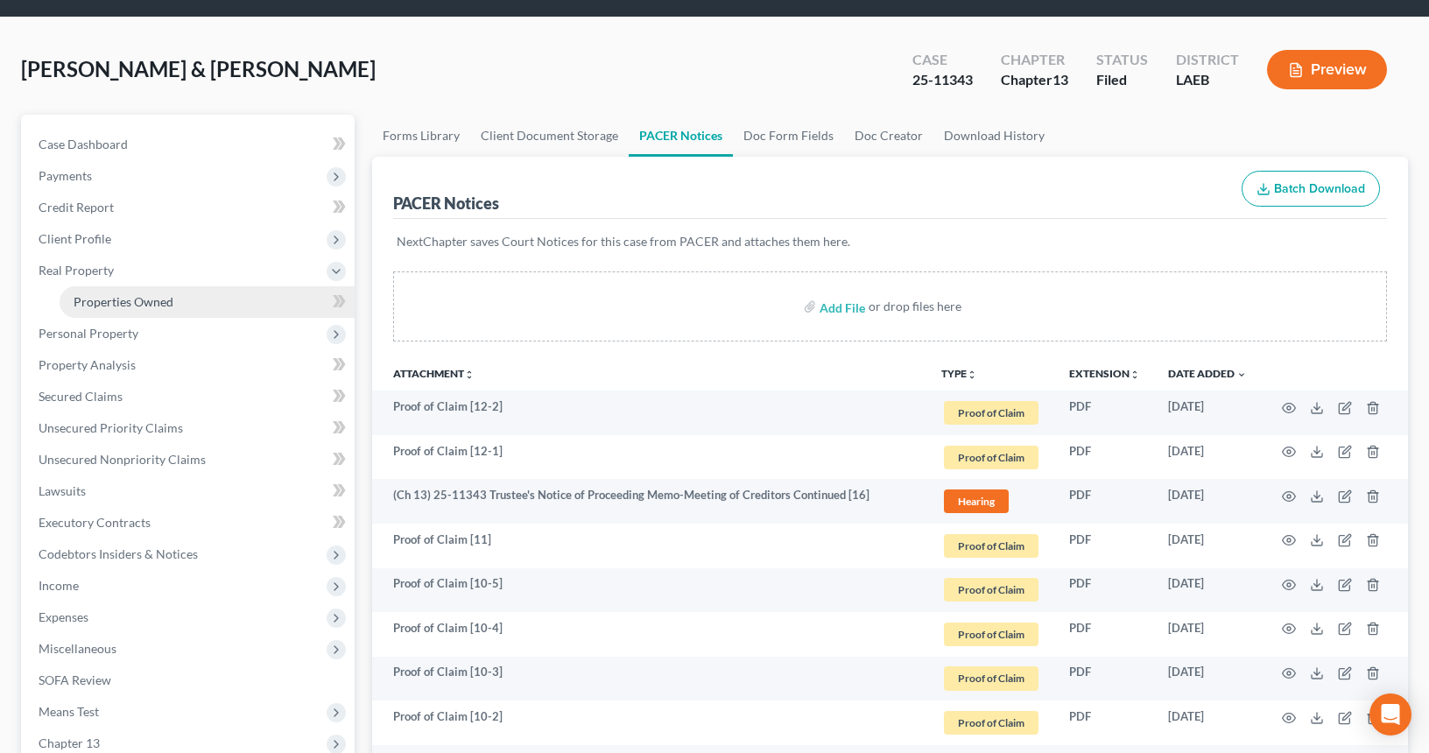
drag, startPoint x: 236, startPoint y: 295, endPoint x: 279, endPoint y: 290, distance: 44.1
click at [236, 295] on link "Properties Owned" at bounding box center [207, 302] width 295 height 32
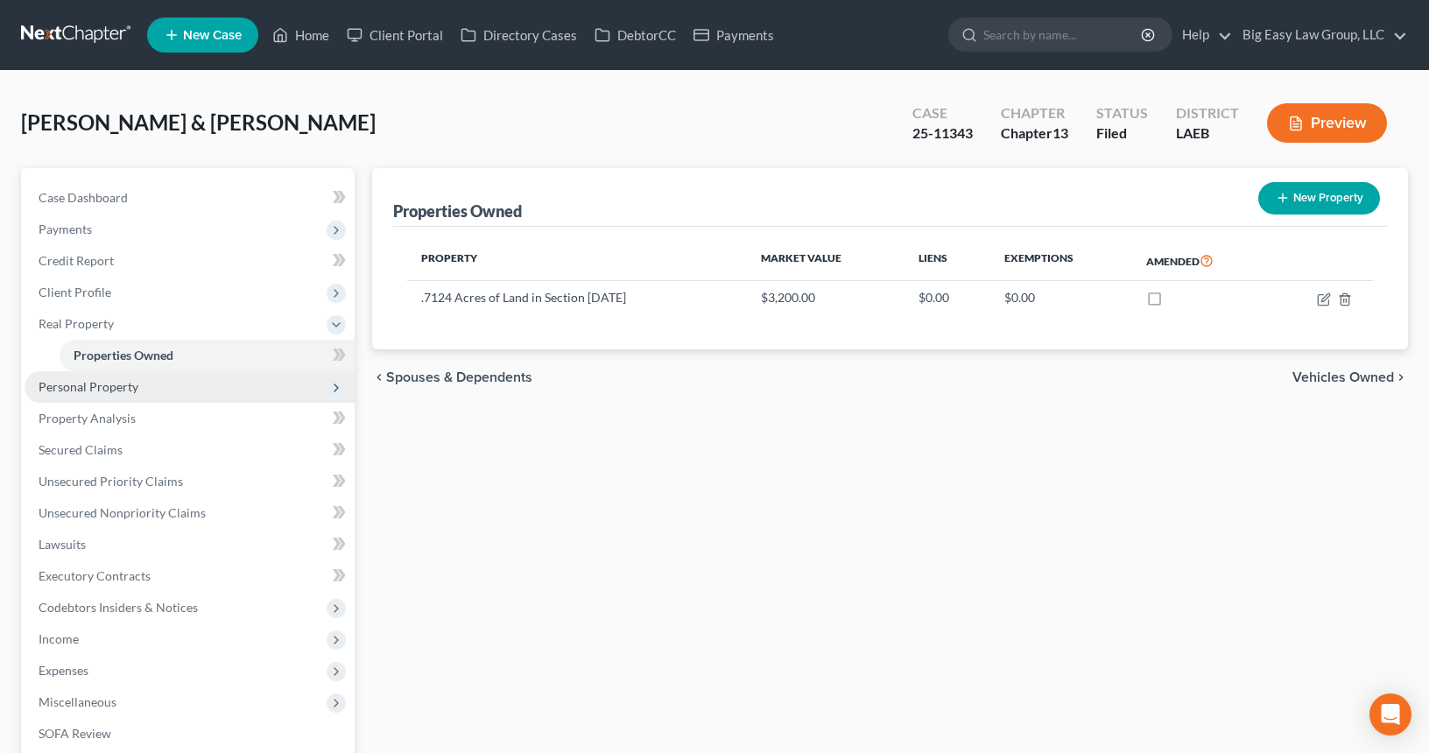
click at [166, 378] on span "Personal Property" at bounding box center [190, 387] width 330 height 32
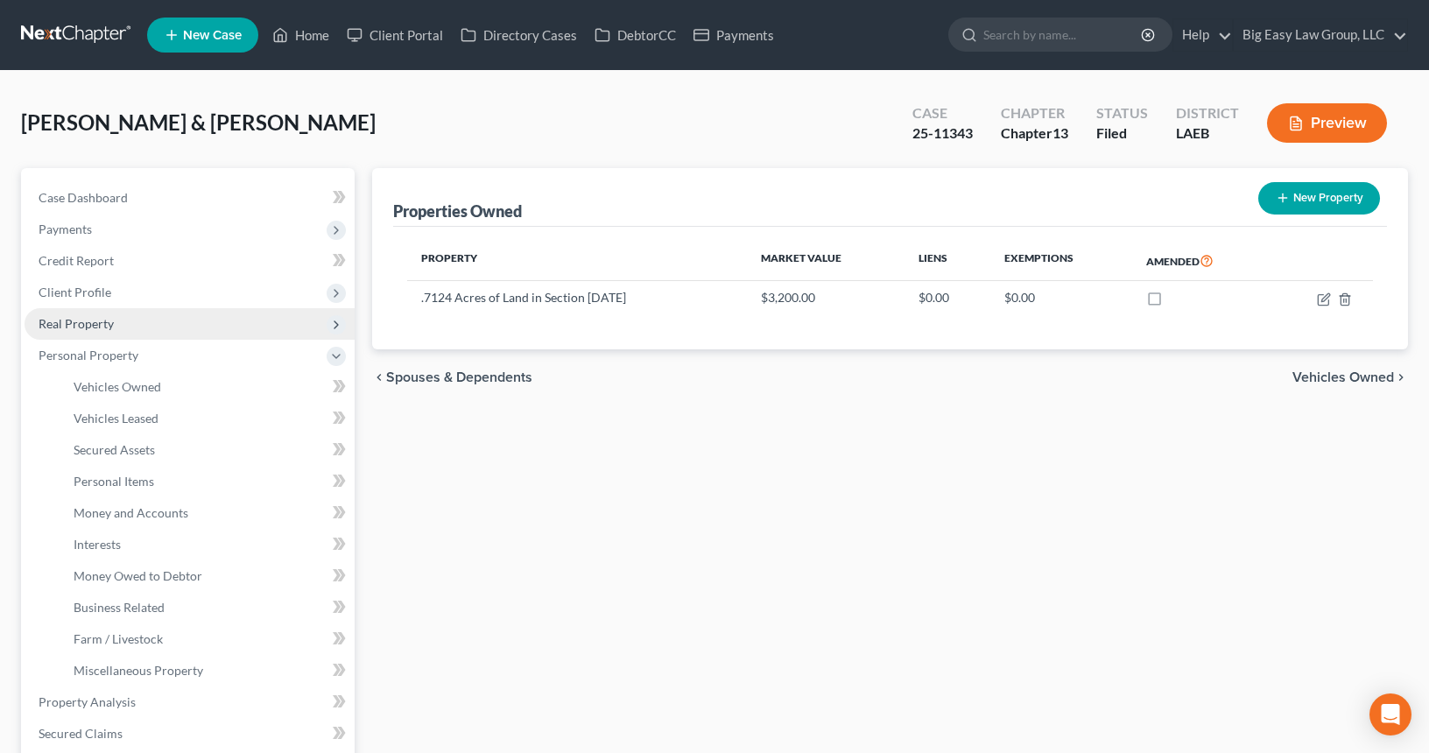
click at [215, 328] on span "Real Property" at bounding box center [190, 324] width 330 height 32
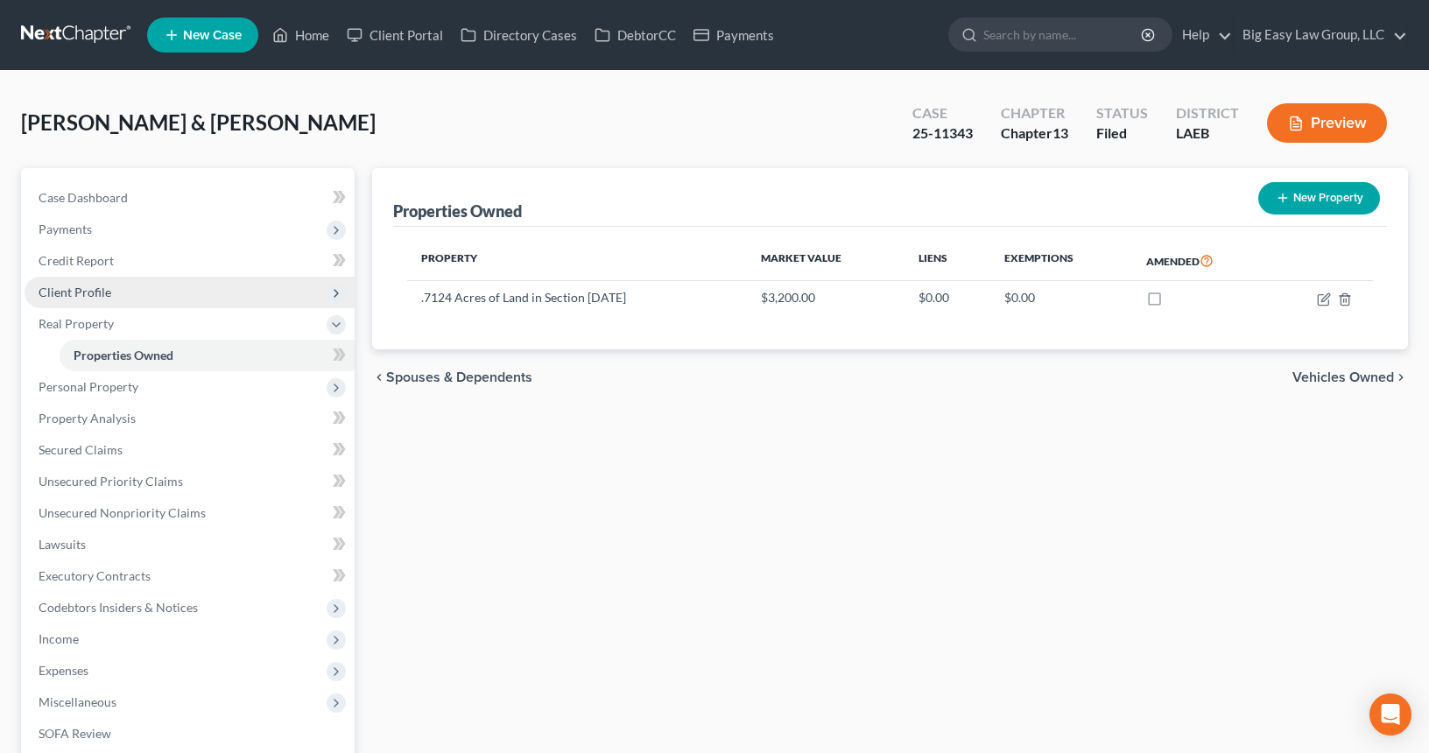
click at [129, 294] on span "Client Profile" at bounding box center [190, 293] width 330 height 32
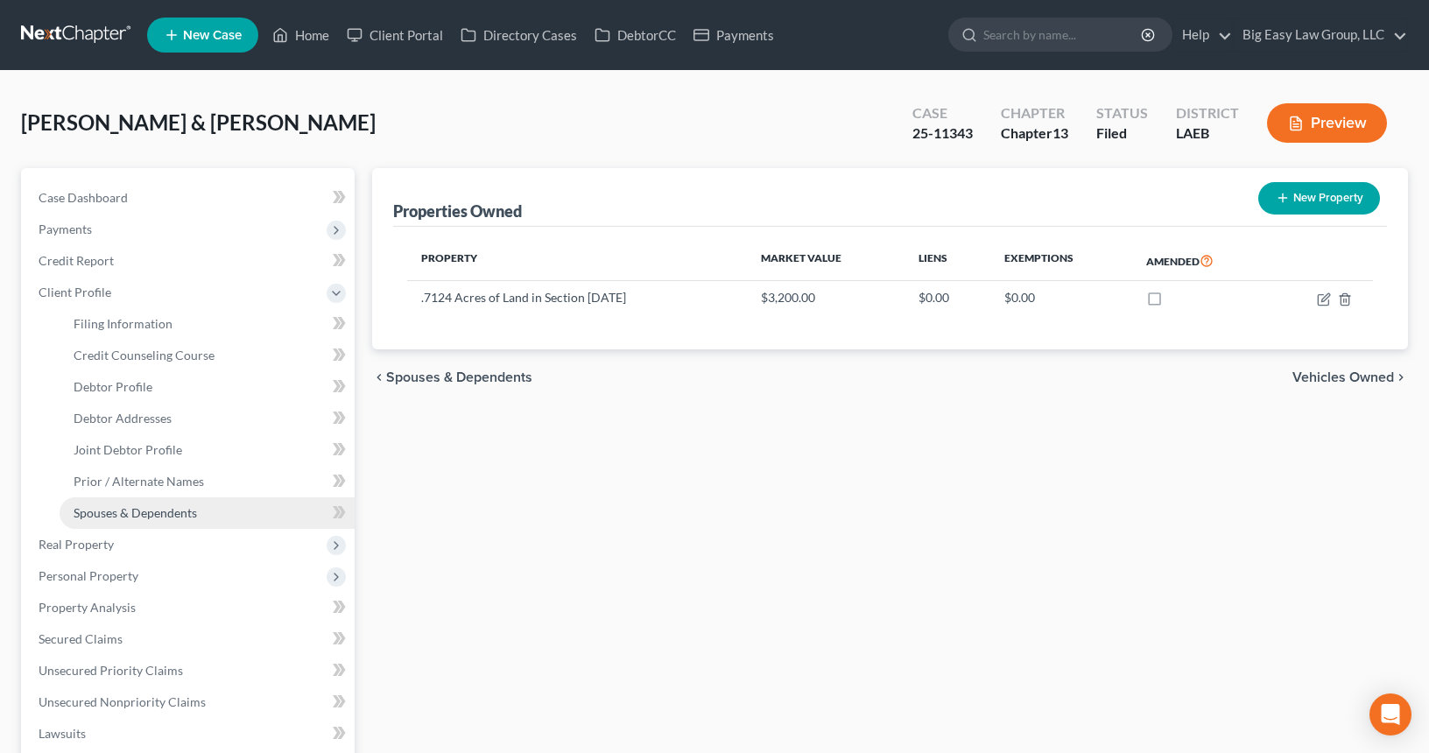
click at [165, 505] on span "Spouses & Dependents" at bounding box center [135, 512] width 123 height 15
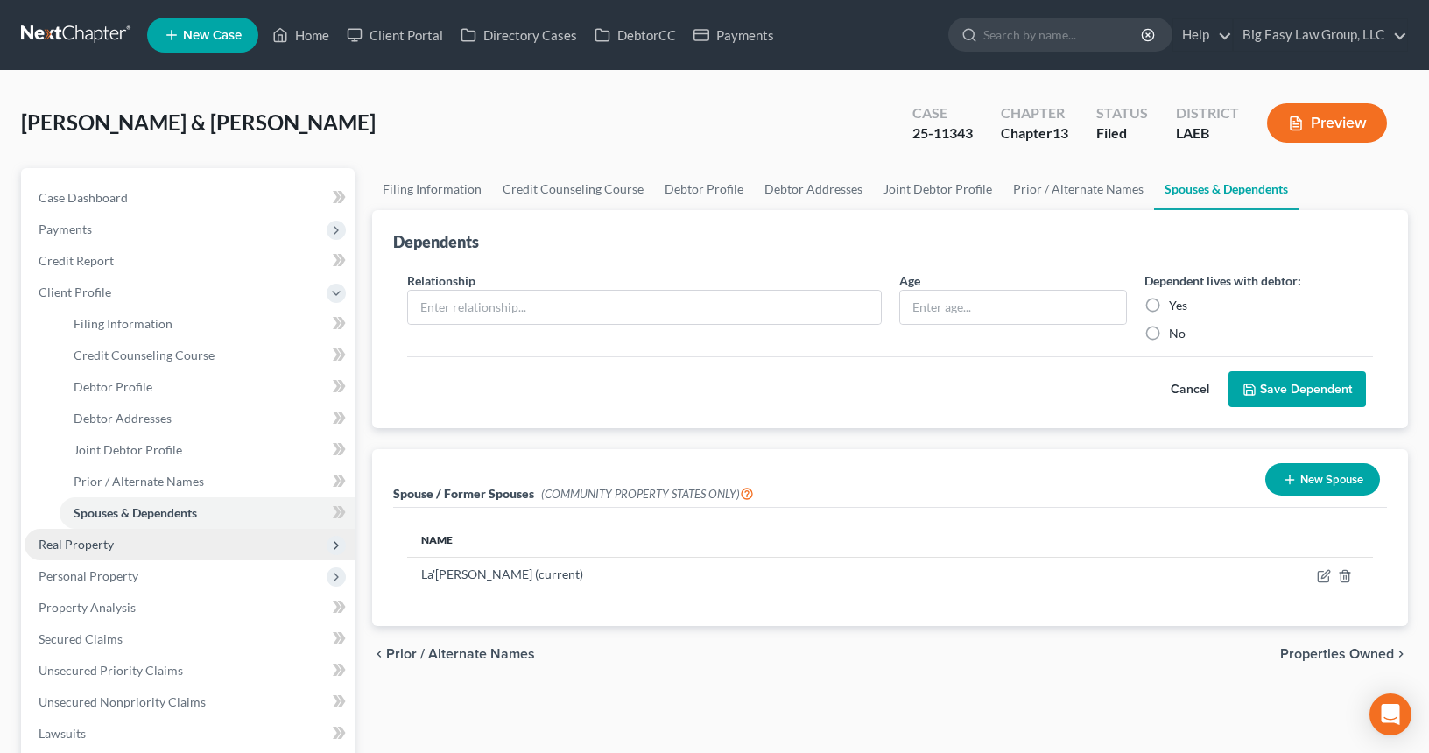
click at [80, 552] on span "Real Property" at bounding box center [190, 545] width 330 height 32
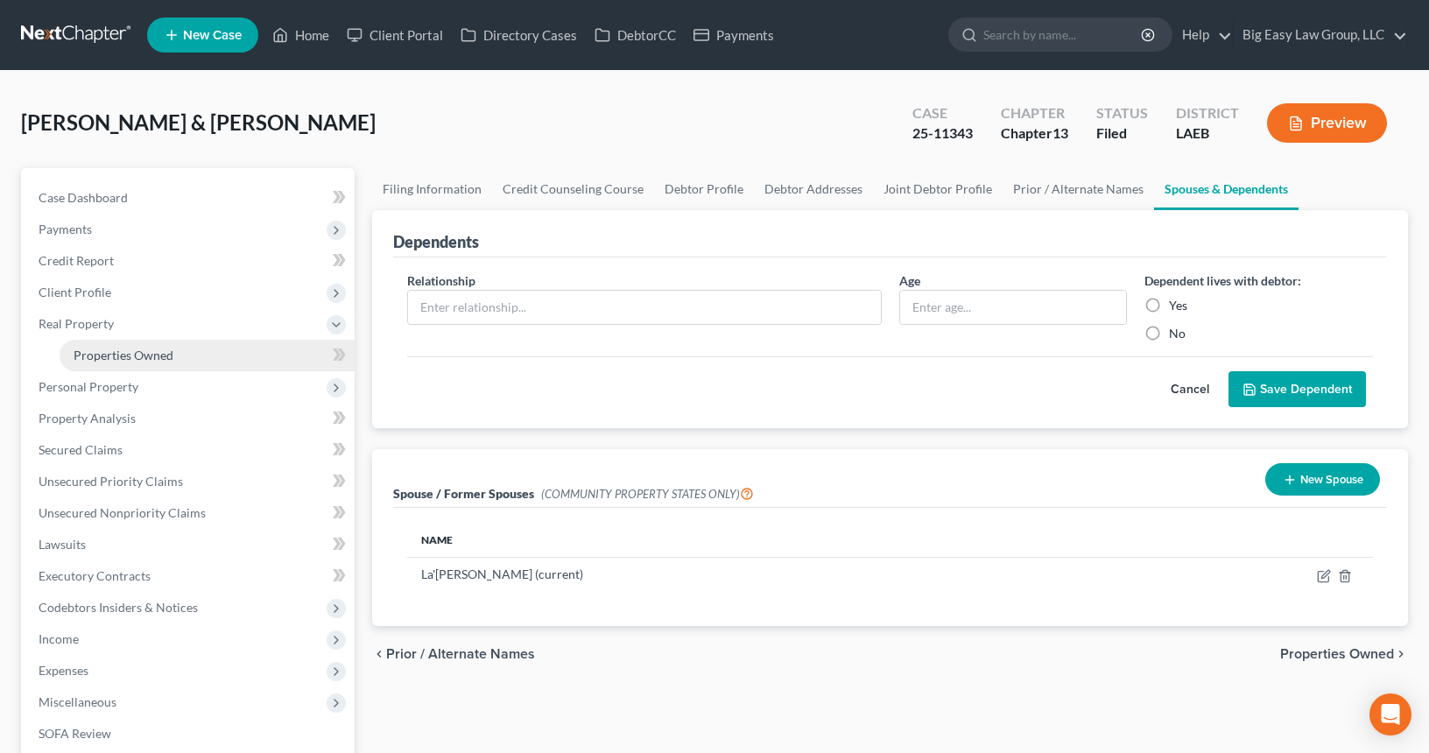
click at [144, 357] on span "Properties Owned" at bounding box center [124, 355] width 100 height 15
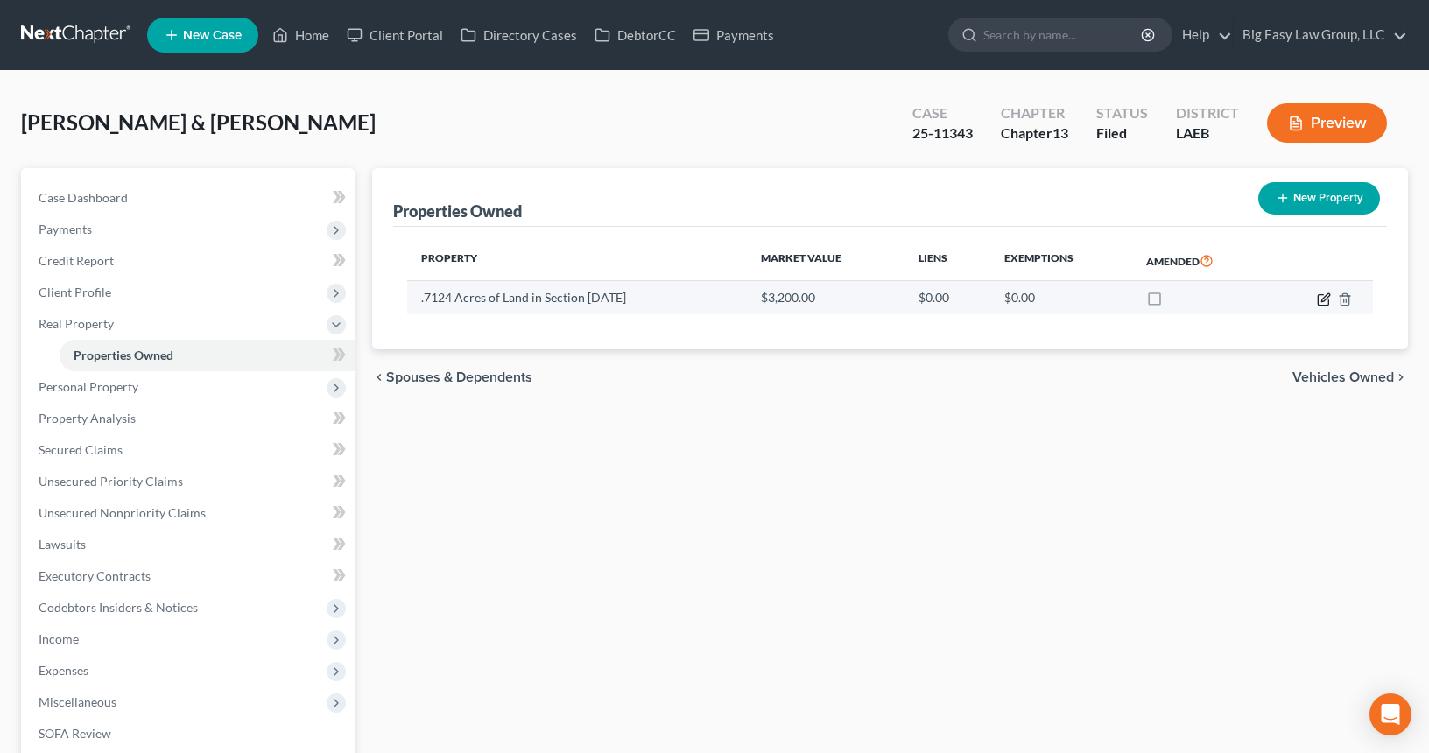
click at [1328, 293] on icon "button" at bounding box center [1325, 297] width 8 height 8
select select "19"
select select "58"
select select "2"
select select "0"
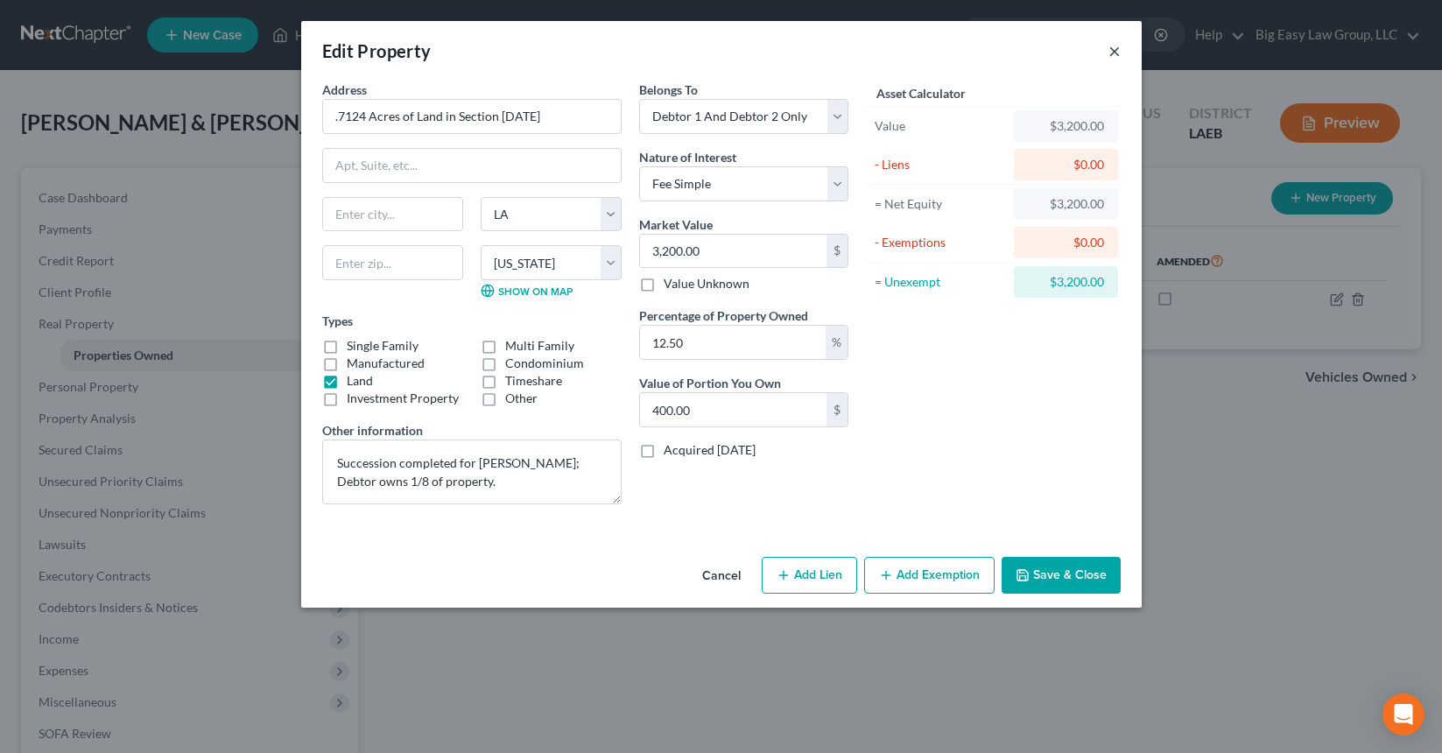
click at [1117, 49] on button "×" at bounding box center [1115, 50] width 12 height 21
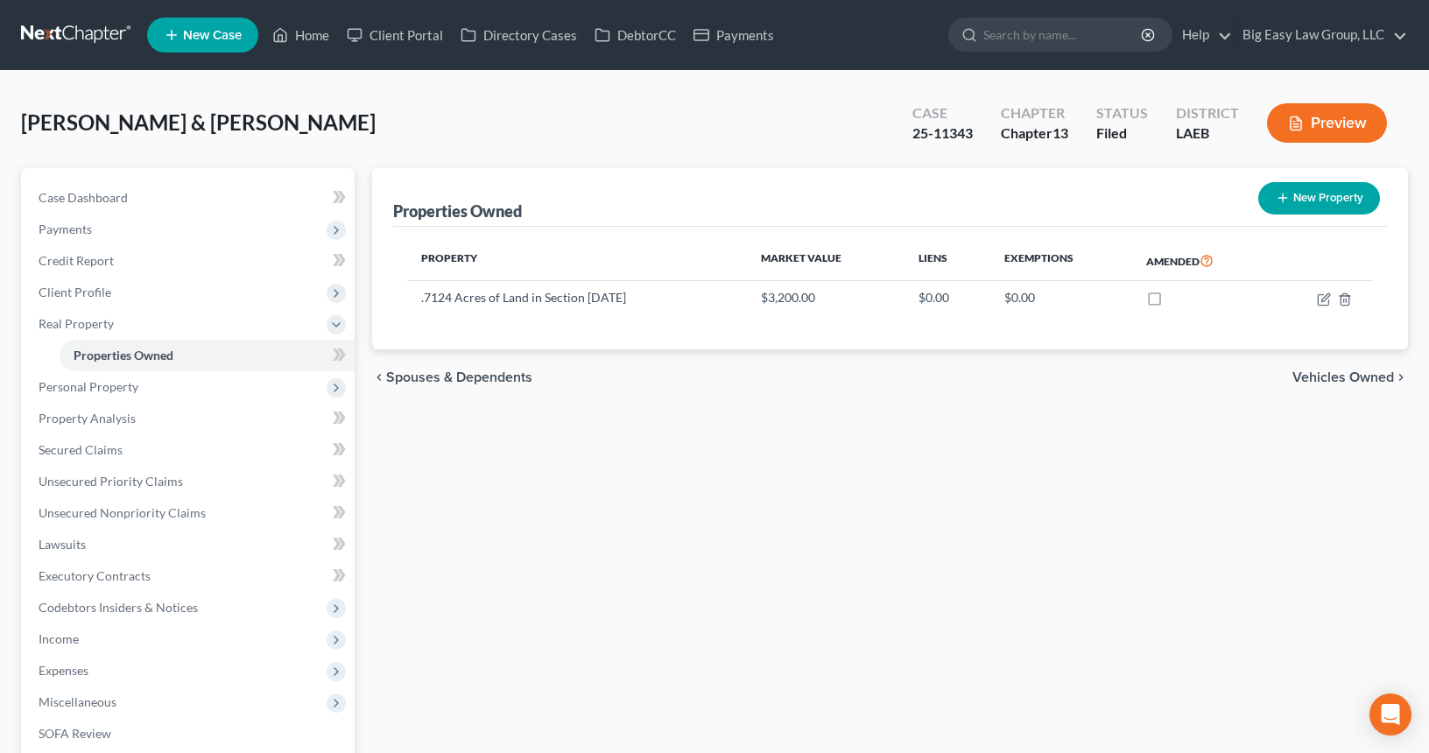
click at [349, 113] on div "Causey, Kevin & La'Shunda Upgraded Case 25-11343 Chapter Chapter 13 Status File…" at bounding box center [714, 130] width 1387 height 76
click at [210, 666] on span "Expenses" at bounding box center [190, 671] width 330 height 32
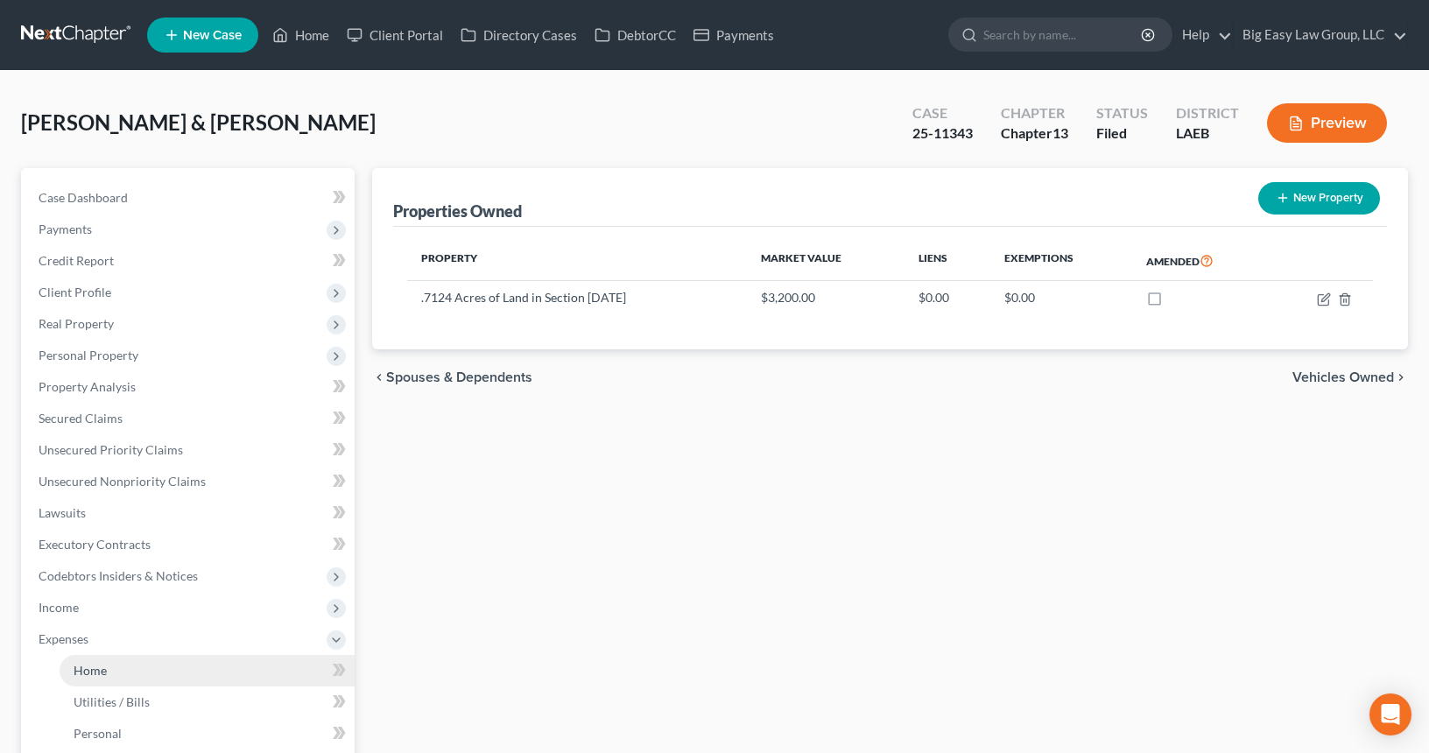
click at [207, 669] on link "Home" at bounding box center [207, 671] width 295 height 32
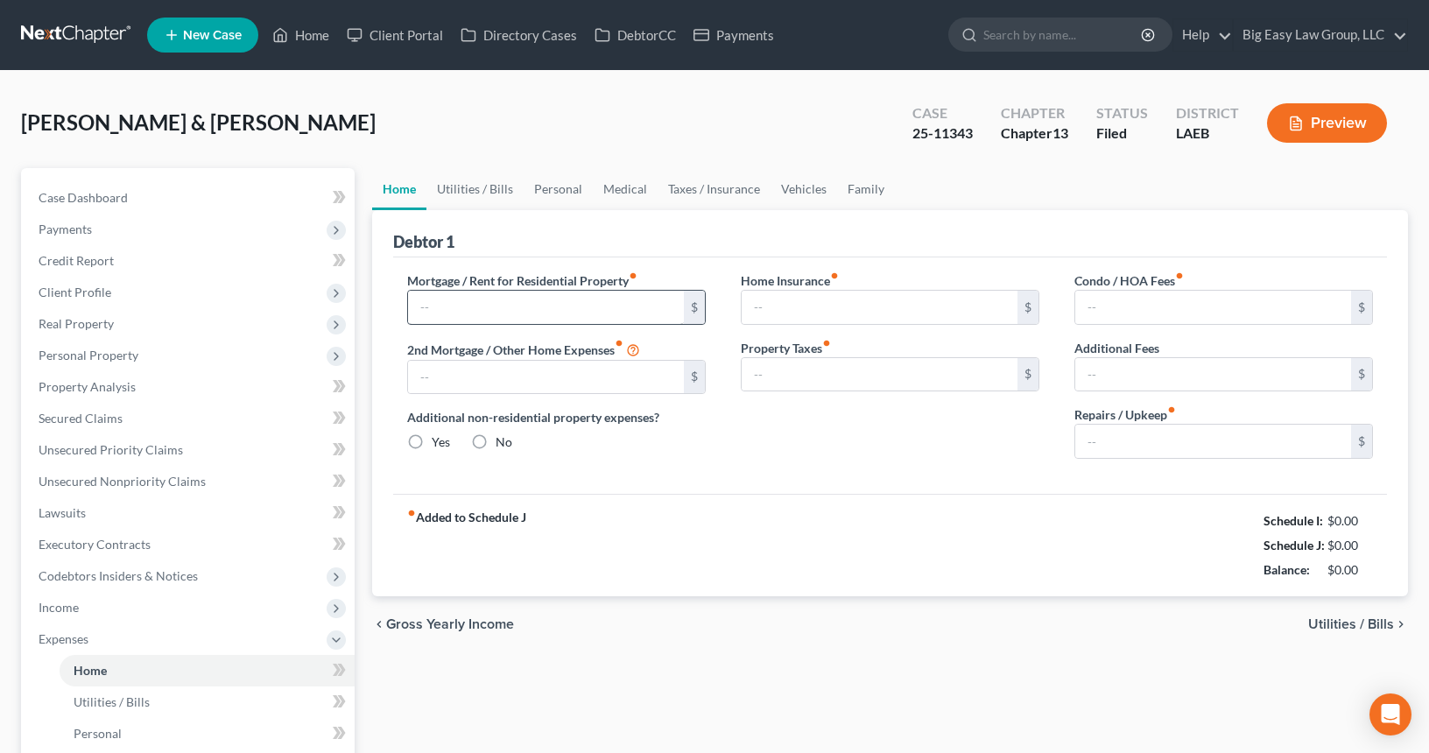
type input "750.00"
type input "0.00"
radio input "true"
type input "0.00"
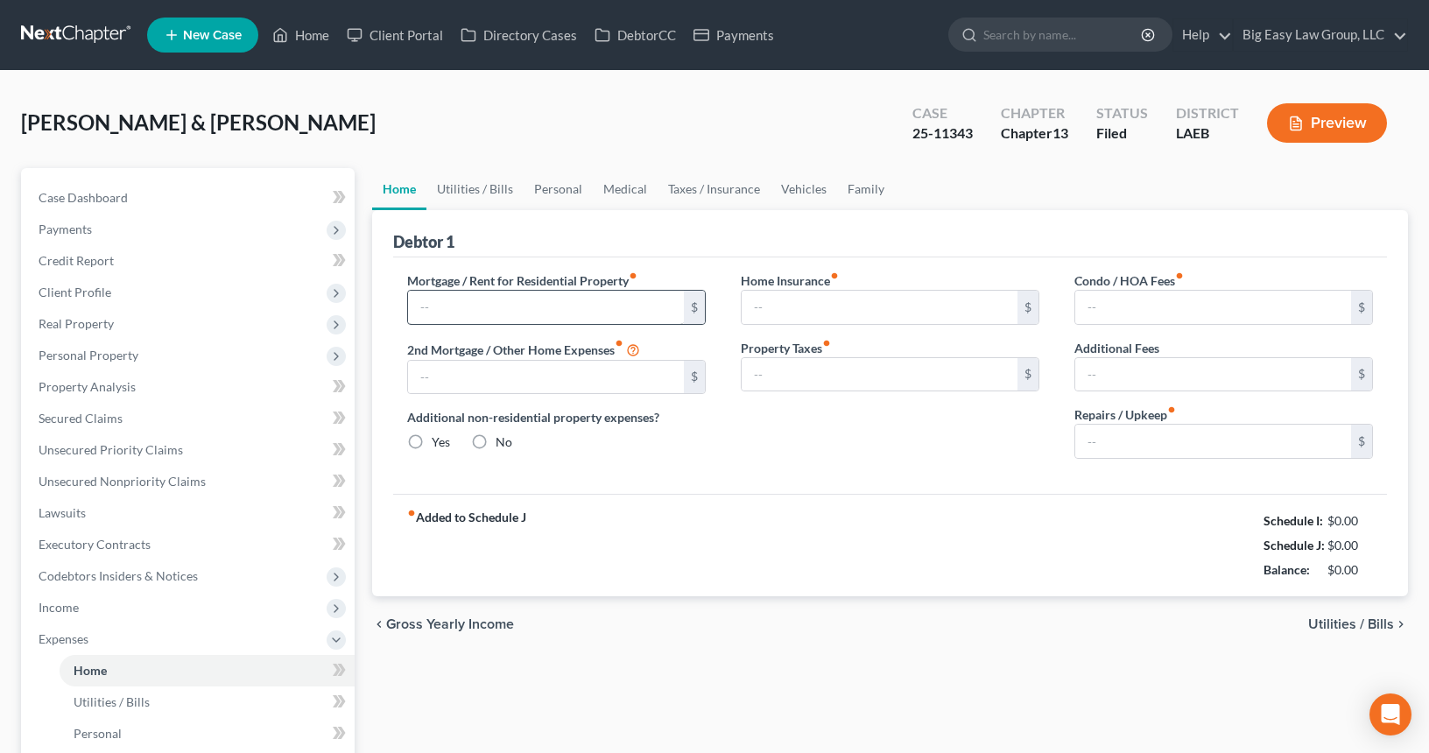
type input "0.00"
click at [487, 186] on link "Utilities / Bills" at bounding box center [474, 189] width 97 height 42
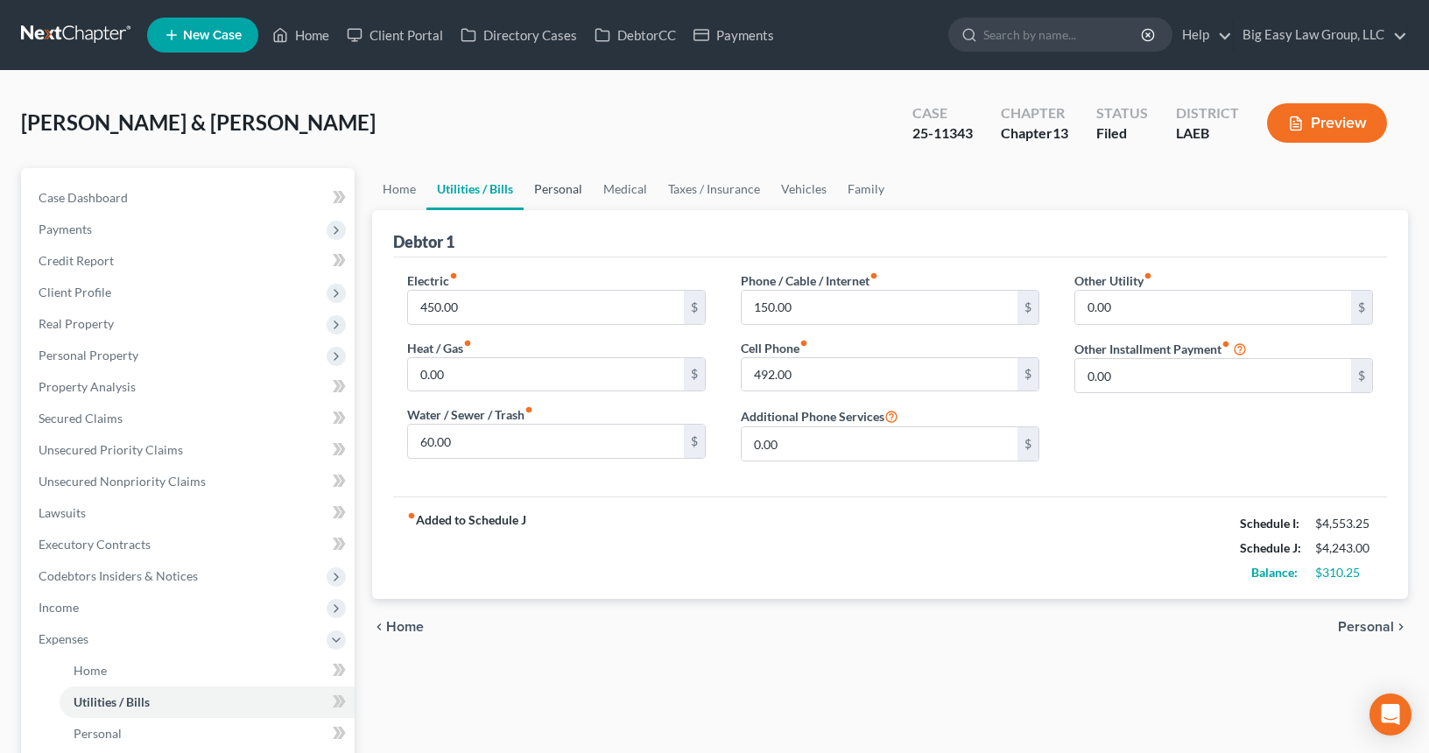
click at [544, 188] on link "Personal" at bounding box center [558, 189] width 69 height 42
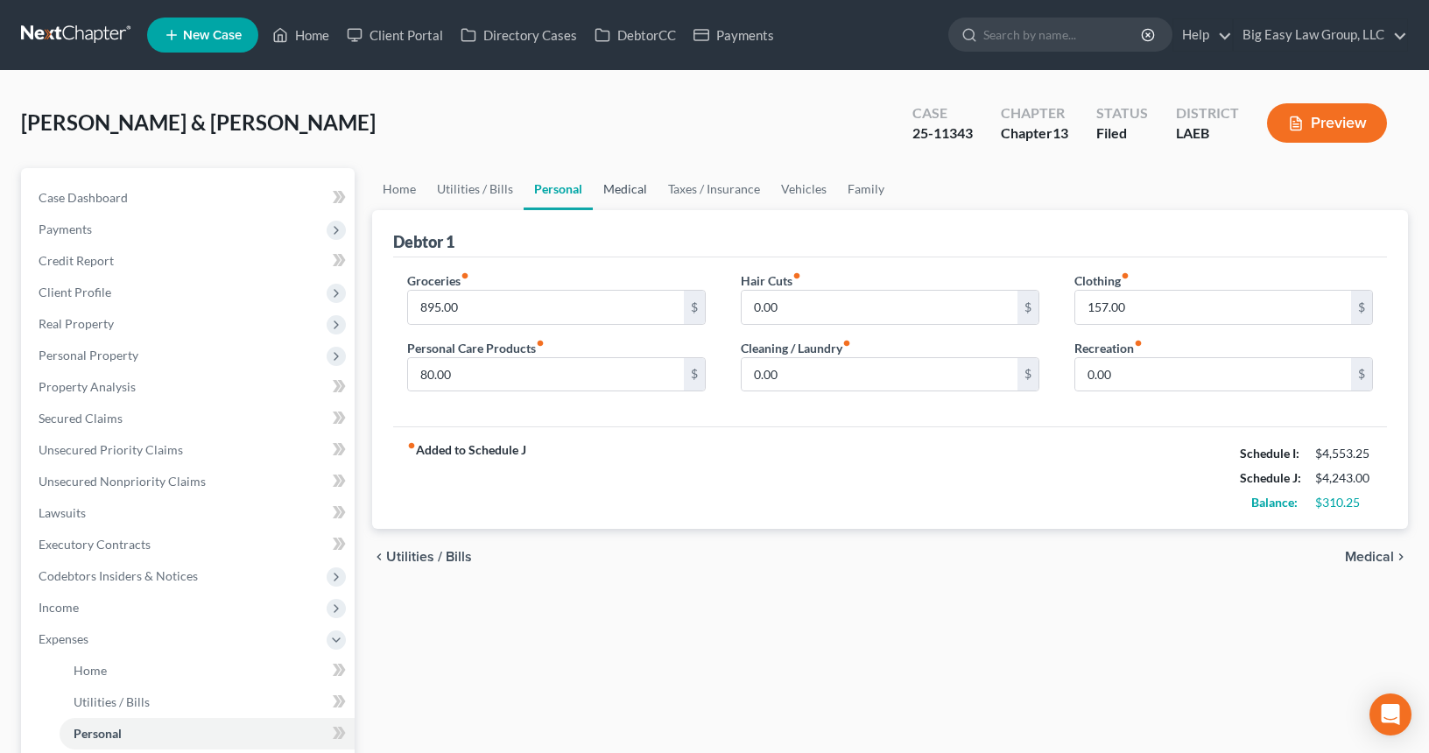
click at [642, 188] on link "Medical" at bounding box center [625, 189] width 65 height 42
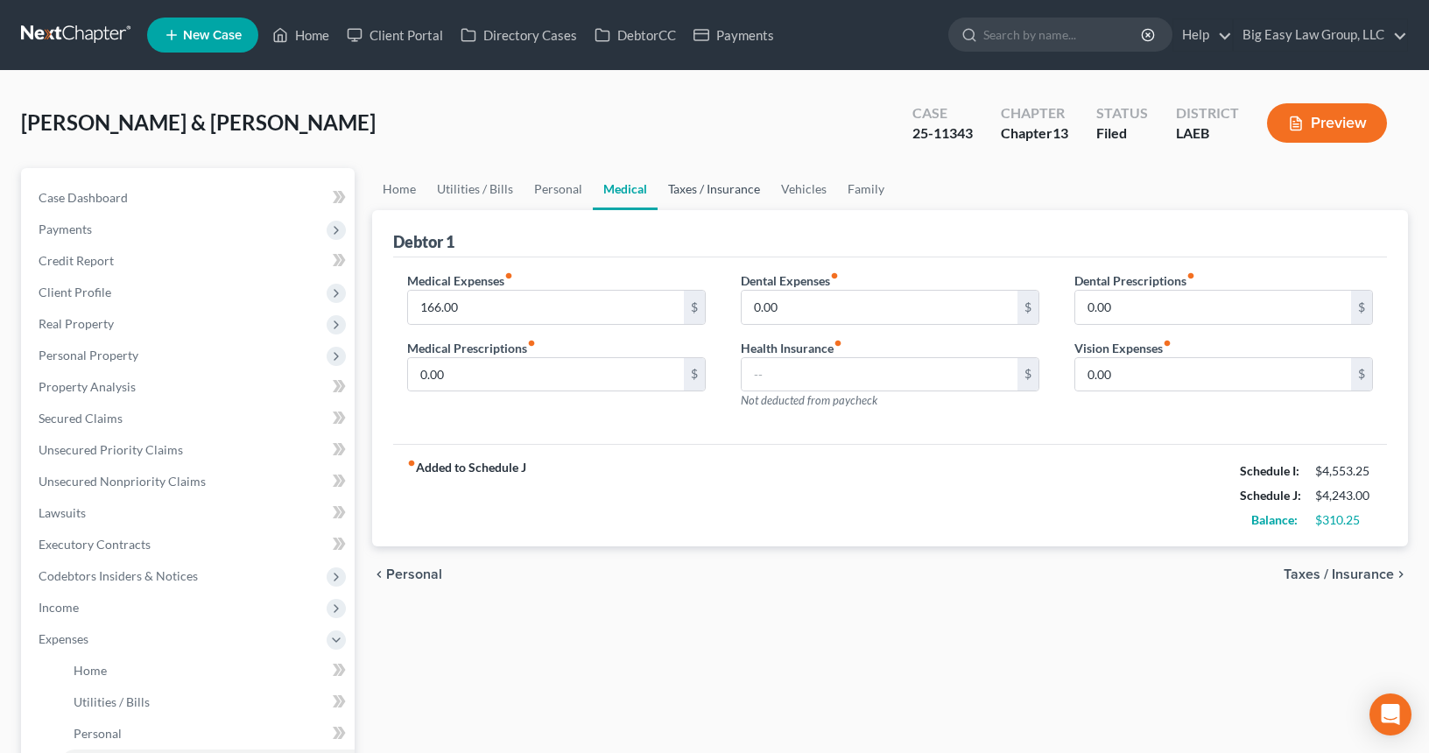
click at [686, 191] on link "Taxes / Insurance" at bounding box center [714, 189] width 113 height 42
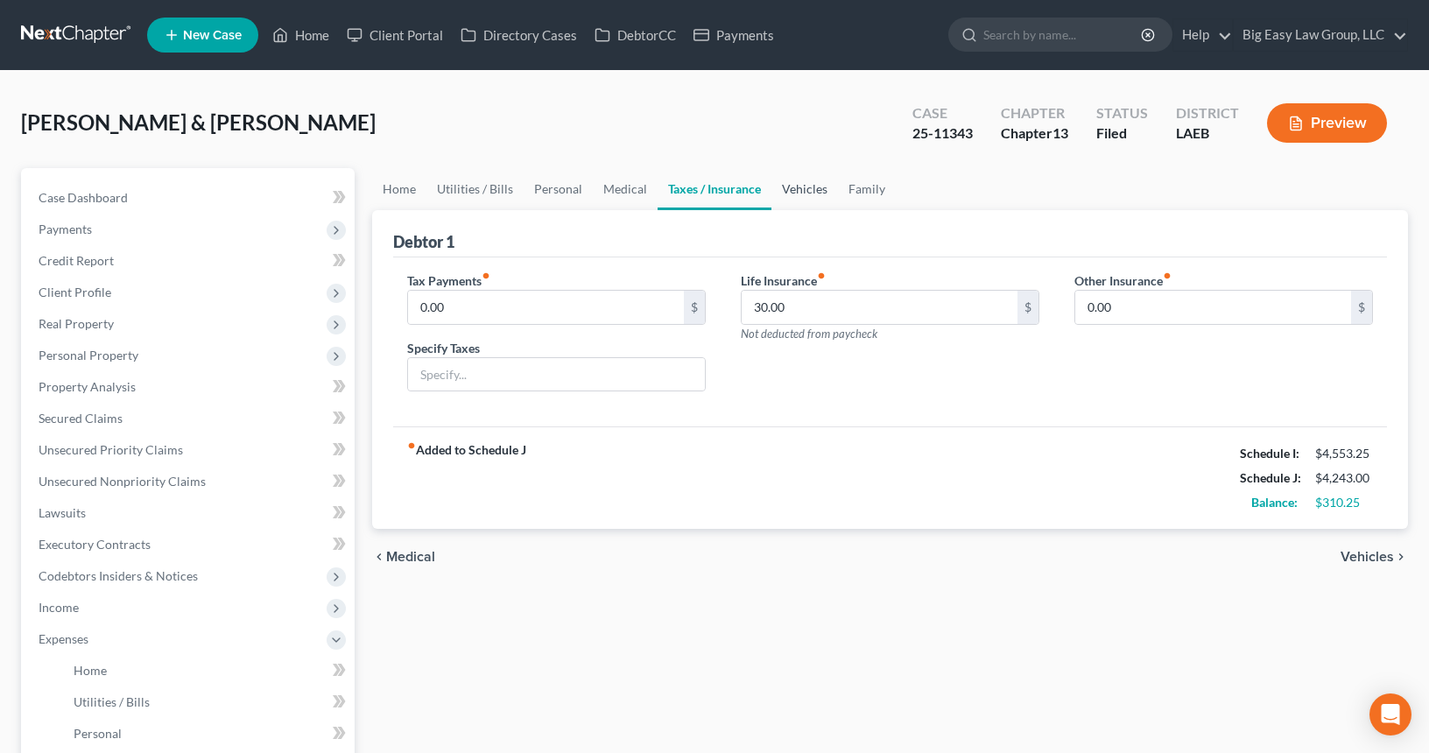
click at [803, 192] on link "Vehicles" at bounding box center [805, 189] width 67 height 42
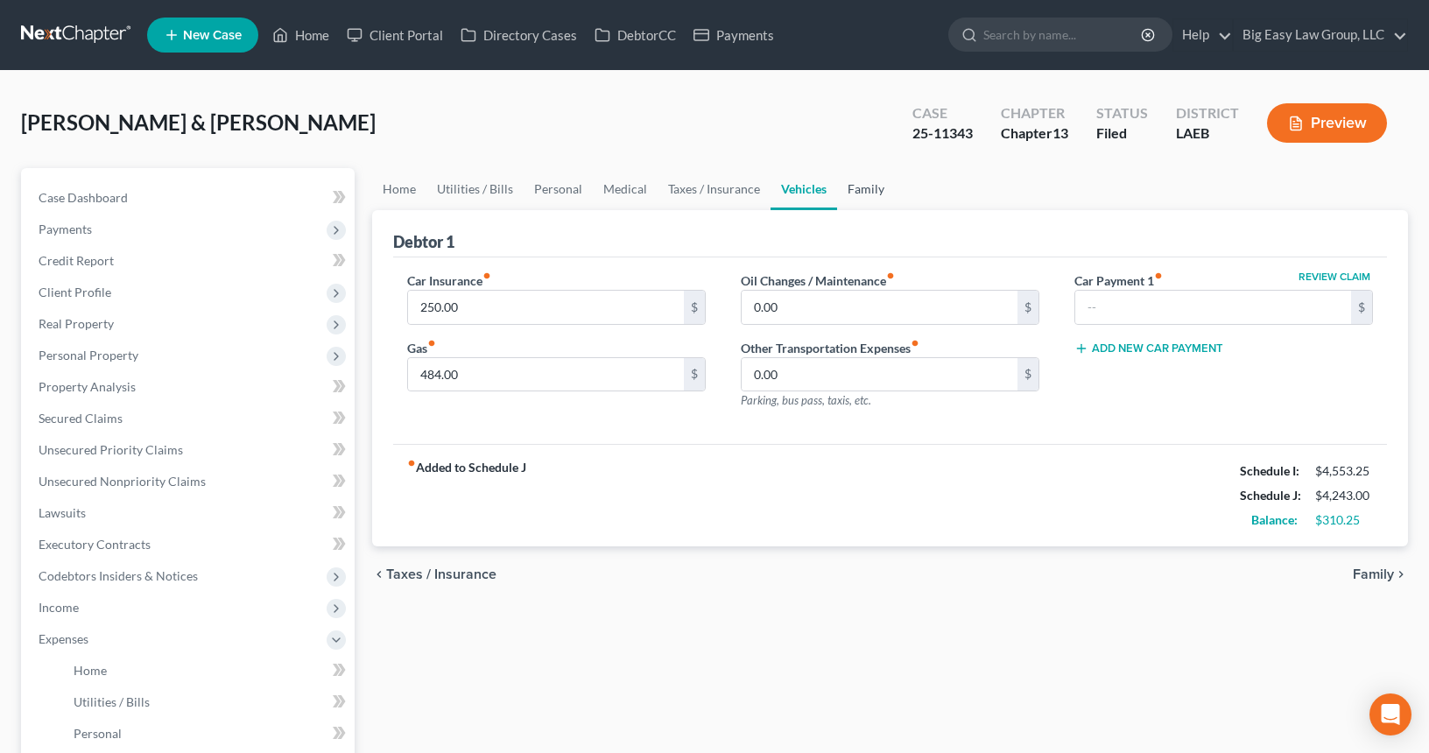
click at [867, 190] on link "Family" at bounding box center [866, 189] width 58 height 42
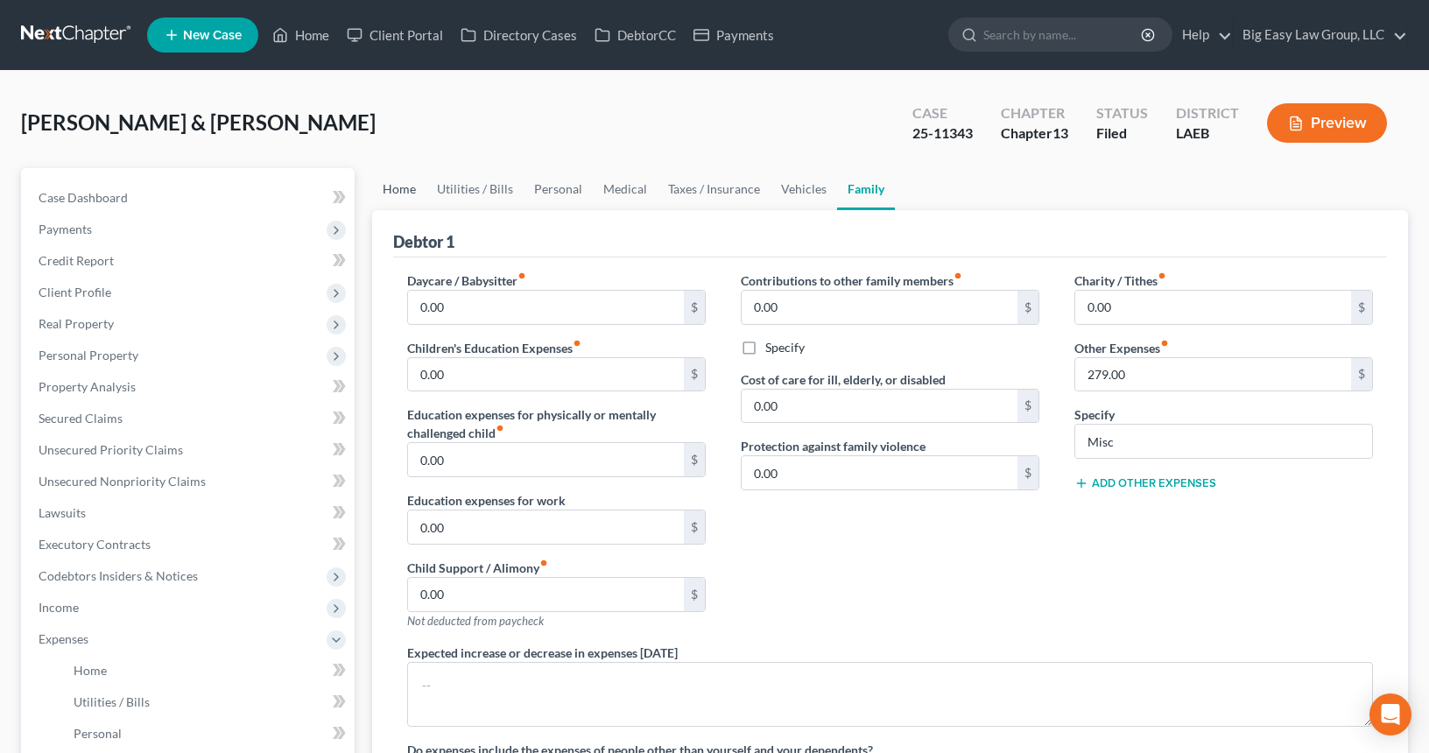
click at [405, 189] on link "Home" at bounding box center [399, 189] width 54 height 42
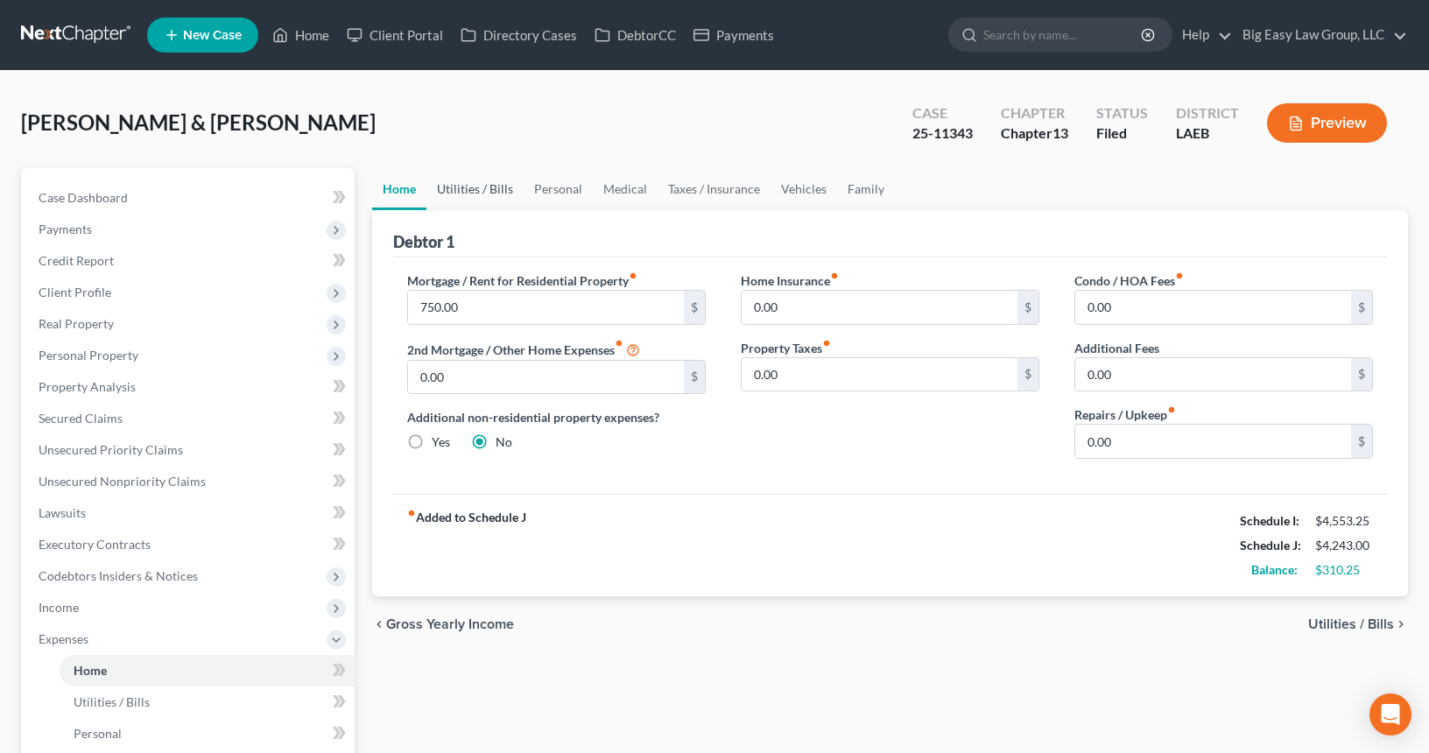
click at [478, 188] on link "Utilities / Bills" at bounding box center [474, 189] width 97 height 42
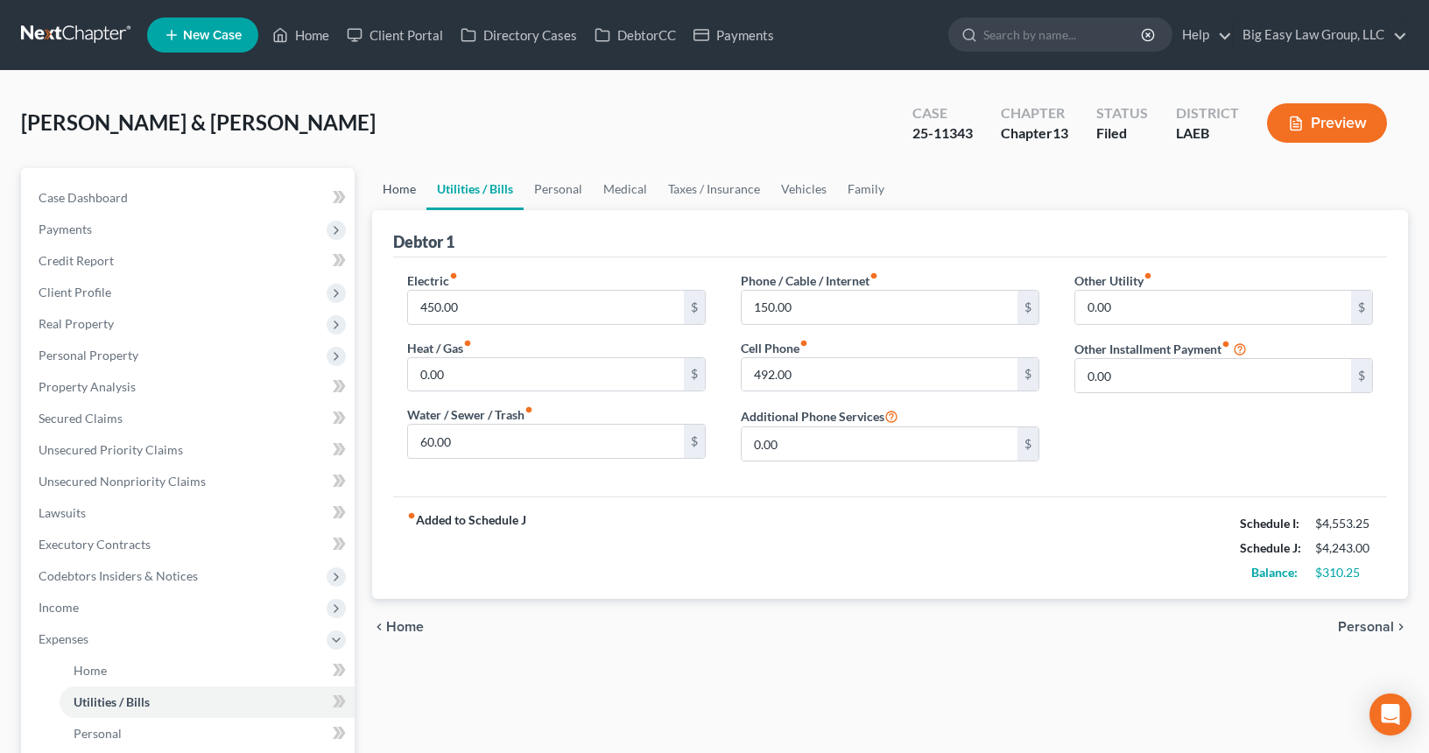
click at [393, 193] on link "Home" at bounding box center [399, 189] width 54 height 42
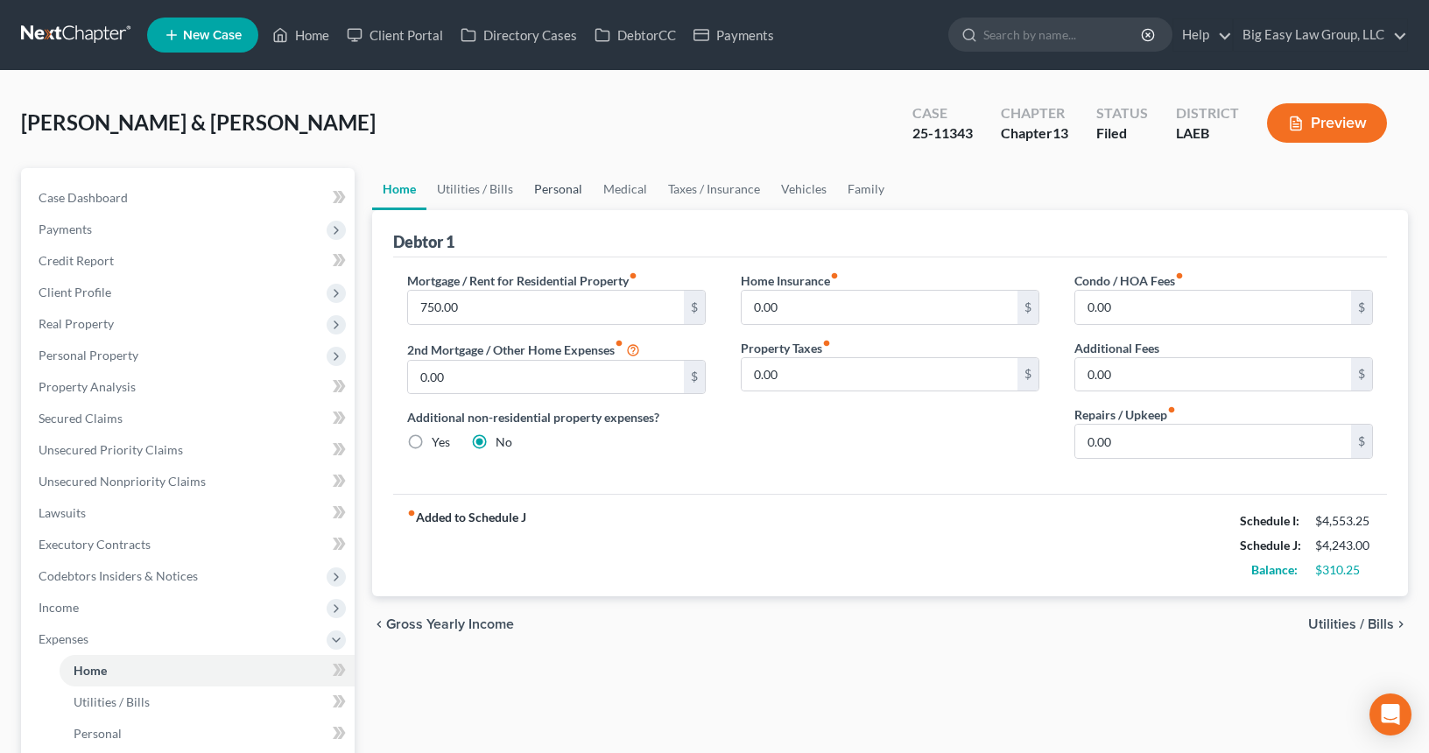
click at [549, 188] on link "Personal" at bounding box center [558, 189] width 69 height 42
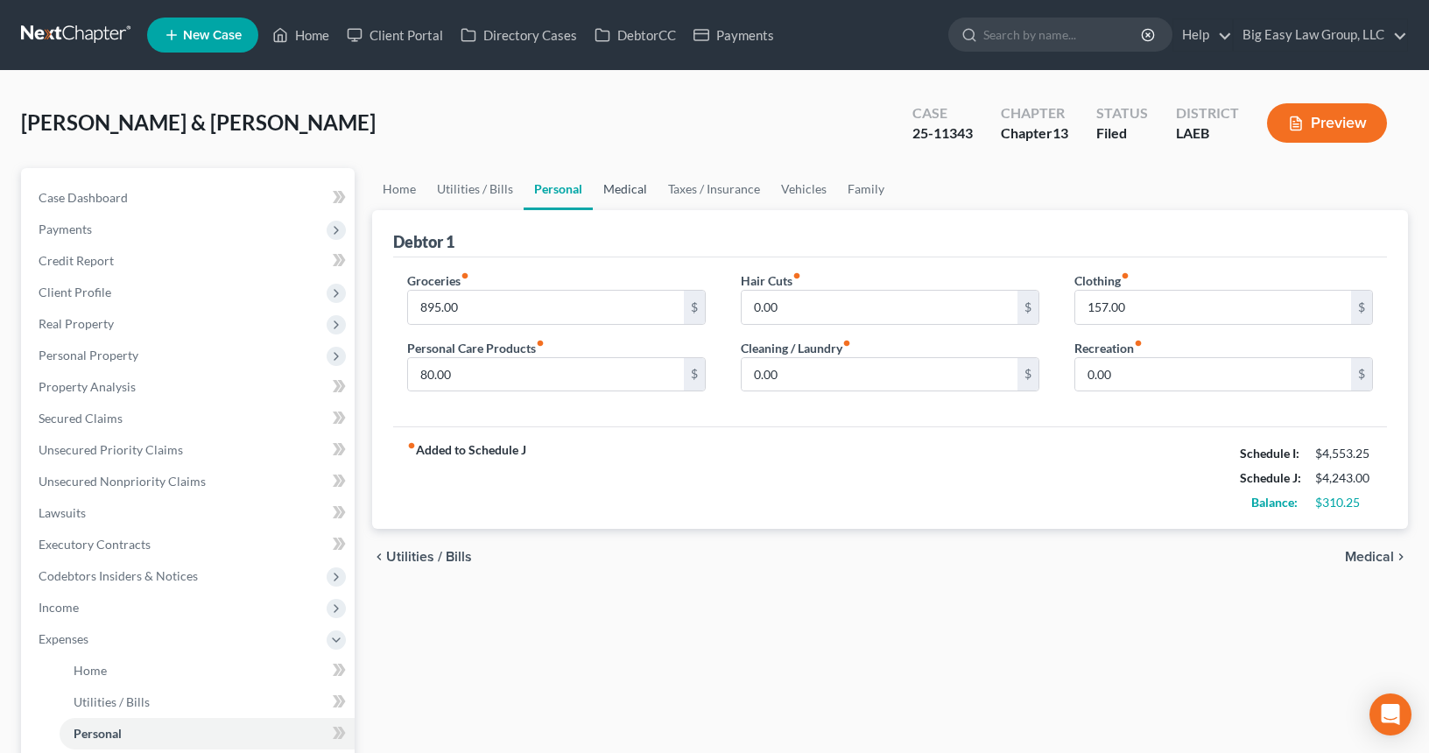
click at [617, 189] on link "Medical" at bounding box center [625, 189] width 65 height 42
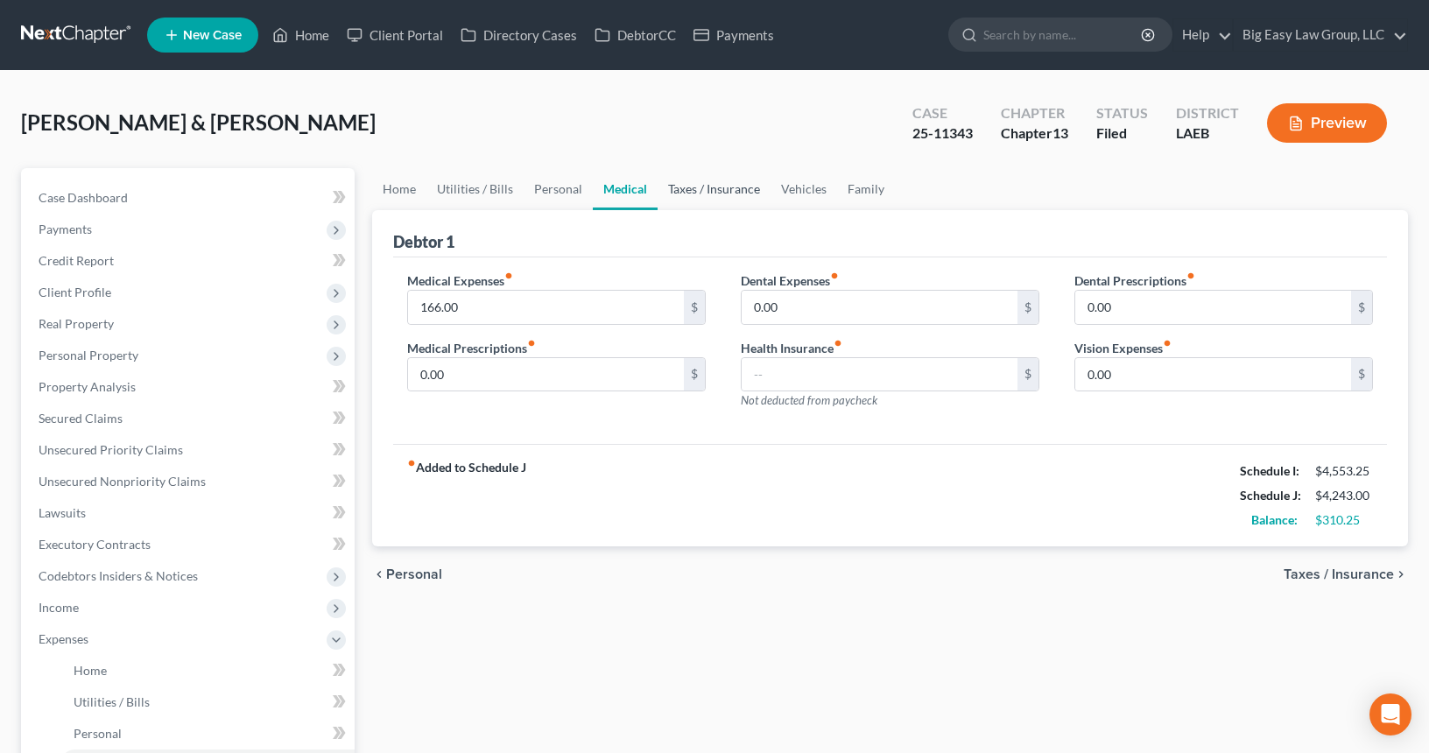
click at [687, 192] on link "Taxes / Insurance" at bounding box center [714, 189] width 113 height 42
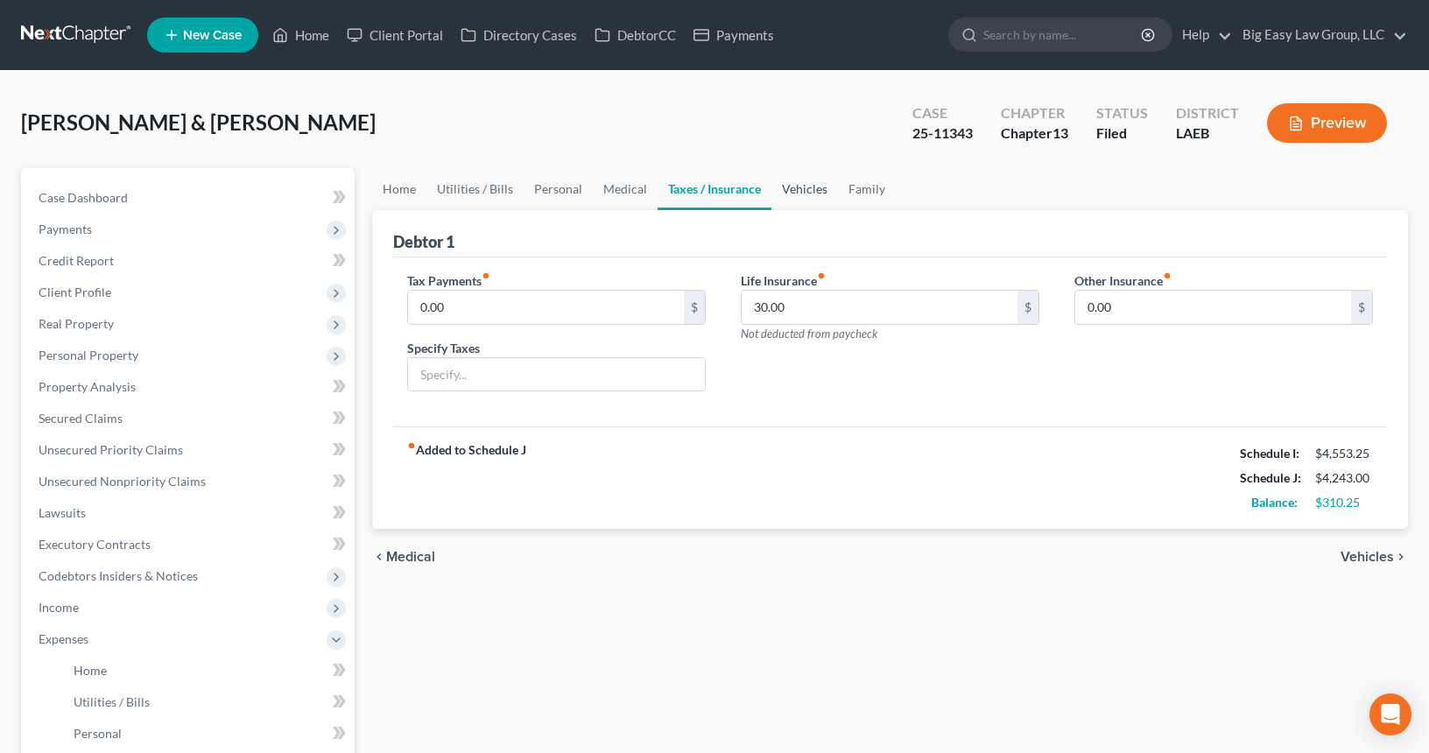
click at [799, 194] on link "Vehicles" at bounding box center [805, 189] width 67 height 42
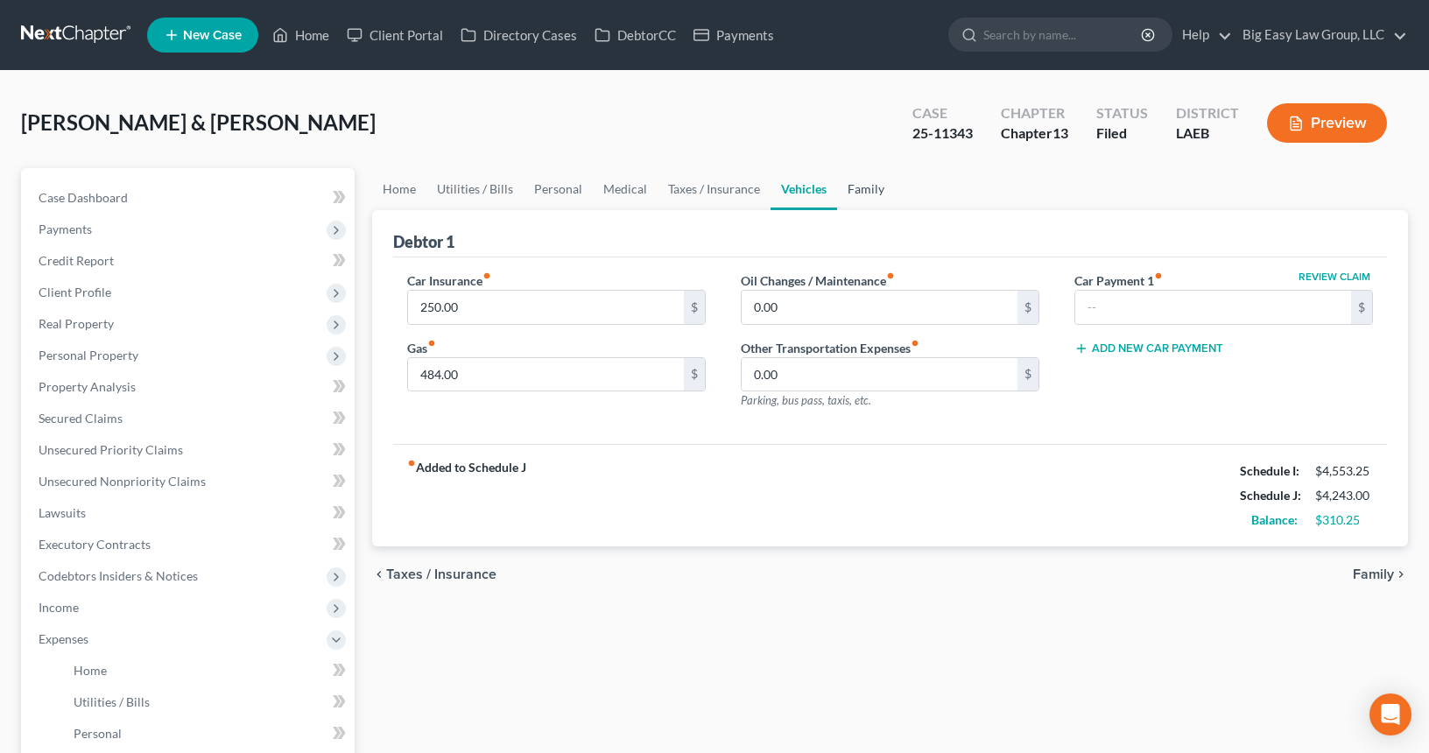
click at [848, 194] on link "Family" at bounding box center [866, 189] width 58 height 42
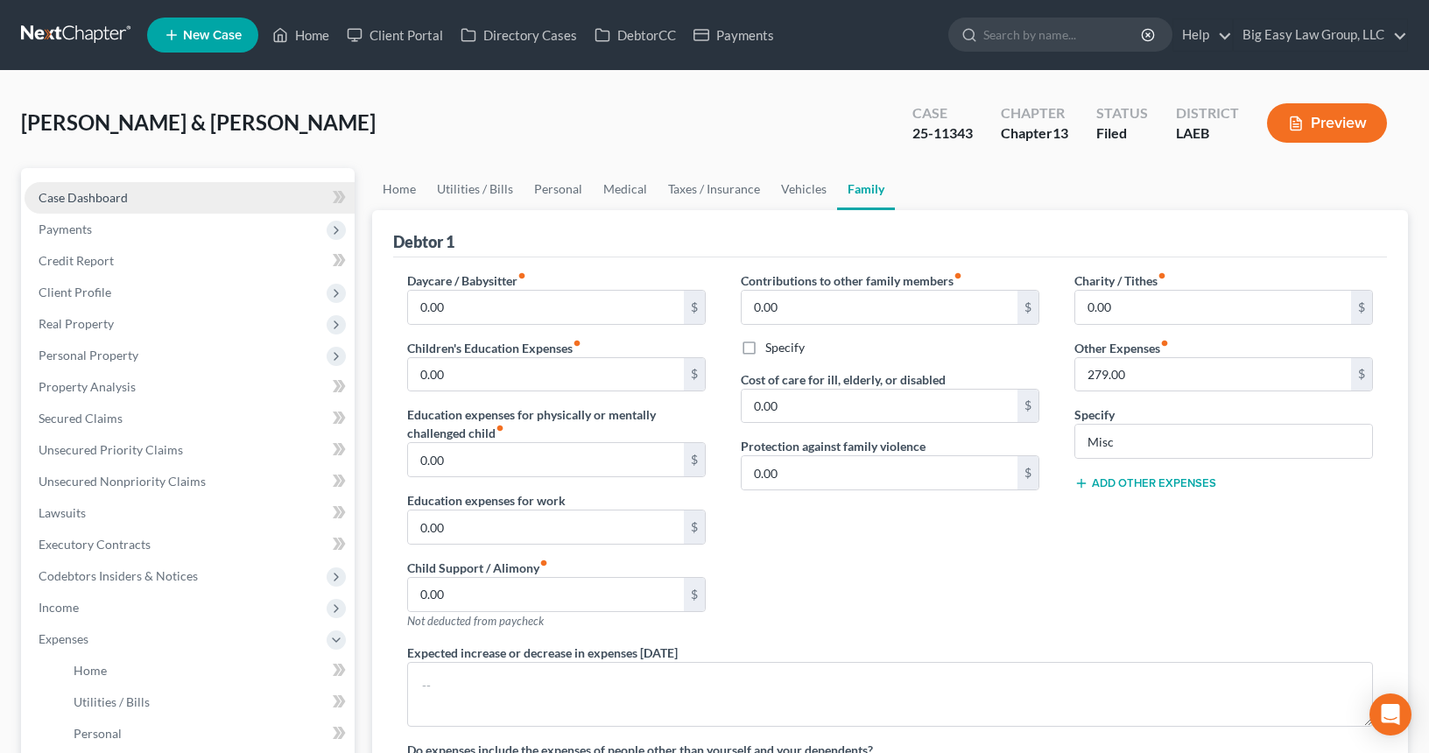
click at [102, 188] on link "Case Dashboard" at bounding box center [190, 198] width 330 height 32
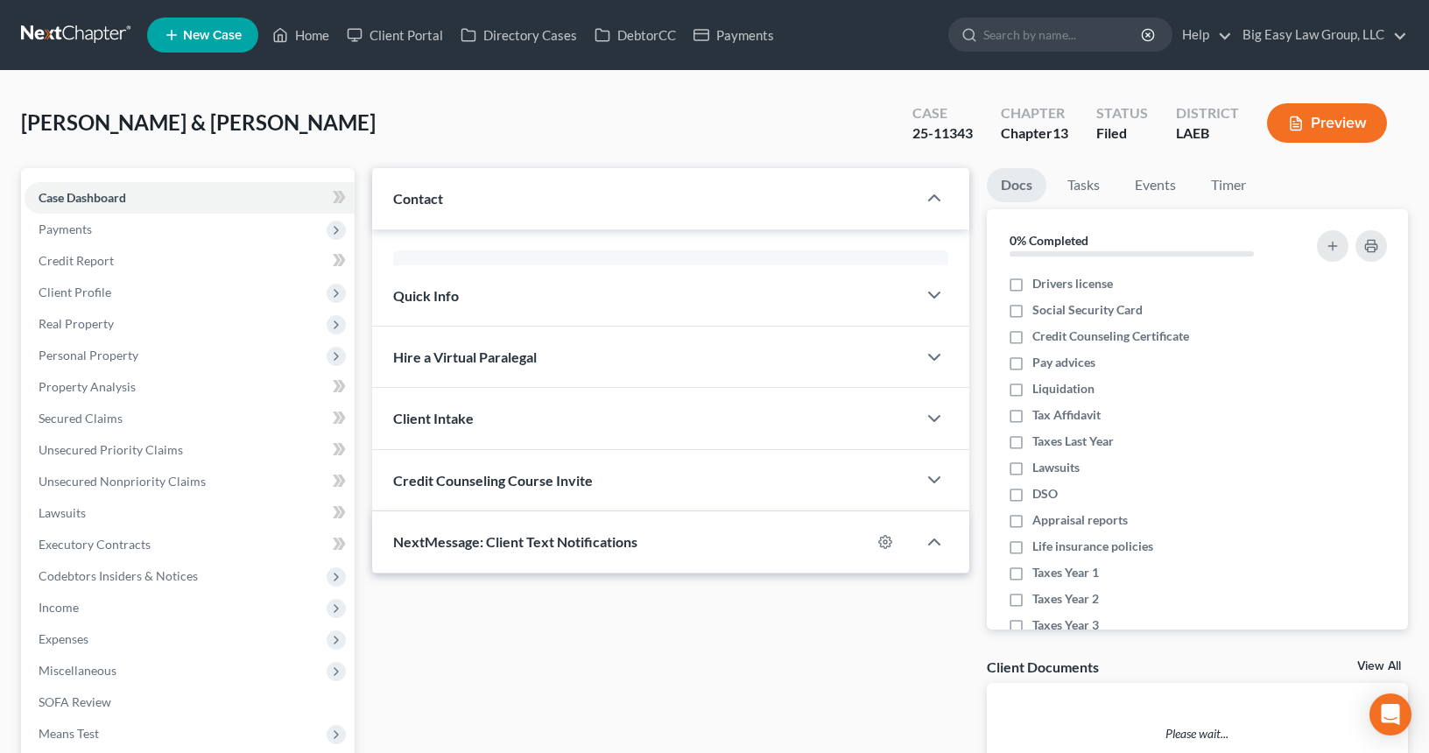
click at [377, 149] on div "Causey, Kevin & La'Shunda Upgraded Case 25-11343 Chapter Chapter 13 Status File…" at bounding box center [714, 130] width 1387 height 76
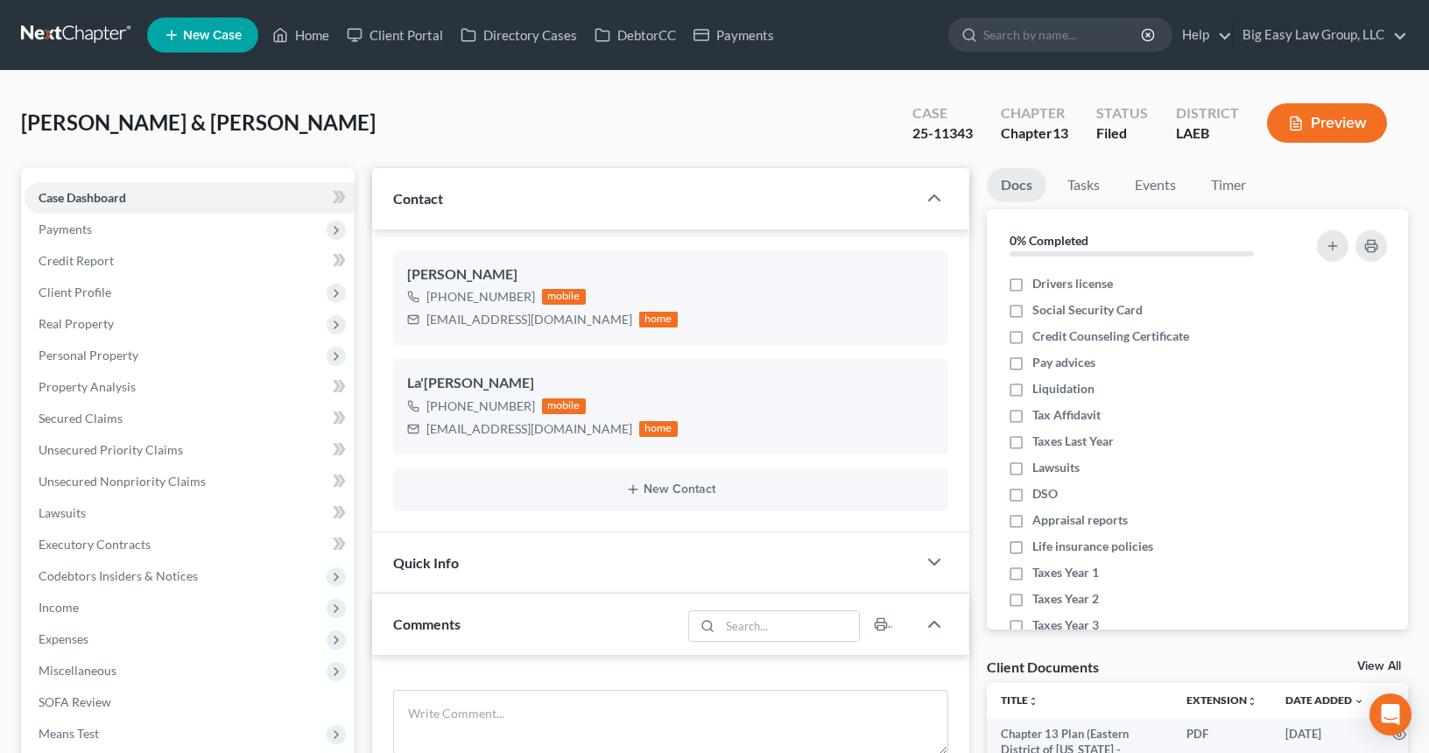
scroll to position [4537, 0]
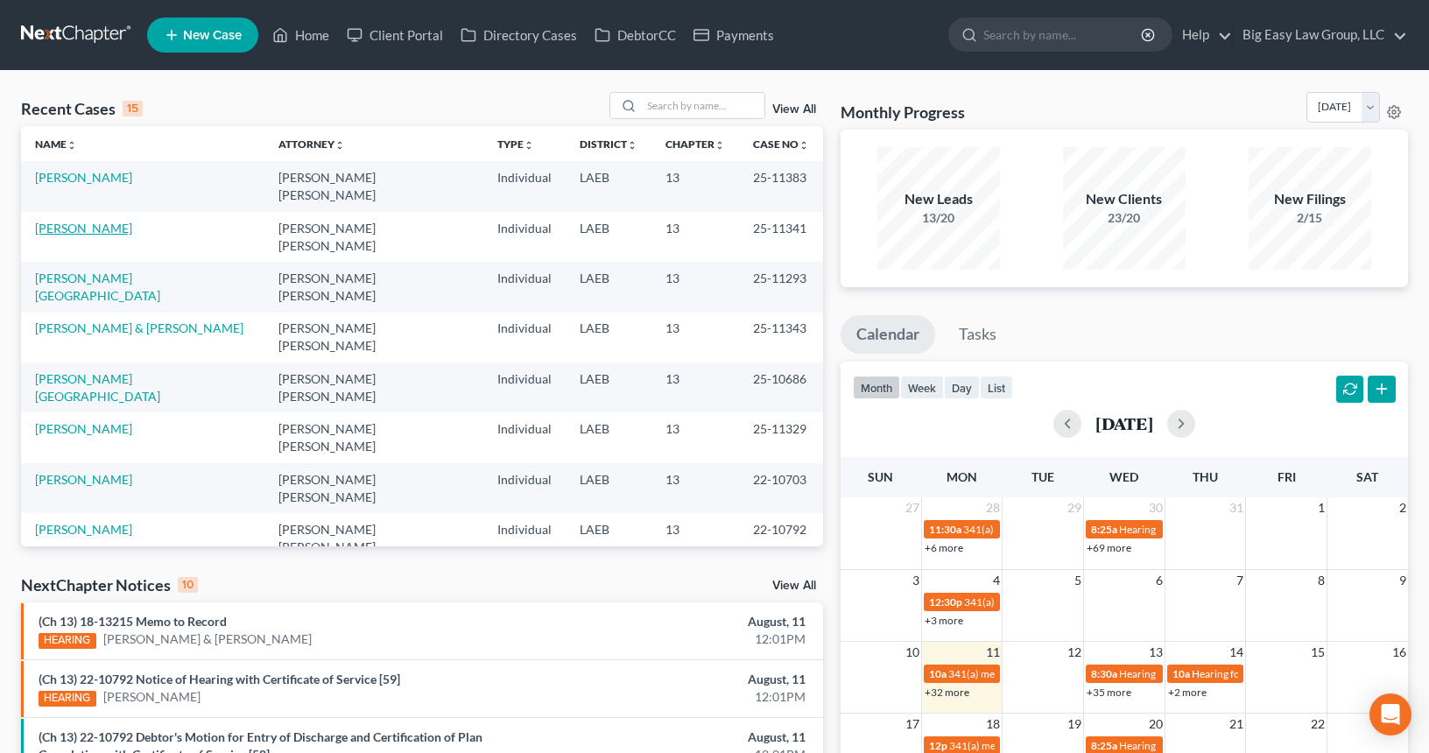
click at [90, 221] on link "[PERSON_NAME]" at bounding box center [83, 228] width 97 height 15
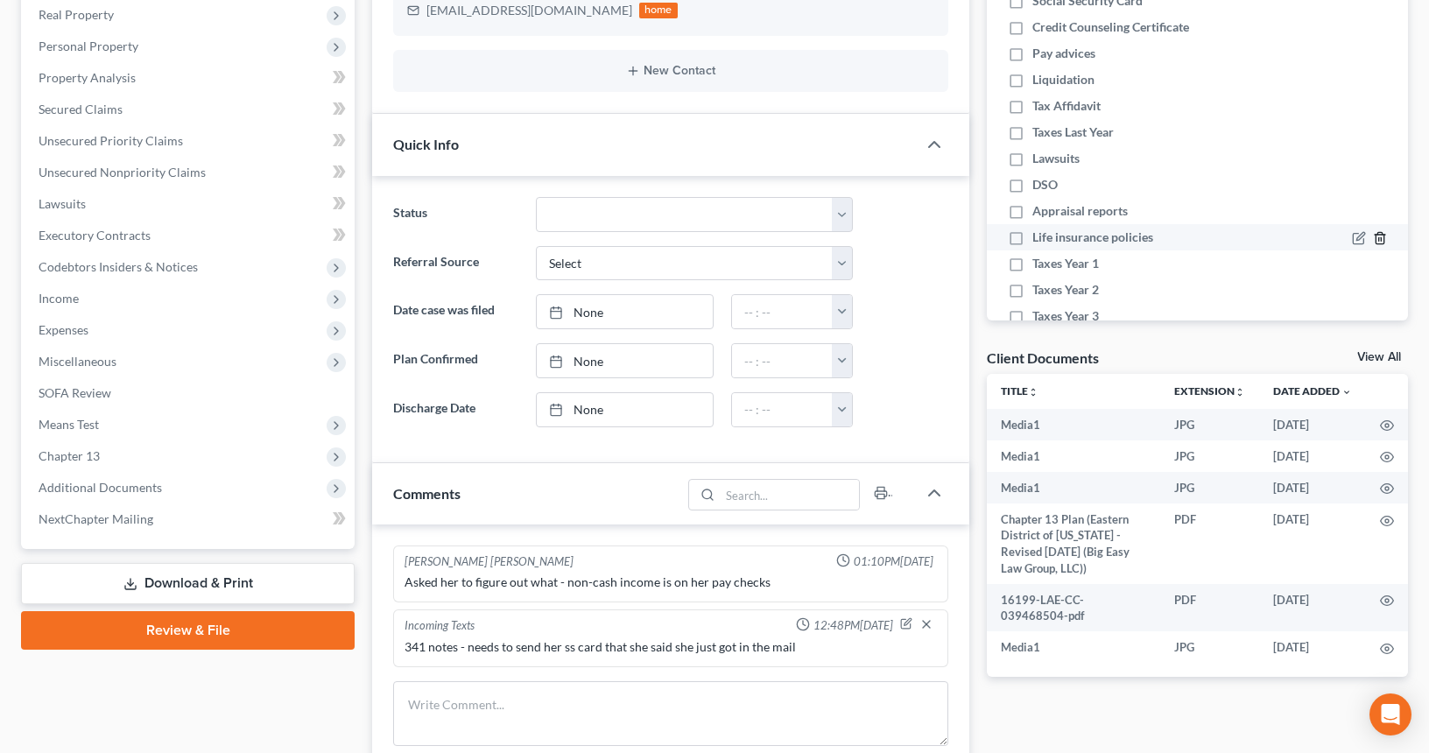
scroll to position [7246, 0]
click at [166, 485] on span "Additional Documents" at bounding box center [190, 488] width 330 height 32
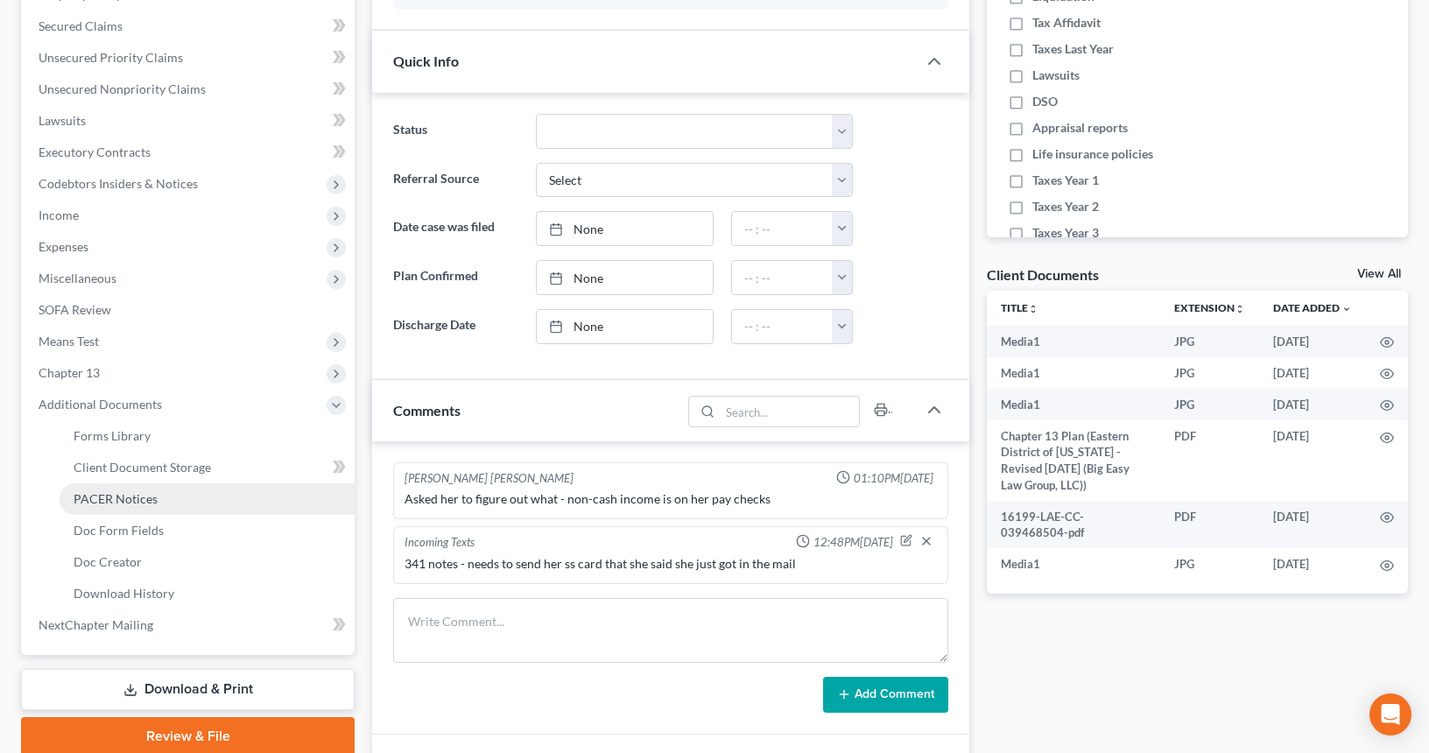
click at [222, 499] on link "PACER Notices" at bounding box center [207, 499] width 295 height 32
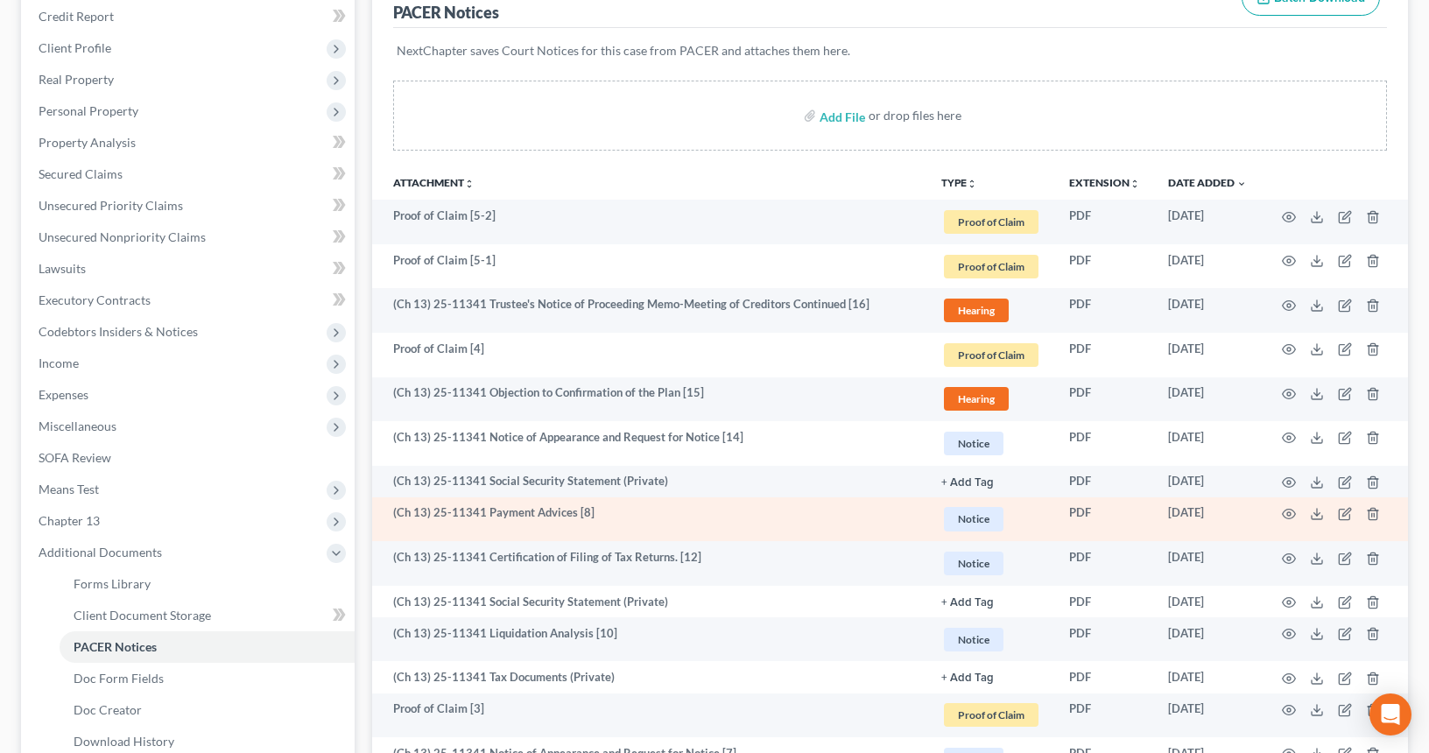
scroll to position [246, 0]
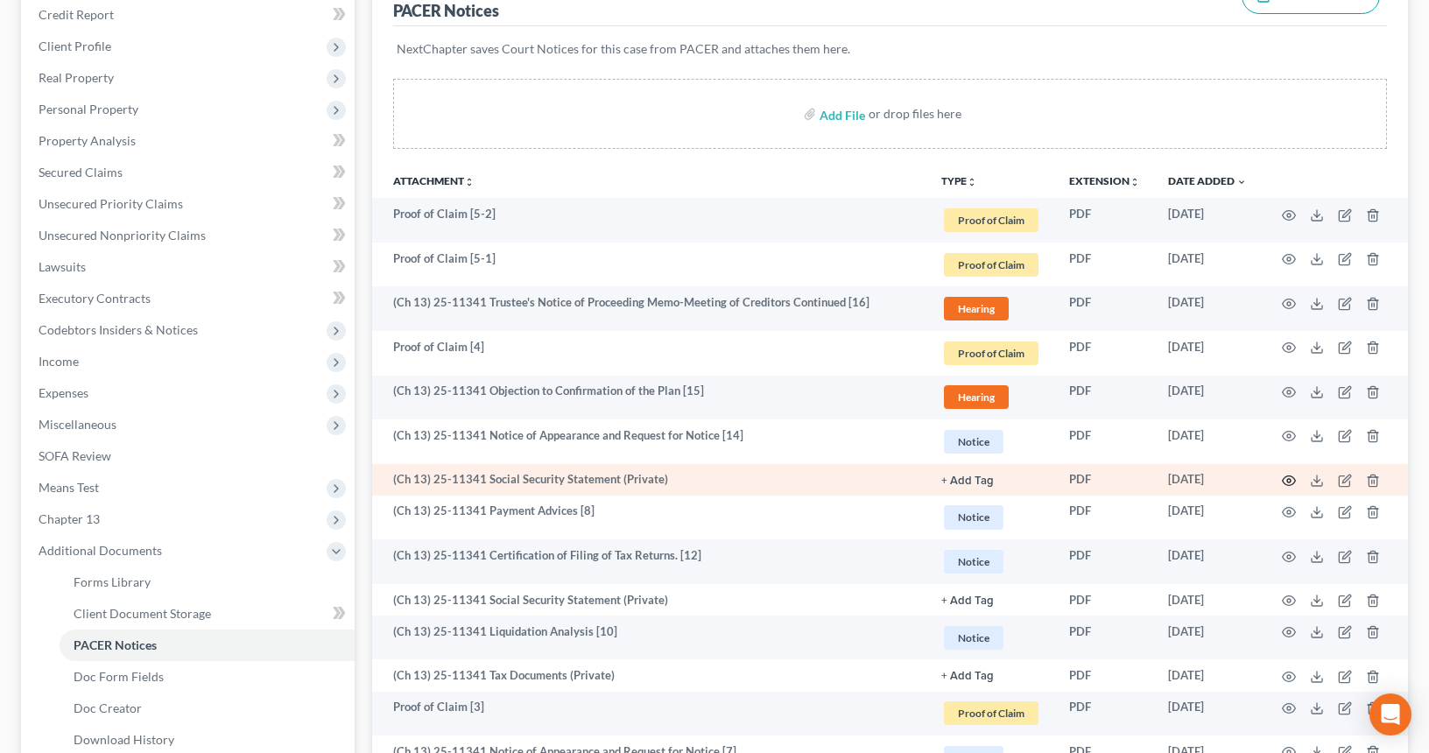
click at [1289, 479] on circle "button" at bounding box center [1289, 481] width 4 height 4
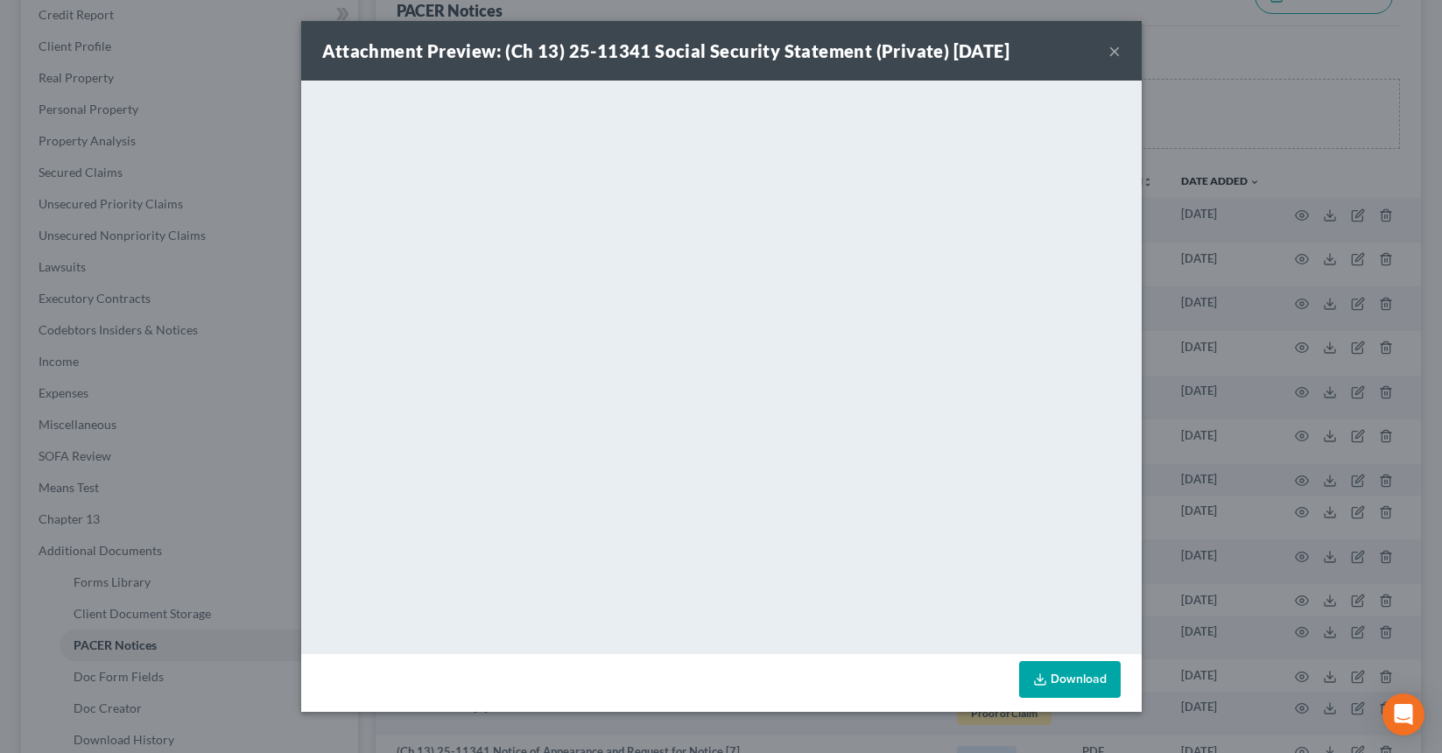
click at [1110, 50] on button "×" at bounding box center [1115, 50] width 12 height 21
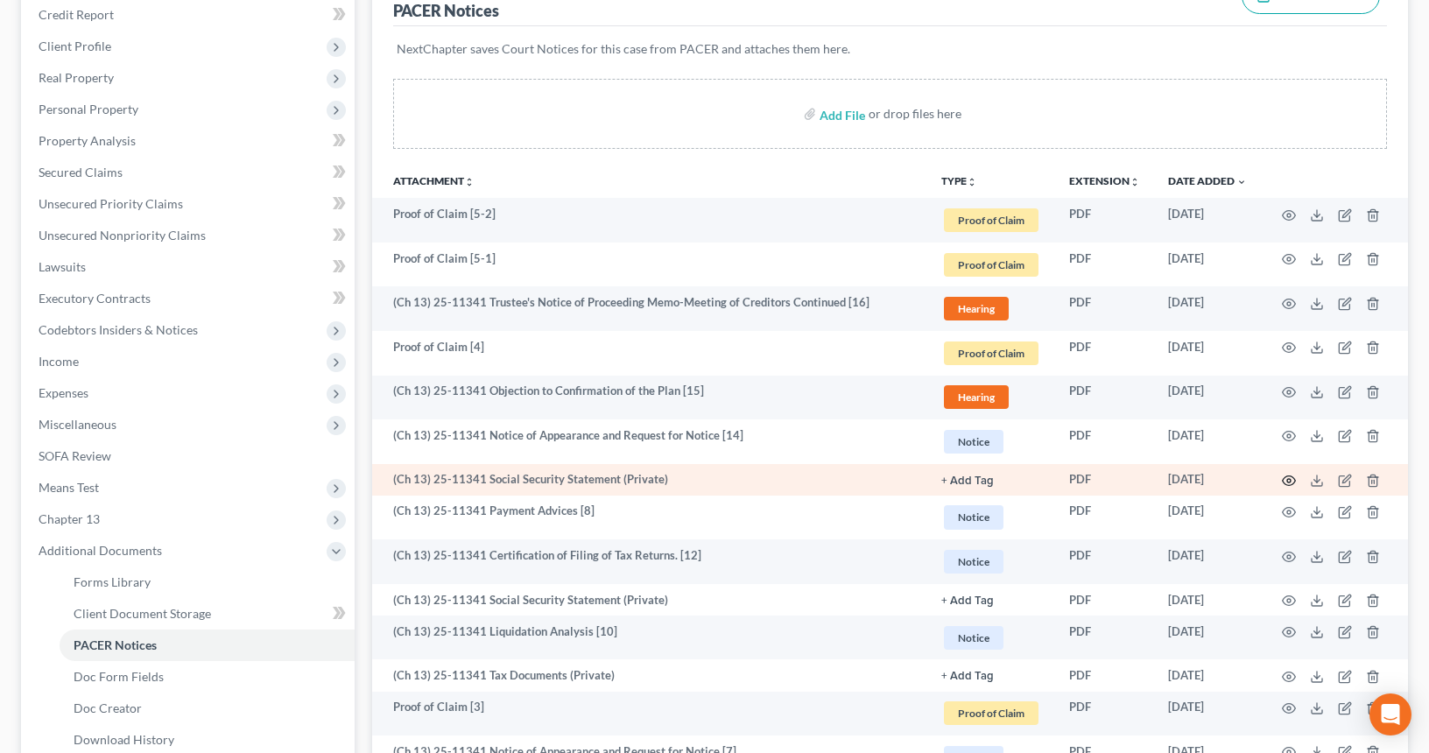
click at [1288, 479] on circle "button" at bounding box center [1289, 481] width 4 height 4
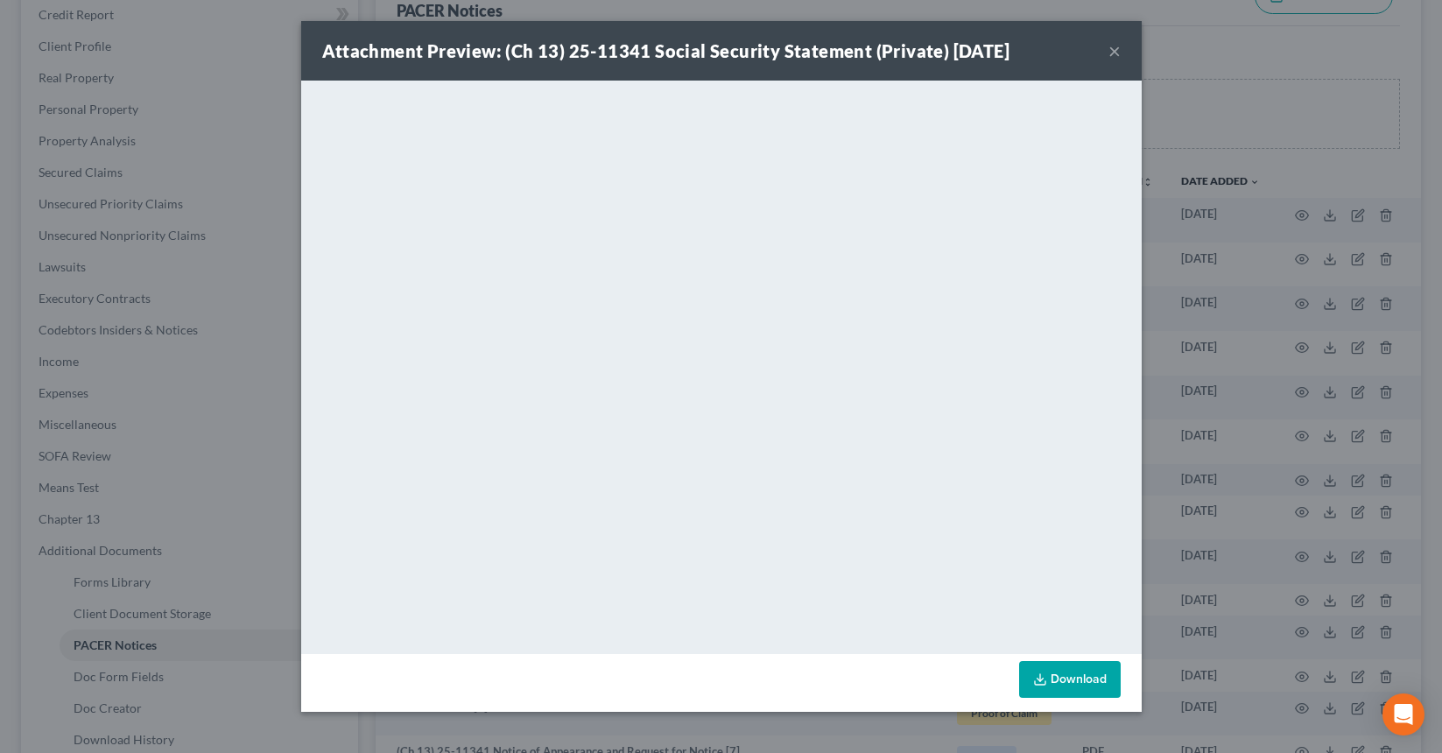
click at [1120, 45] on button "×" at bounding box center [1115, 50] width 12 height 21
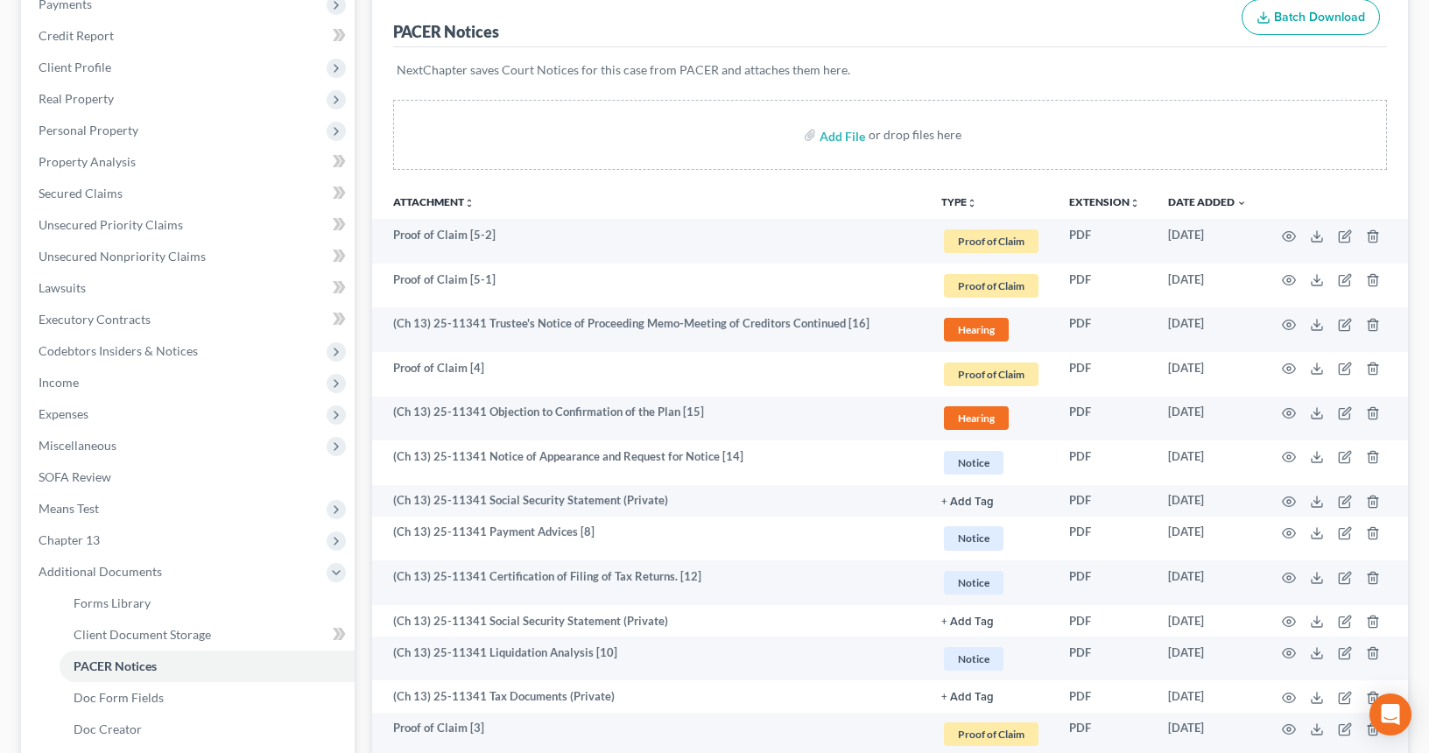
scroll to position [215, 0]
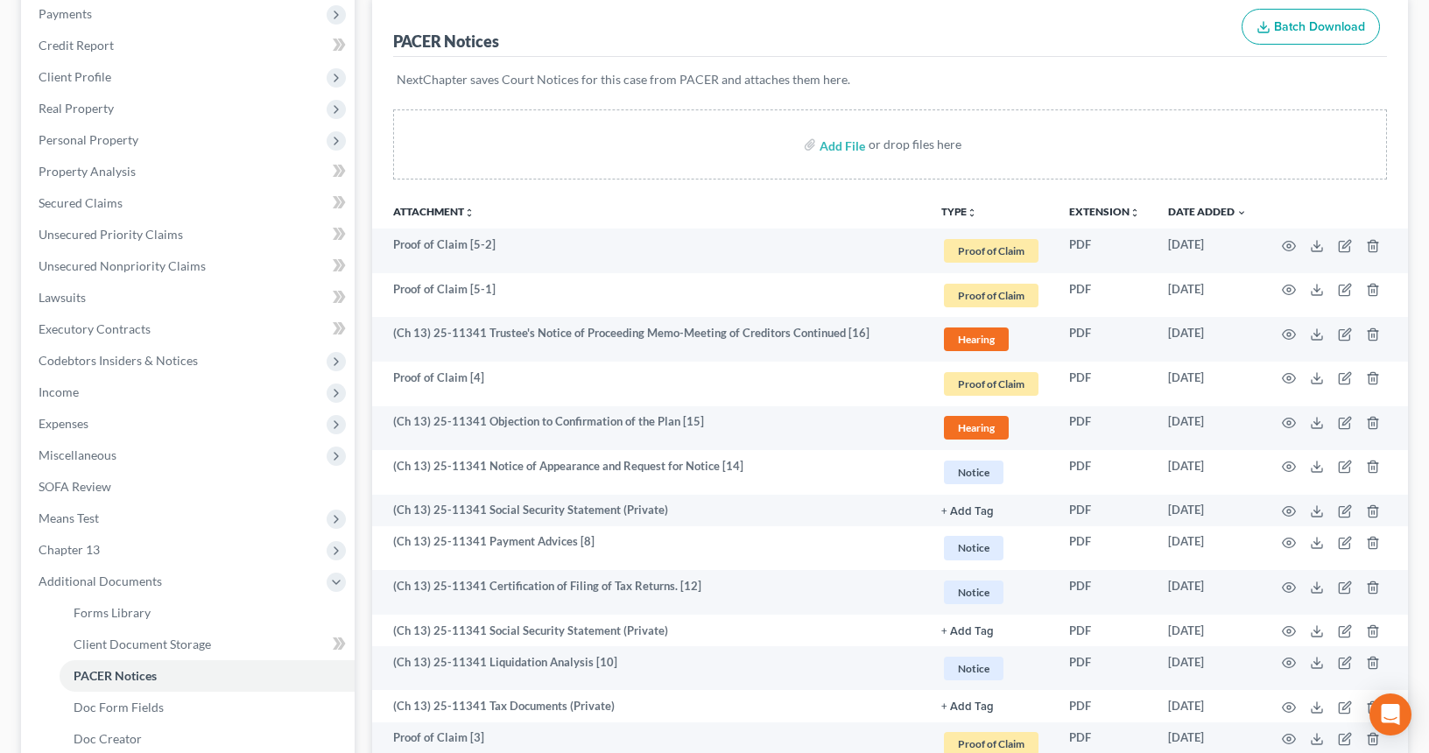
click at [1004, 74] on p "NextChapter saves Court Notices for this case from PACER and attaches them here." at bounding box center [890, 80] width 987 height 18
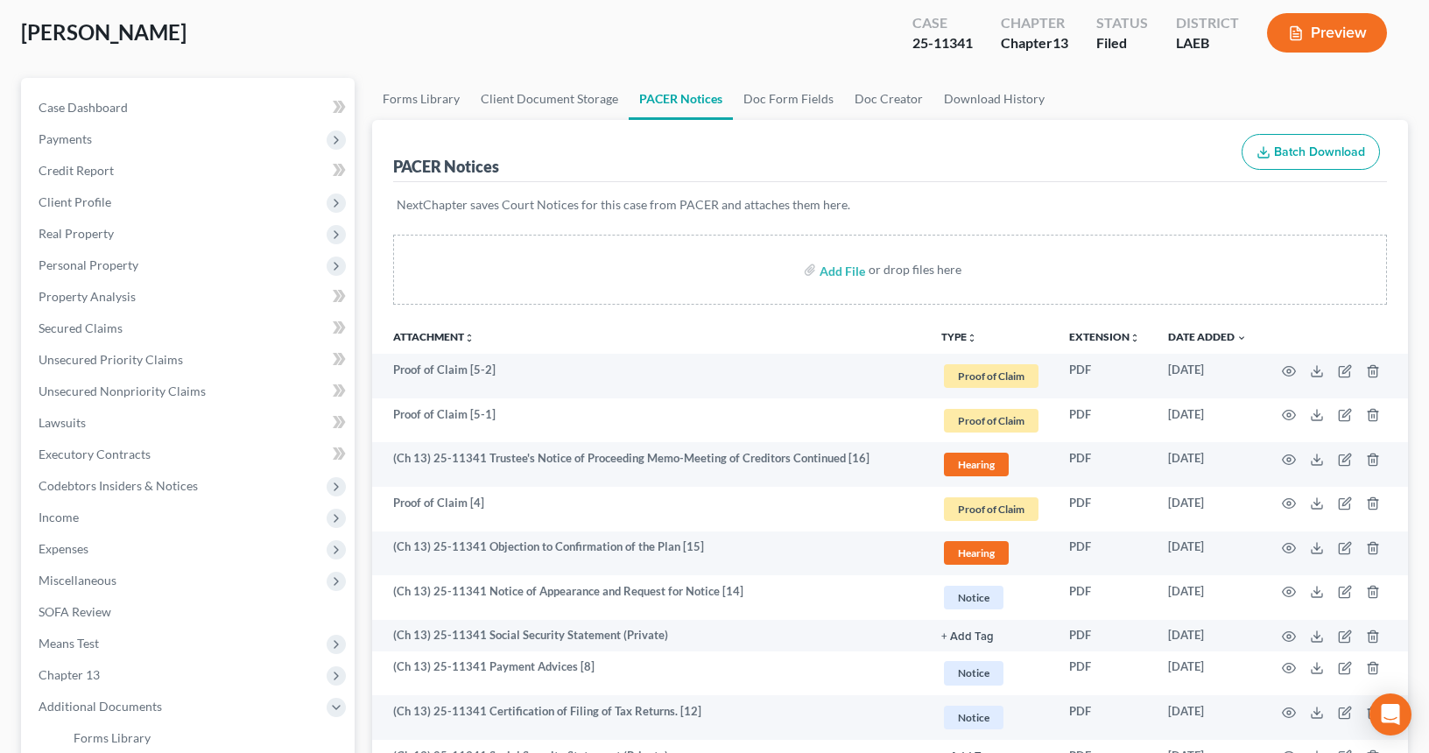
scroll to position [0, 0]
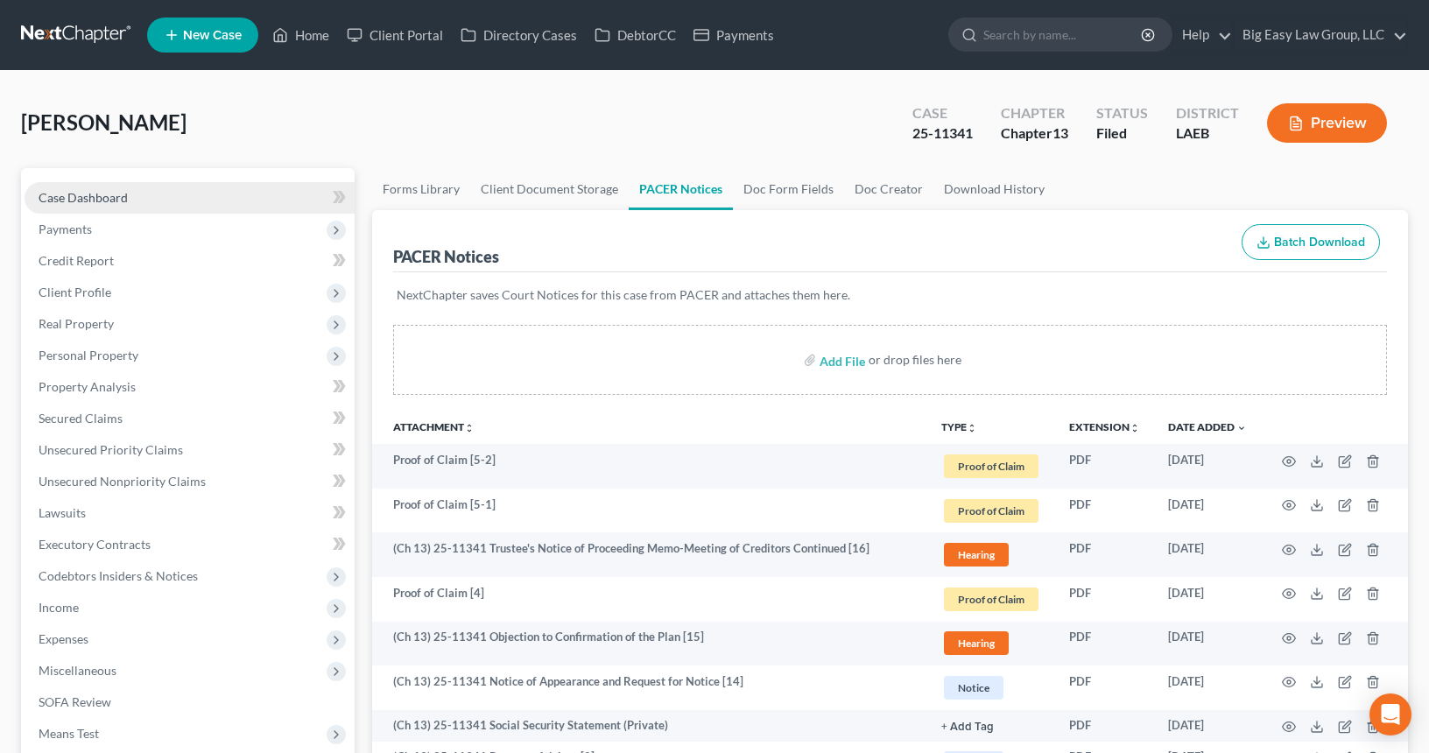
click at [215, 188] on link "Case Dashboard" at bounding box center [190, 198] width 330 height 32
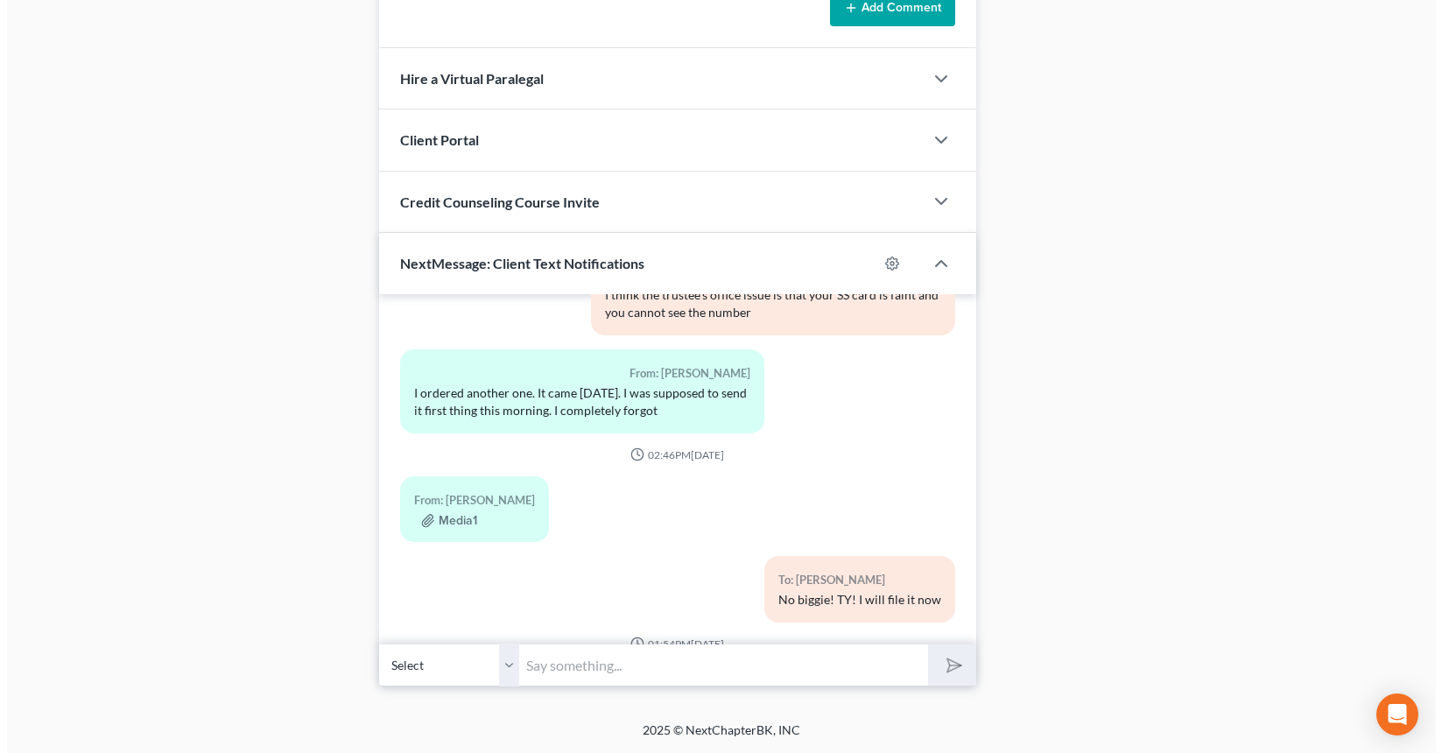
scroll to position [6045, 0]
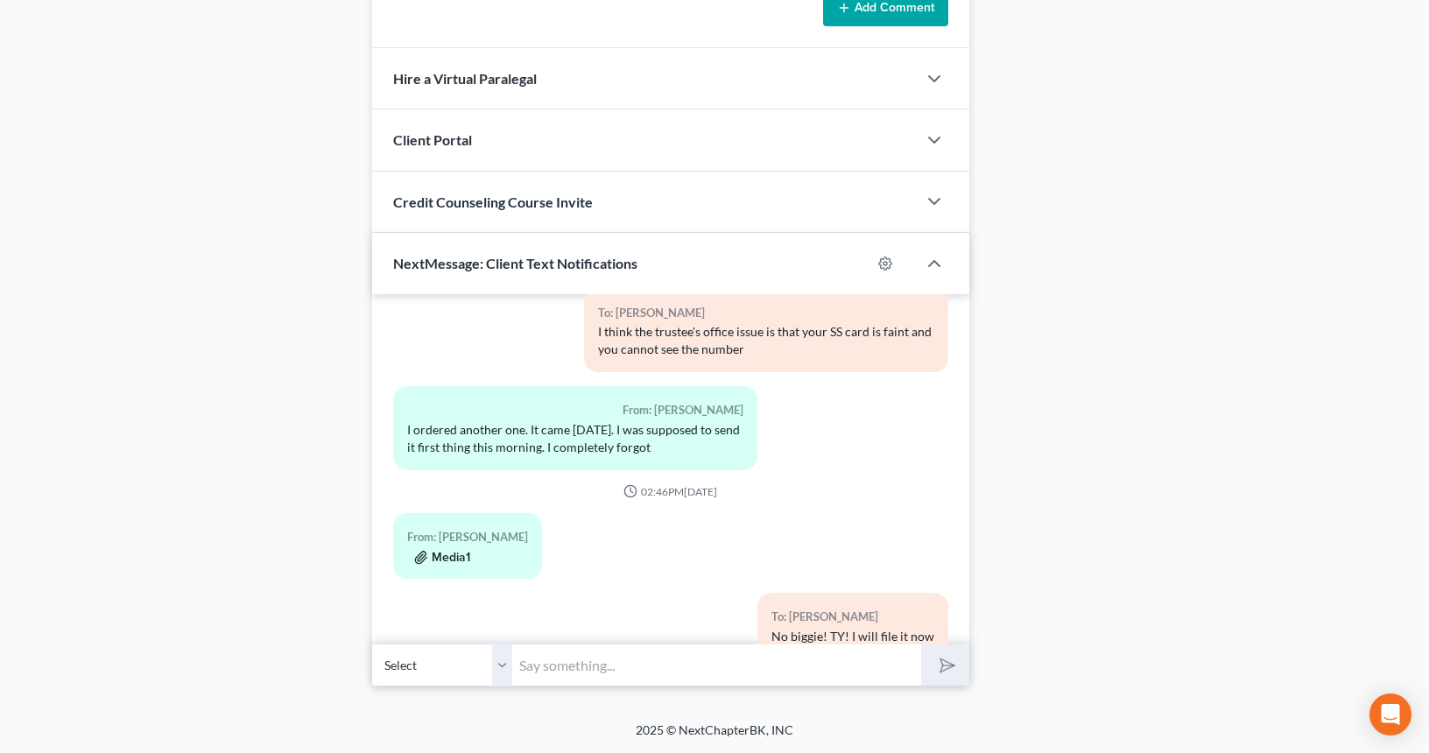
click at [454, 551] on button "Media1" at bounding box center [442, 558] width 56 height 14
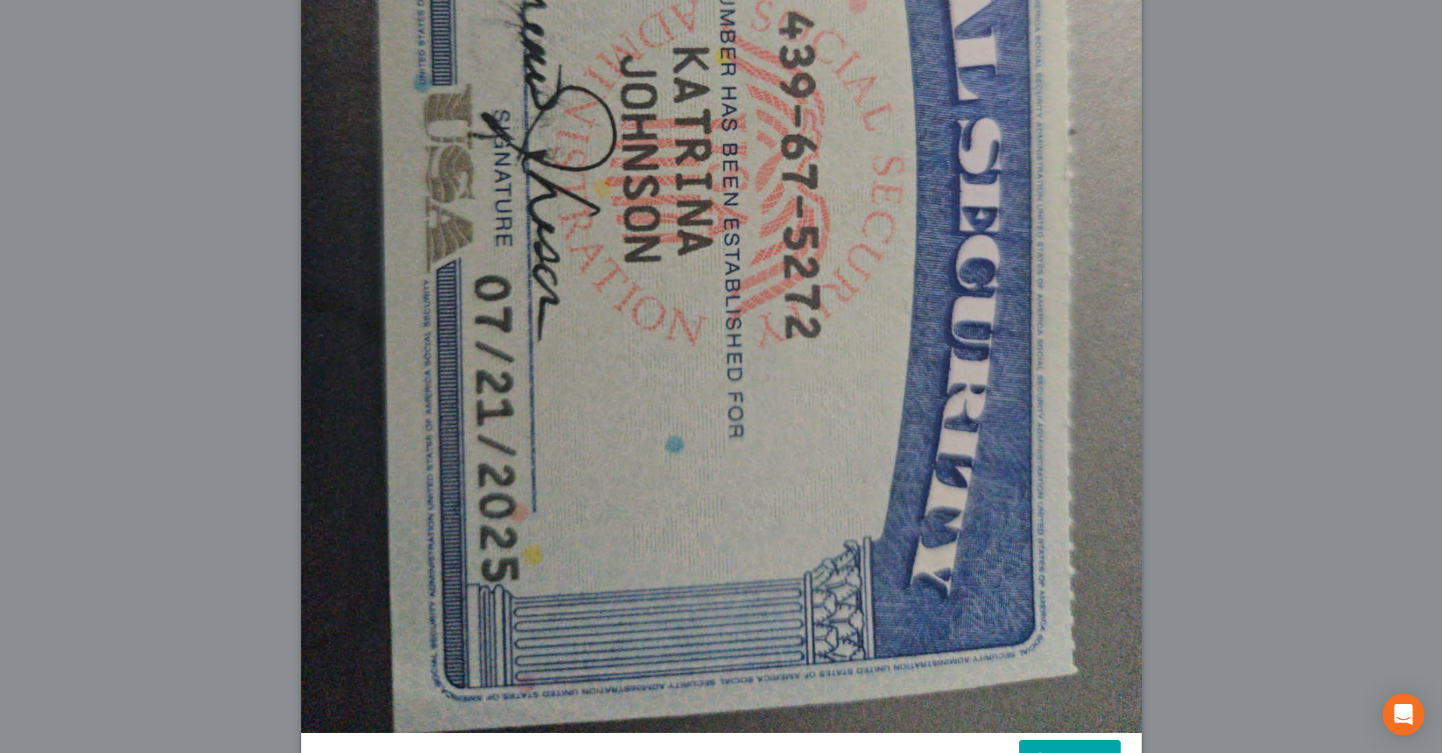
scroll to position [546, 0]
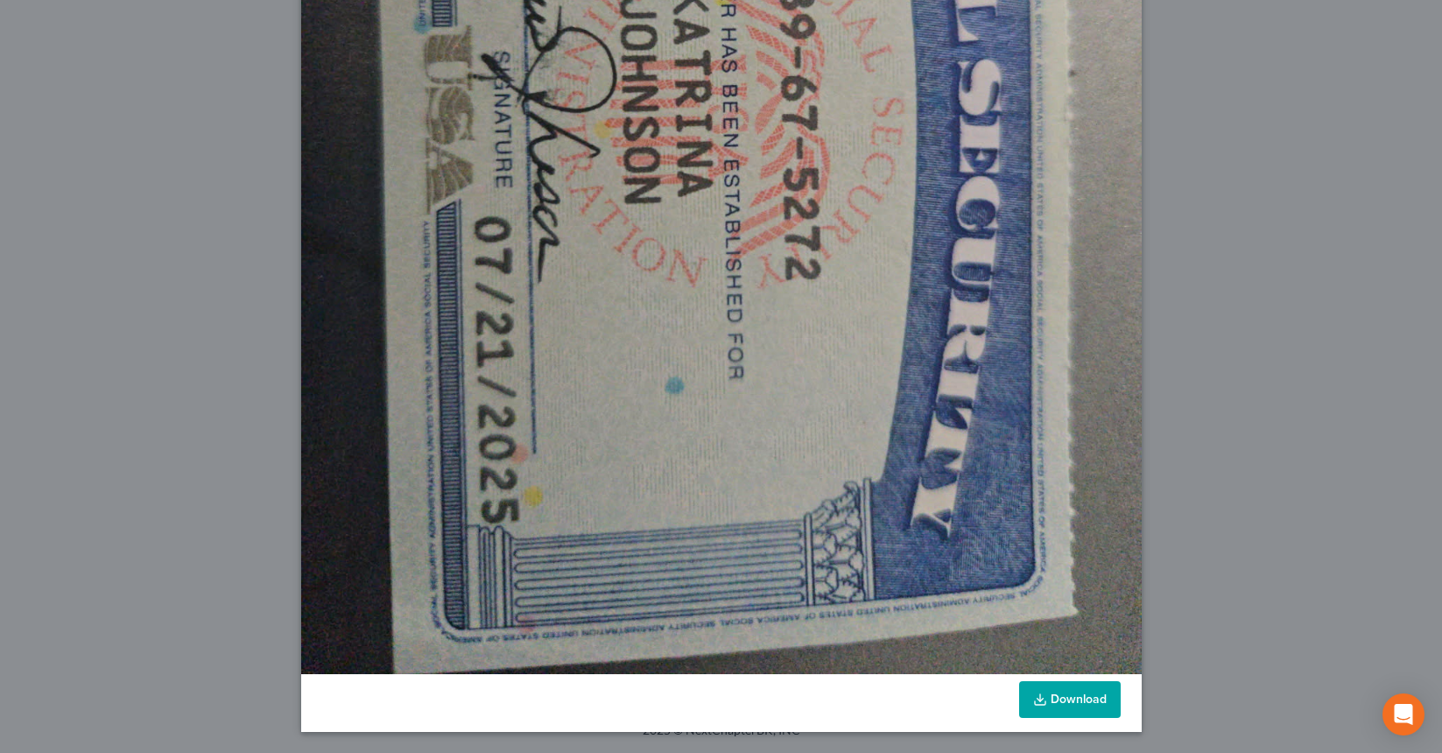
click at [1082, 692] on link "Download" at bounding box center [1070, 699] width 102 height 37
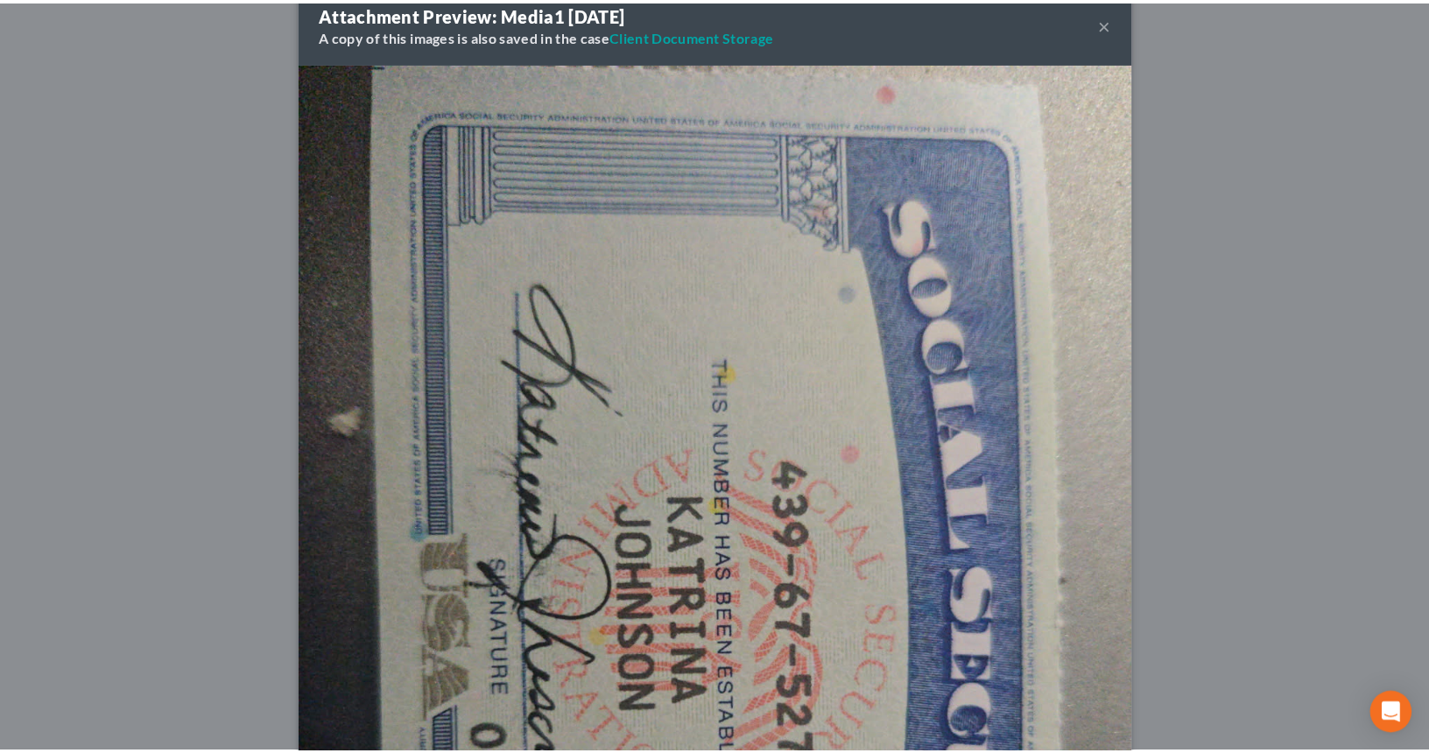
scroll to position [0, 0]
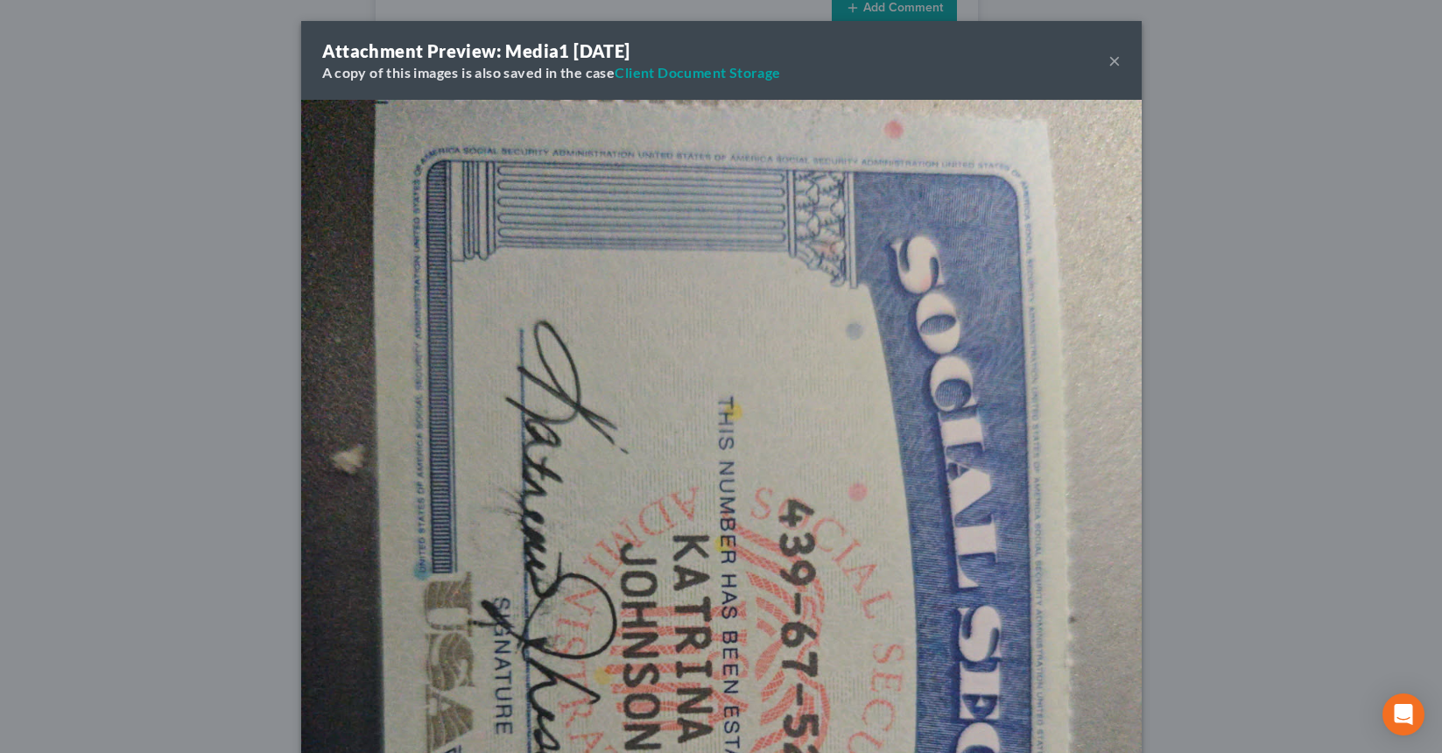
click at [1109, 60] on button "×" at bounding box center [1115, 60] width 12 height 21
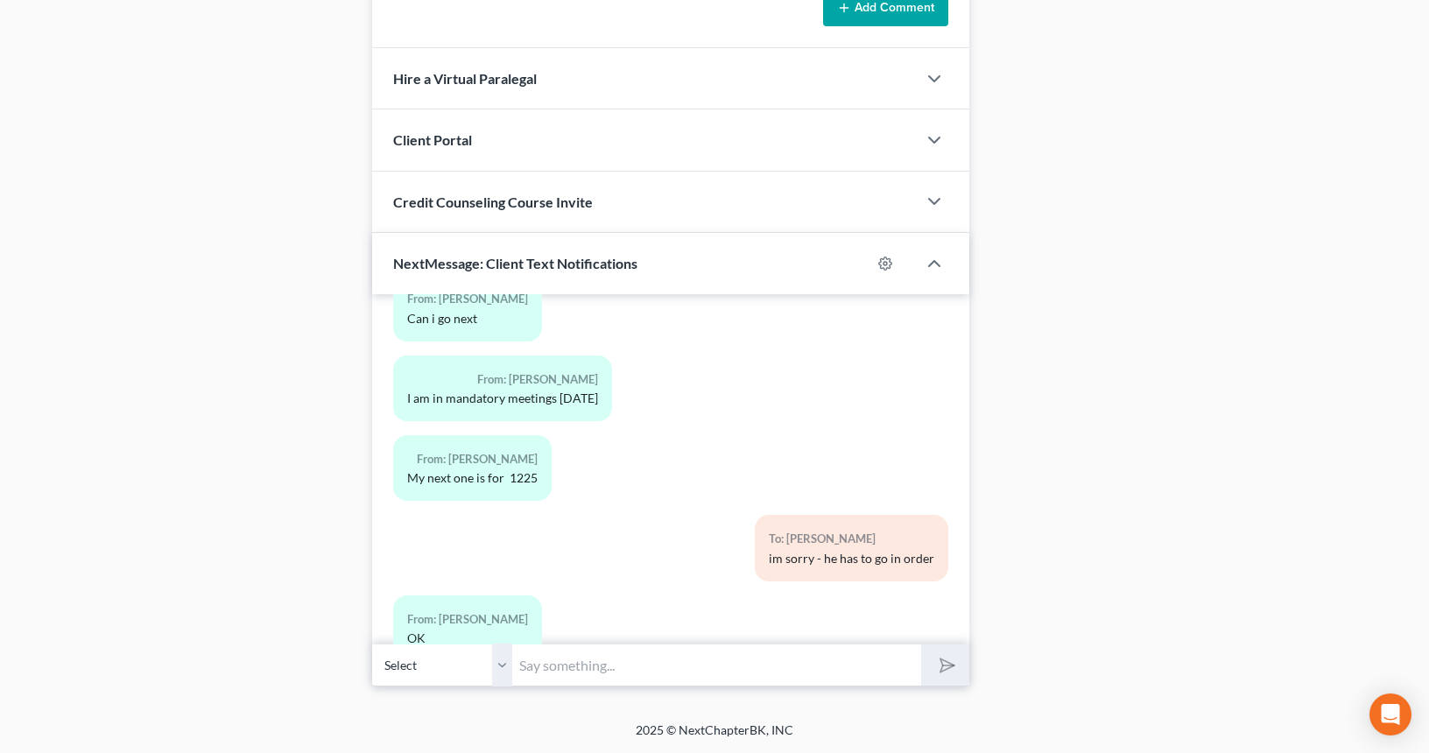
scroll to position [7246, 0]
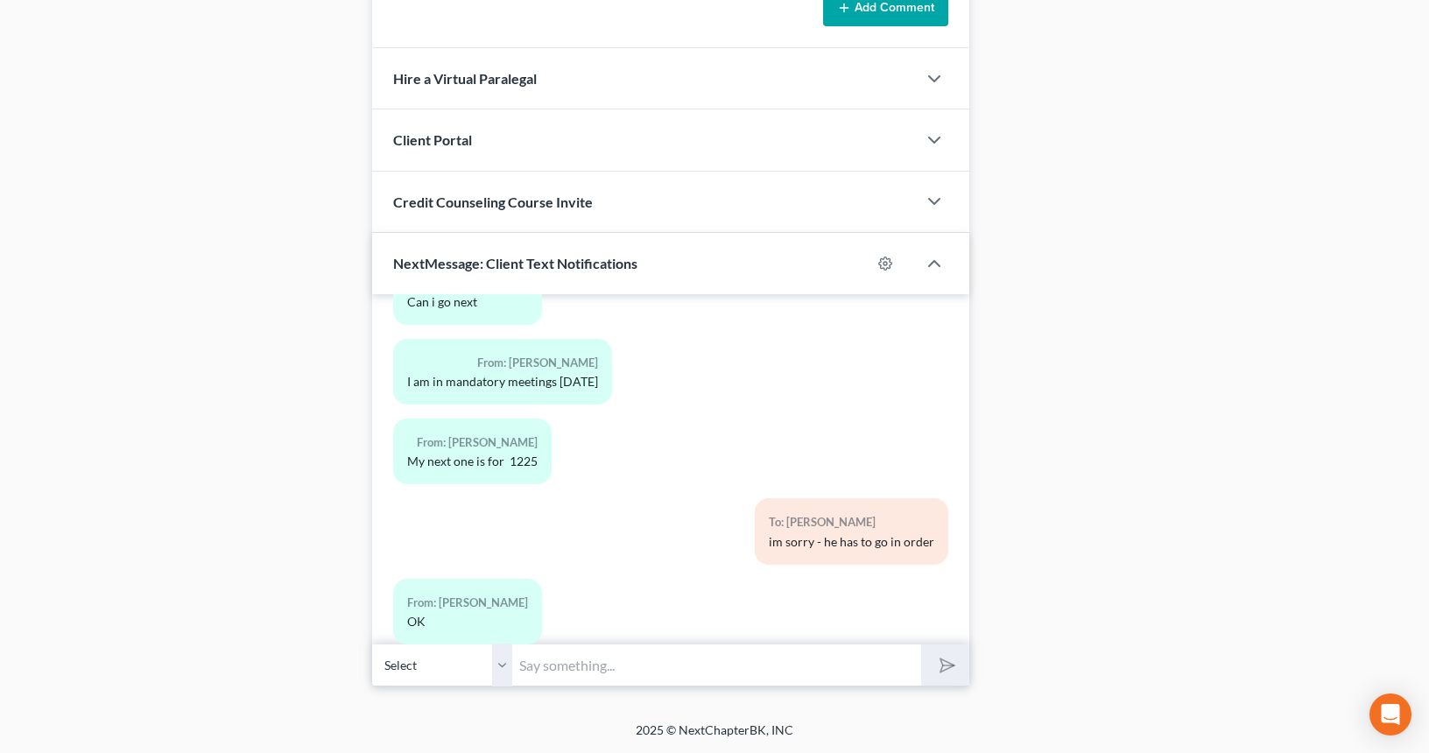
click at [610, 678] on input "text" at bounding box center [716, 665] width 409 height 43
click at [658, 671] on input "text" at bounding box center [716, 665] width 409 height 43
type input "Im sorry about that."
click at [921, 645] on button "submit" at bounding box center [945, 665] width 48 height 41
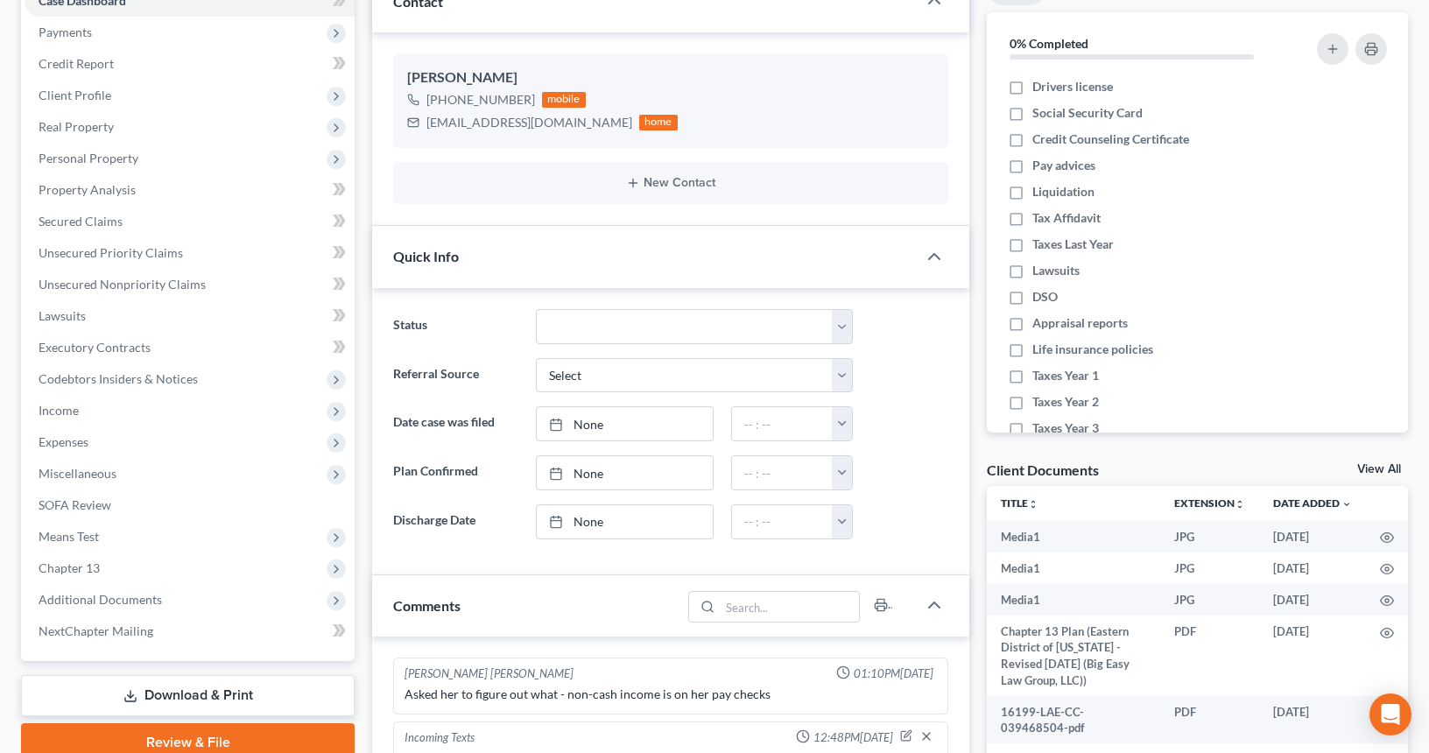
scroll to position [0, 0]
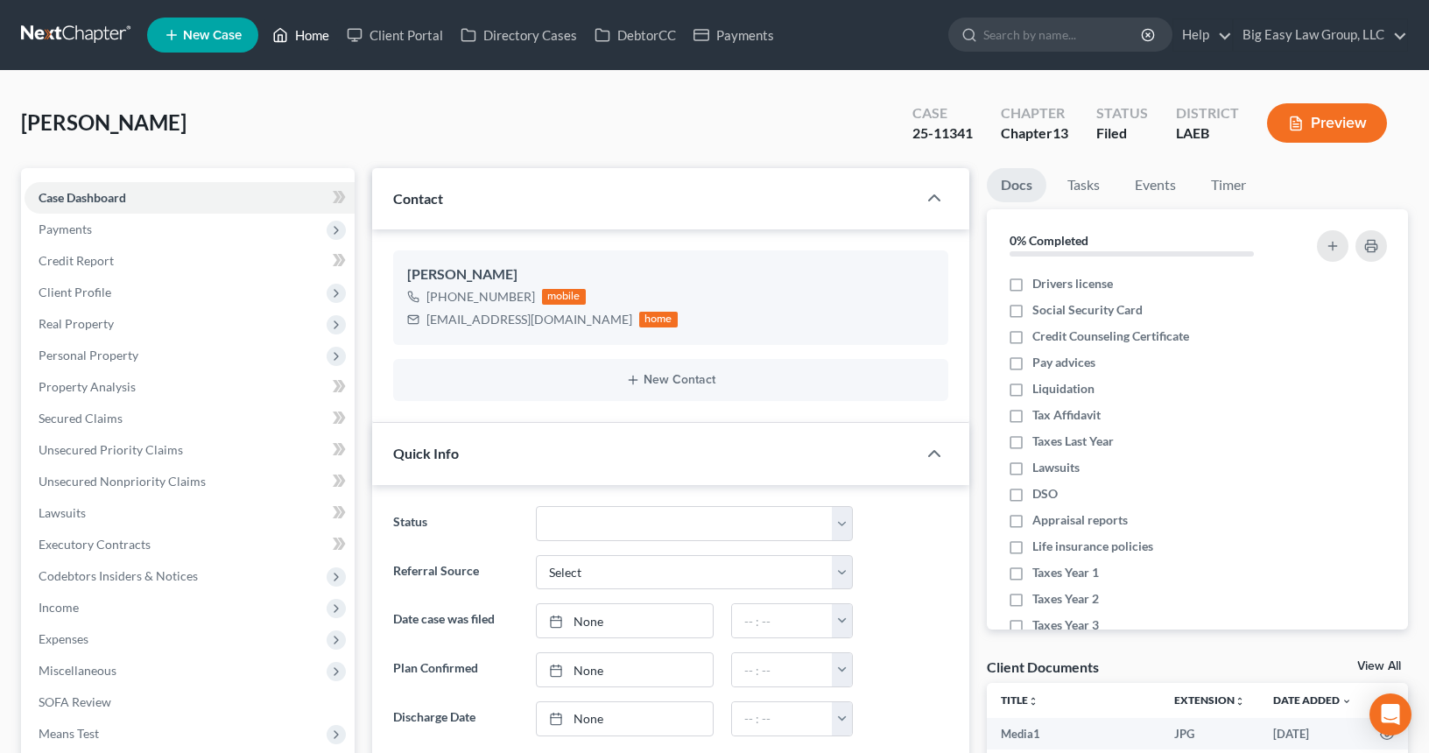
click at [302, 32] on link "Home" at bounding box center [301, 35] width 74 height 32
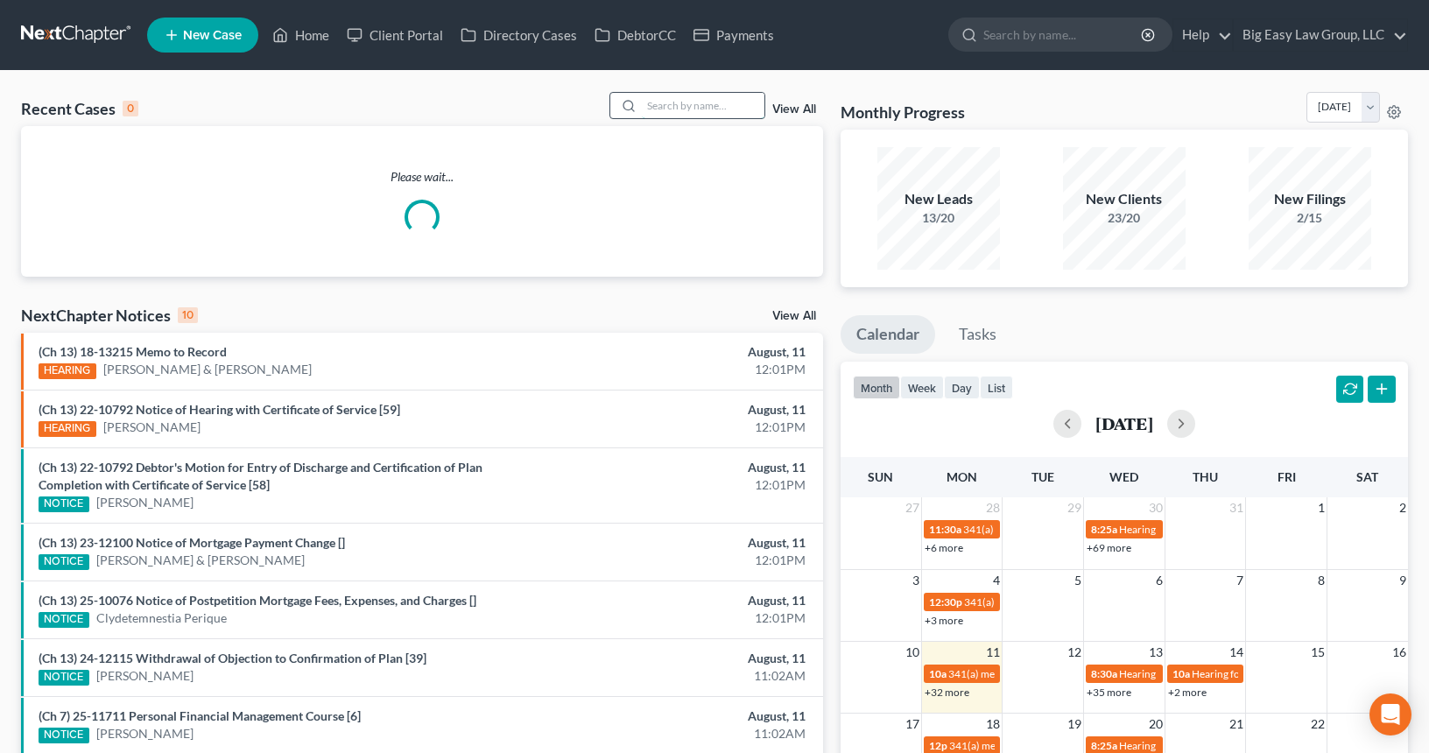
click at [702, 112] on input "search" at bounding box center [703, 105] width 123 height 25
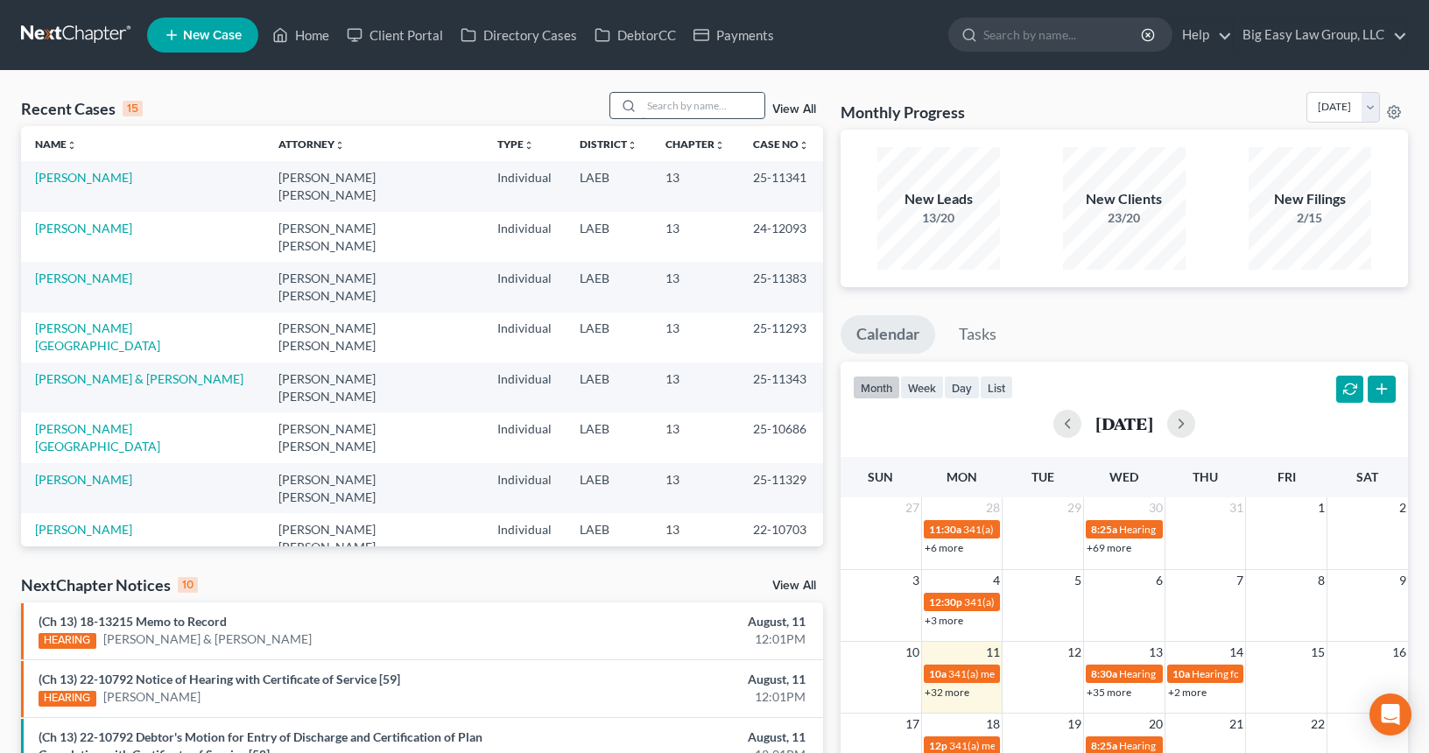
type input "o"
type input "[PERSON_NAME]"
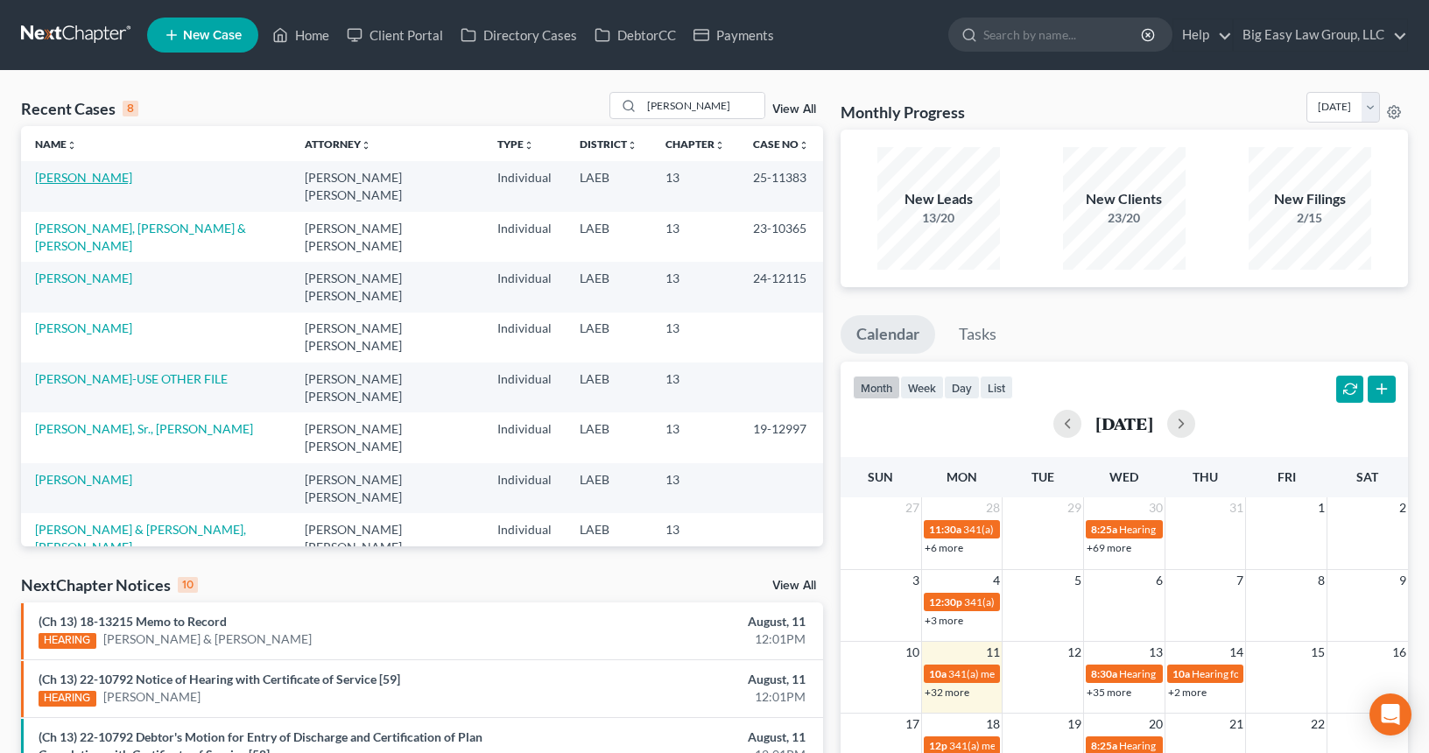
click at [57, 179] on link "[PERSON_NAME]" at bounding box center [83, 177] width 97 height 15
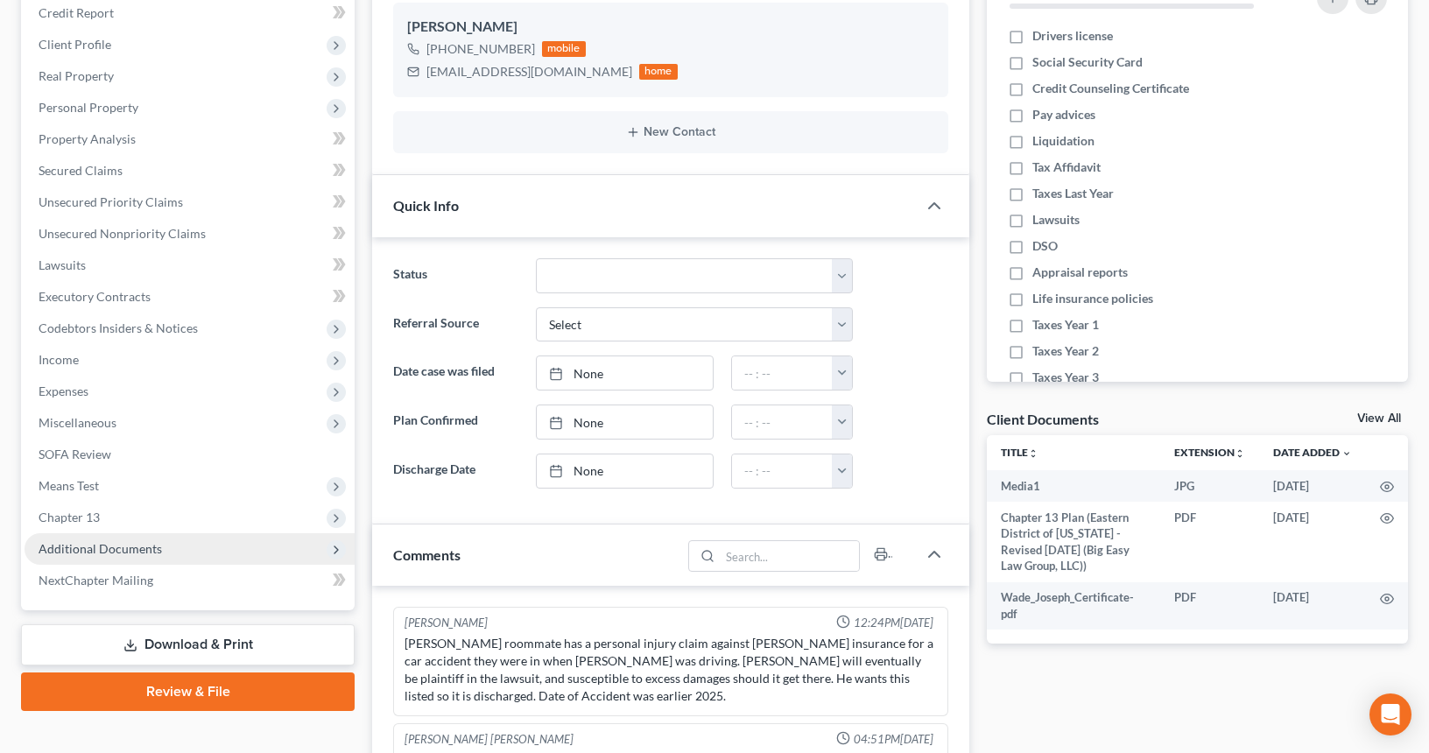
scroll to position [270, 0]
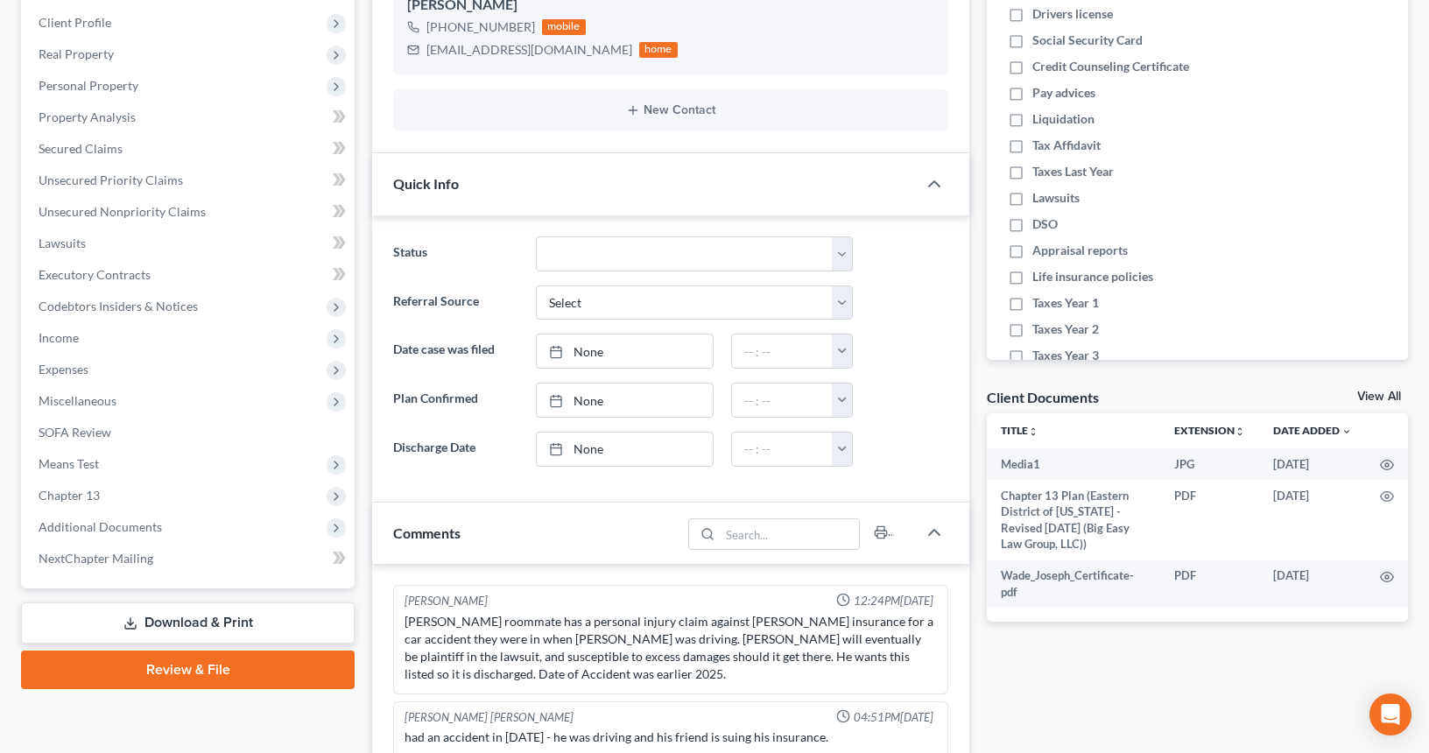
drag, startPoint x: 216, startPoint y: 532, endPoint x: 248, endPoint y: 578, distance: 56.1
click at [216, 532] on span "Additional Documents" at bounding box center [190, 527] width 330 height 32
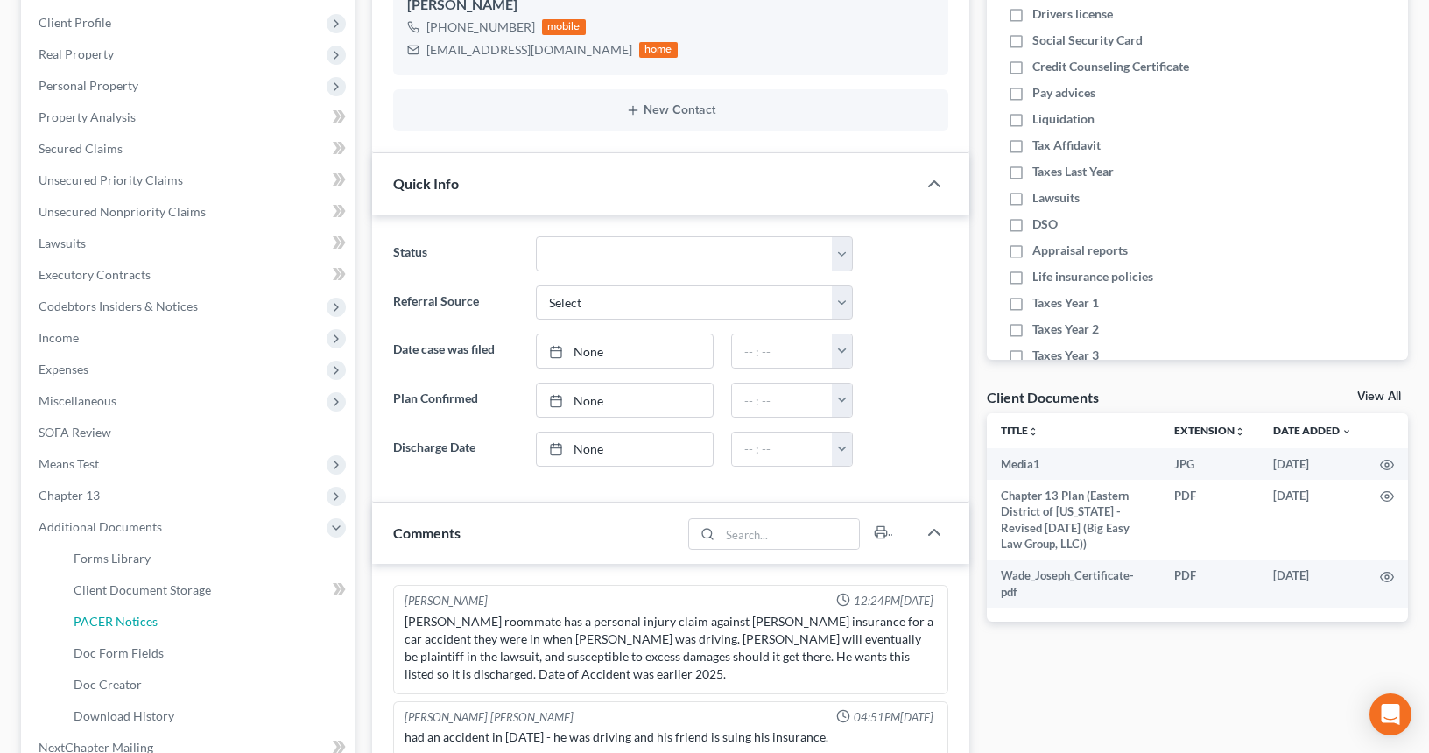
click at [252, 628] on link "PACER Notices" at bounding box center [207, 622] width 295 height 32
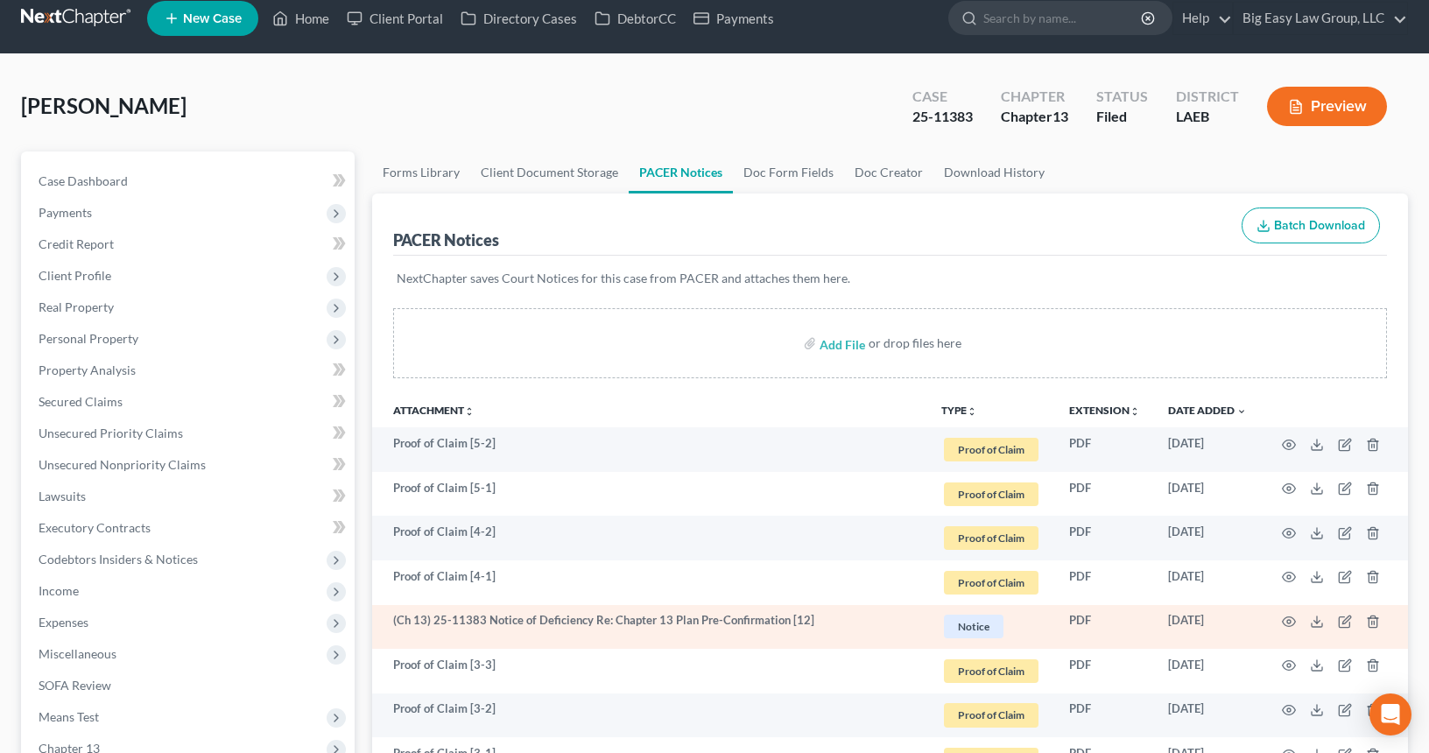
scroll to position [27, 0]
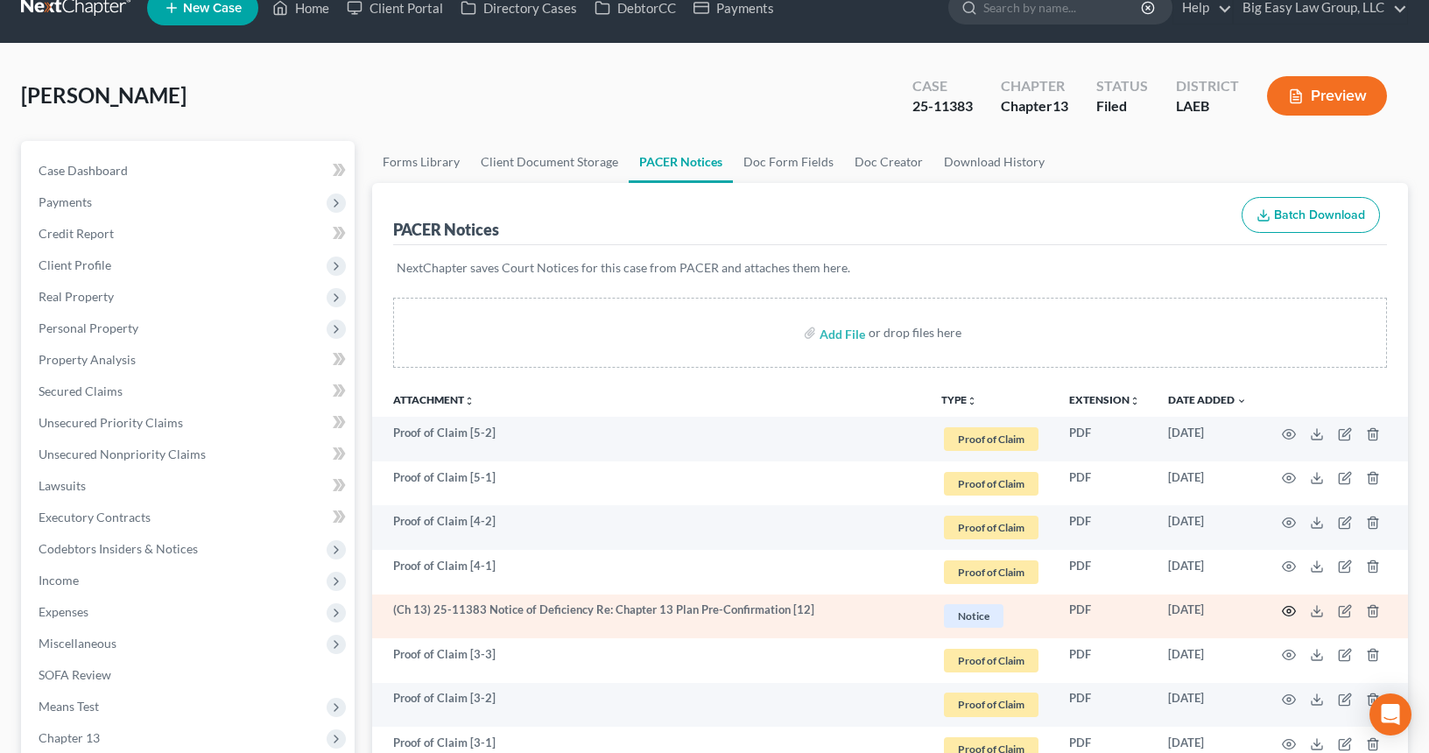
click at [1289, 611] on icon "button" at bounding box center [1289, 611] width 14 height 14
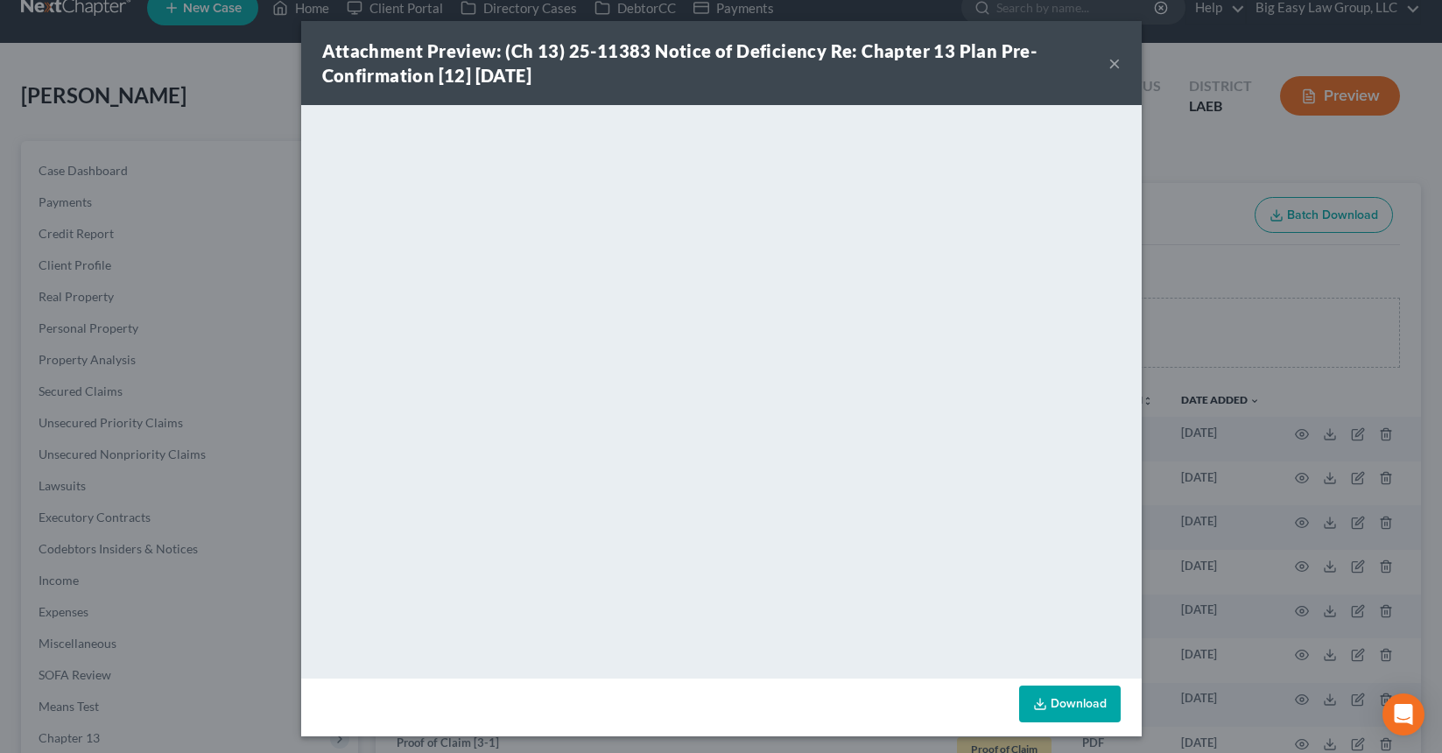
click at [1109, 65] on button "×" at bounding box center [1115, 63] width 12 height 21
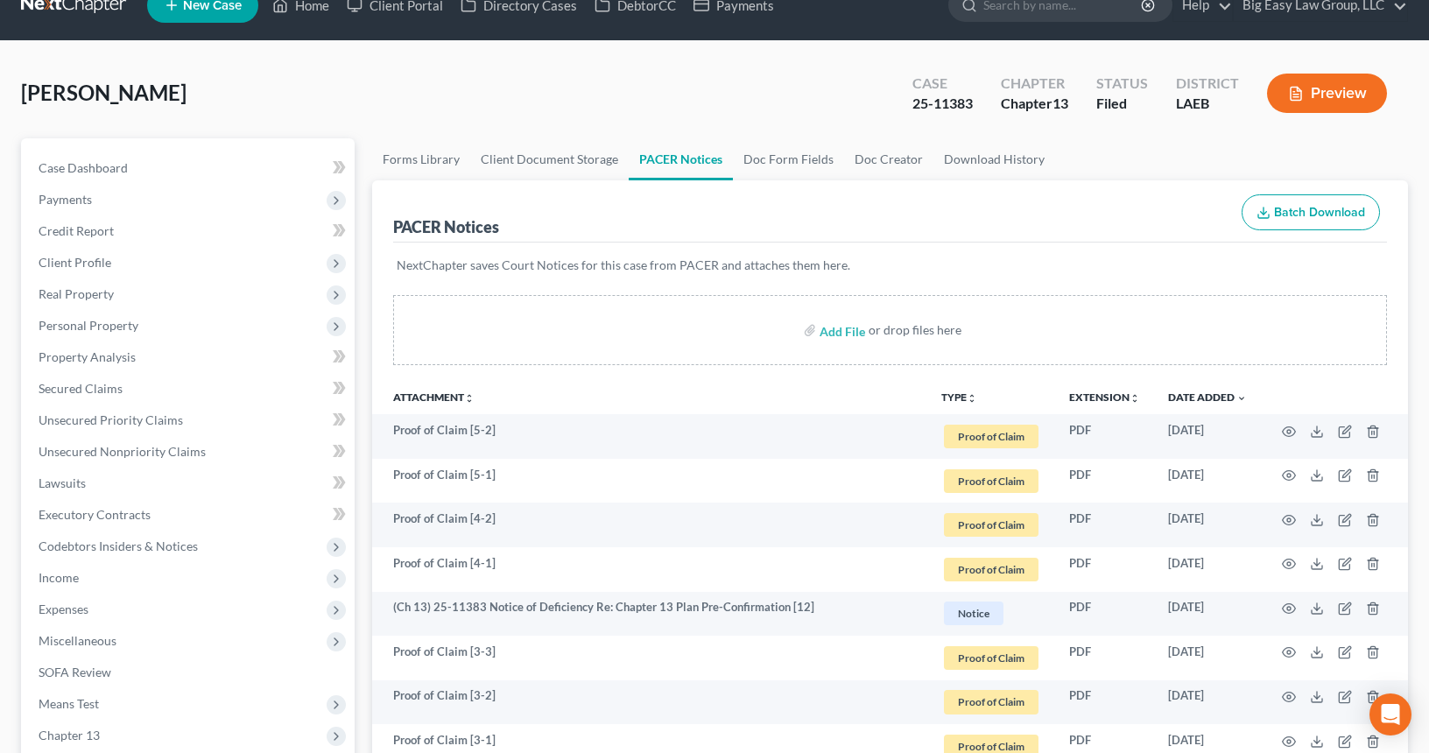
scroll to position [22, 0]
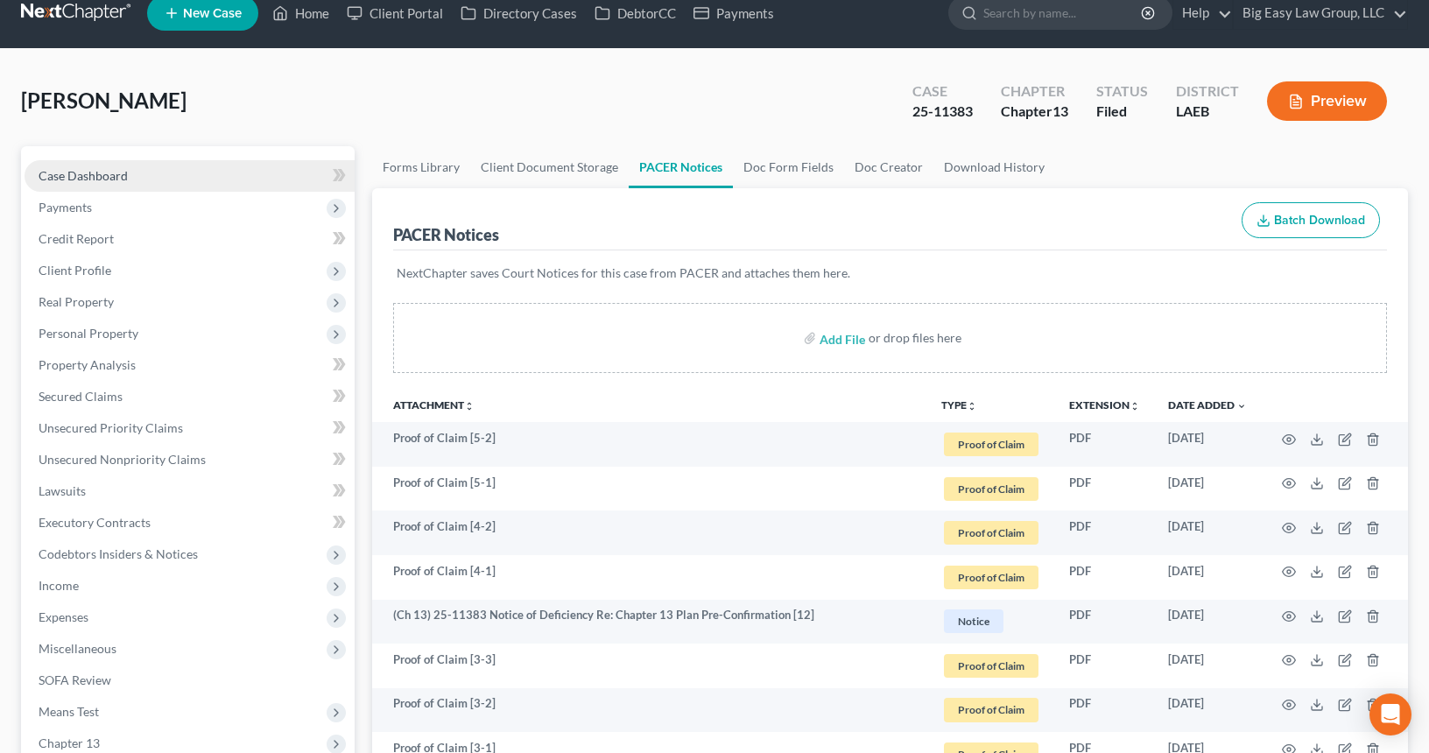
click at [143, 174] on link "Case Dashboard" at bounding box center [190, 176] width 330 height 32
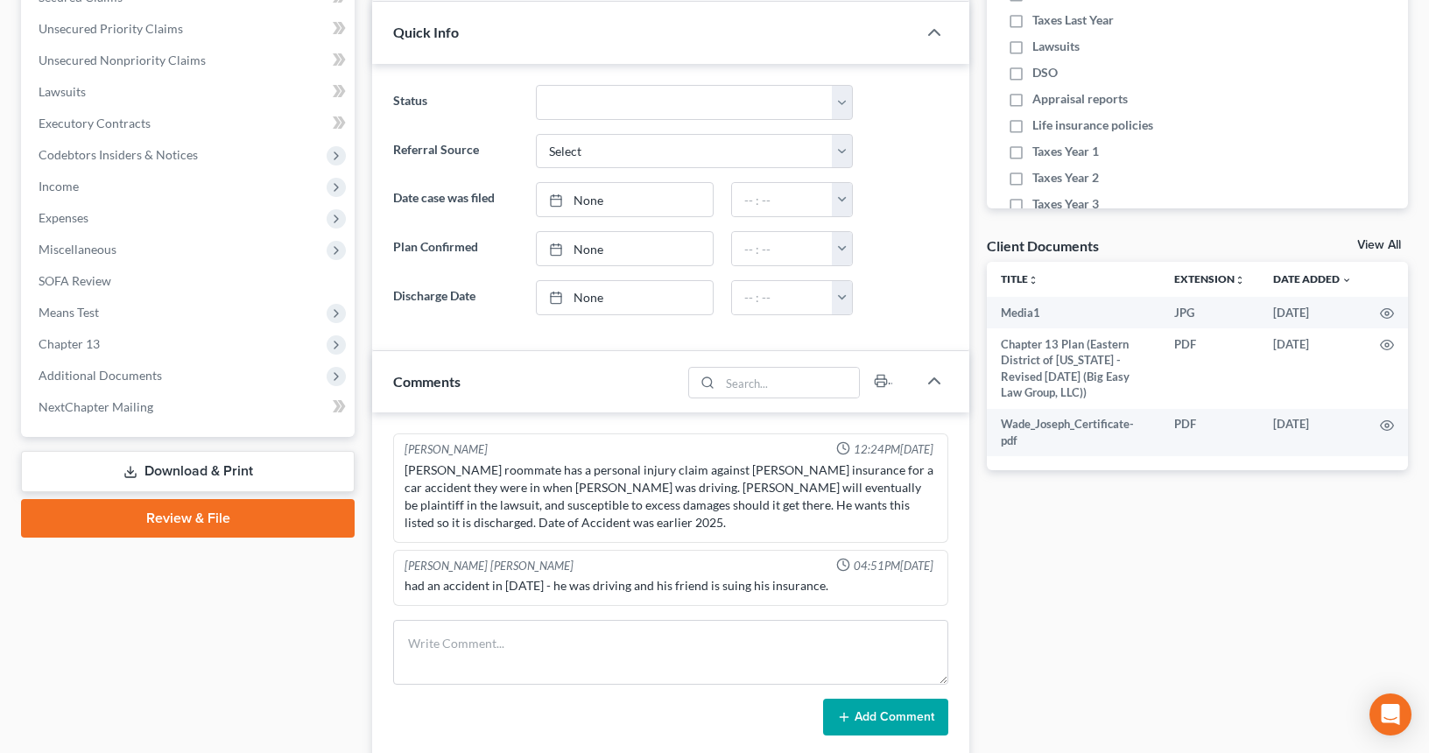
scroll to position [663, 0]
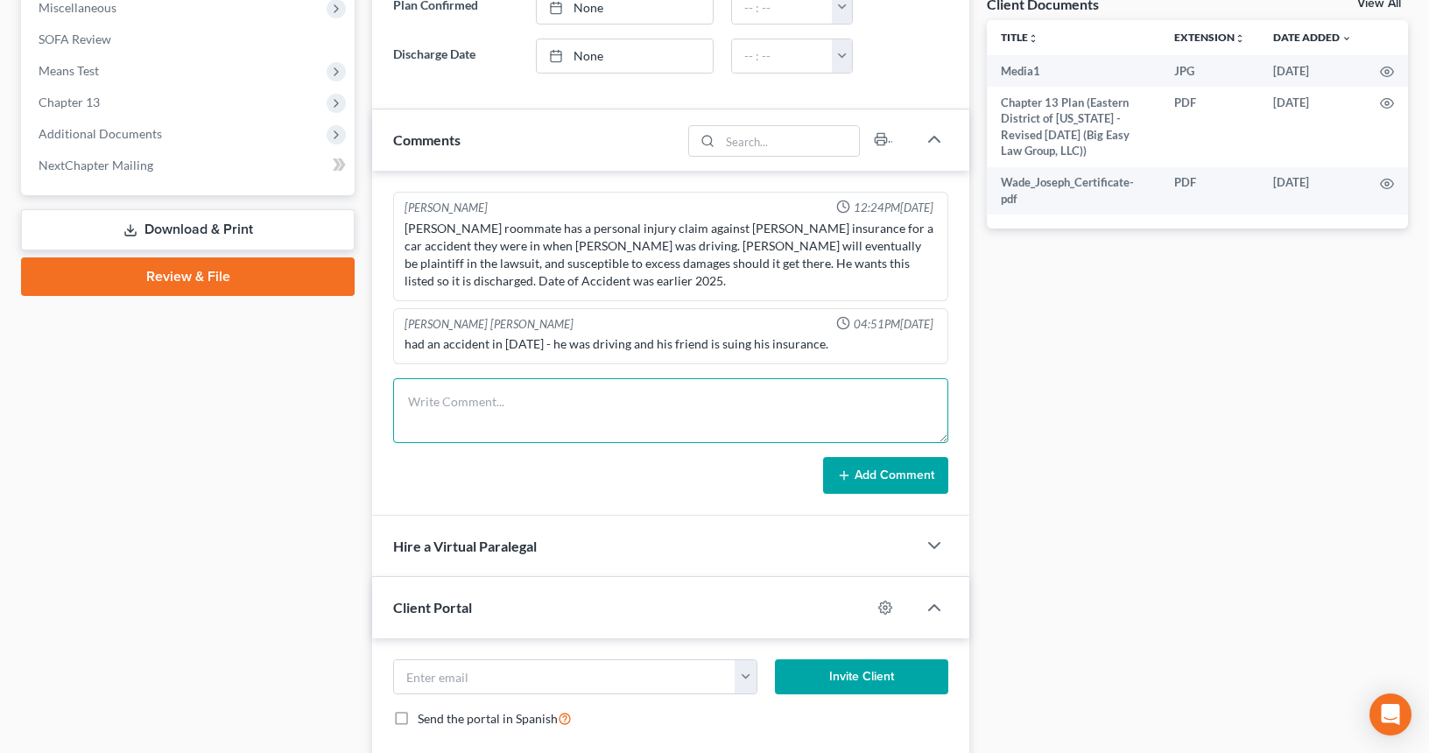
click at [597, 397] on textarea at bounding box center [670, 410] width 555 height 65
type textarea "341 notes - all good - DSO not court ordered - need to email [PERSON_NAME] abou…"
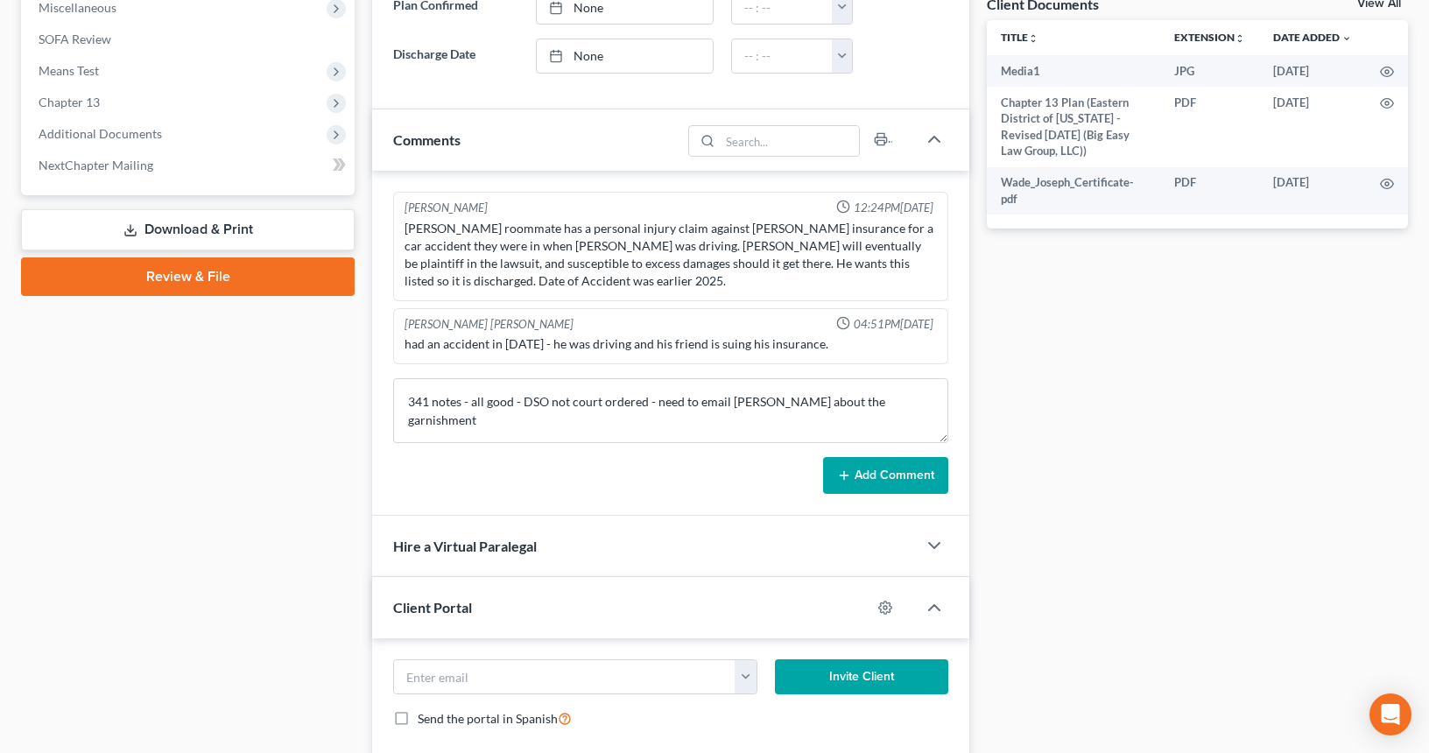
click at [884, 462] on button "Add Comment" at bounding box center [885, 475] width 125 height 37
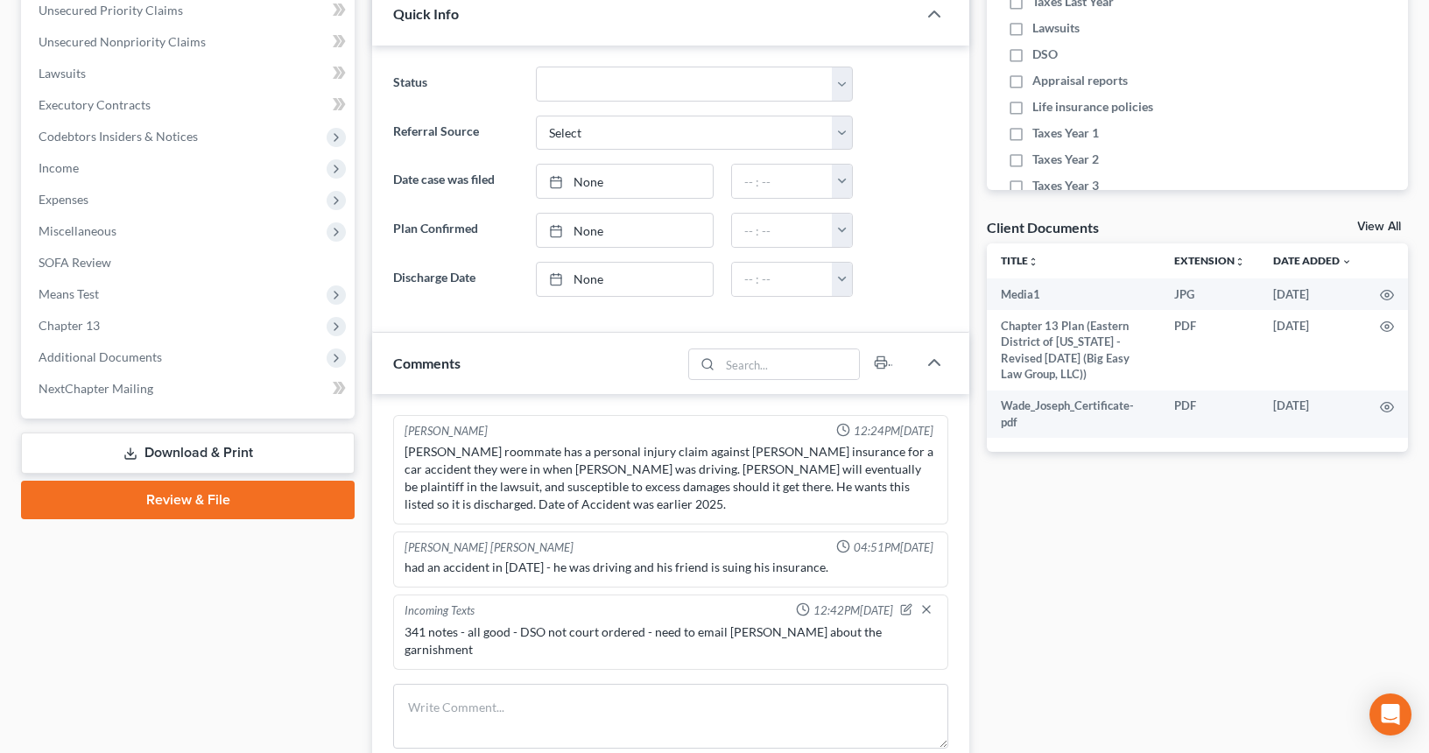
scroll to position [525, 0]
